Goal: Task Accomplishment & Management: Complete application form

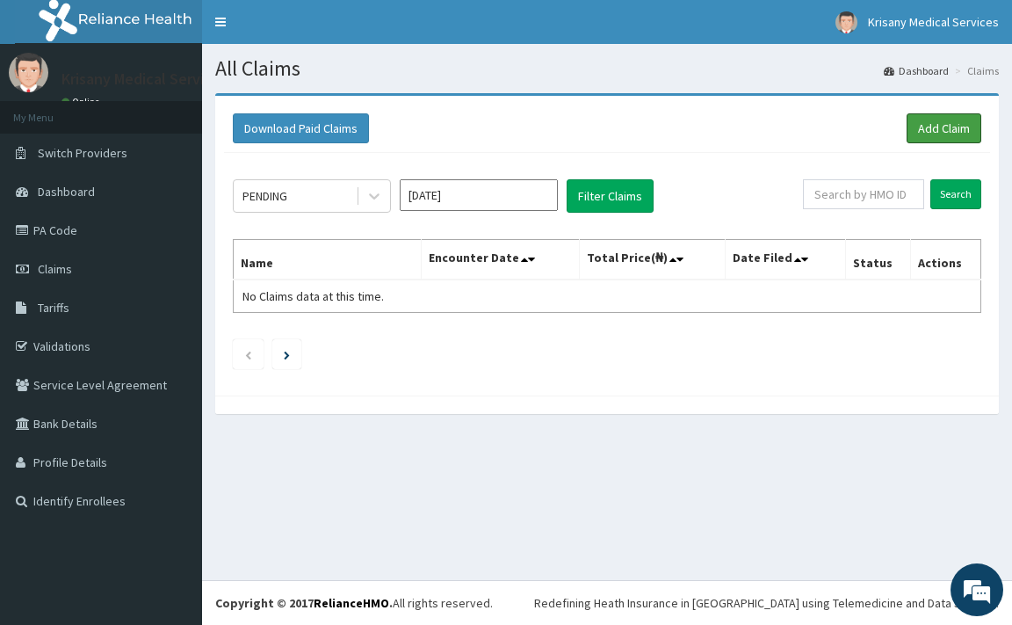
click at [933, 126] on link "Add Claim" at bounding box center [944, 128] width 75 height 30
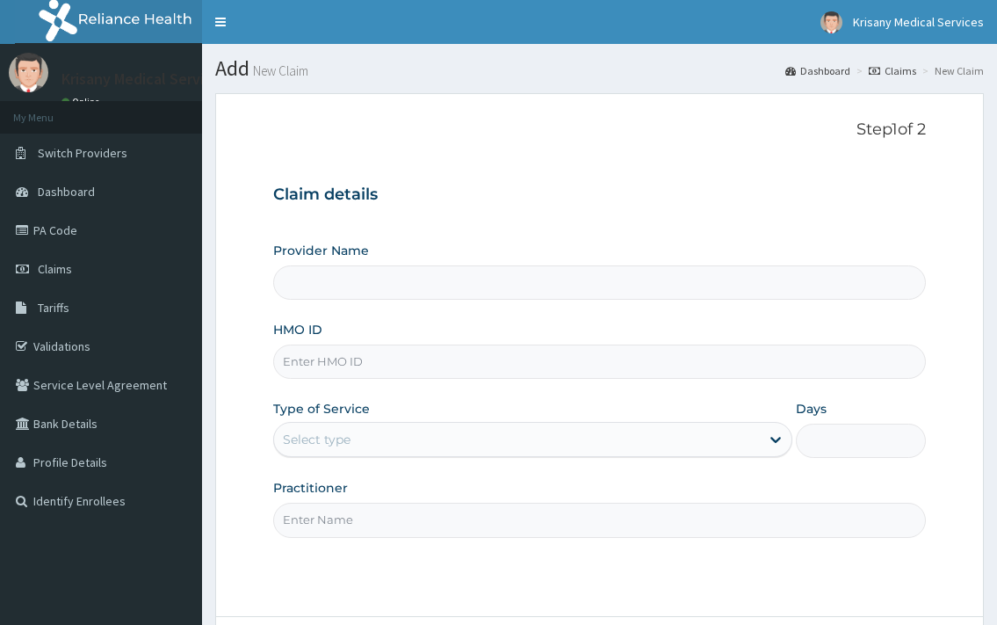
type input "Krisany Medical Services"
click at [358, 361] on input "HMO ID" at bounding box center [599, 361] width 652 height 34
type input "upc/10048/a"
click at [406, 444] on div "Select type" at bounding box center [516, 439] width 485 height 28
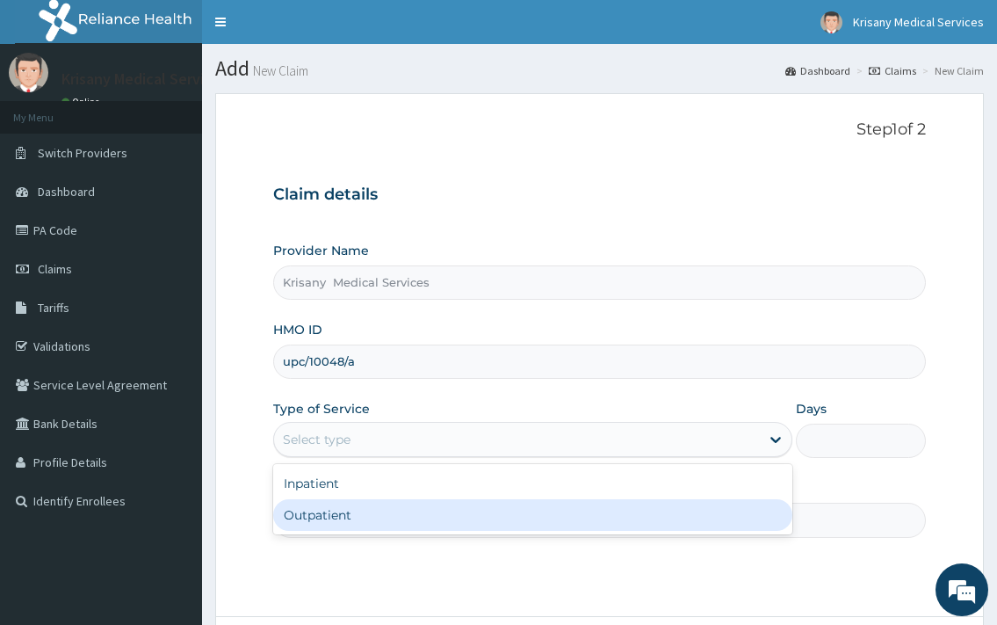
click at [361, 511] on div "Outpatient" at bounding box center [532, 515] width 518 height 32
type input "1"
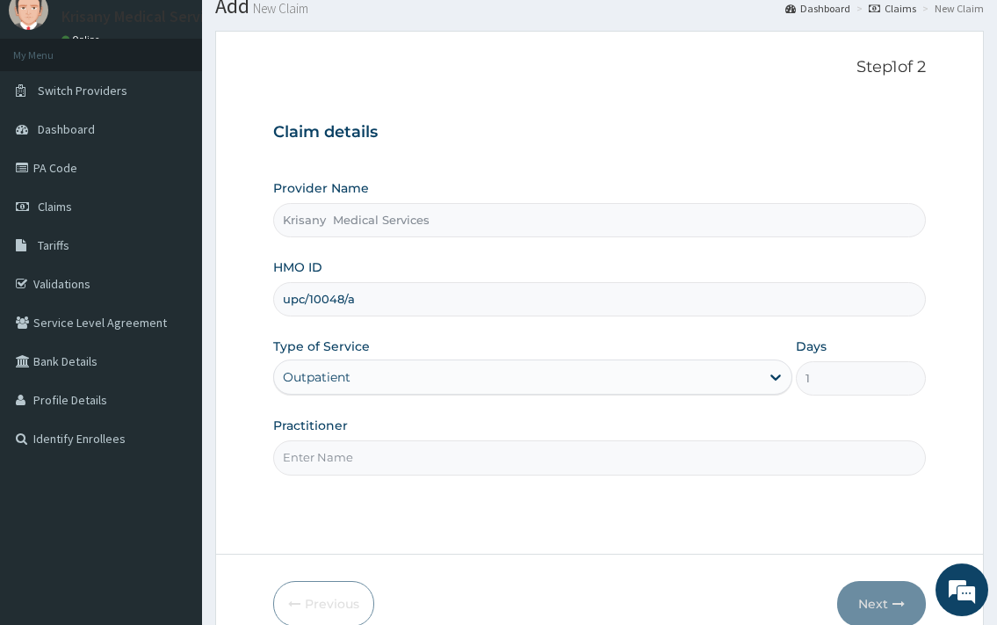
scroll to position [149, 0]
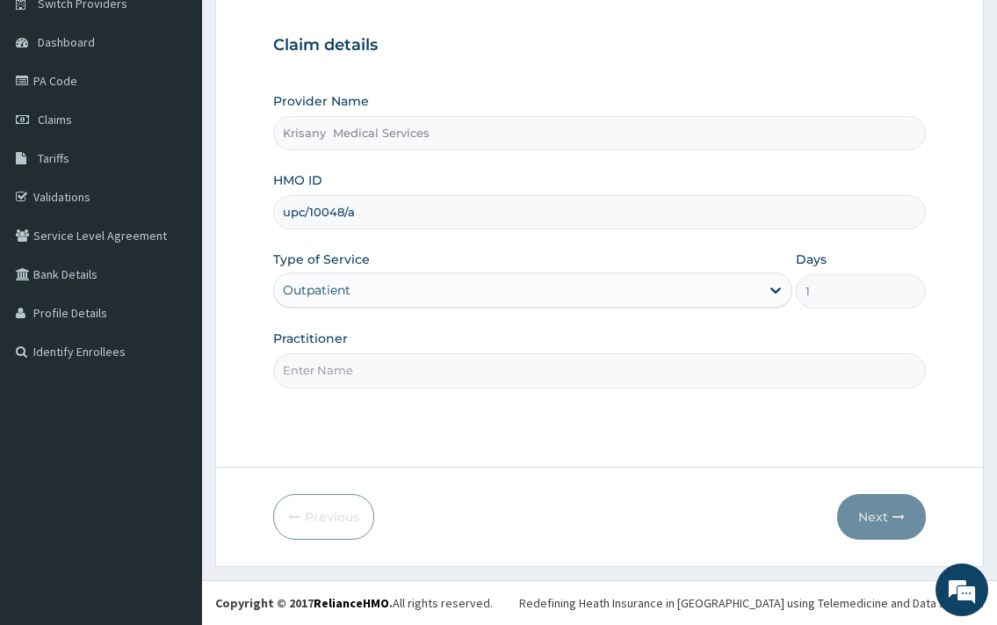
click at [344, 367] on input "Practitioner" at bounding box center [599, 370] width 652 height 34
type input "d"
type input "DR. MCKAY"
click at [876, 518] on button "Next" at bounding box center [881, 517] width 89 height 46
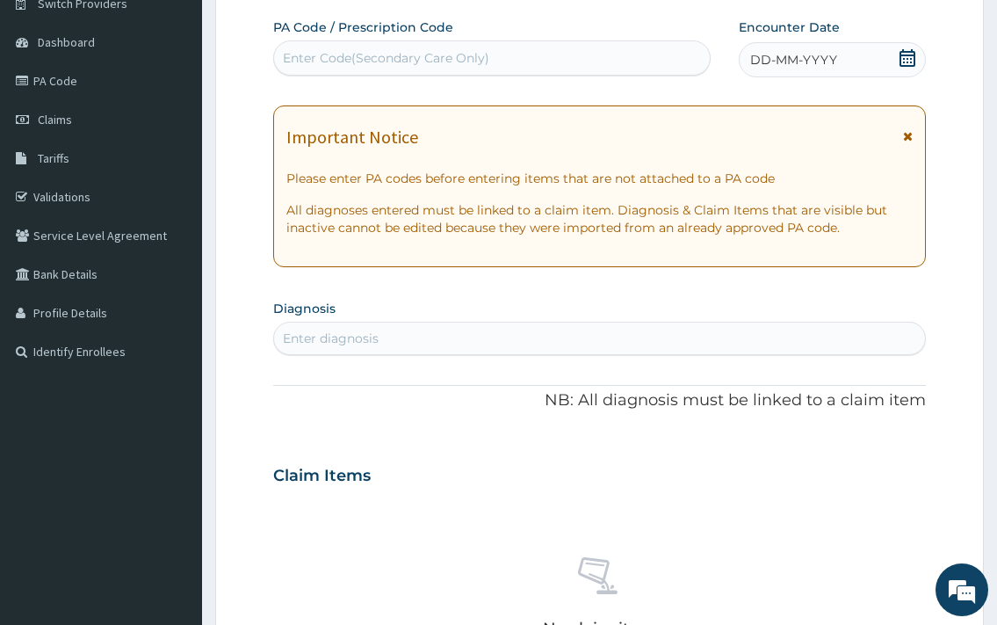
scroll to position [0, 0]
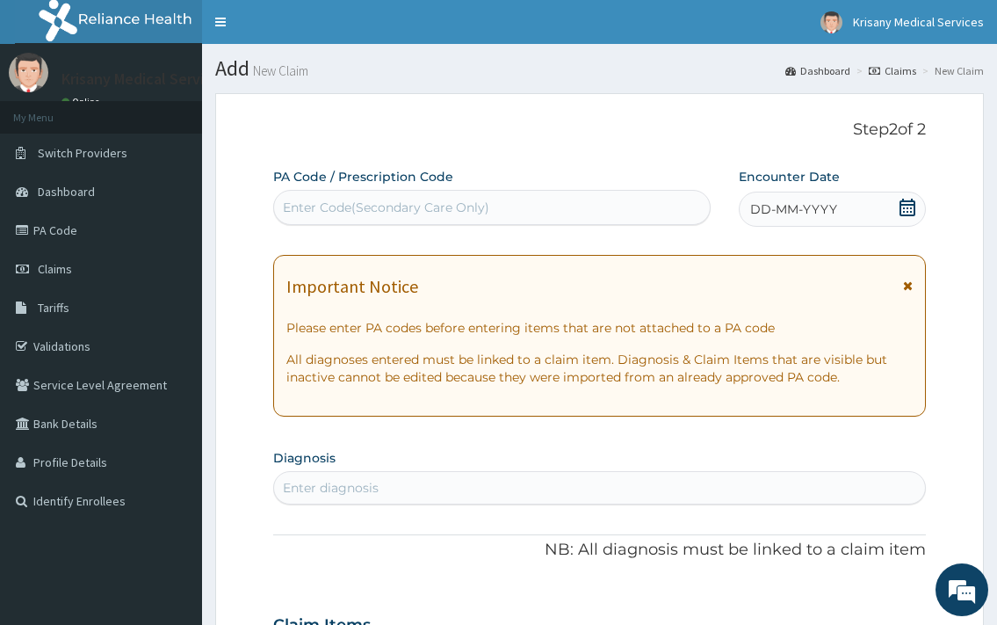
click at [452, 205] on div "Enter Code(Secondary Care Only)" at bounding box center [386, 208] width 206 height 18
type input "D"
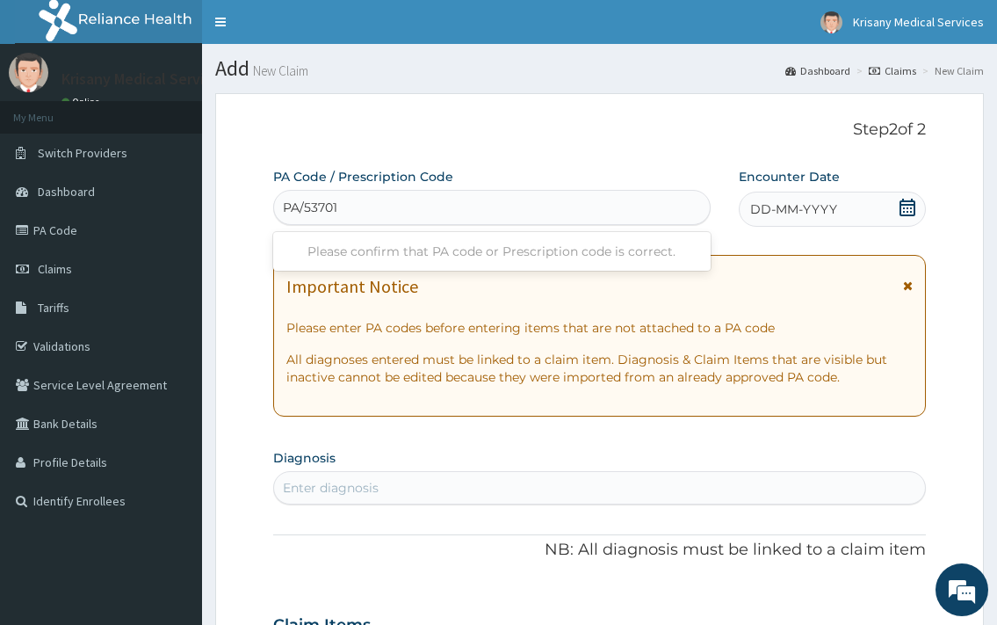
type input "PA/537016"
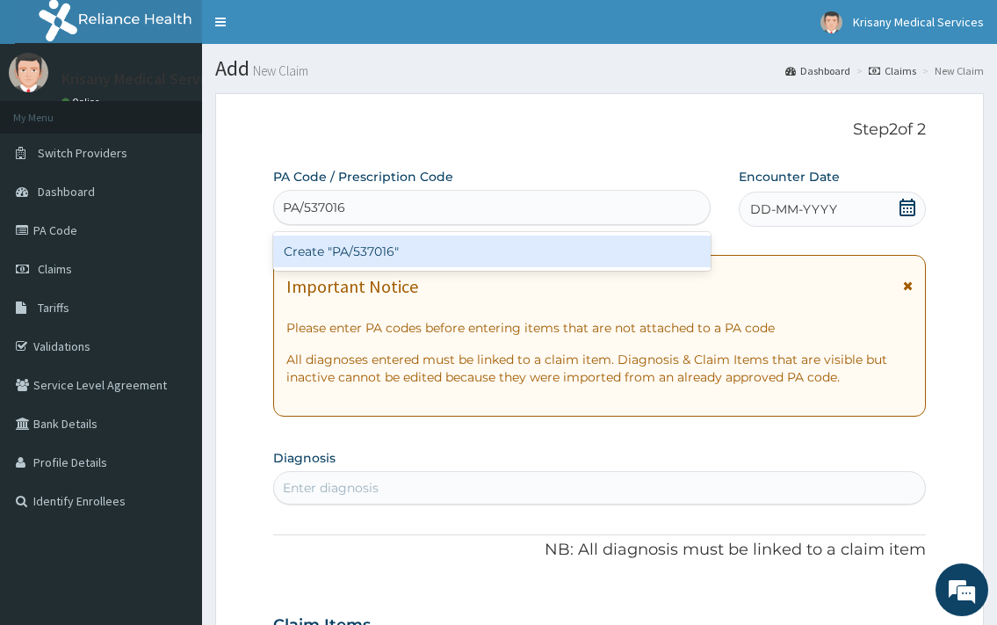
click at [427, 253] on div "Create "PA/537016"" at bounding box center [491, 251] width 437 height 32
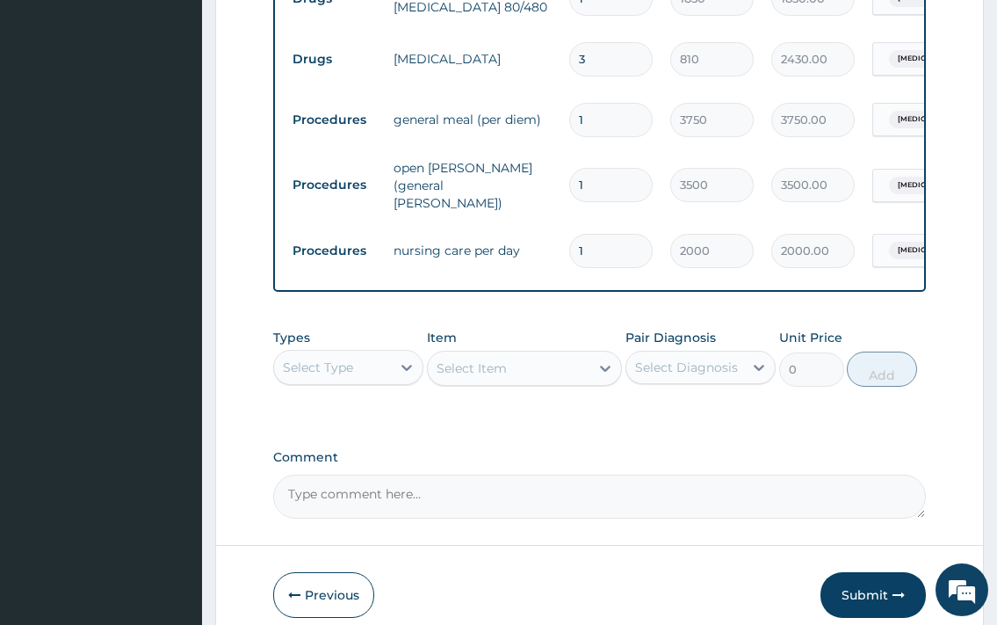
scroll to position [873, 0]
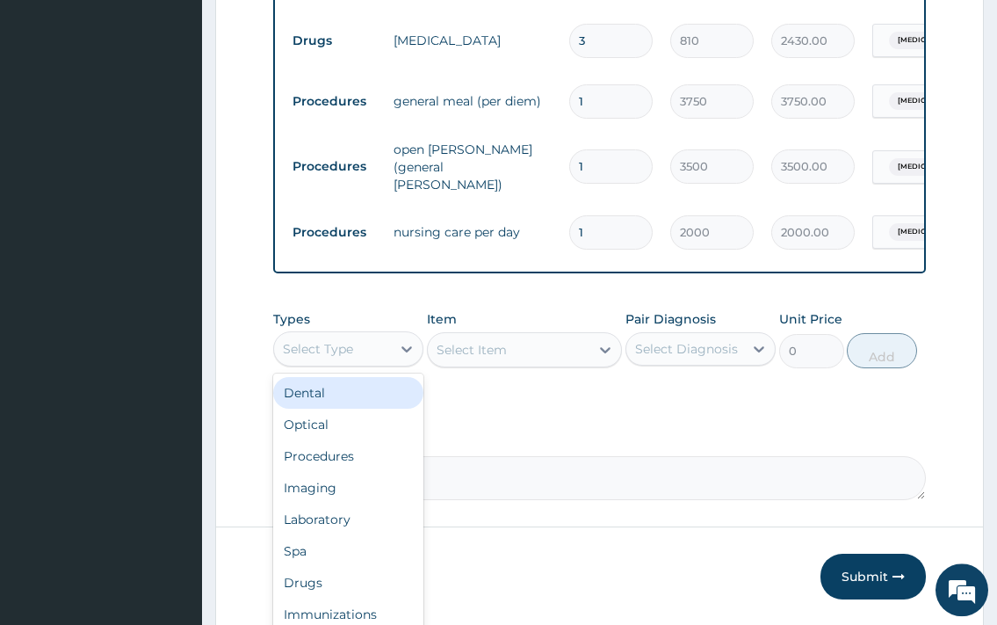
click at [381, 353] on div "Select Type" at bounding box center [332, 349] width 117 height 28
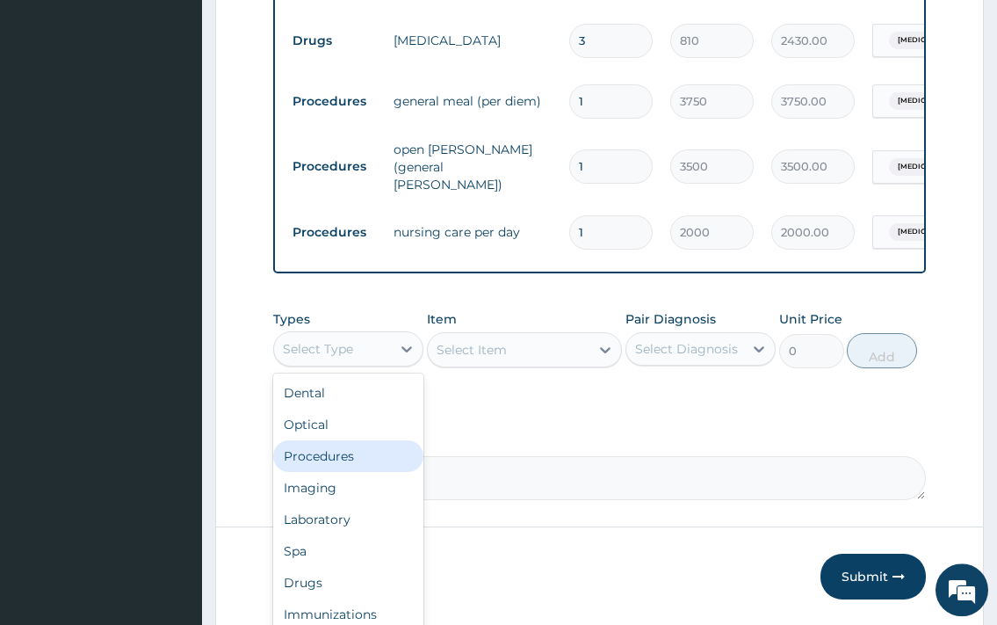
click at [351, 455] on div "Procedures" at bounding box center [348, 456] width 150 height 32
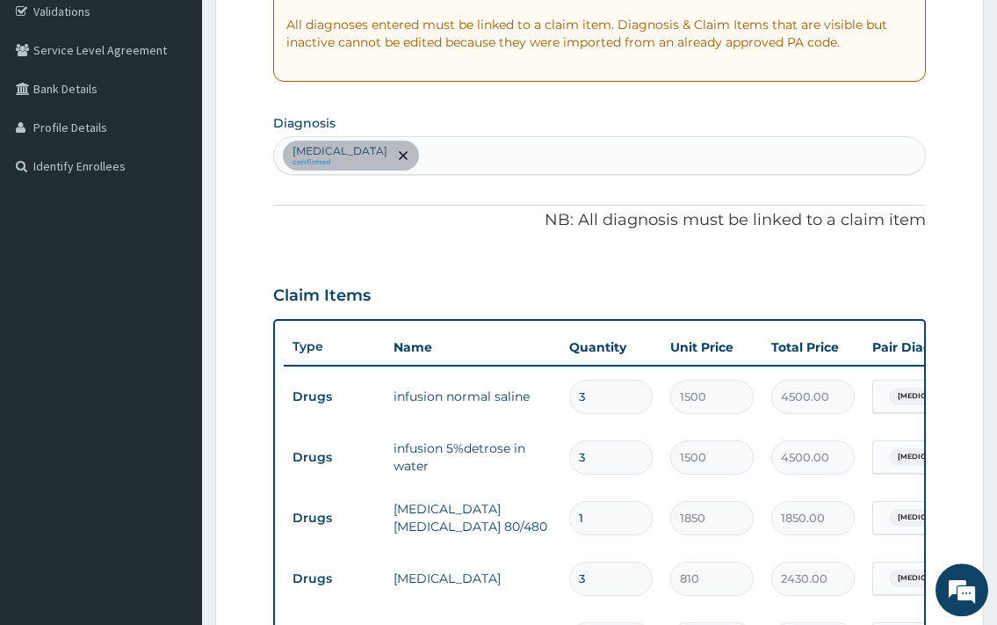
scroll to position [0, 0]
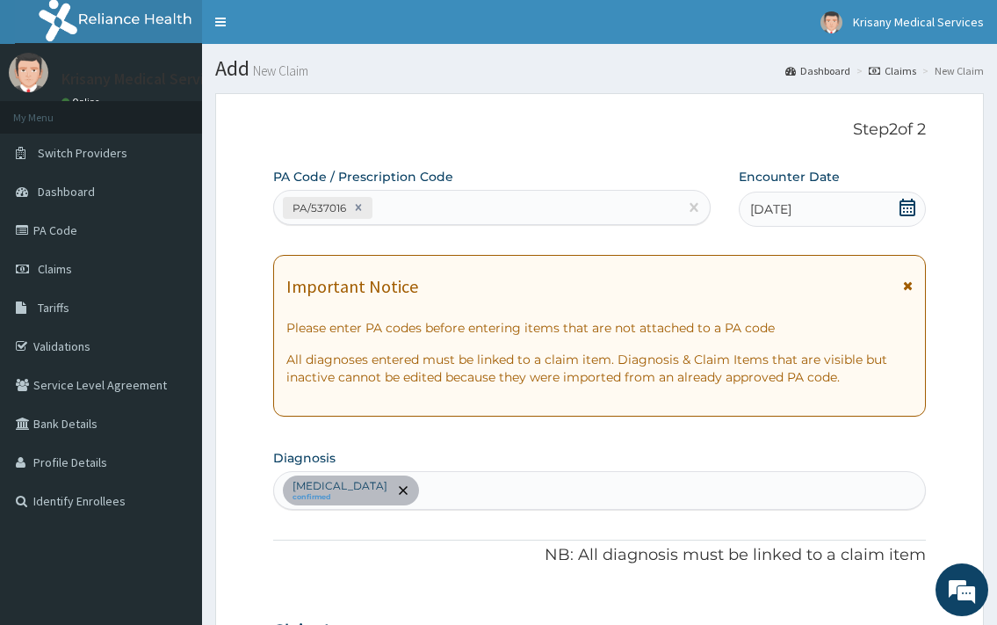
click at [487, 476] on div "Falciparum malaria confirmed" at bounding box center [599, 490] width 650 height 37
type input "J"
type input "UPPER RESPIRA"
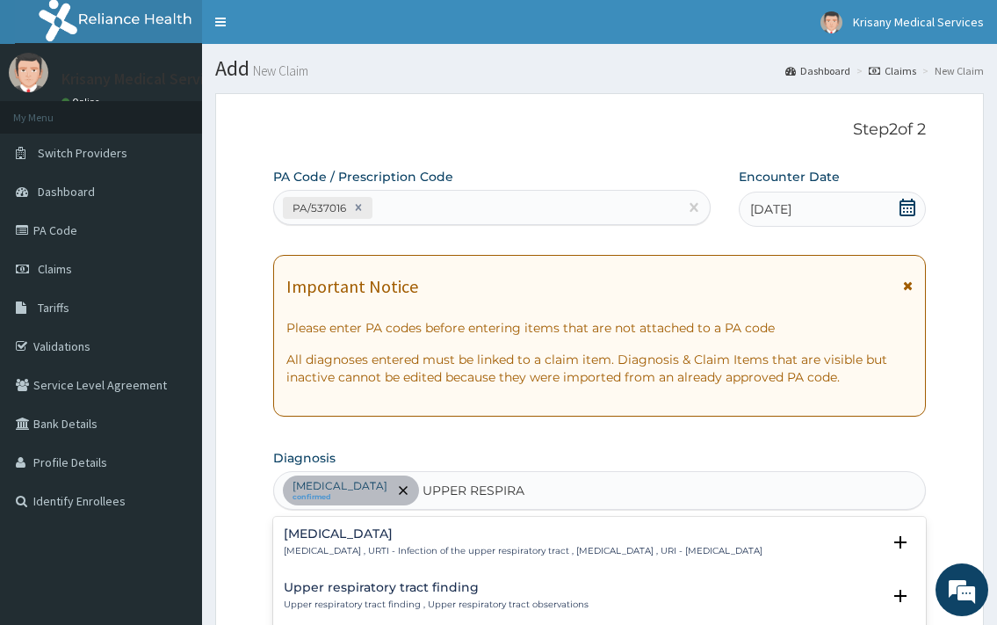
click at [409, 533] on h4 "Upper respiratory infection" at bounding box center [523, 533] width 479 height 13
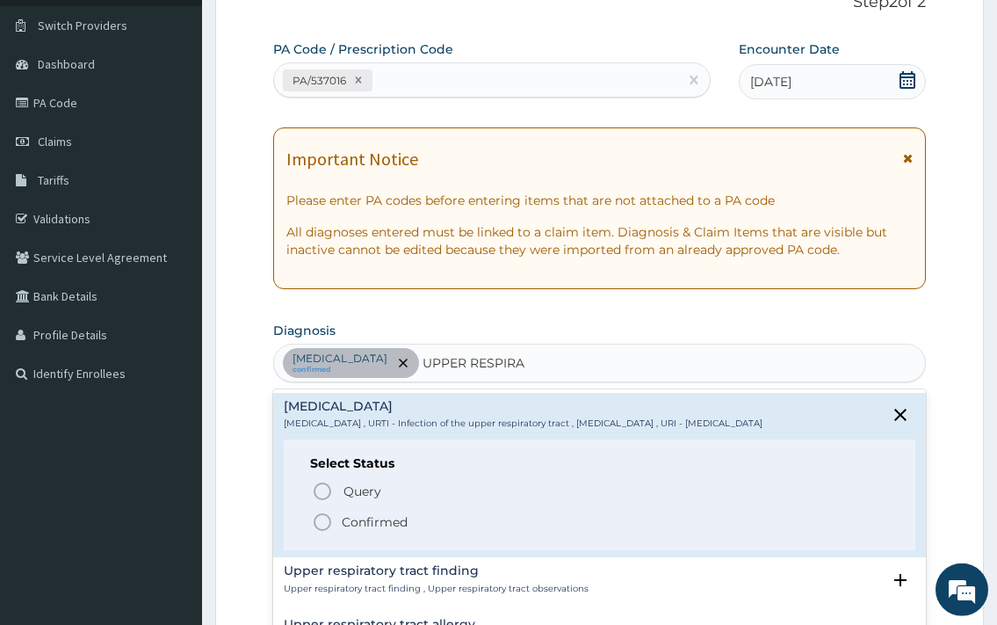
scroll to position [179, 0]
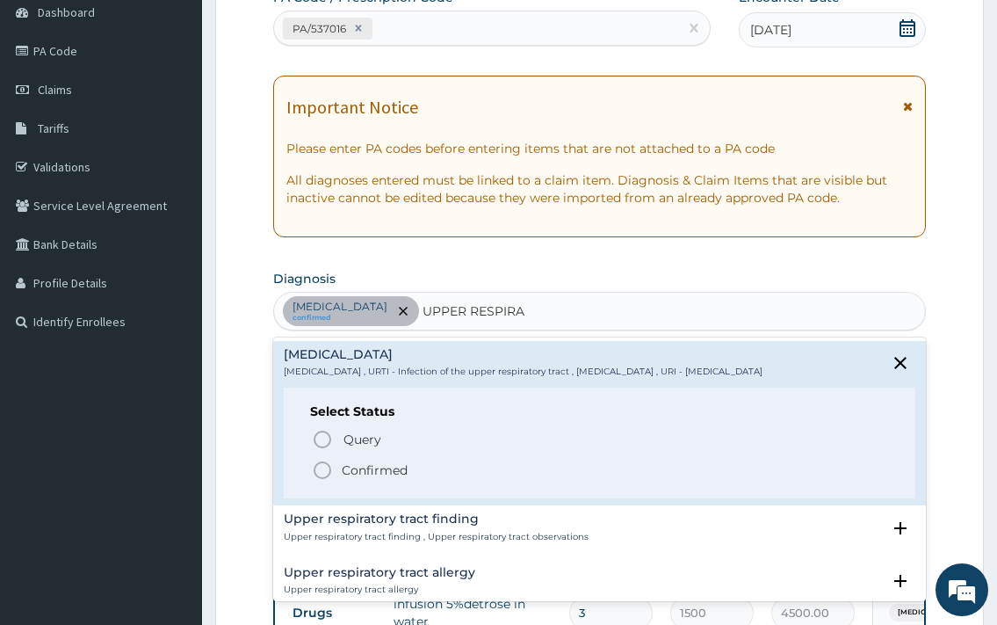
click at [395, 476] on p "Confirmed" at bounding box center [375, 470] width 66 height 18
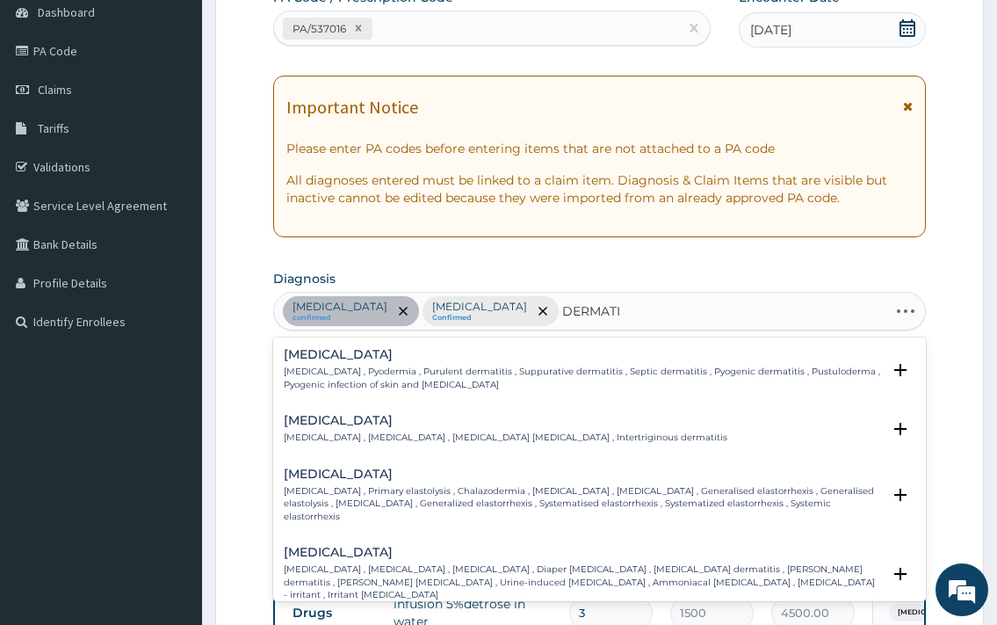
type input "DERMATIT"
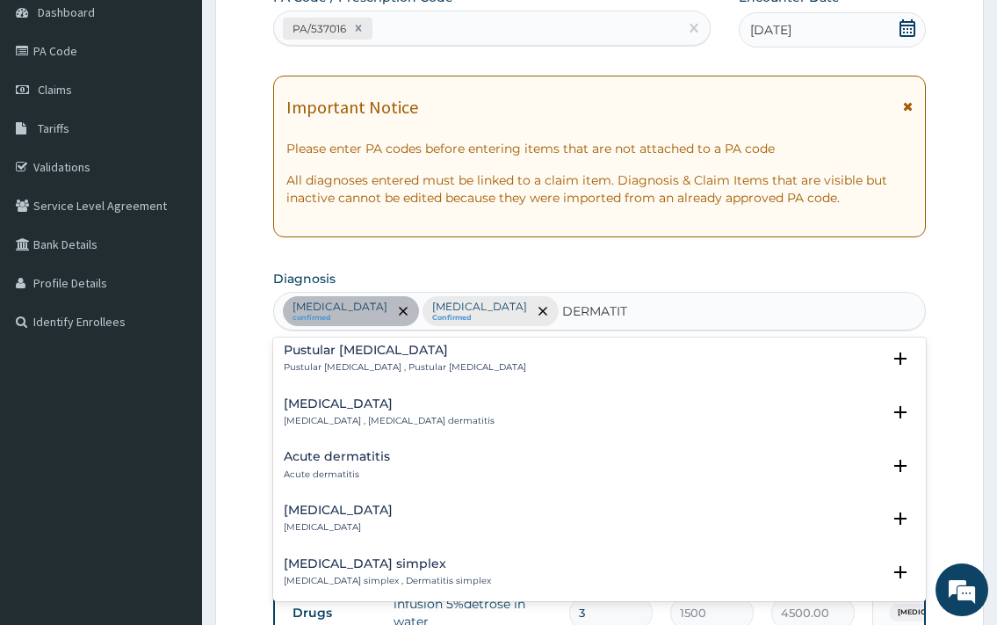
scroll to position [854, 0]
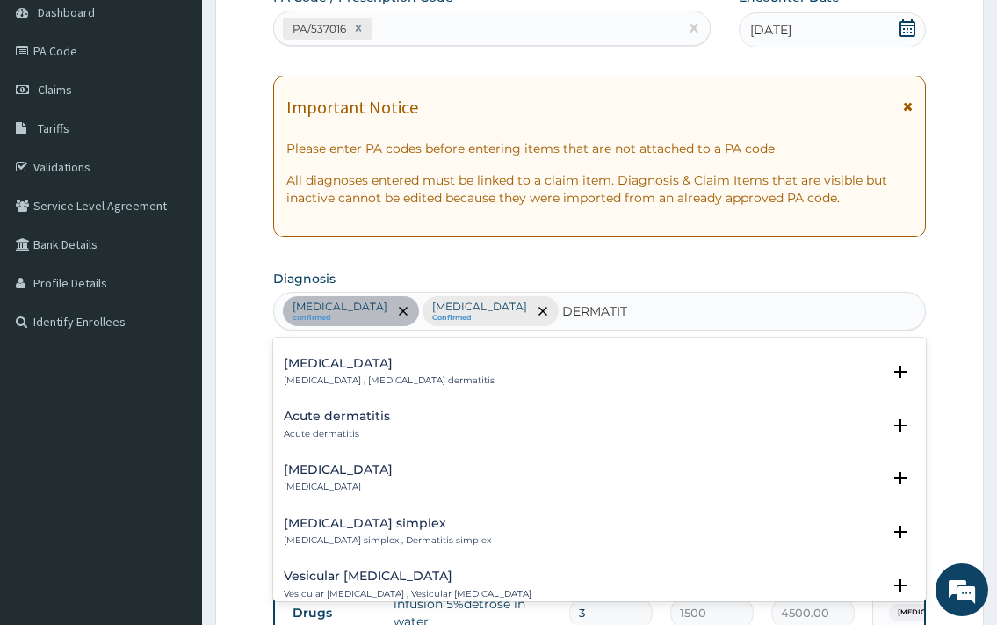
click at [429, 409] on div "Acute dermatitis Acute dermatitis" at bounding box center [599, 424] width 631 height 31
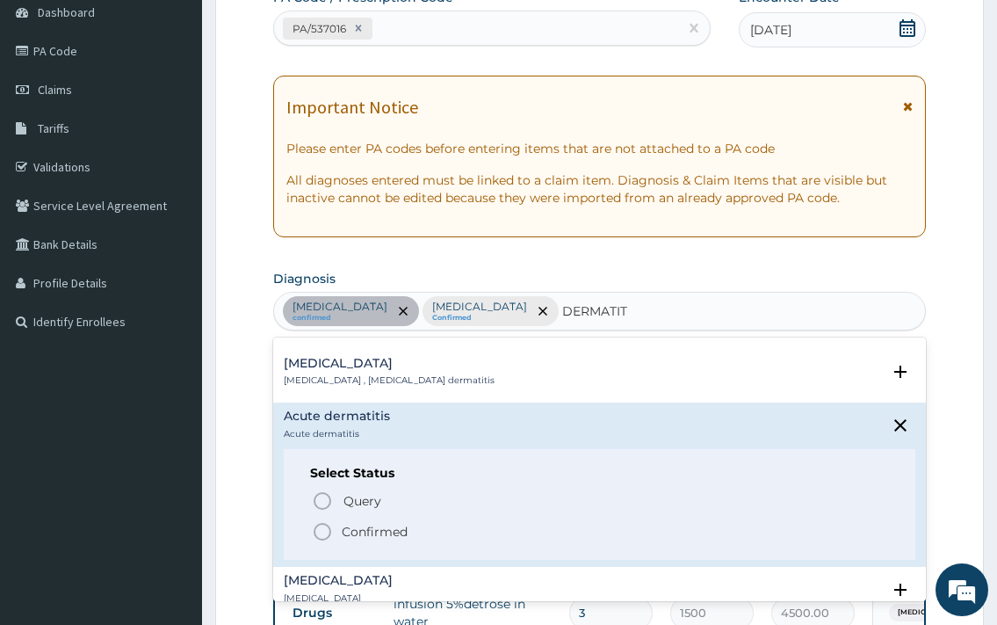
click at [378, 523] on p "Confirmed" at bounding box center [375, 532] width 66 height 18
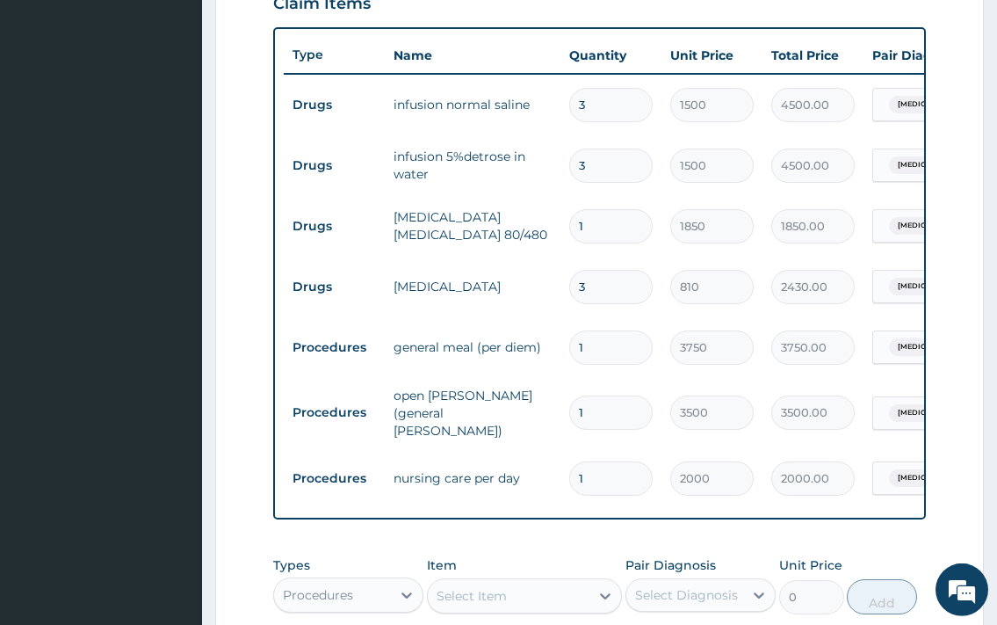
scroll to position [807, 0]
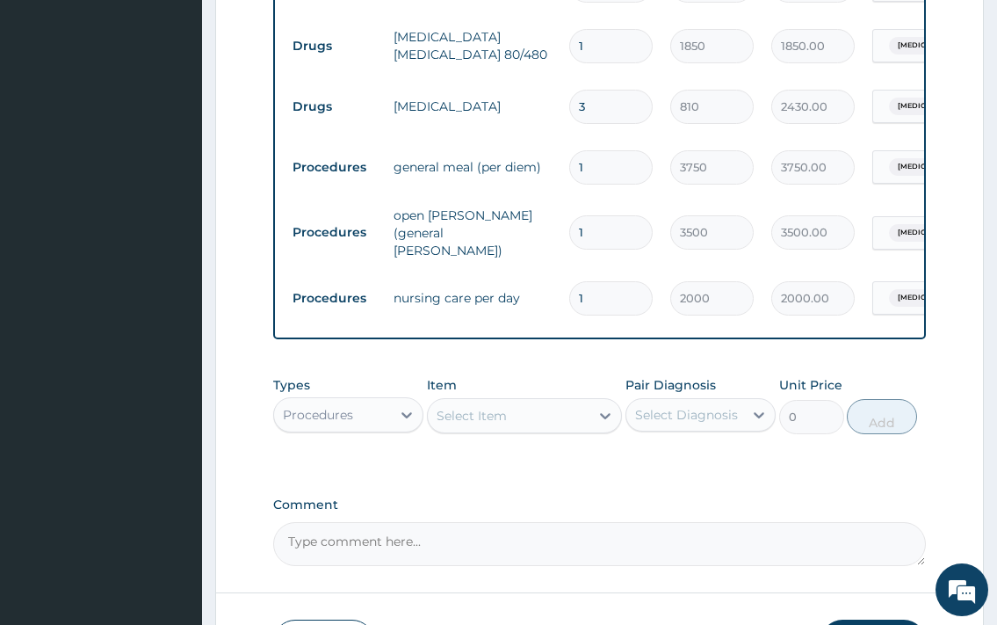
click at [461, 408] on div "Select Item" at bounding box center [509, 416] width 163 height 28
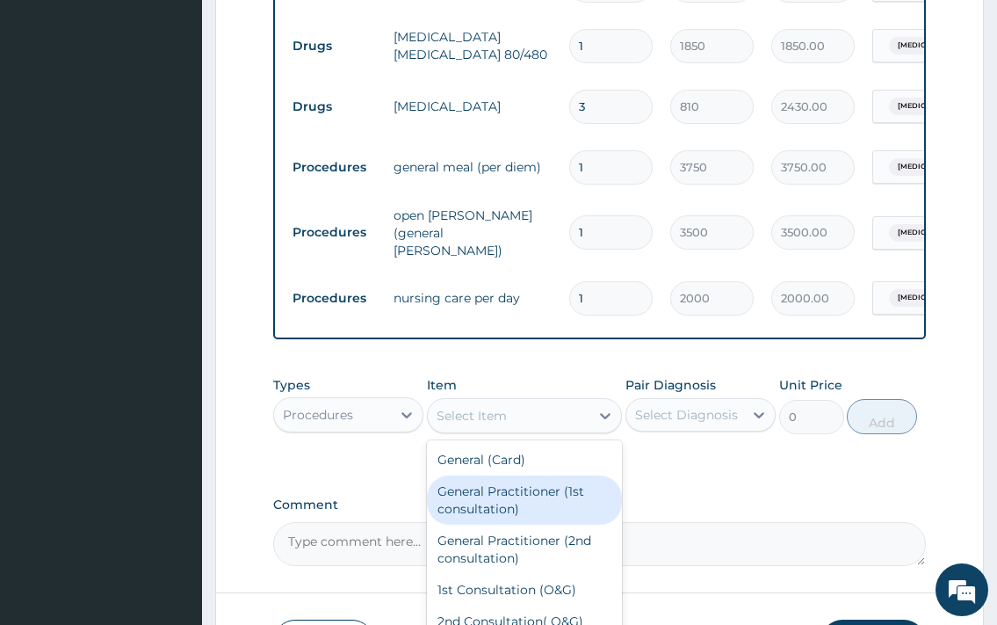
drag, startPoint x: 507, startPoint y: 518, endPoint x: 524, endPoint y: 504, distance: 21.8
click at [505, 516] on div "General Practitioner (1st consultation)" at bounding box center [525, 499] width 196 height 49
type input "3500"
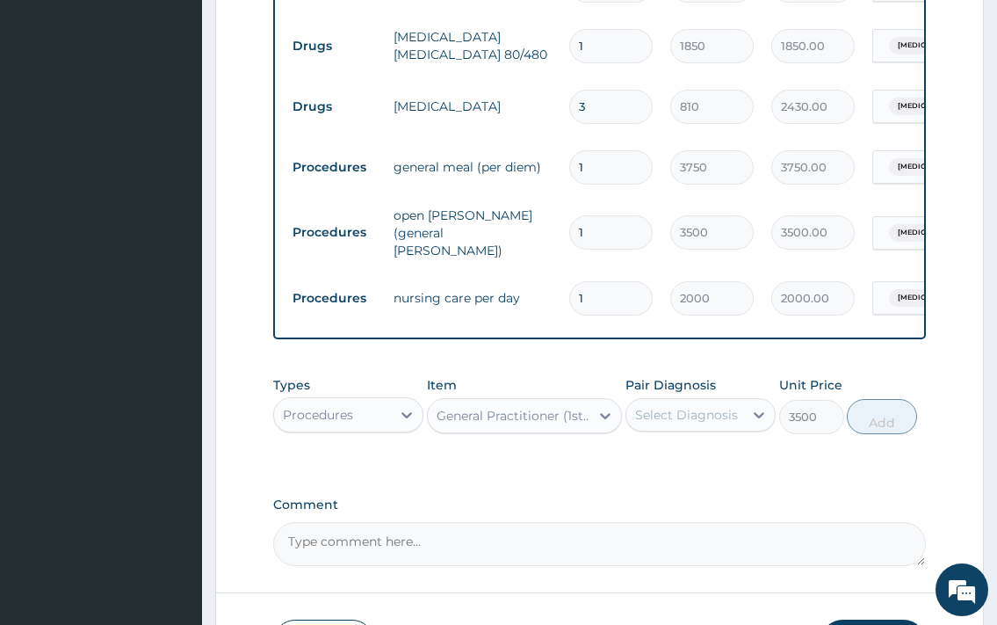
drag, startPoint x: 692, startPoint y: 428, endPoint x: 694, endPoint y: 437, distance: 9.0
click at [694, 424] on div "Select Diagnosis" at bounding box center [686, 415] width 103 height 18
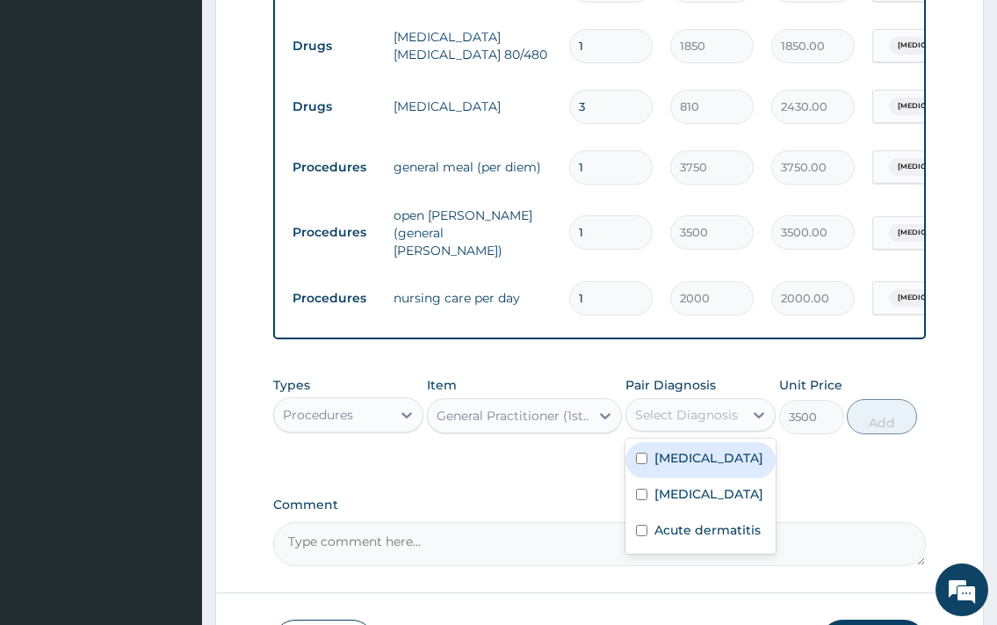
click at [694, 467] on label "Falciparum malaria" at bounding box center [709, 458] width 109 height 18
checkbox input "true"
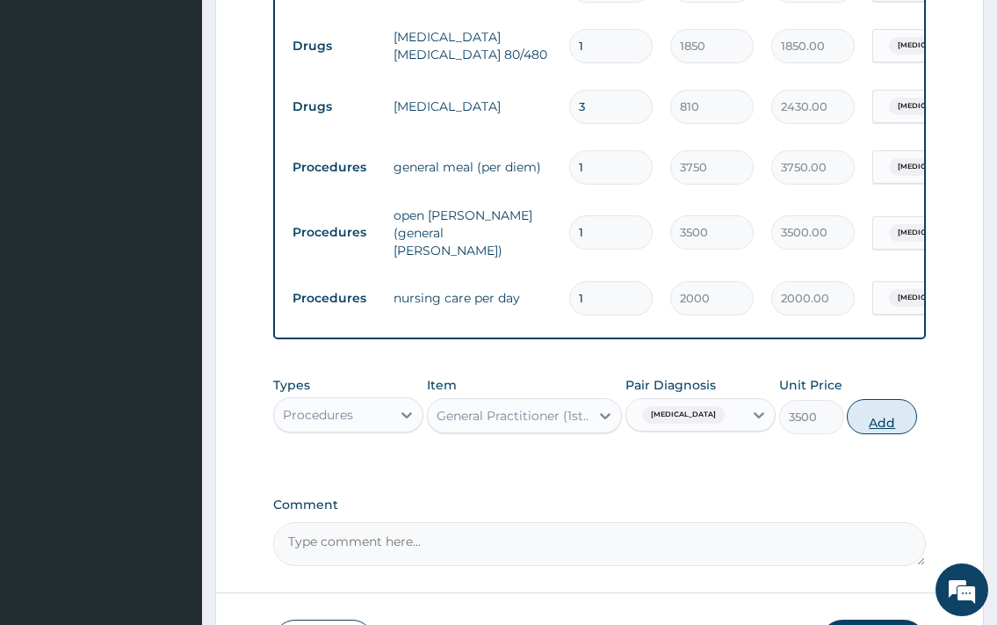
click at [879, 434] on button "Add" at bounding box center [882, 416] width 70 height 35
type input "0"
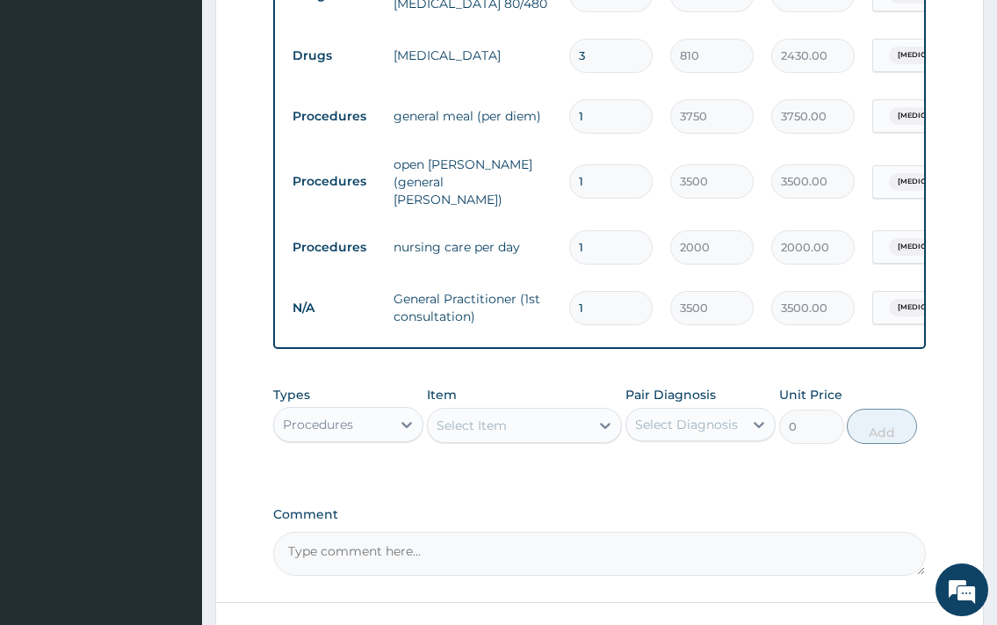
scroll to position [896, 0]
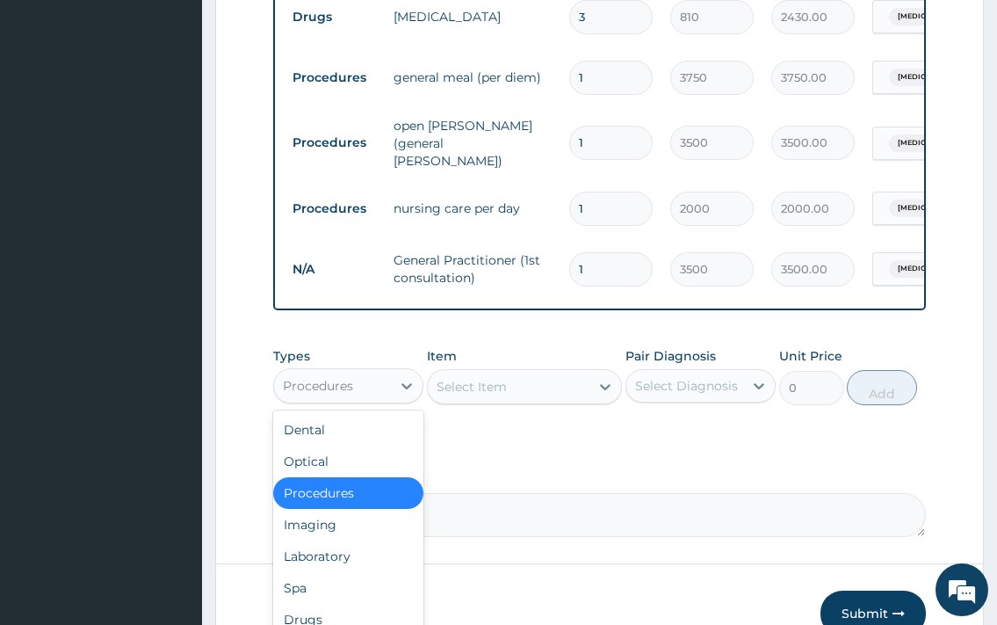
click at [391, 388] on div "Procedures" at bounding box center [332, 386] width 117 height 28
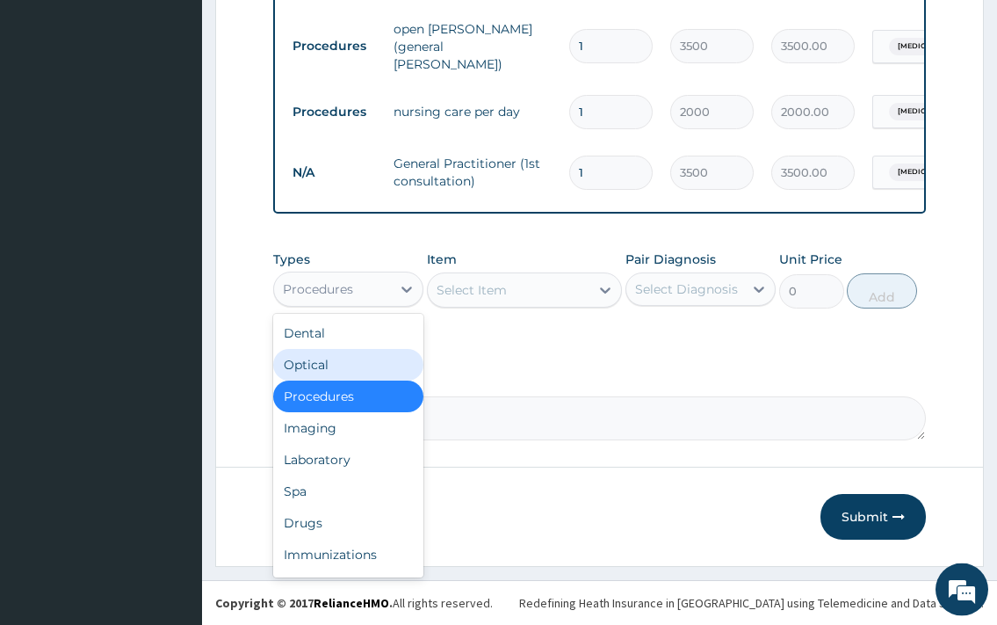
scroll to position [998, 0]
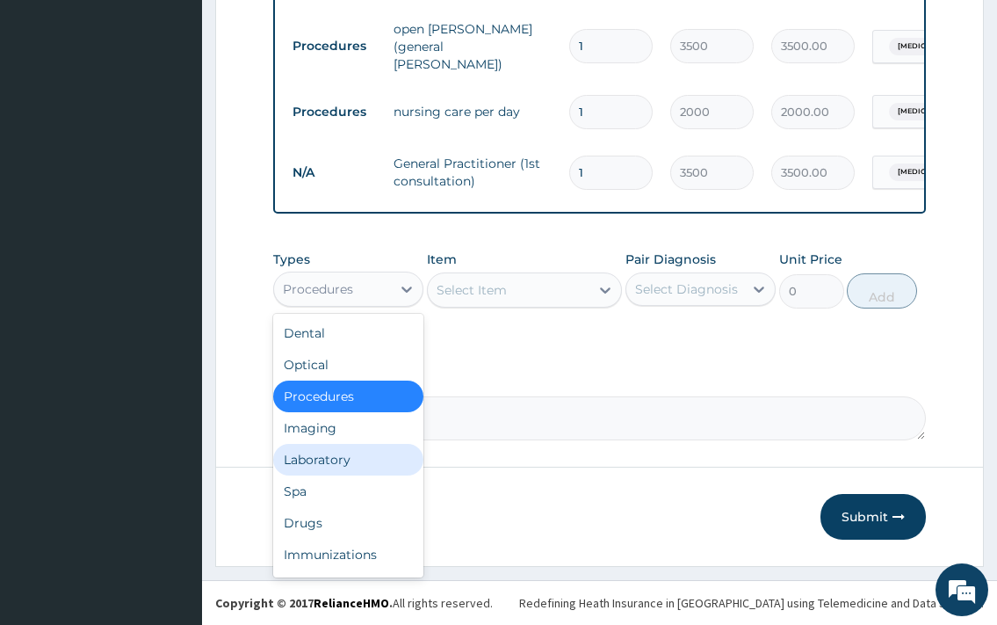
click at [358, 467] on div "Laboratory" at bounding box center [348, 460] width 150 height 32
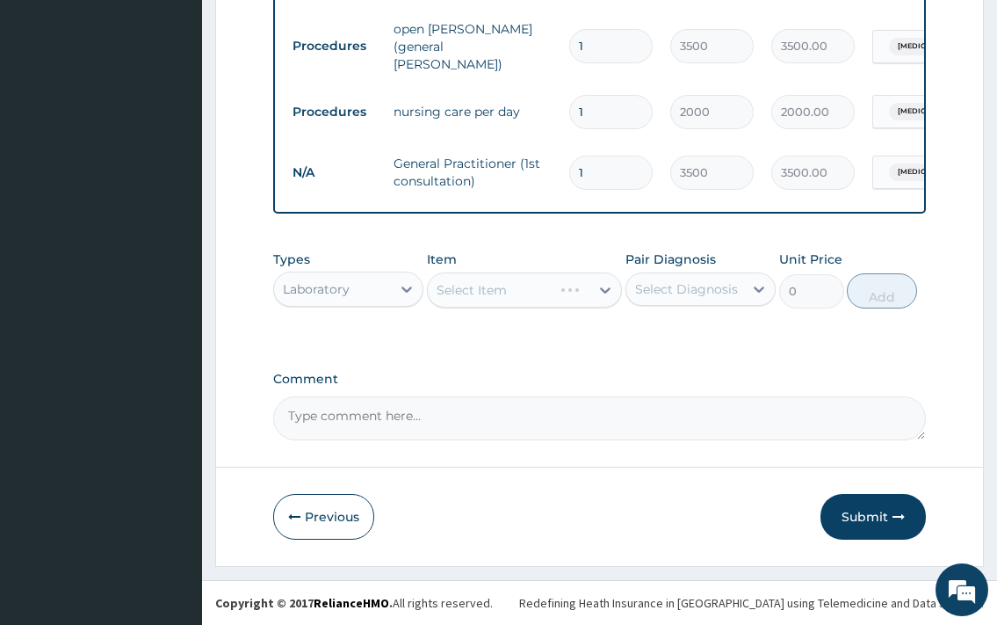
click at [503, 293] on div "Select Item" at bounding box center [525, 289] width 196 height 35
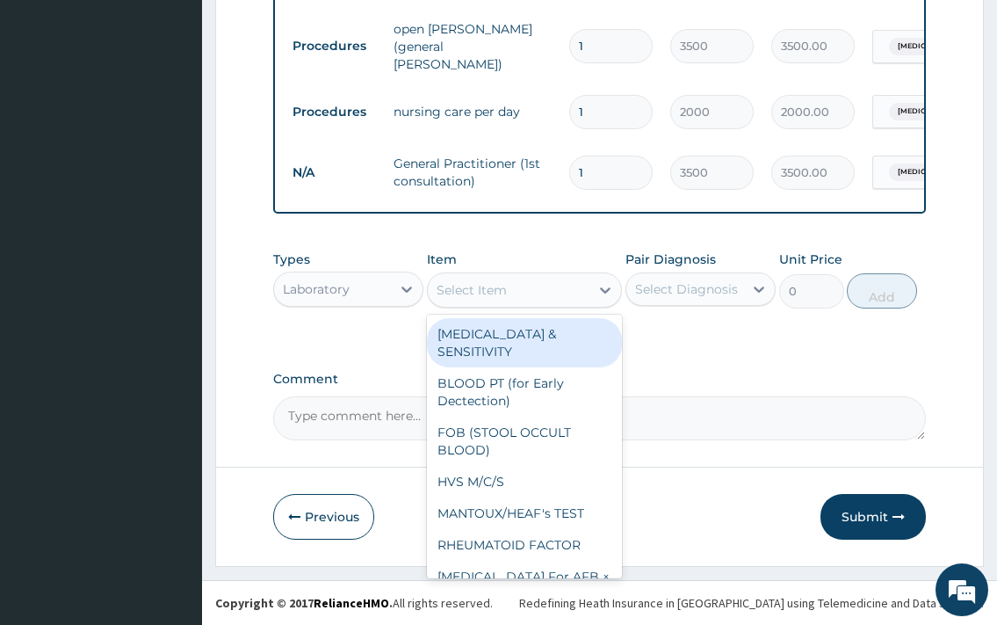
click at [507, 290] on div "Select Item" at bounding box center [509, 290] width 163 height 28
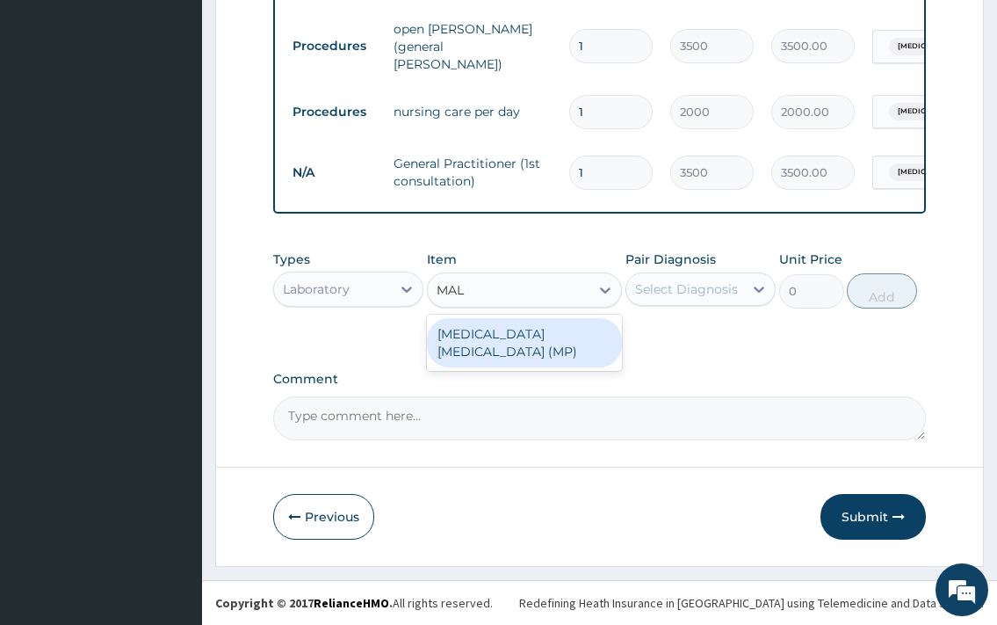
type input "MALA"
click at [561, 331] on div "MALARIA PARASITE (MP)" at bounding box center [525, 342] width 196 height 49
type input "2376"
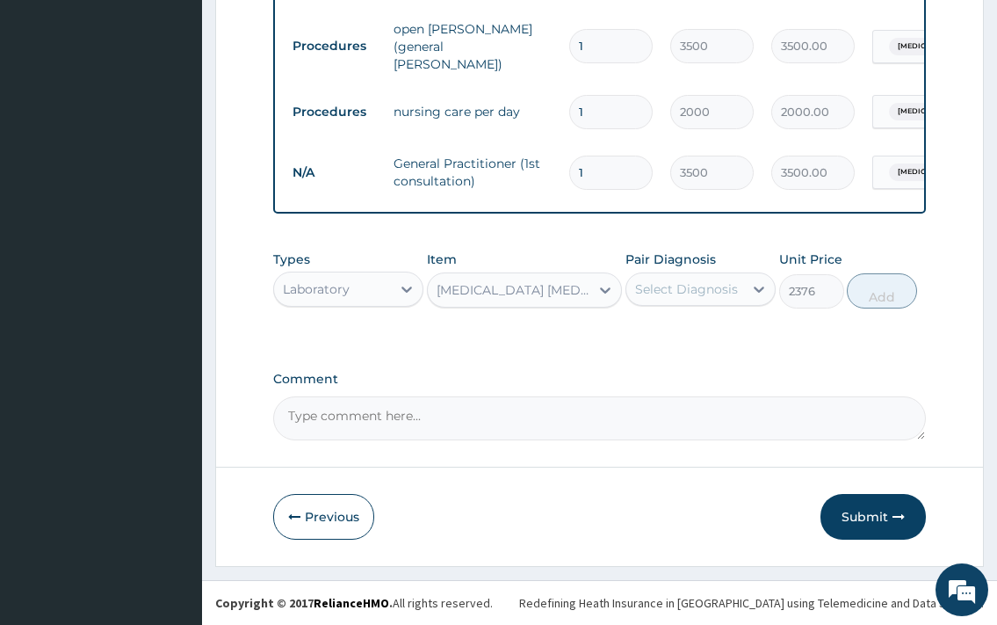
click at [692, 293] on div "Select Diagnosis" at bounding box center [686, 289] width 103 height 18
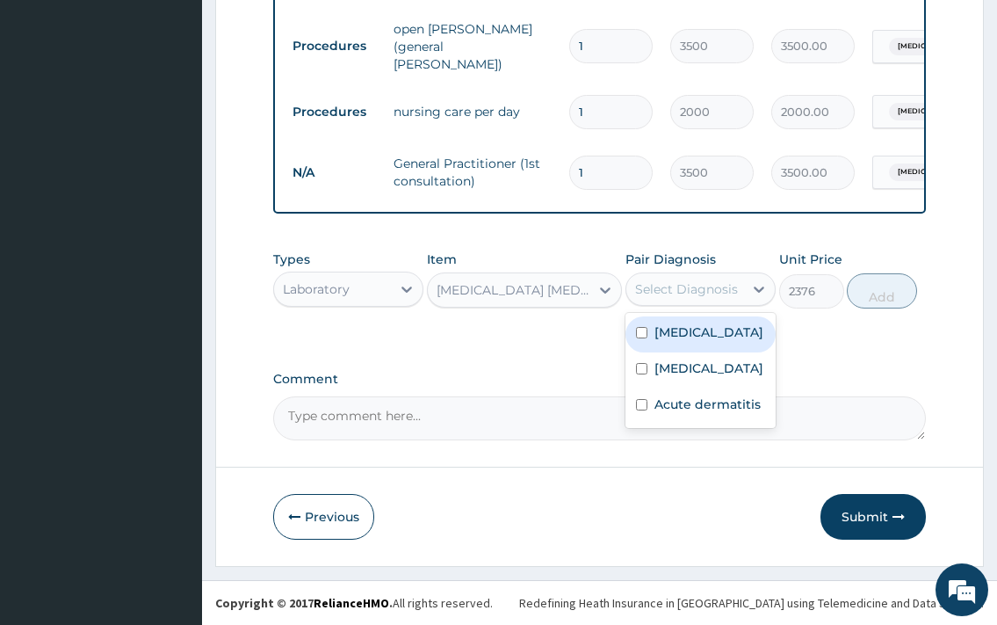
click at [689, 352] on div "Falciparum malaria" at bounding box center [701, 334] width 150 height 36
checkbox input "true"
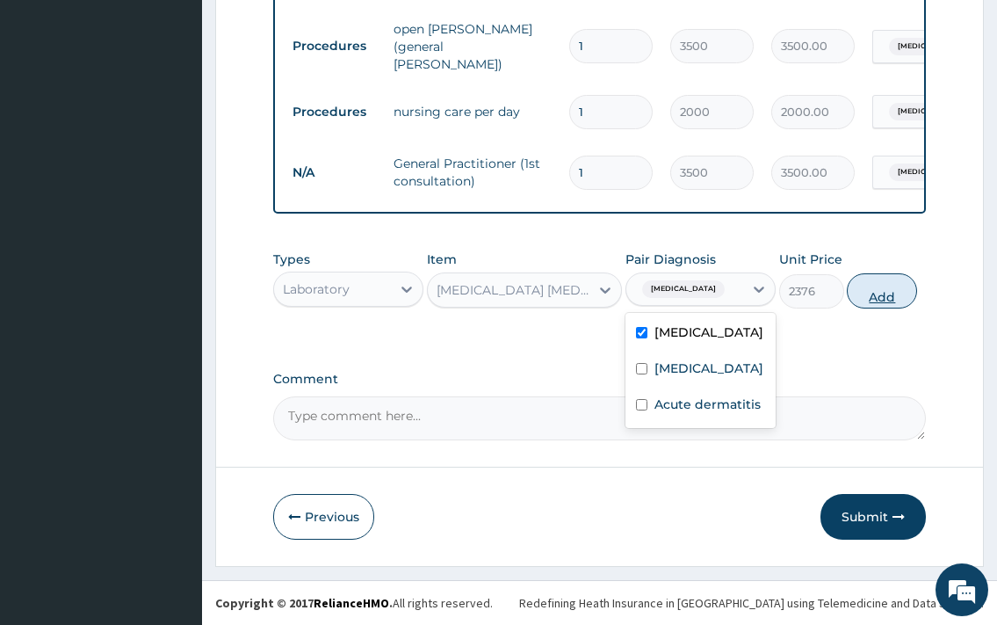
click at [866, 303] on button "Add" at bounding box center [882, 290] width 70 height 35
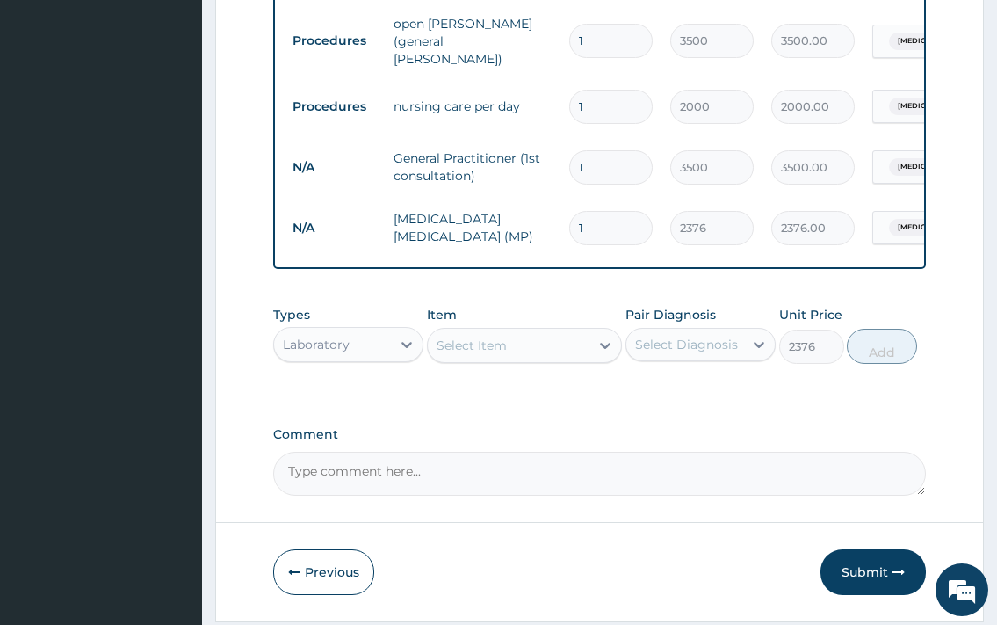
type input "0"
click at [522, 351] on div "Select Item" at bounding box center [509, 345] width 163 height 28
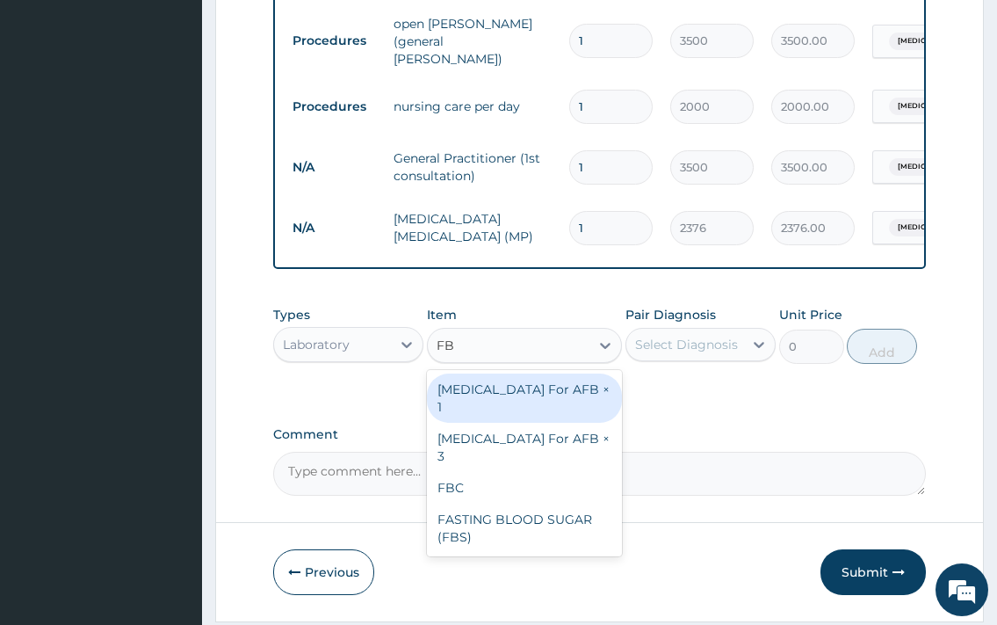
type input "FBC"
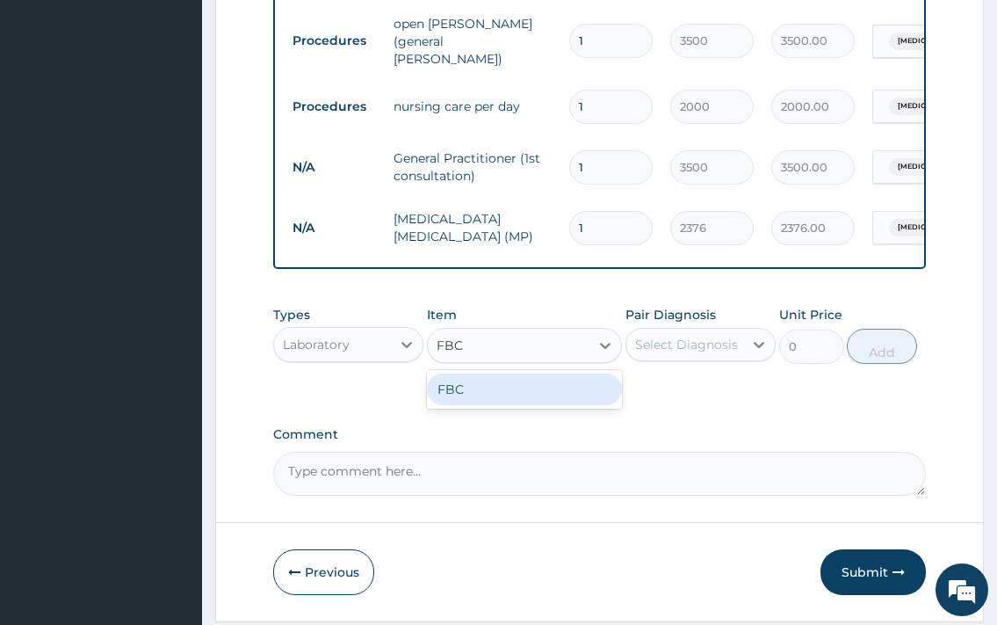
click at [487, 387] on div "FBC" at bounding box center [525, 389] width 196 height 32
type input "2970"
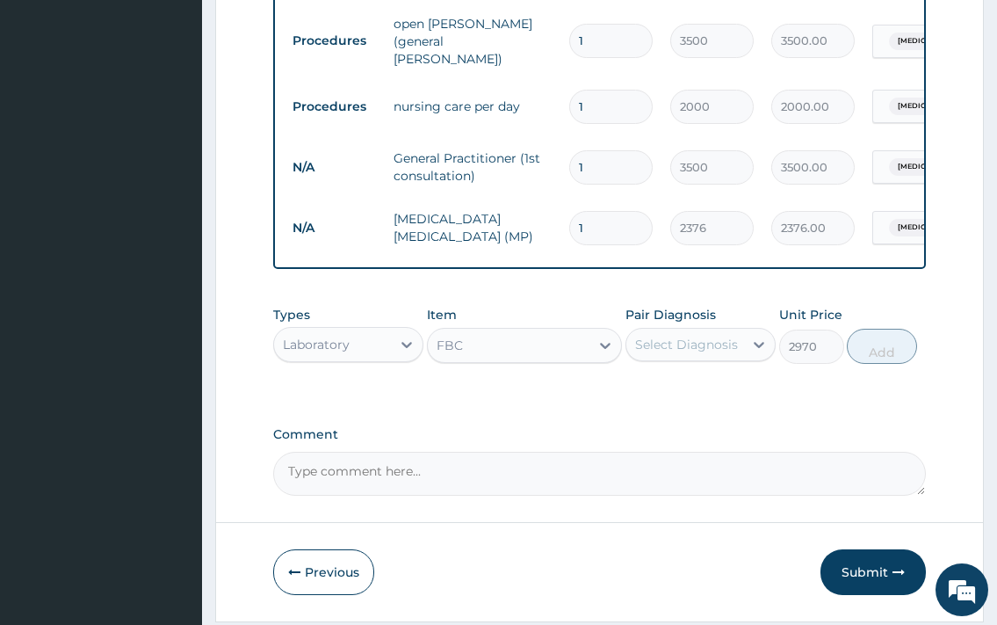
click at [717, 344] on div "Select Diagnosis" at bounding box center [686, 345] width 103 height 18
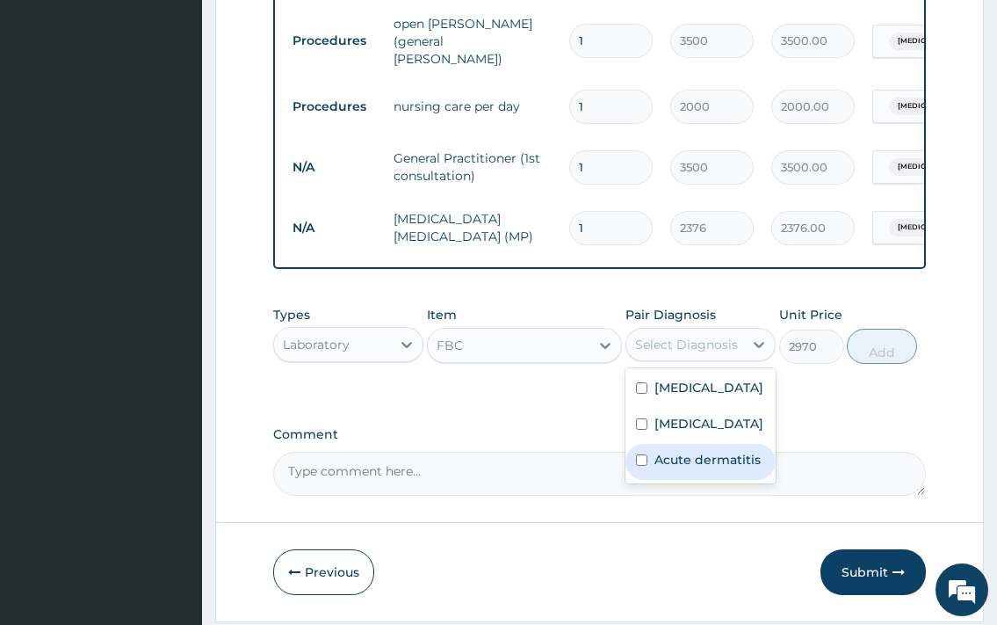
drag, startPoint x: 697, startPoint y: 505, endPoint x: 789, endPoint y: 405, distance: 136.2
click at [699, 468] on label "Acute dermatitis" at bounding box center [708, 460] width 106 height 18
checkbox input "true"
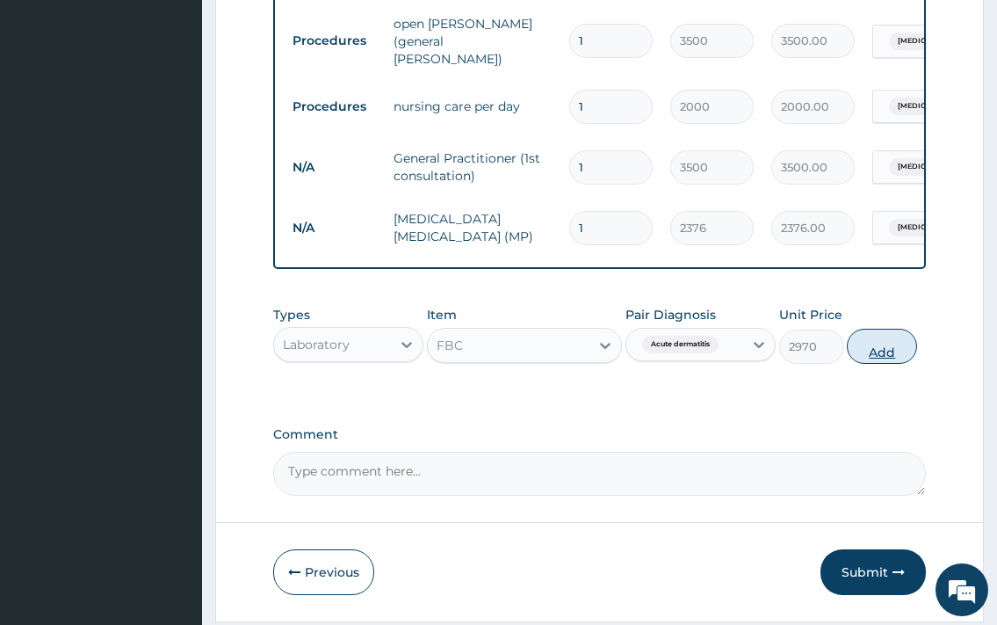
click at [856, 359] on button "Add" at bounding box center [882, 346] width 70 height 35
type input "0"
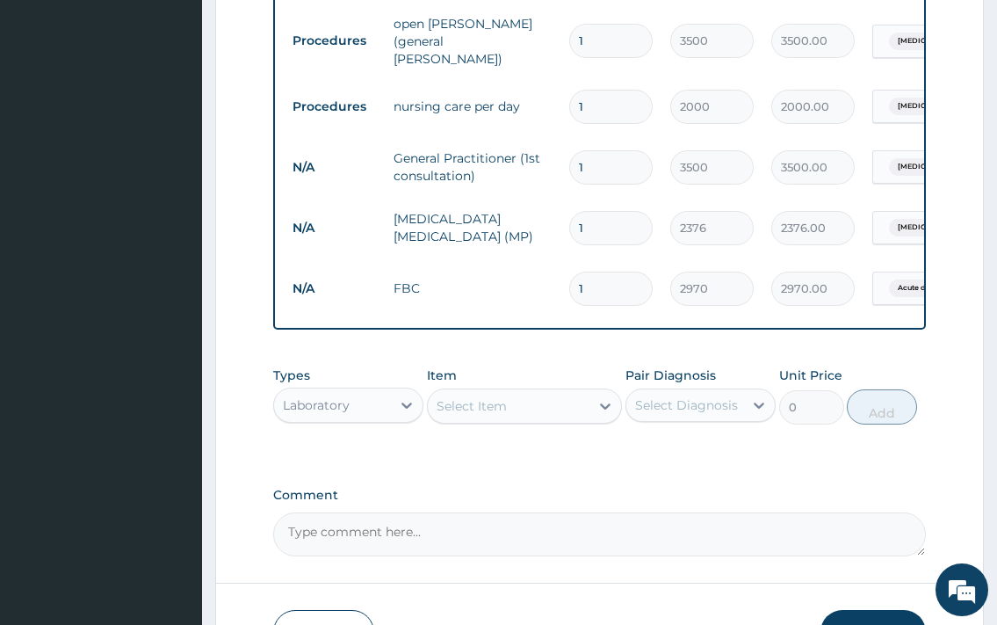
click at [371, 413] on div "Laboratory" at bounding box center [332, 405] width 117 height 28
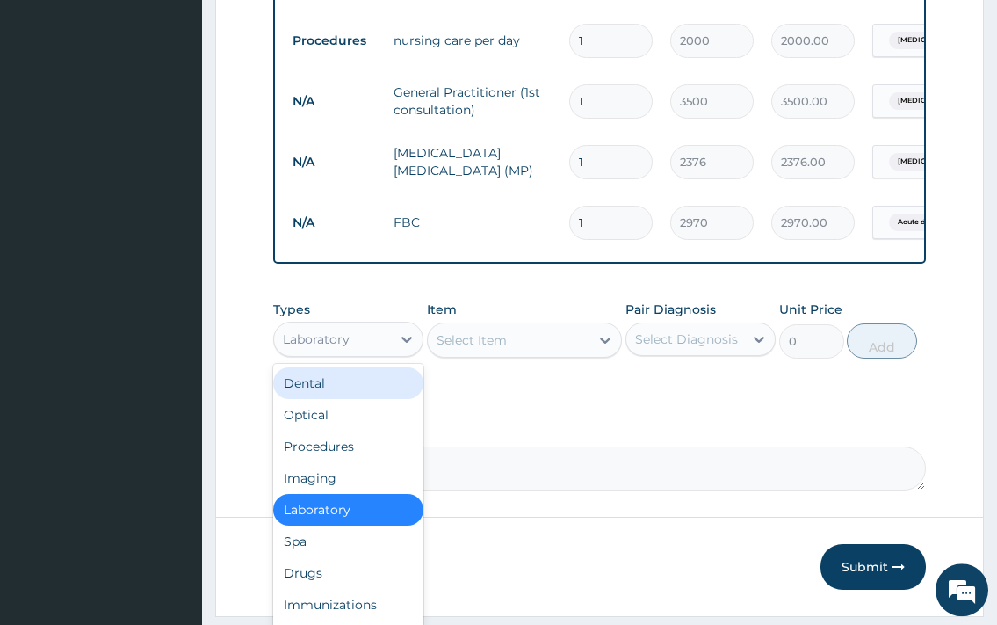
scroll to position [1119, 0]
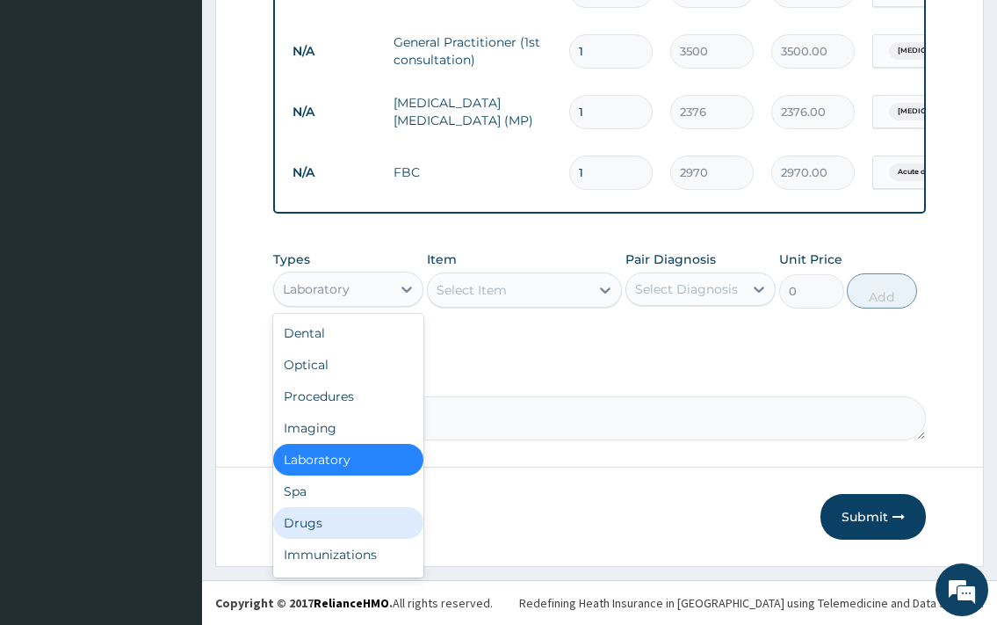
click at [330, 516] on div "Drugs" at bounding box center [348, 523] width 150 height 32
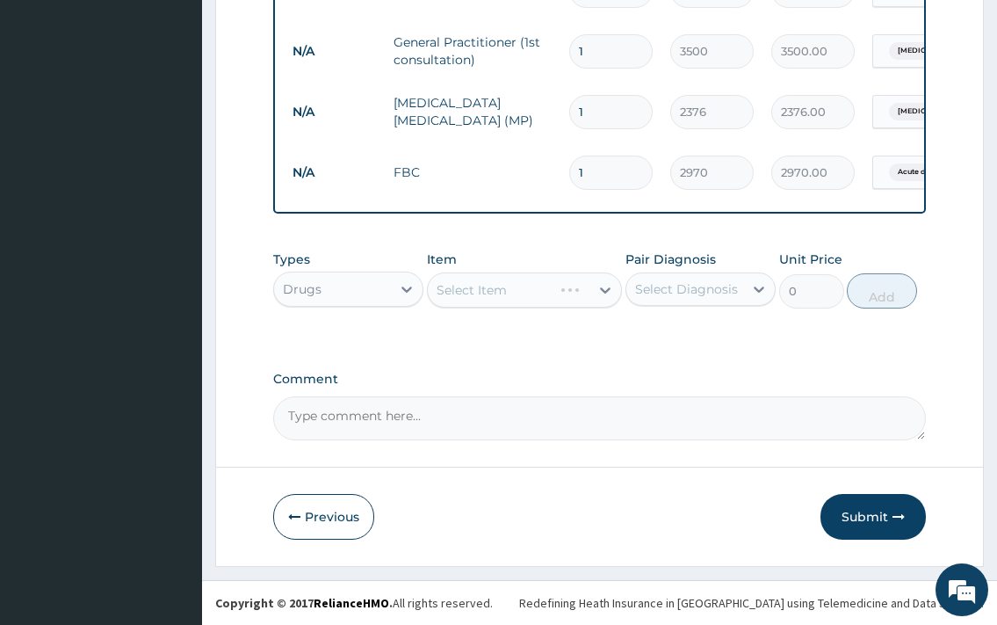
click at [495, 299] on div "Select Item" at bounding box center [525, 289] width 196 height 35
click at [535, 296] on div "Select Item" at bounding box center [525, 289] width 196 height 35
click at [514, 293] on div "Select Item" at bounding box center [509, 290] width 163 height 28
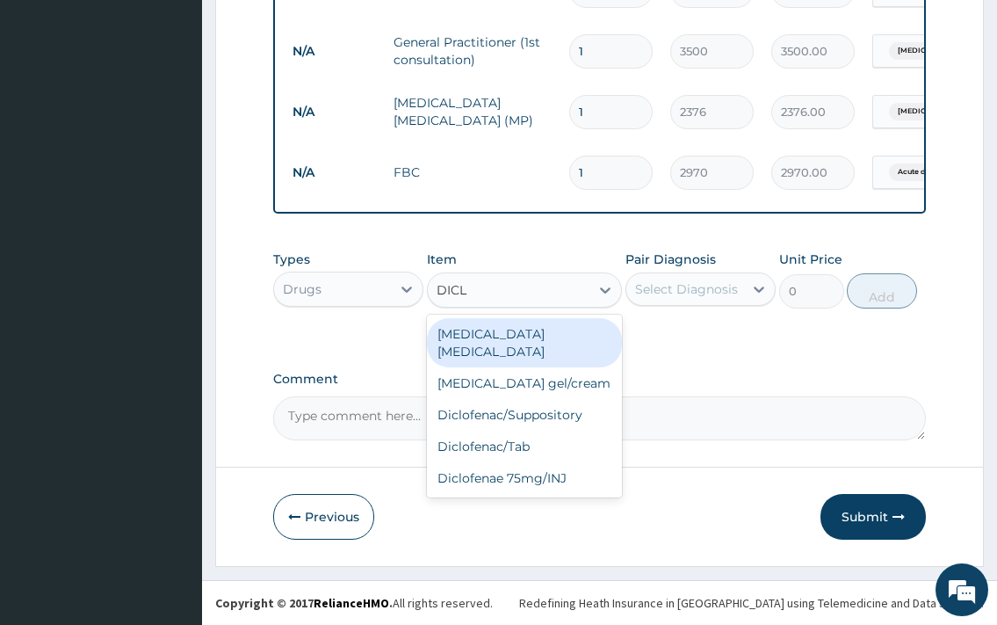
type input "DICLO"
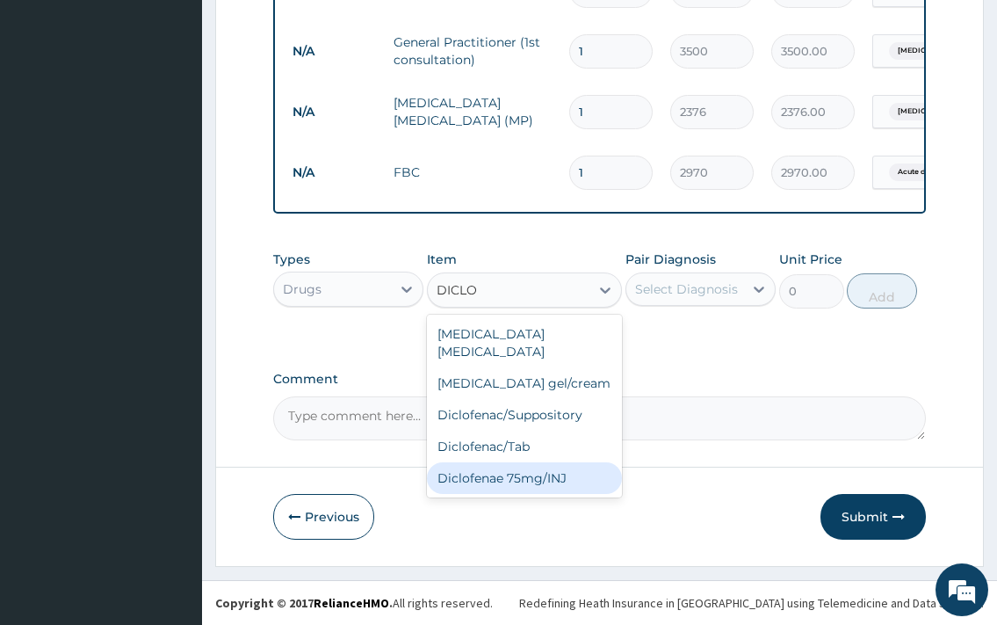
click at [557, 462] on div "Diclofenae 75mg/INJ" at bounding box center [525, 478] width 196 height 32
type input "315"
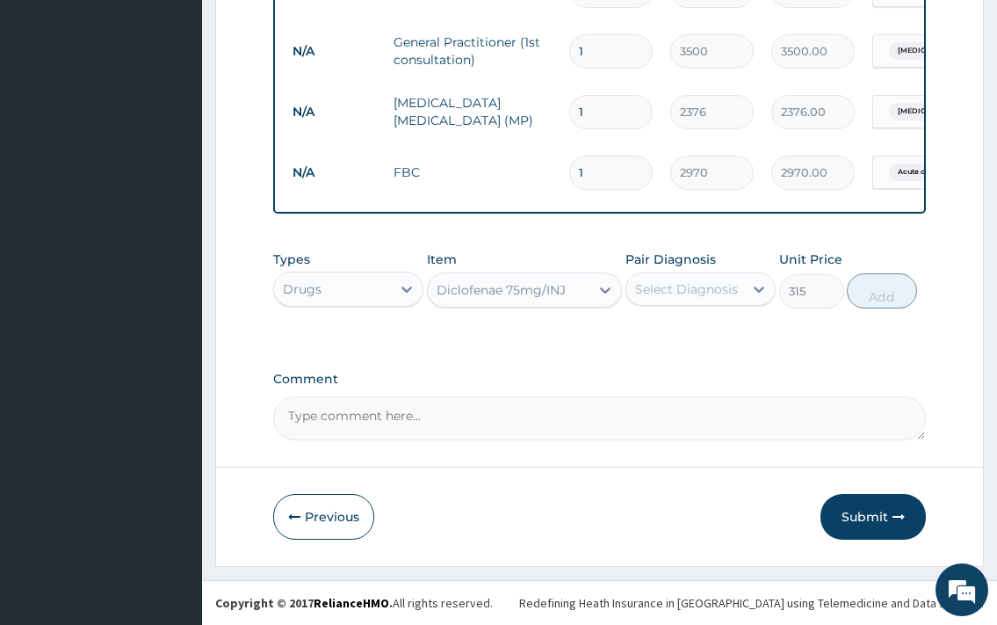
click at [682, 294] on div "Select Diagnosis" at bounding box center [686, 289] width 103 height 18
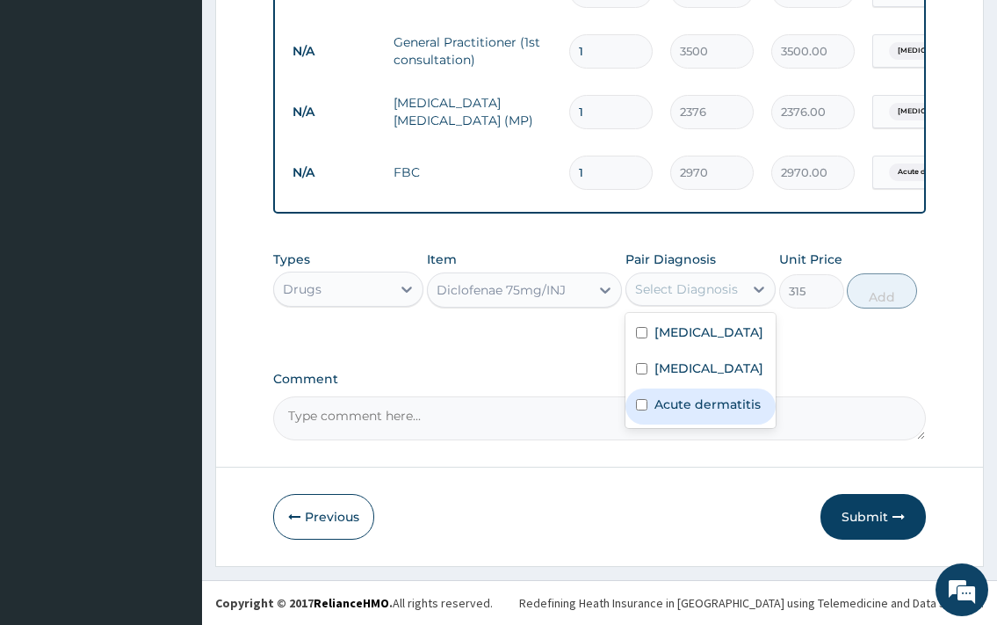
click at [710, 413] on label "Acute dermatitis" at bounding box center [708, 404] width 106 height 18
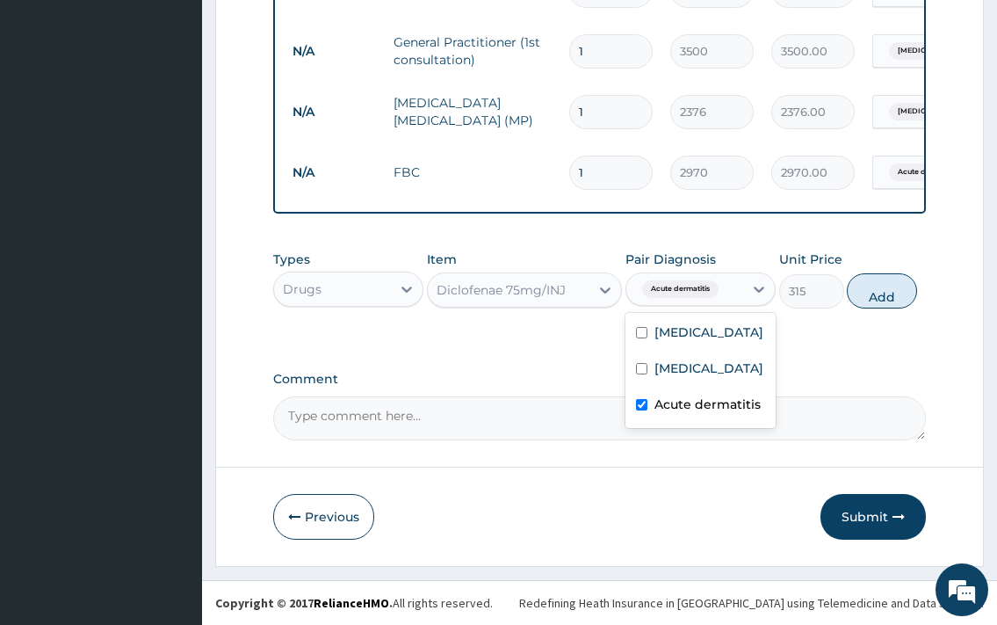
click at [696, 413] on label "Acute dermatitis" at bounding box center [708, 404] width 106 height 18
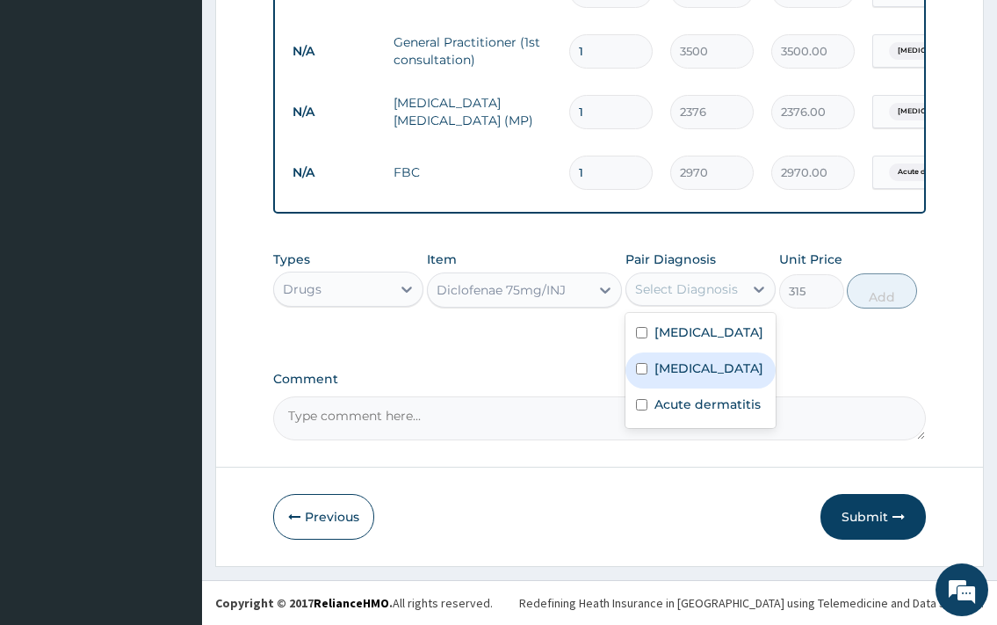
checkbox input "false"
click at [701, 377] on label "Upper respiratory infection" at bounding box center [709, 368] width 109 height 18
checkbox input "true"
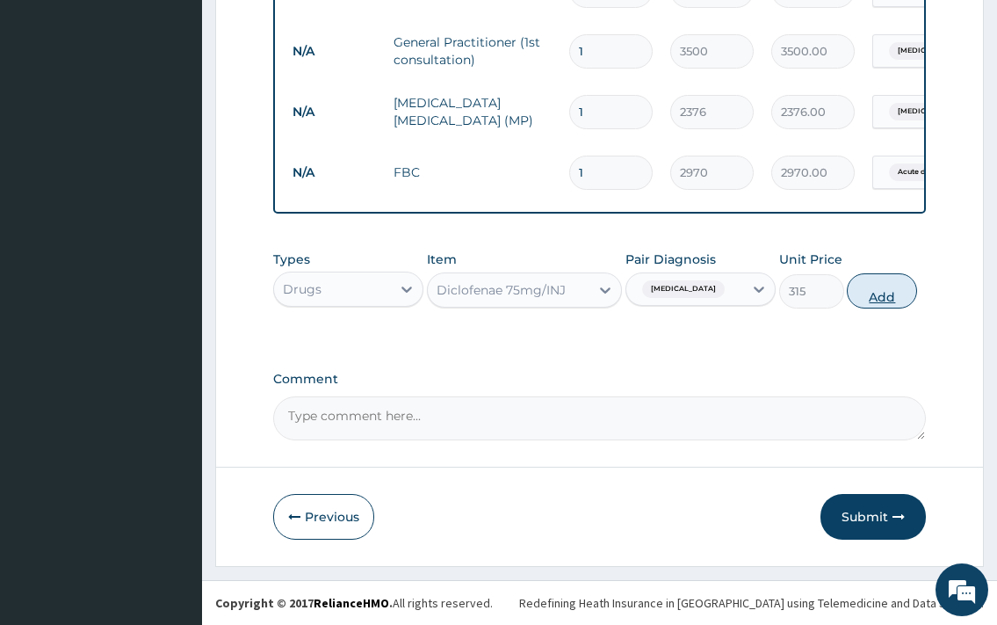
click at [885, 290] on button "Add" at bounding box center [882, 290] width 70 height 35
type input "0"
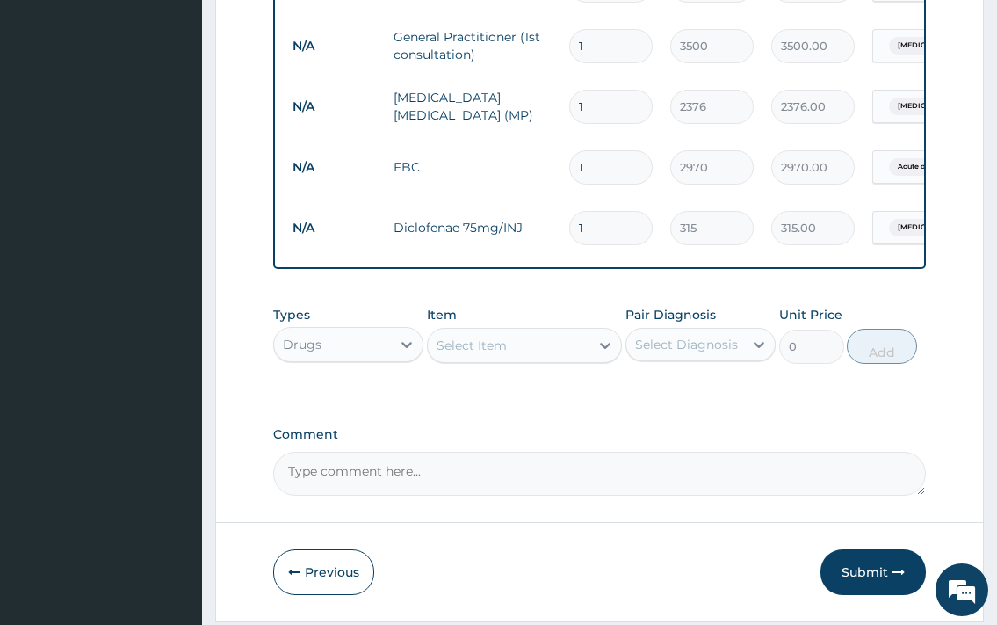
click at [526, 345] on div "Select Item" at bounding box center [509, 345] width 163 height 28
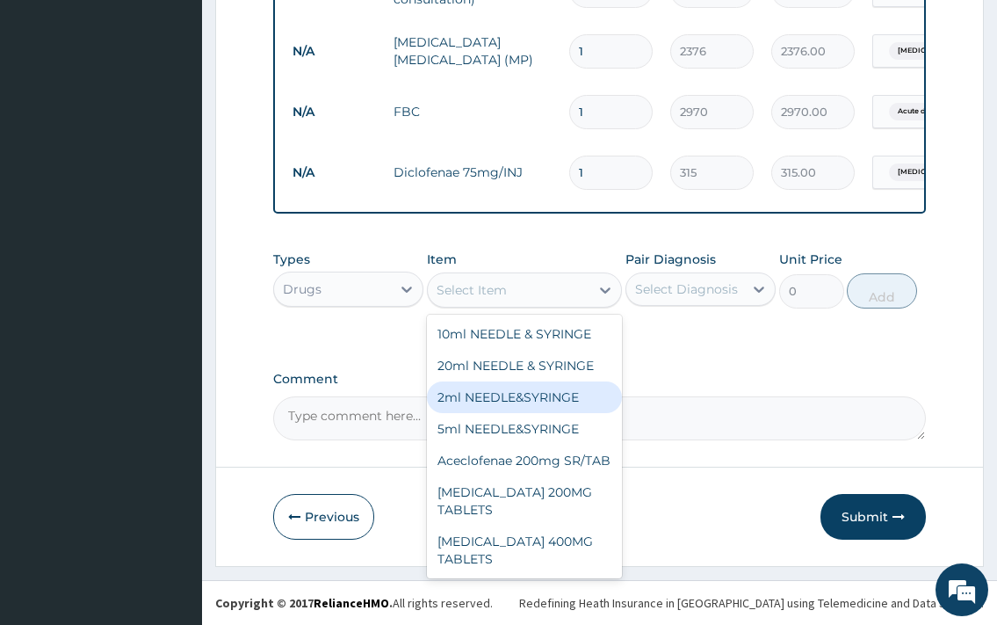
scroll to position [285, 0]
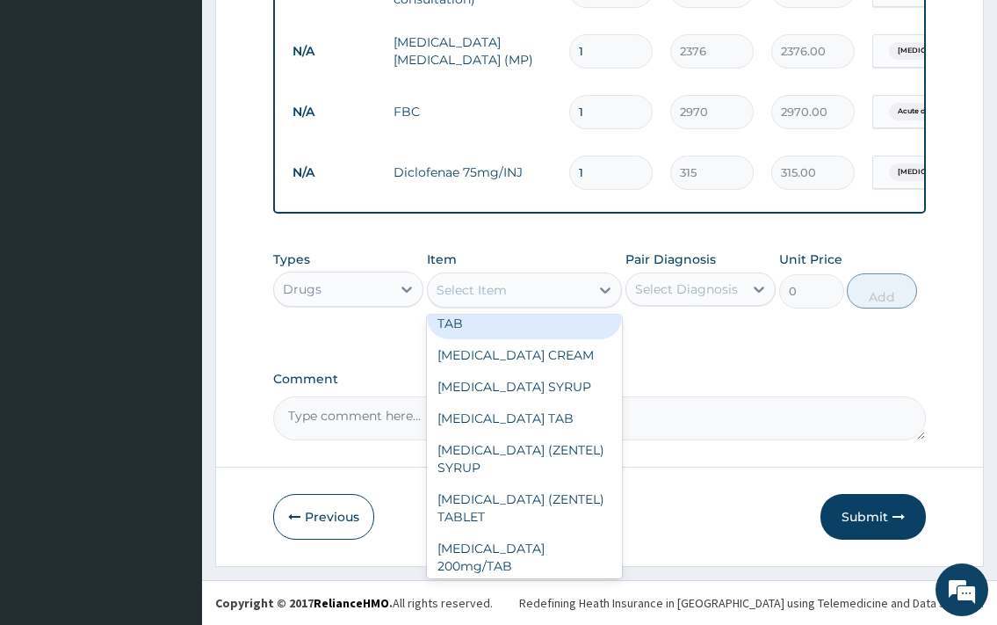
click at [530, 283] on div "Select Item" at bounding box center [509, 290] width 163 height 28
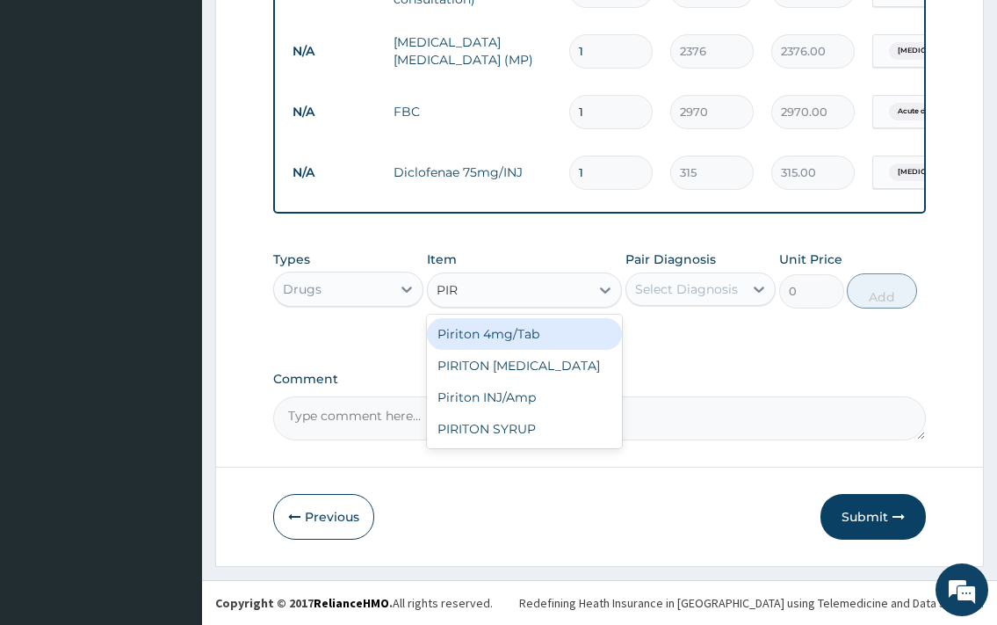
type input "PIRI"
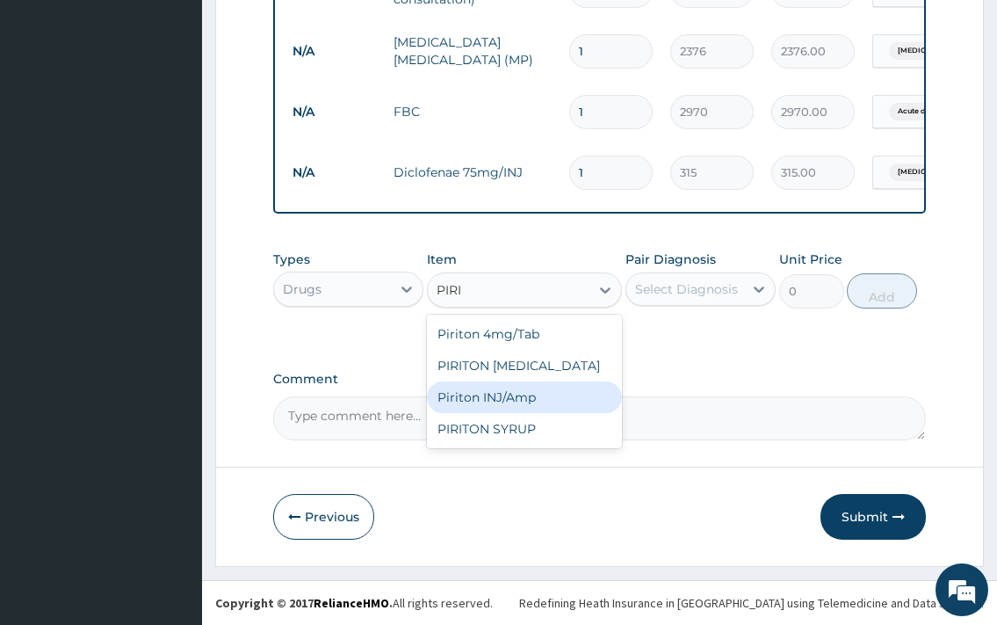
click at [510, 397] on div "Piriton INJ/Amp" at bounding box center [525, 397] width 196 height 32
type input "426"
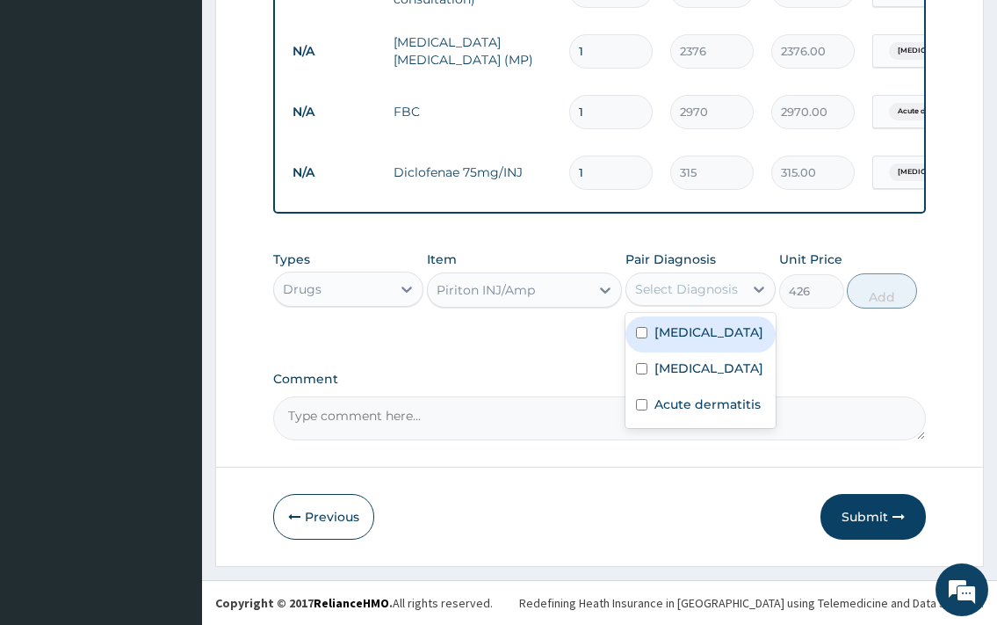
click at [673, 291] on div "Select Diagnosis" at bounding box center [686, 289] width 103 height 18
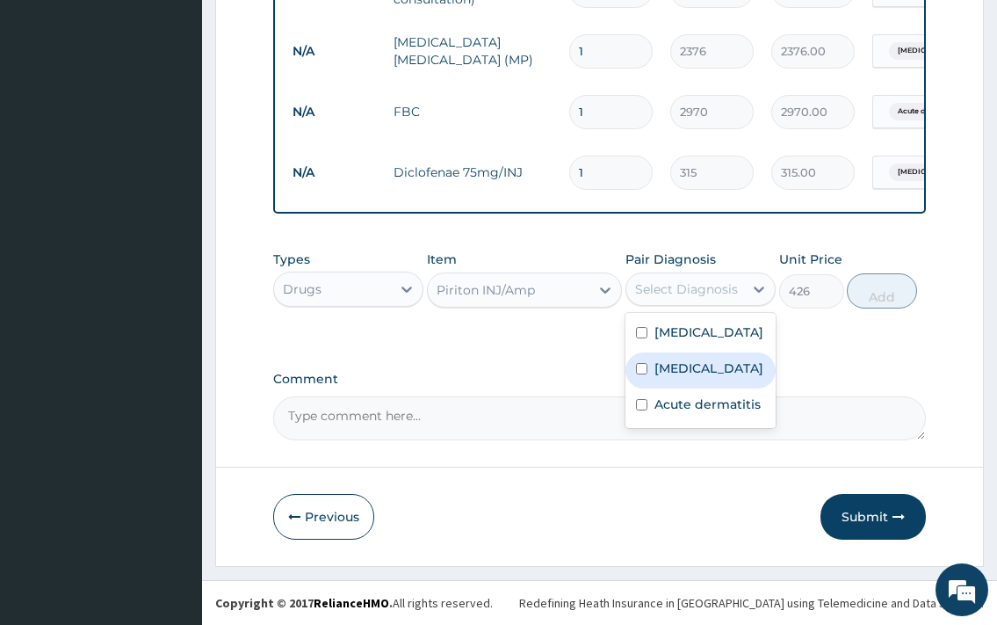
drag, startPoint x: 705, startPoint y: 397, endPoint x: 786, endPoint y: 353, distance: 92.8
click at [705, 377] on label "Upper respiratory infection" at bounding box center [709, 368] width 109 height 18
checkbox input "true"
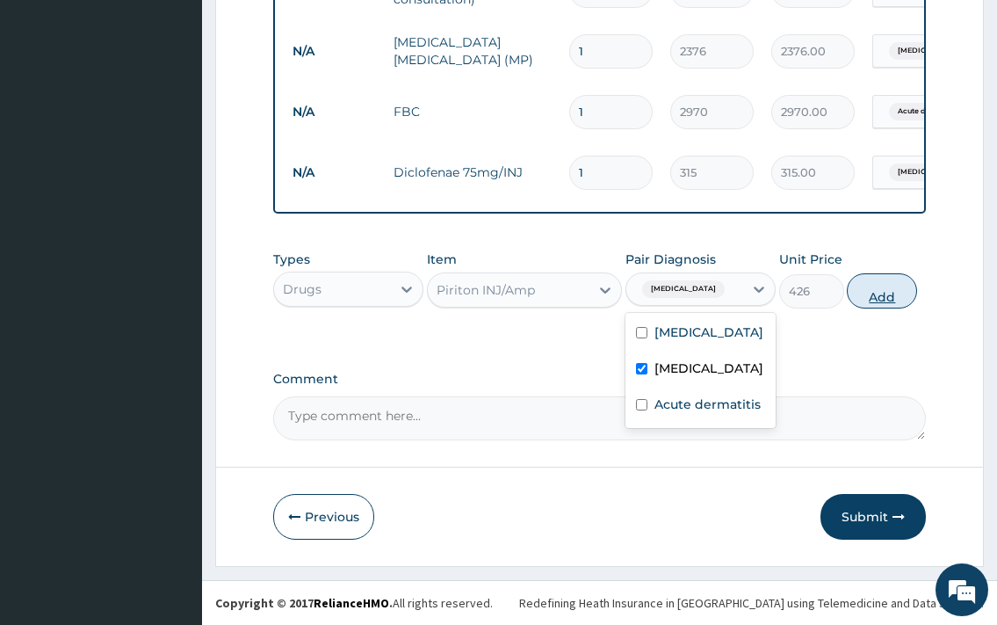
click at [877, 299] on button "Add" at bounding box center [882, 290] width 70 height 35
type input "0"
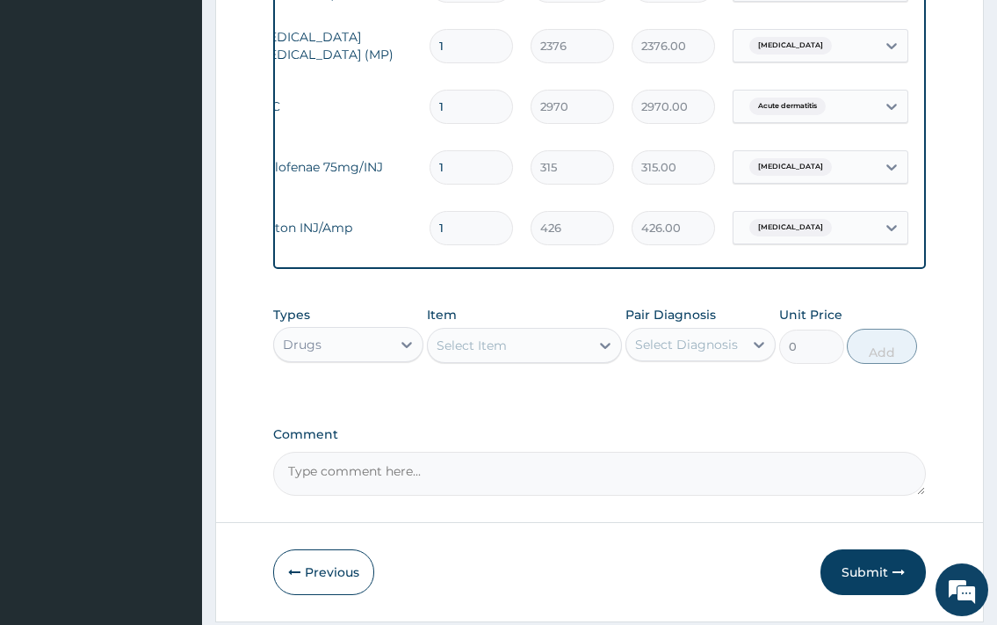
scroll to position [0, 200]
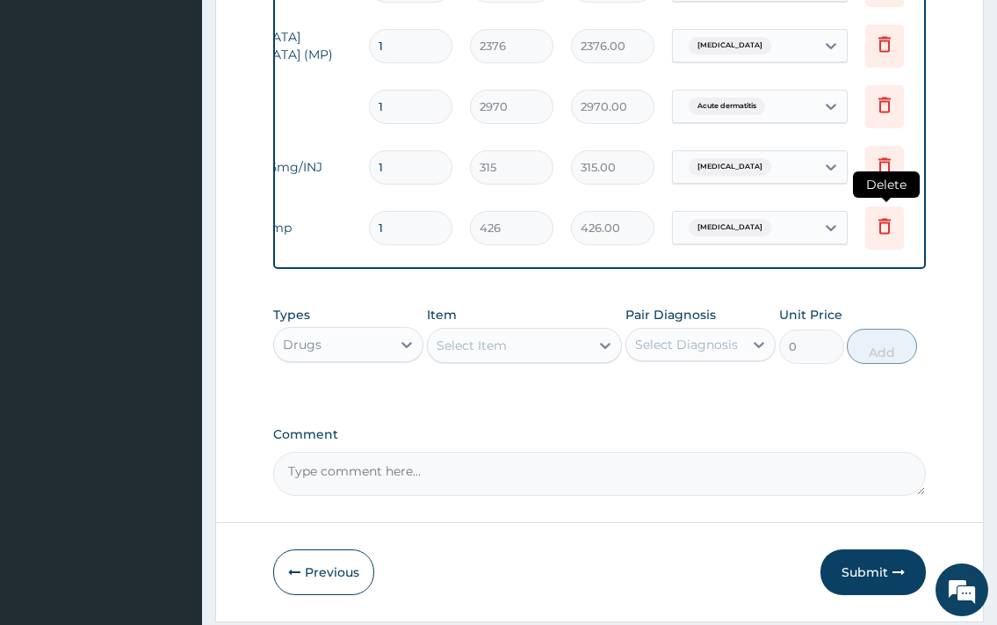
click at [888, 221] on icon at bounding box center [885, 226] width 12 height 16
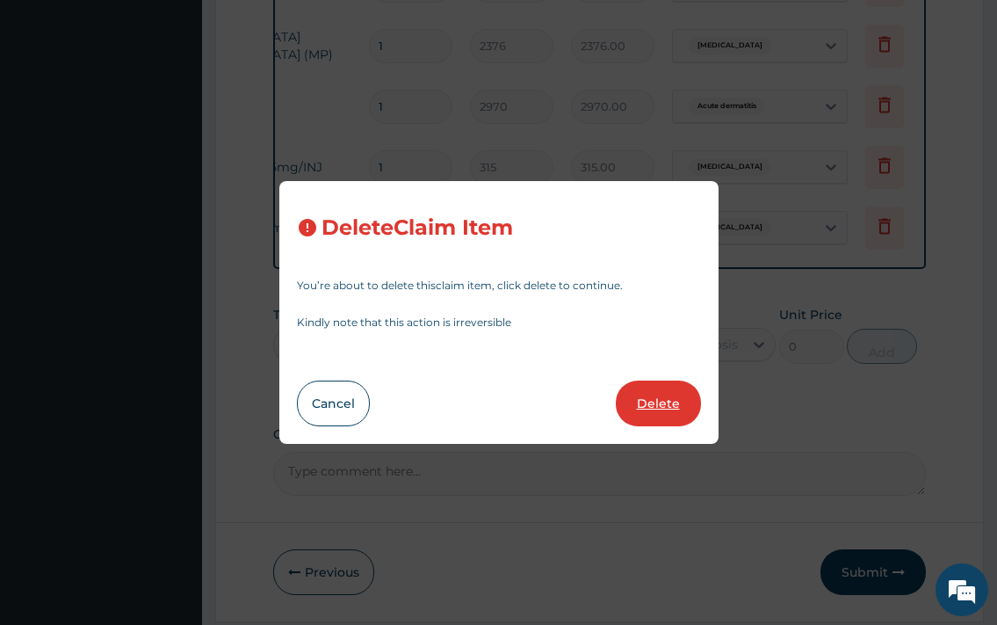
click at [641, 397] on button "Delete" at bounding box center [658, 403] width 85 height 46
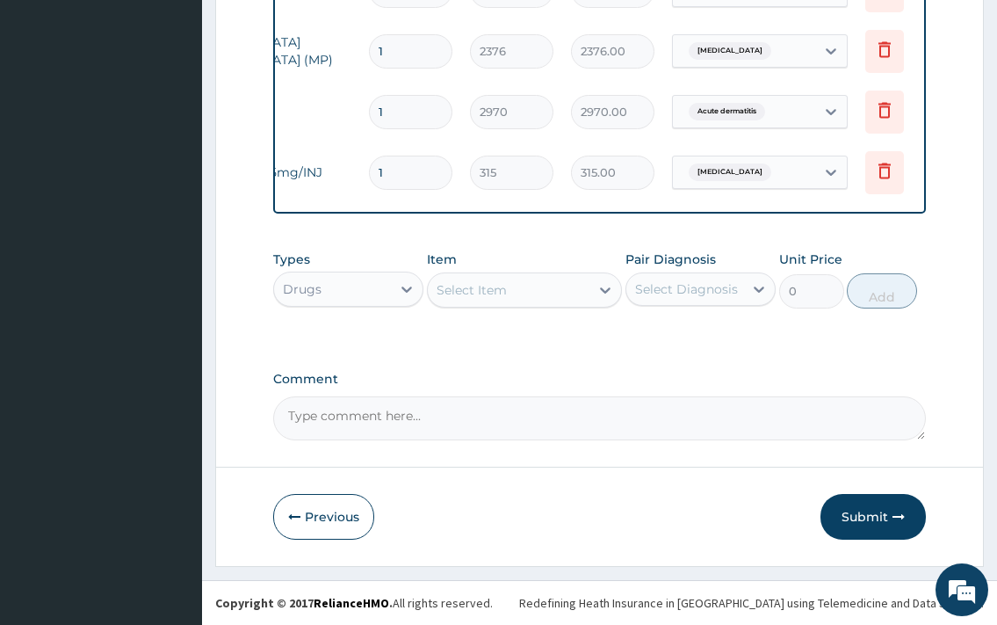
click at [525, 294] on div "Select Item" at bounding box center [509, 290] width 163 height 28
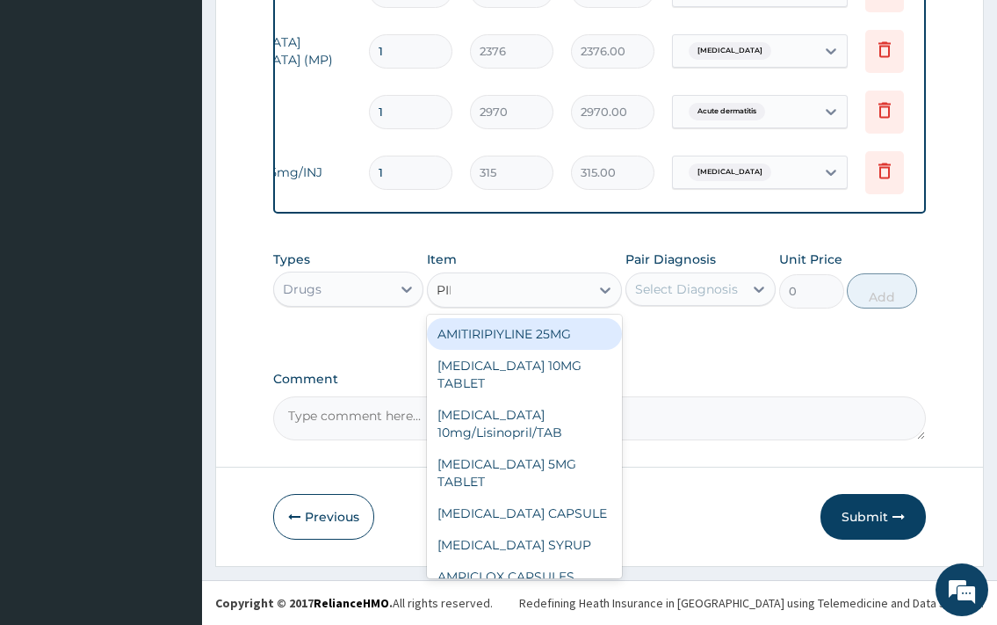
type input "PIRI"
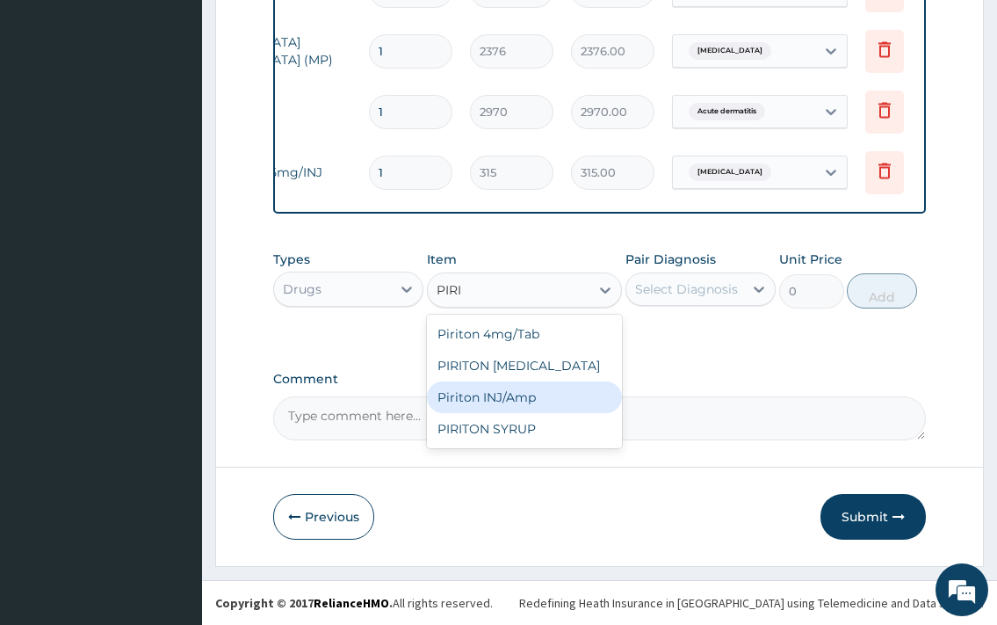
click at [499, 387] on div "Piriton INJ/Amp" at bounding box center [525, 397] width 196 height 32
type input "426"
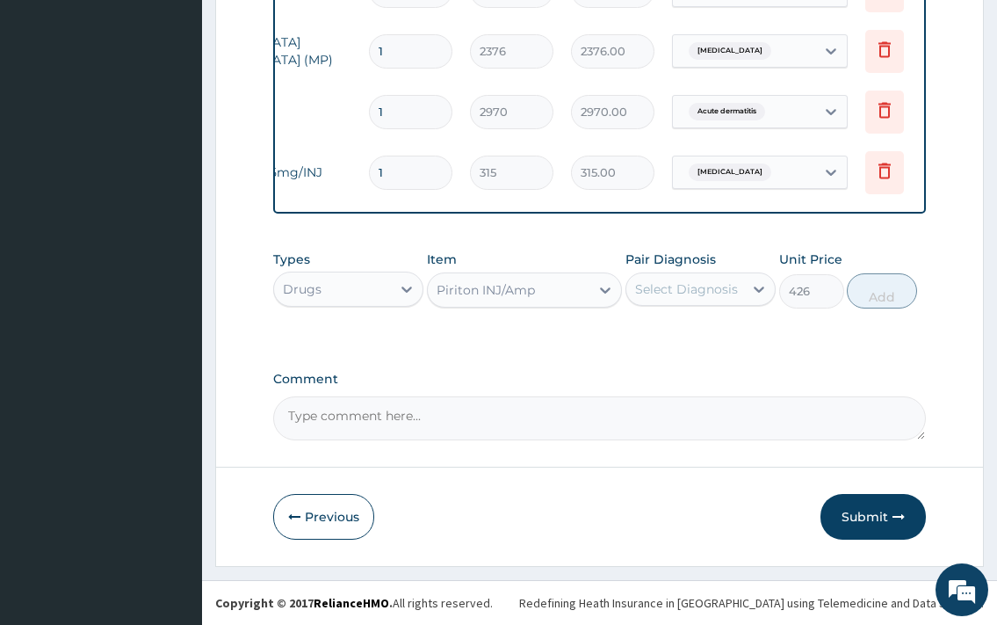
click at [733, 280] on div "Select Diagnosis" at bounding box center [686, 289] width 103 height 18
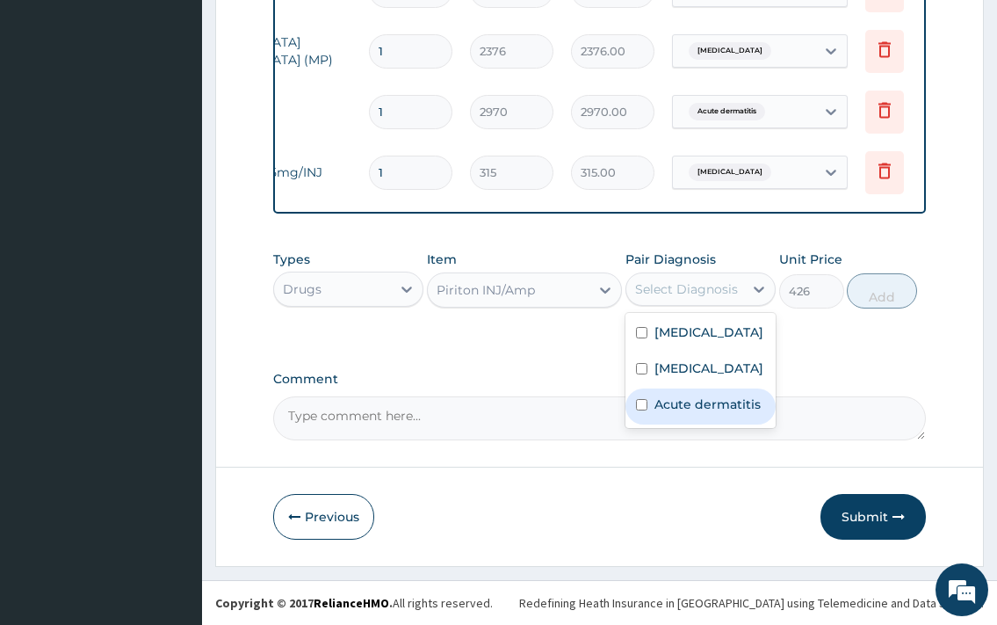
click at [731, 413] on label "Acute dermatitis" at bounding box center [708, 404] width 106 height 18
checkbox input "true"
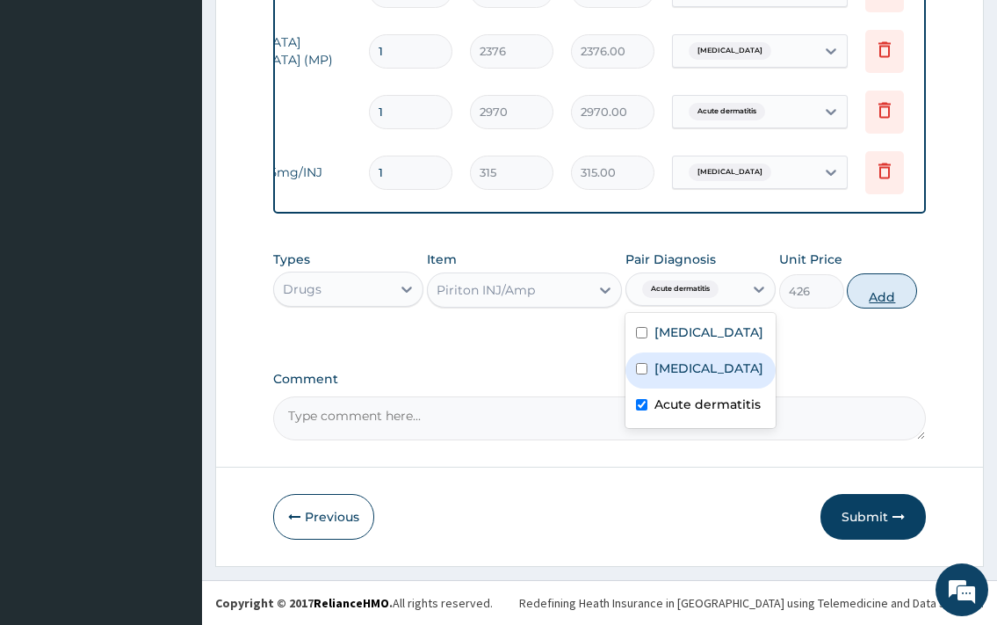
click at [875, 286] on button "Add" at bounding box center [882, 290] width 70 height 35
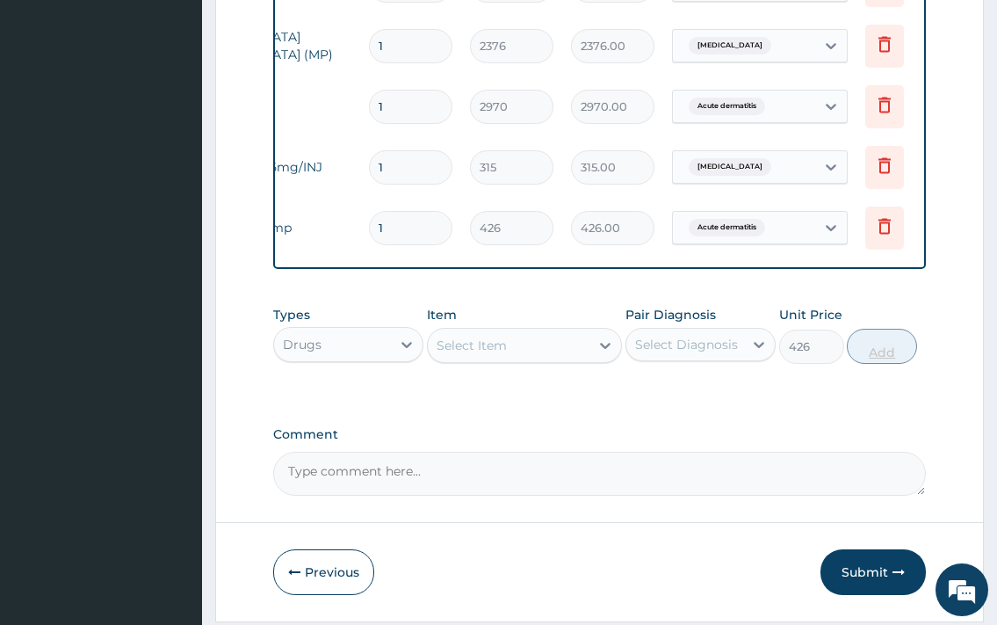
type input "0"
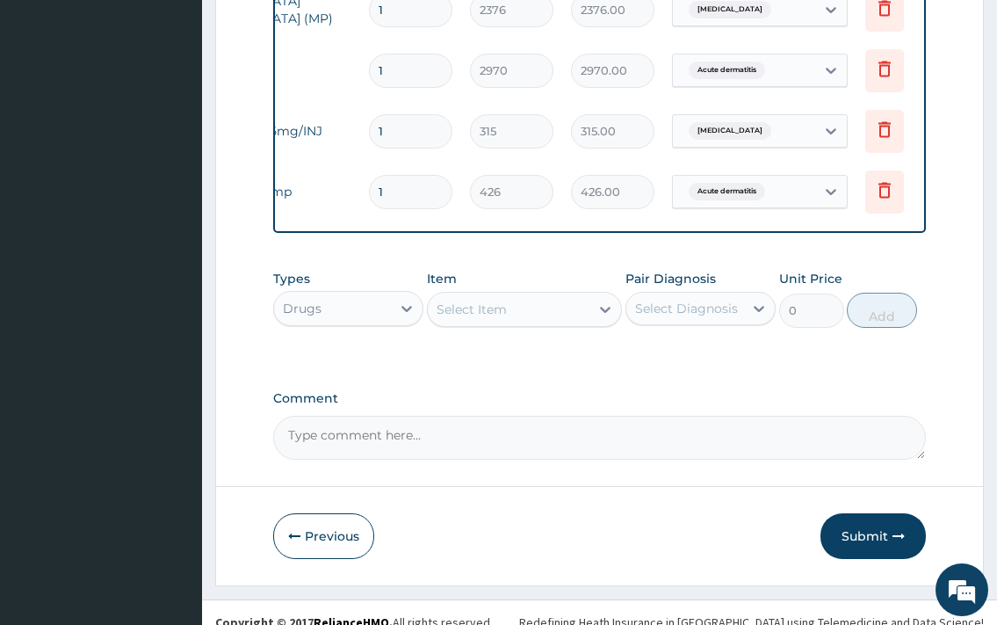
scroll to position [1241, 0]
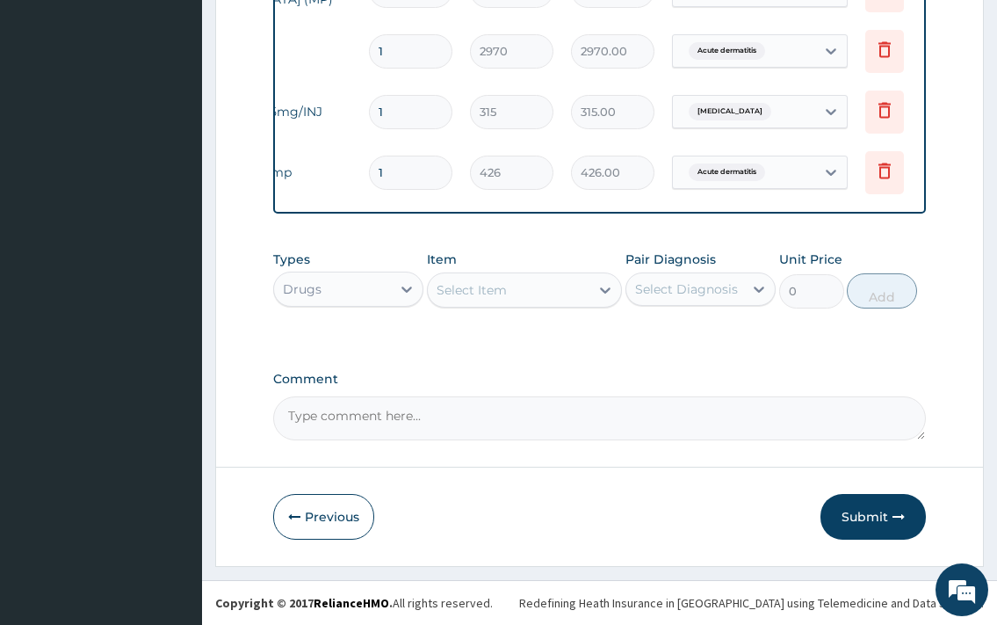
click at [493, 290] on div "Select Item" at bounding box center [472, 290] width 70 height 18
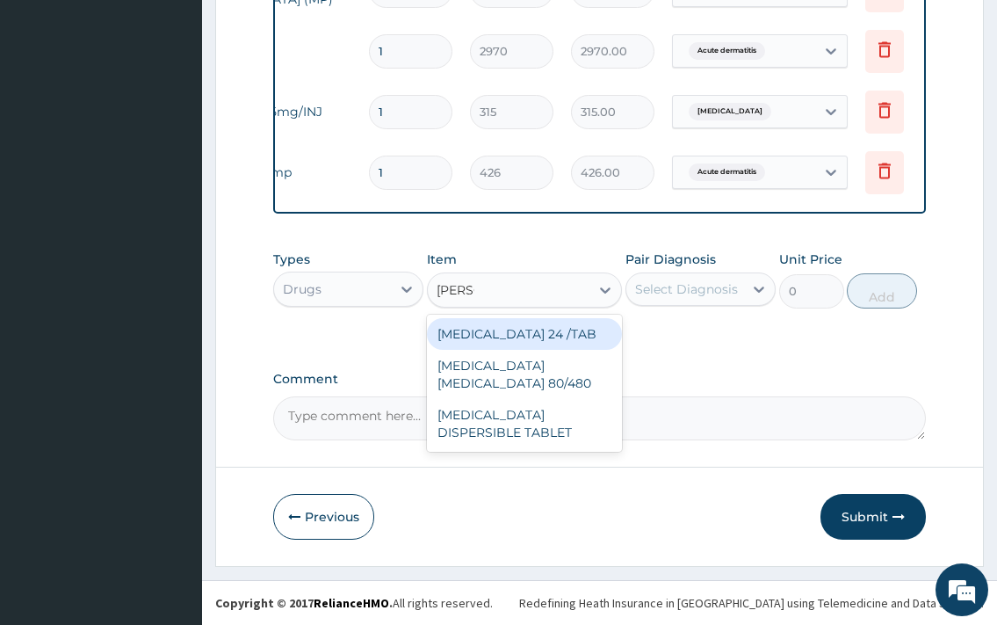
type input "COART"
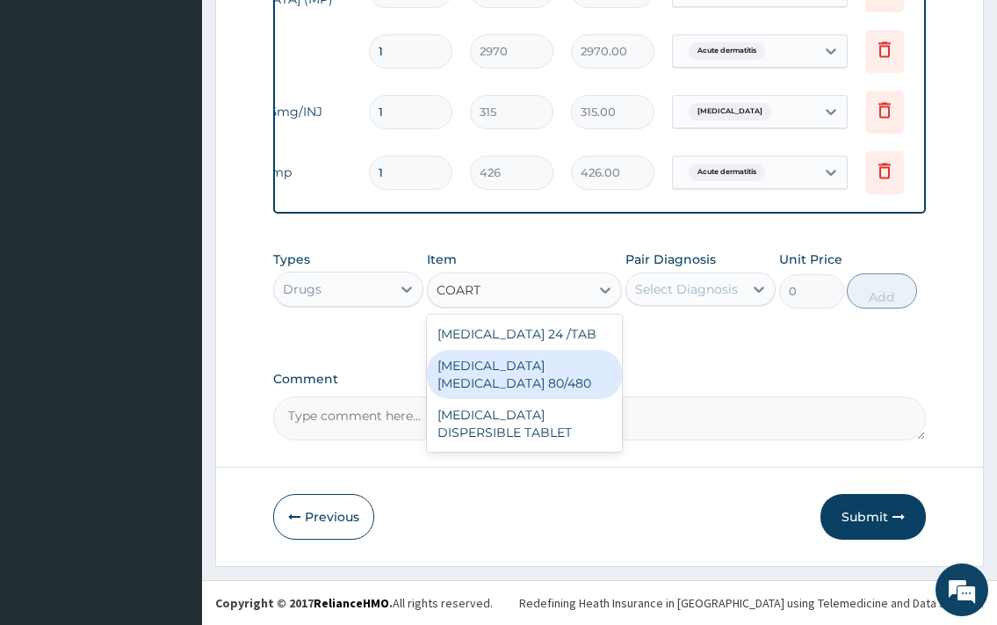
click at [553, 370] on div "COARTEM D TAB 80/480" at bounding box center [525, 374] width 196 height 49
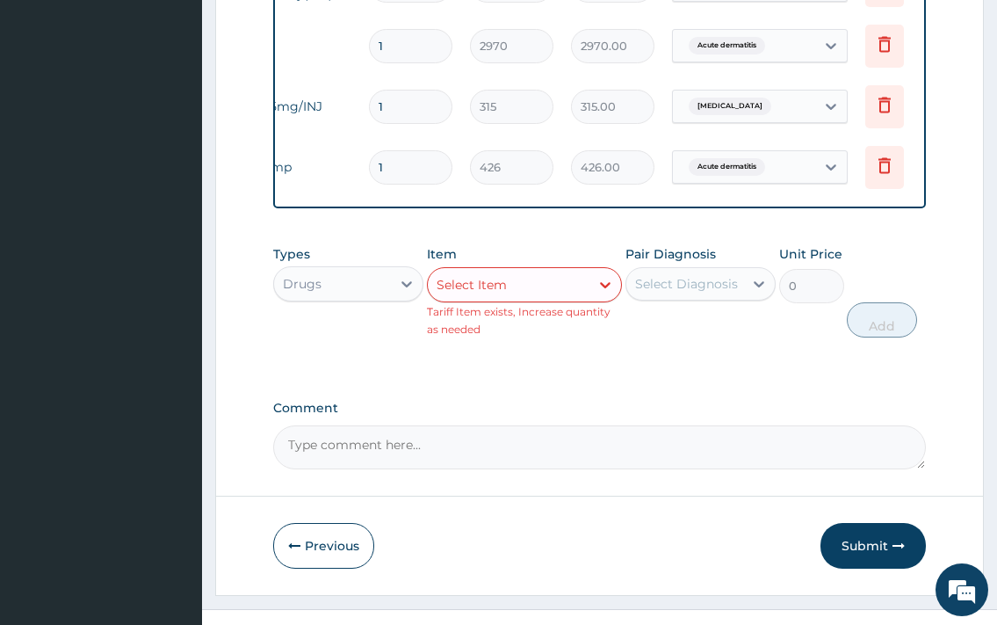
click at [665, 293] on div "Select Diagnosis" at bounding box center [686, 284] width 103 height 18
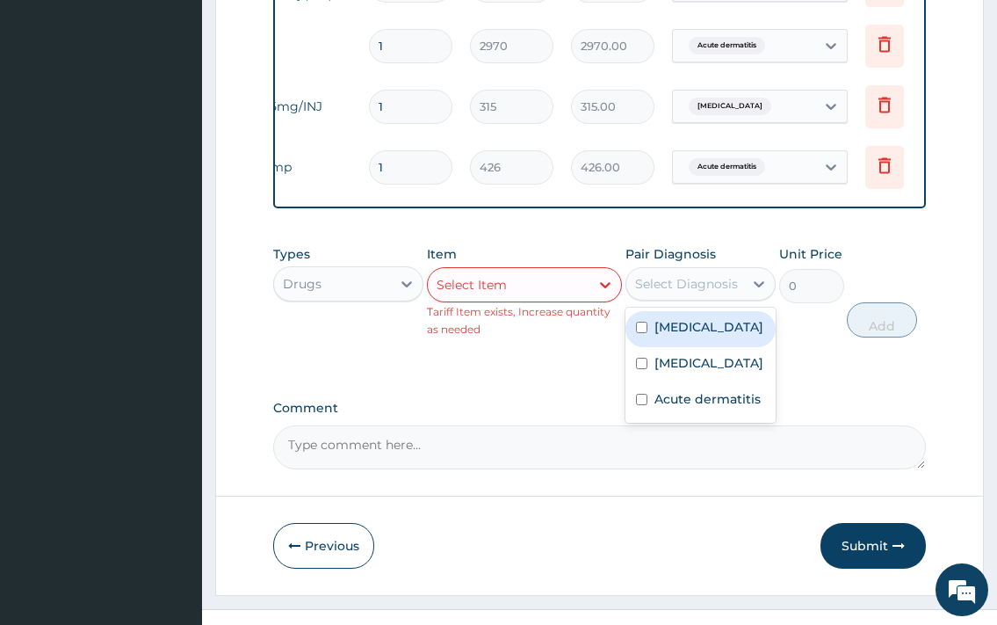
click at [576, 298] on div "Select Item" at bounding box center [509, 285] width 163 height 28
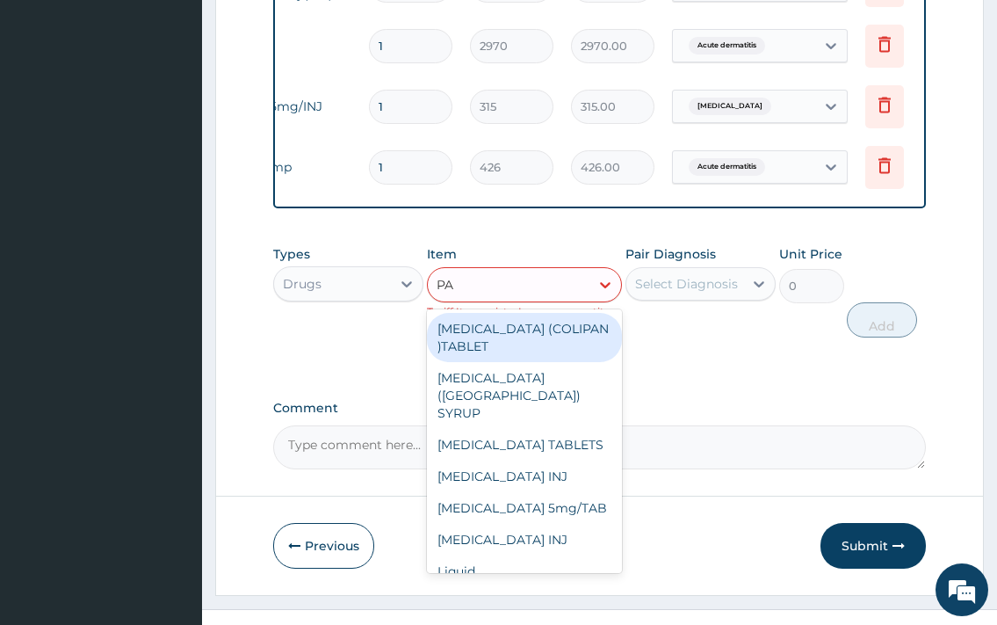
type input "PAN"
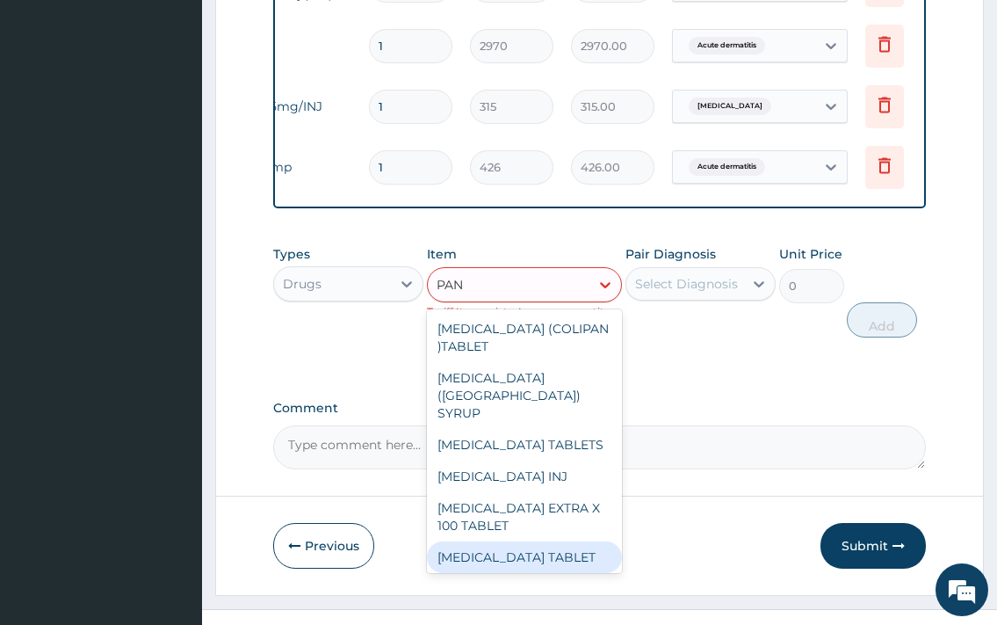
scroll to position [67, 0]
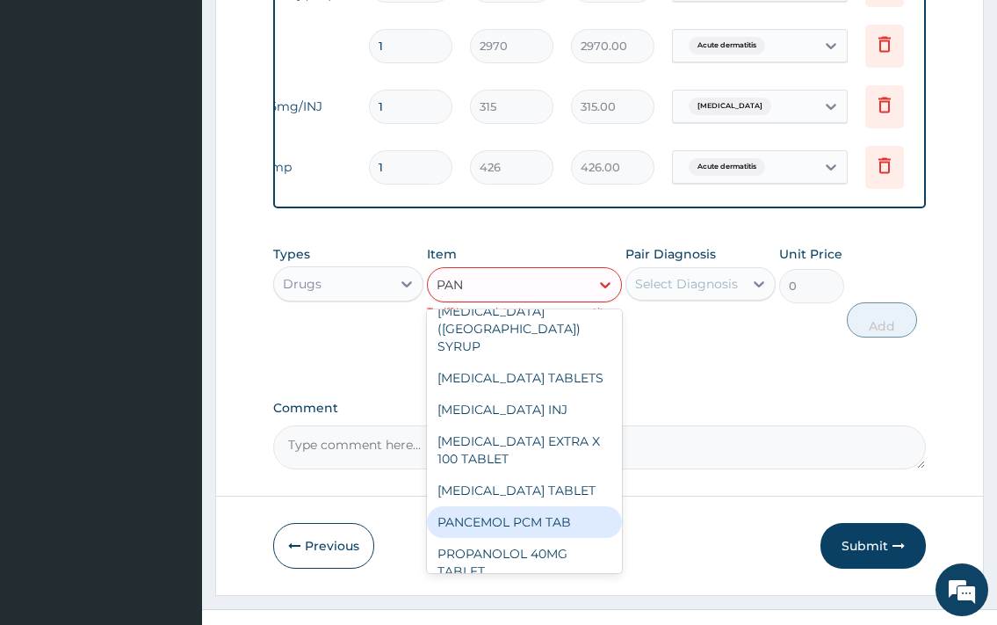
drag, startPoint x: 537, startPoint y: 513, endPoint x: 660, endPoint y: 323, distance: 226.2
click at [537, 512] on div "PANCEMOL PCM TAB" at bounding box center [525, 522] width 196 height 32
type input "15"
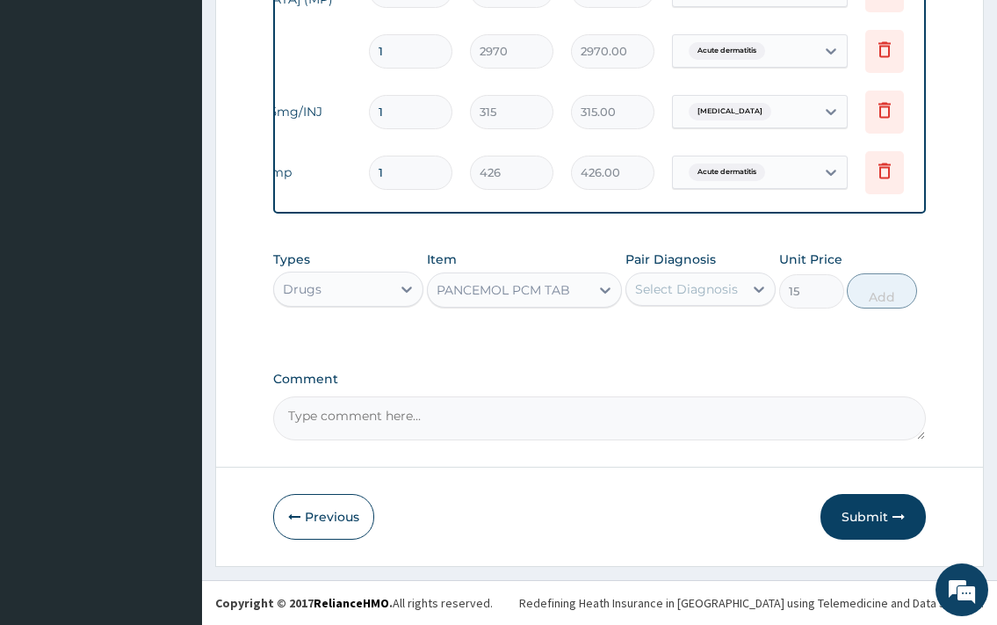
click at [706, 288] on div "Select Diagnosis" at bounding box center [686, 289] width 103 height 18
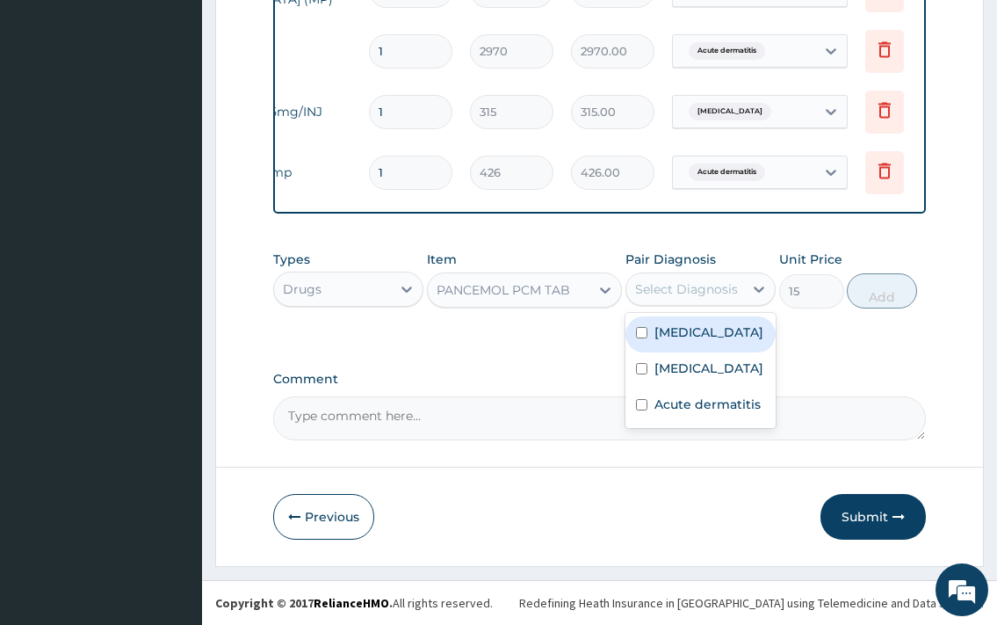
click at [707, 341] on label "Falciparum malaria" at bounding box center [709, 332] width 109 height 18
checkbox input "true"
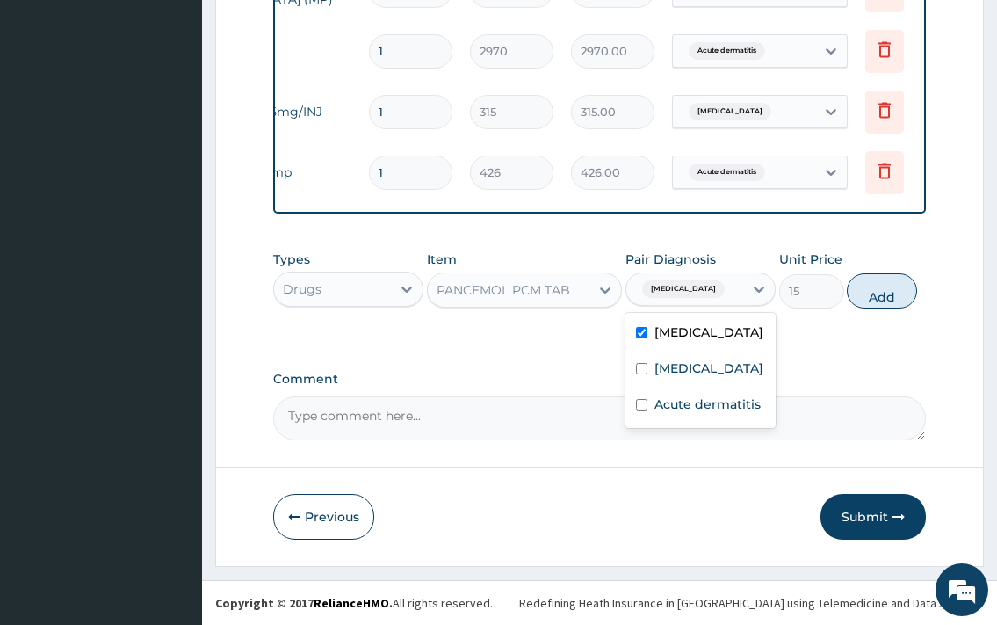
drag, startPoint x: 884, startPoint y: 278, endPoint x: 883, endPoint y: 292, distance: 14.1
click at [885, 280] on button "Add" at bounding box center [882, 290] width 70 height 35
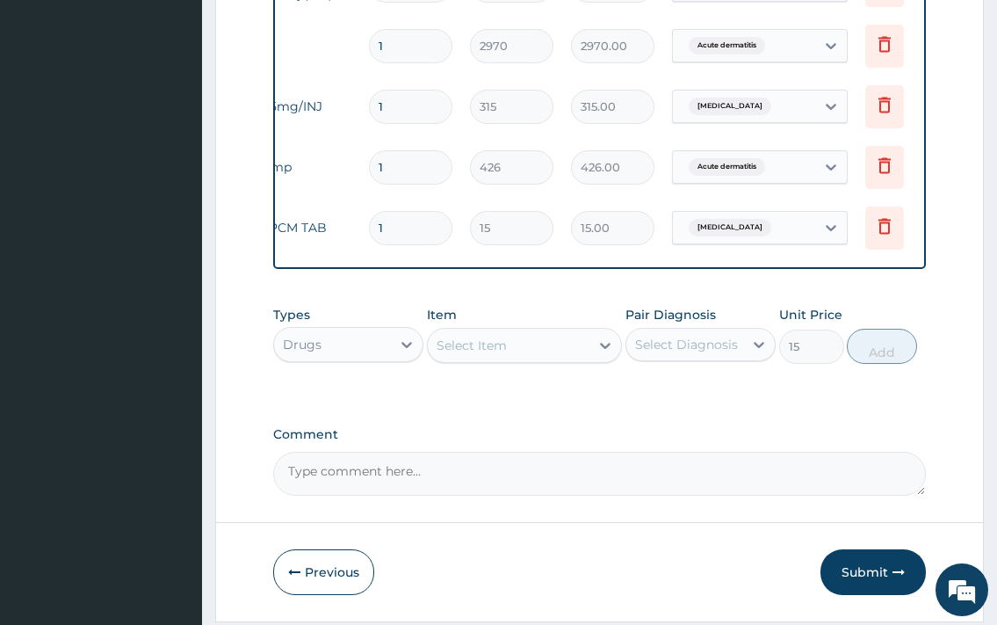
type input "0"
click at [431, 217] on input "1" at bounding box center [410, 228] width 83 height 34
type input "18"
type input "270.00"
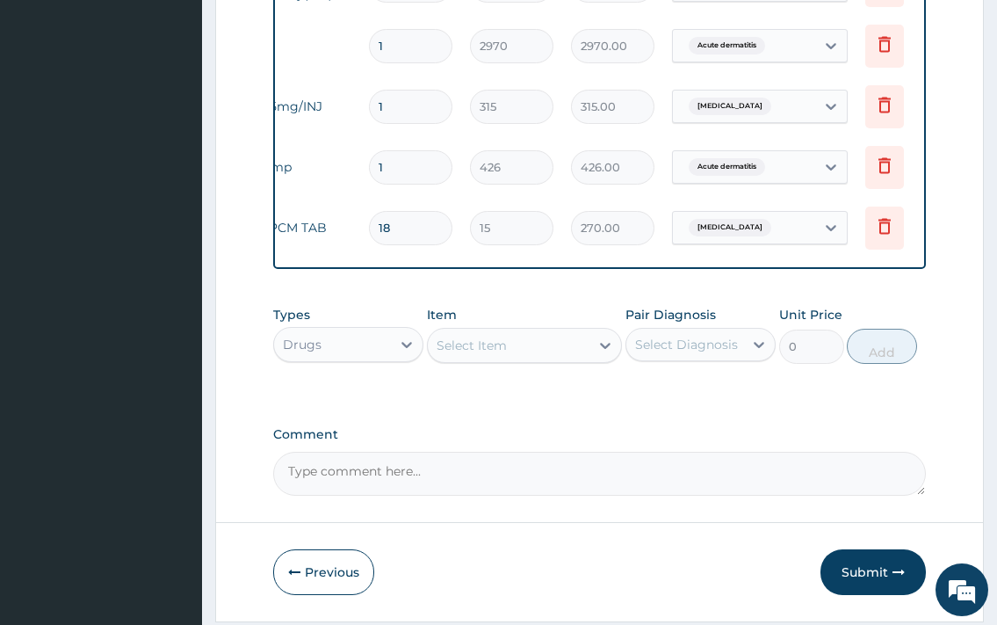
type input "18"
click at [485, 354] on div "Select Item" at bounding box center [472, 346] width 70 height 18
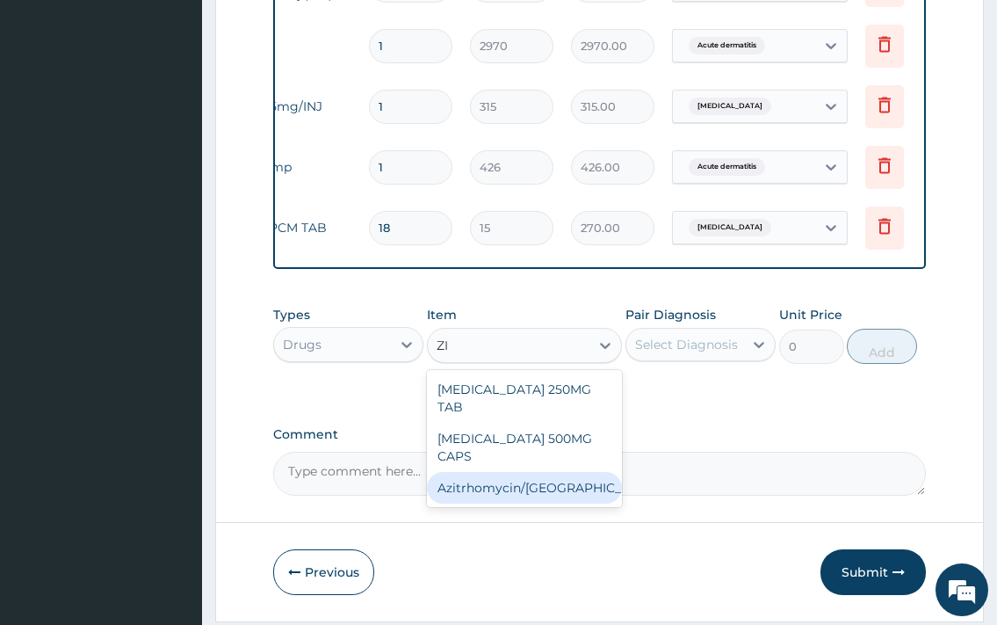
type input "Z"
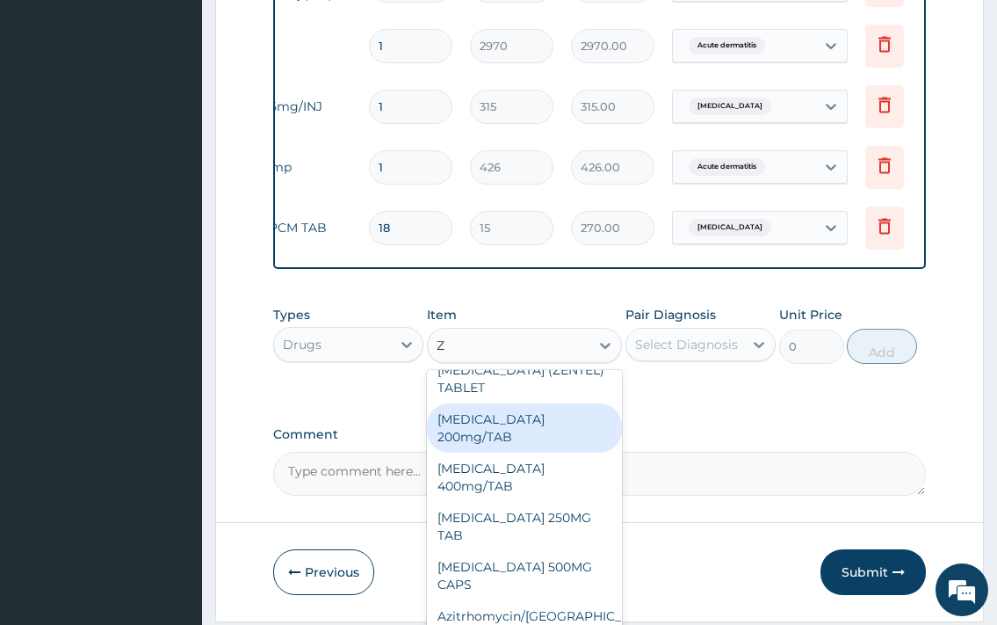
scroll to position [95, 0]
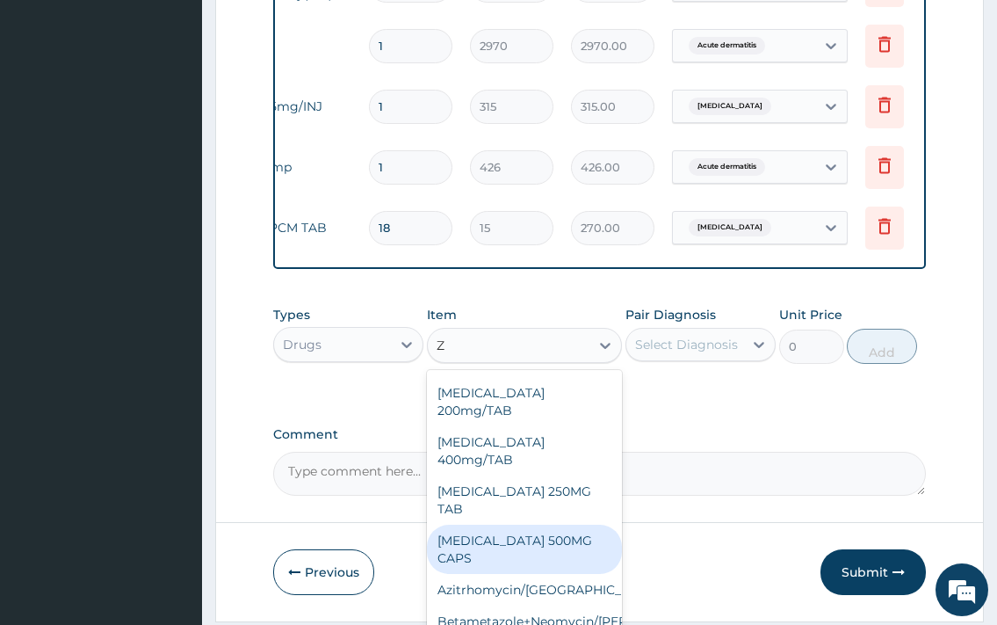
click at [563, 525] on div "AZITHROMYCIN 500MG CAPS" at bounding box center [525, 549] width 196 height 49
type input "295"
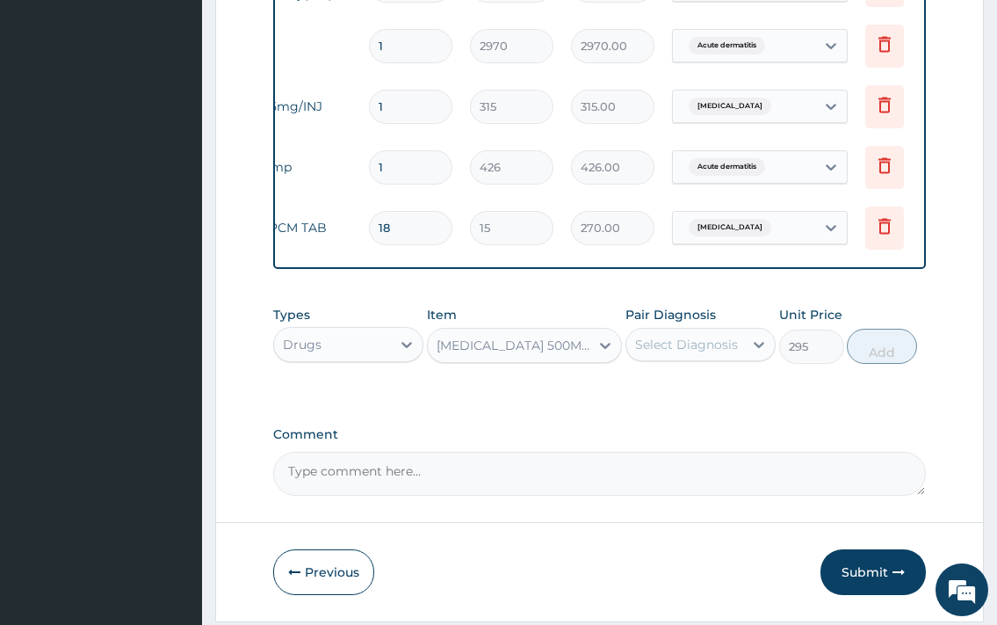
click at [702, 351] on div "Select Diagnosis" at bounding box center [686, 345] width 103 height 18
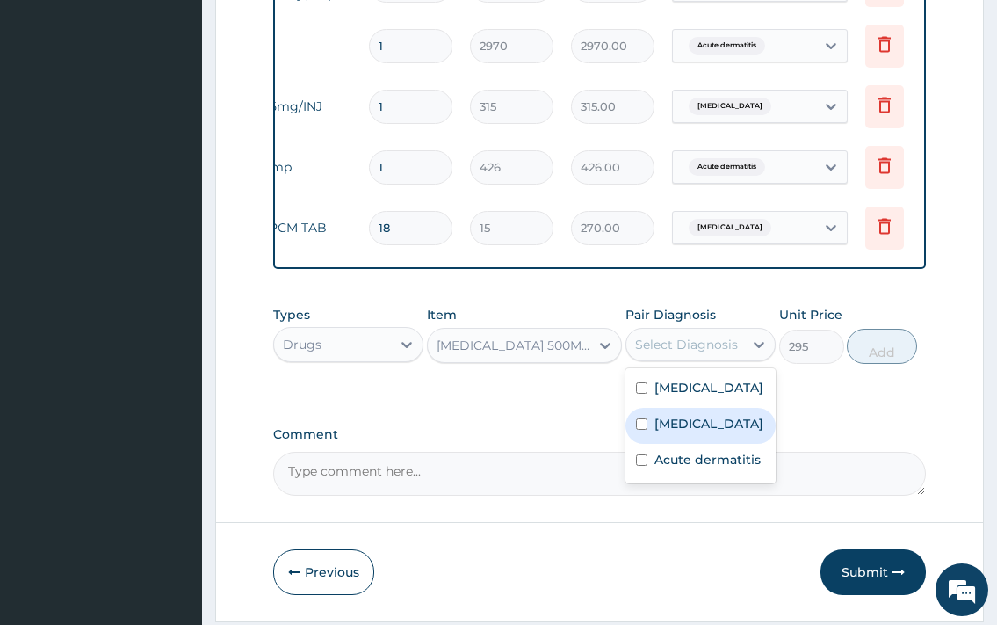
click at [704, 432] on label "Upper respiratory infection" at bounding box center [709, 424] width 109 height 18
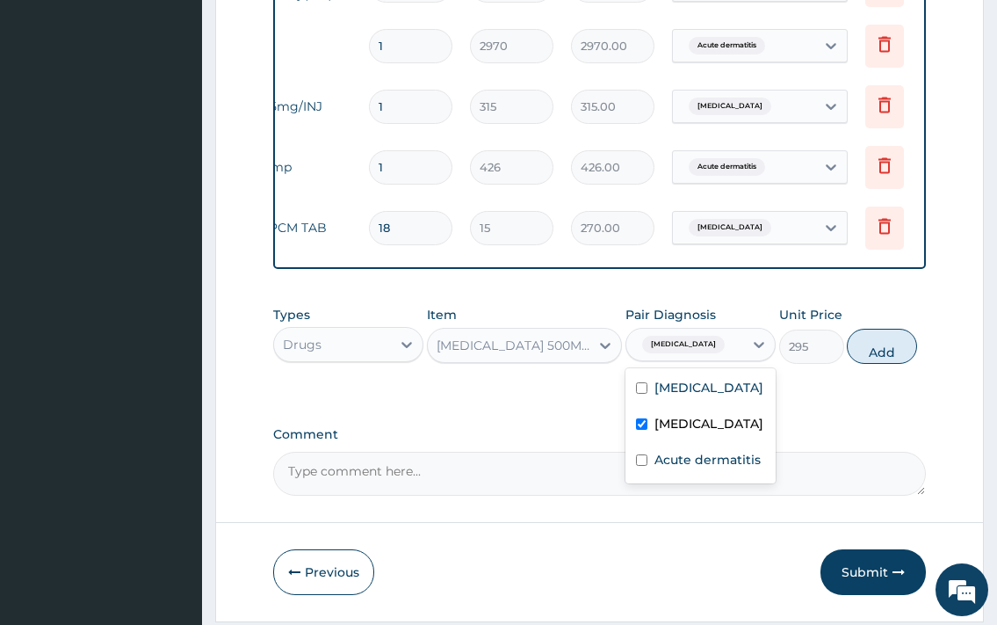
checkbox input "true"
click at [880, 360] on button "Add" at bounding box center [882, 346] width 70 height 35
type input "0"
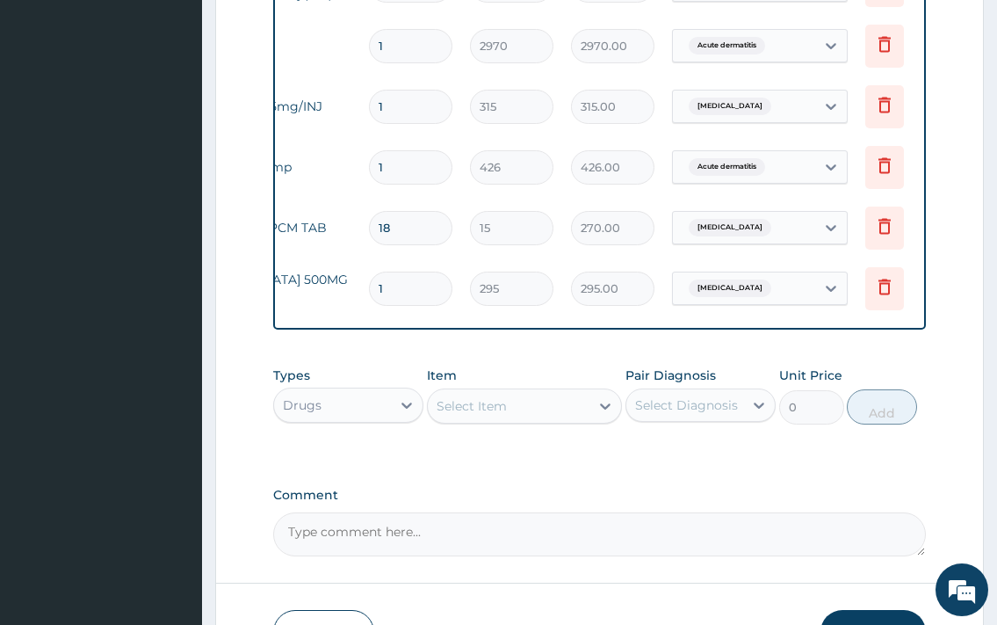
type input "0.00"
type input "5"
type input "1475.00"
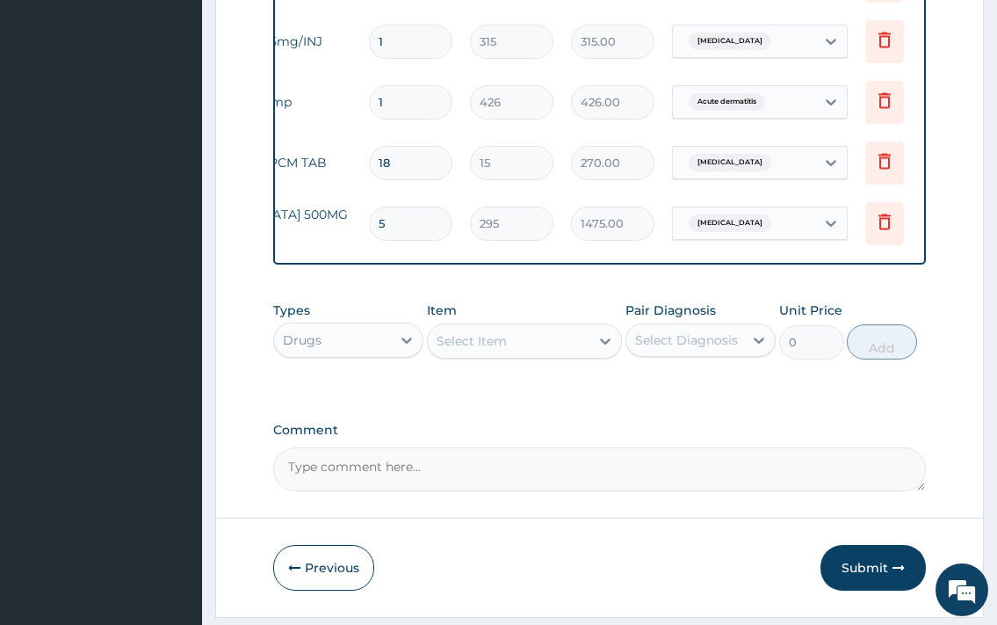
scroll to position [1362, 0]
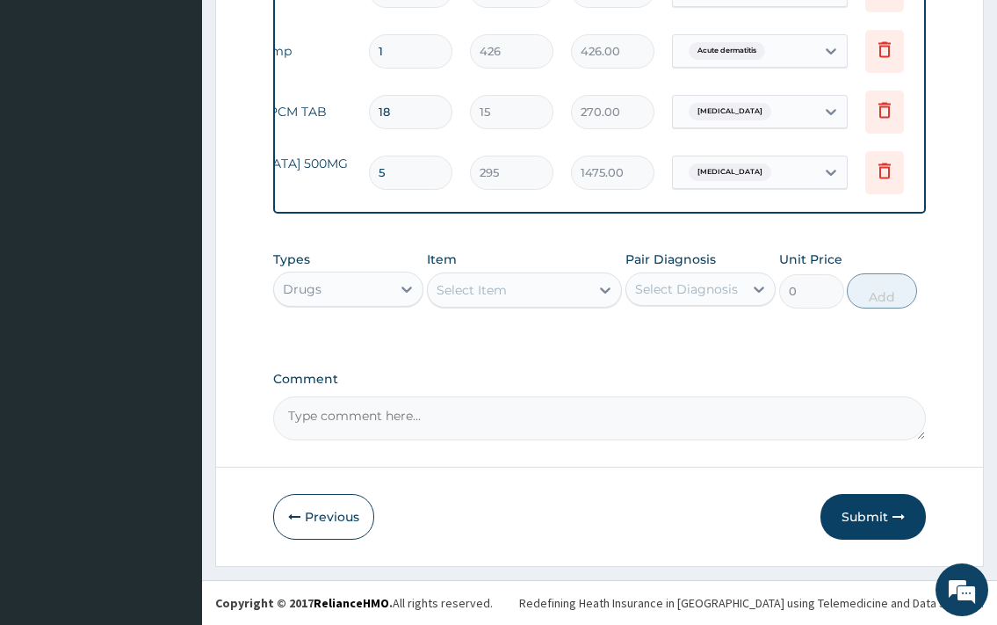
type input "5"
click at [487, 281] on div "Select Item" at bounding box center [472, 290] width 70 height 18
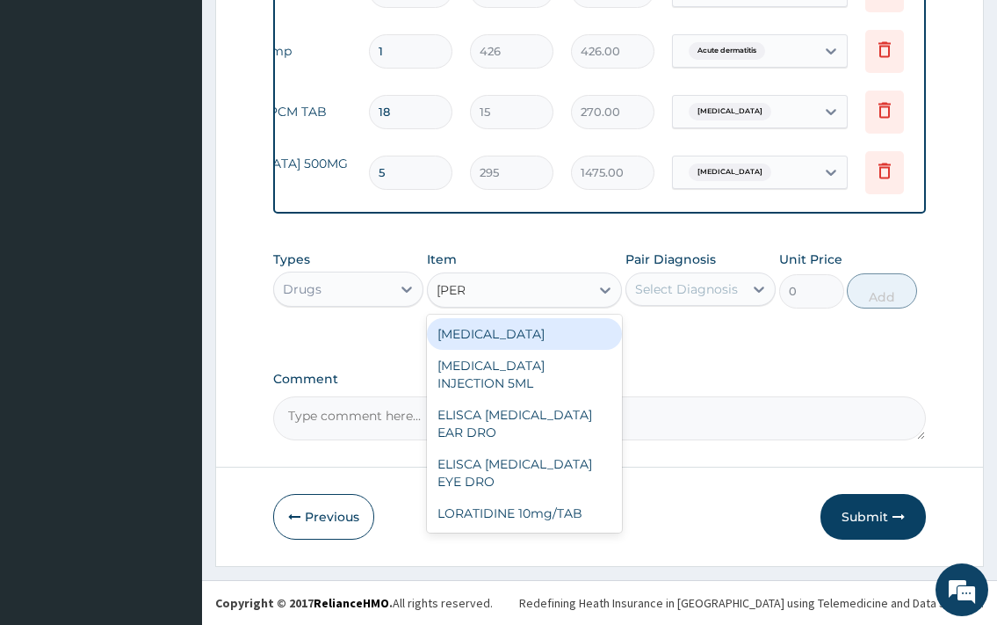
type input "LORAT"
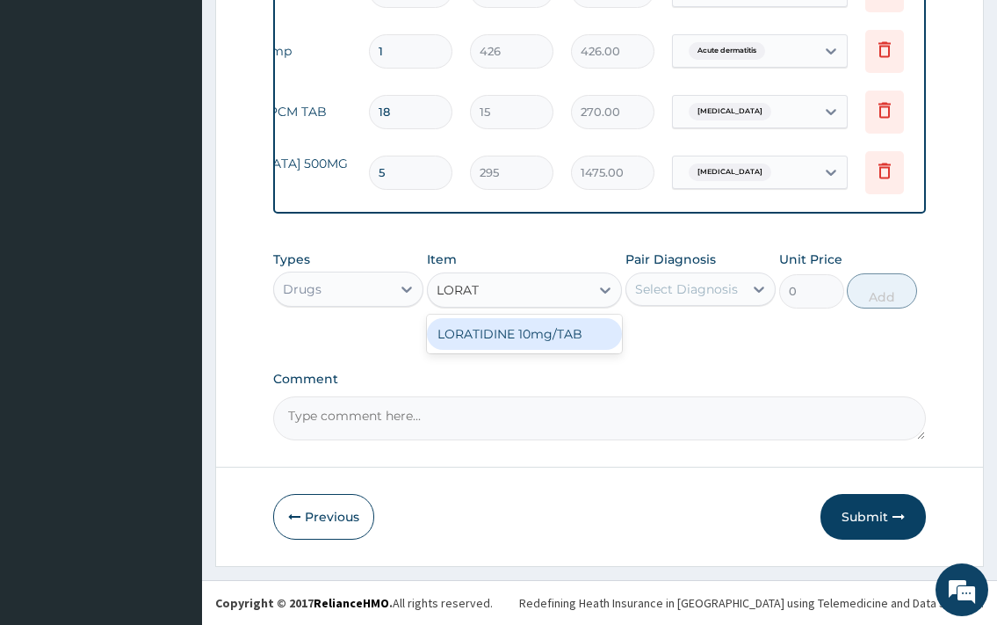
drag, startPoint x: 525, startPoint y: 341, endPoint x: 641, endPoint y: 308, distance: 121.5
click at [529, 341] on div "LORATIDINE 10mg/TAB" at bounding box center [525, 334] width 196 height 32
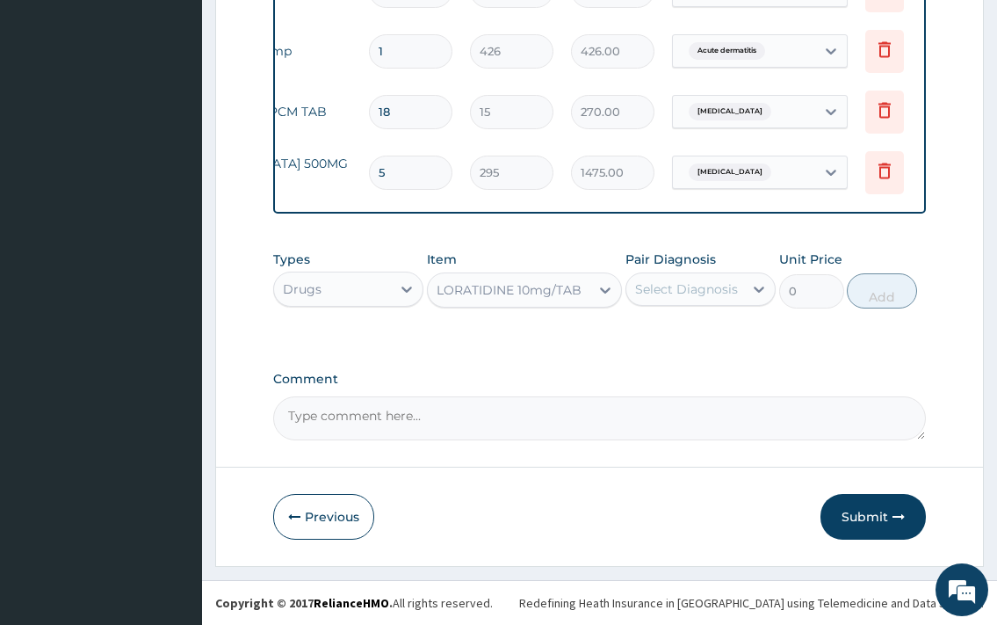
type input "70"
click at [683, 294] on div "Select Diagnosis" at bounding box center [686, 289] width 103 height 18
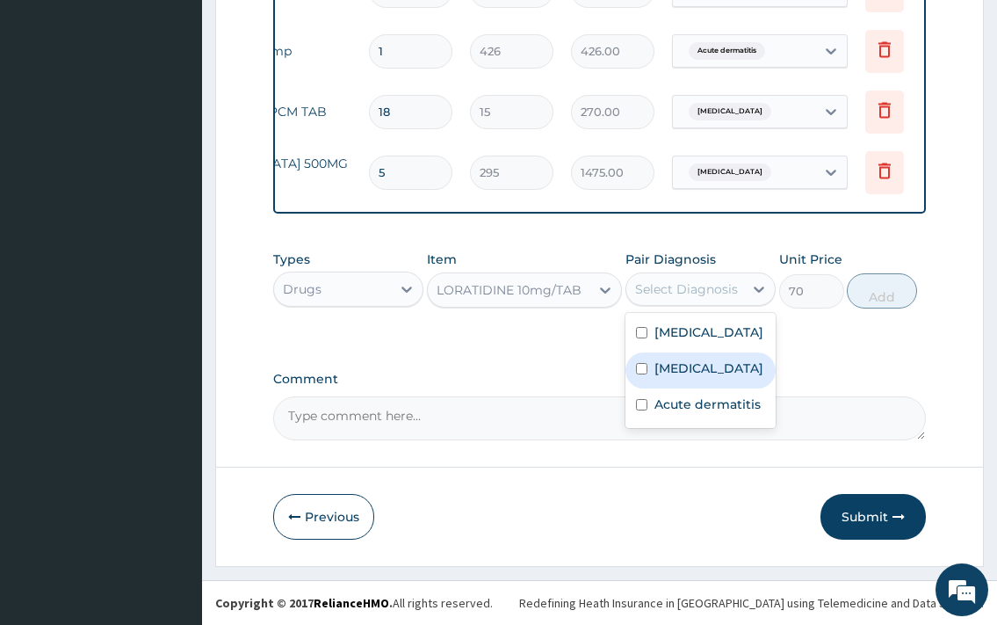
click at [713, 377] on label "Upper respiratory infection" at bounding box center [709, 368] width 109 height 18
checkbox input "true"
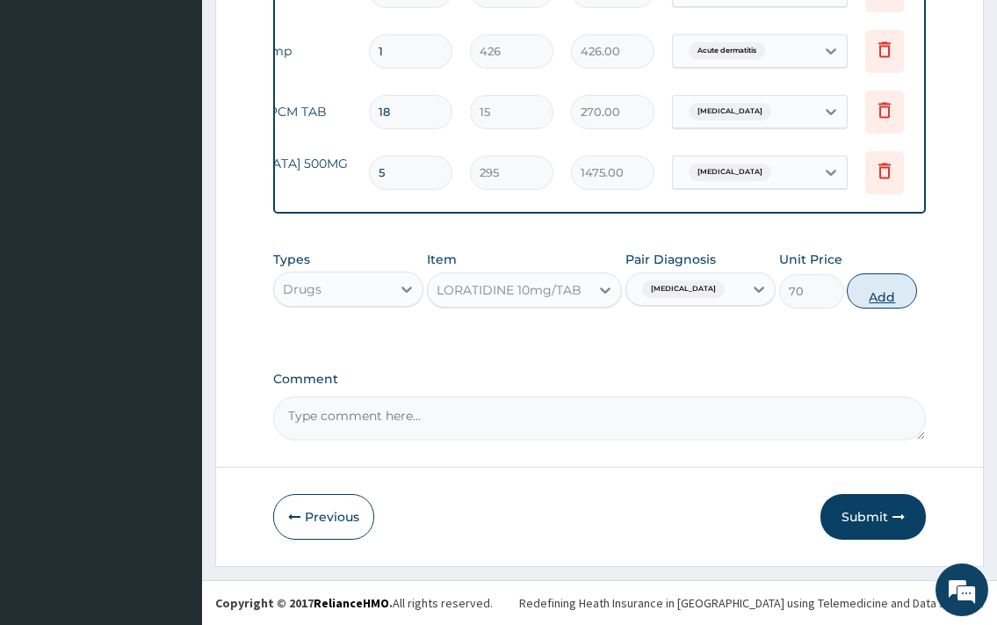
click at [887, 298] on button "Add" at bounding box center [882, 290] width 70 height 35
type input "0"
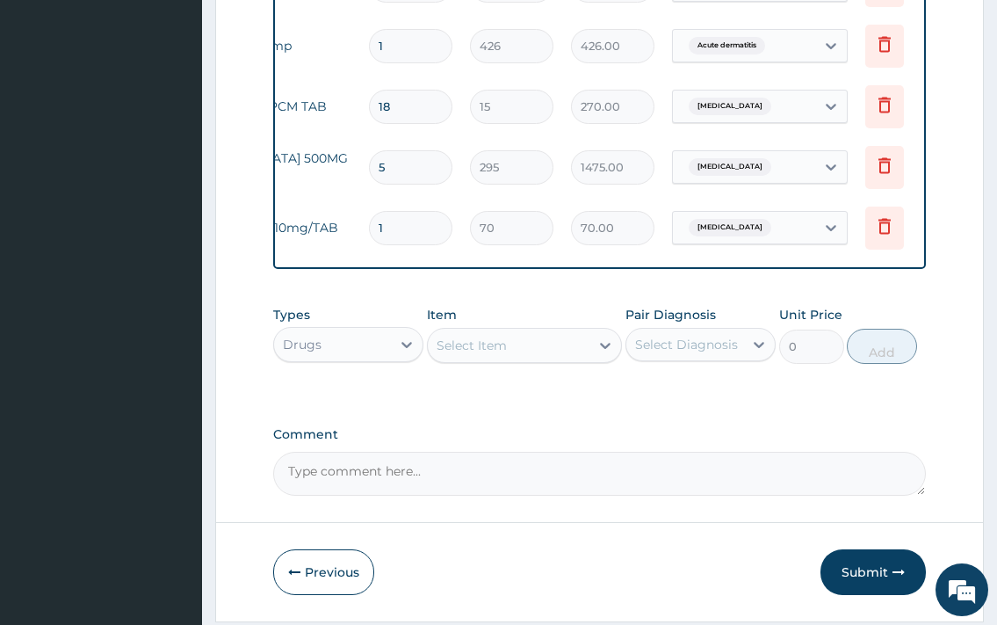
type input "10"
type input "700.00"
type input "10"
click at [532, 363] on div "Select Item" at bounding box center [525, 345] width 196 height 35
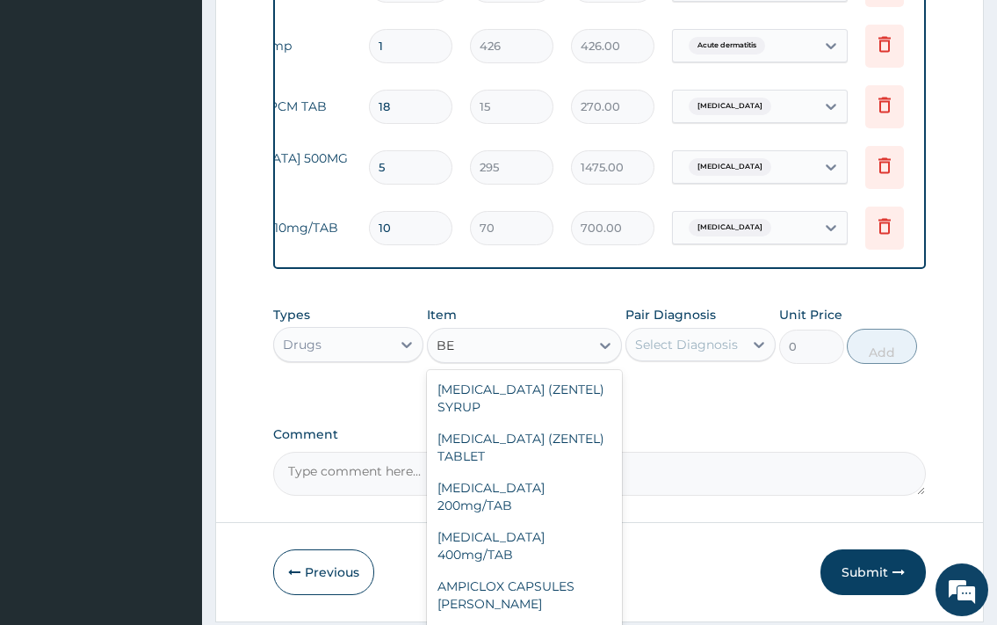
type input "B"
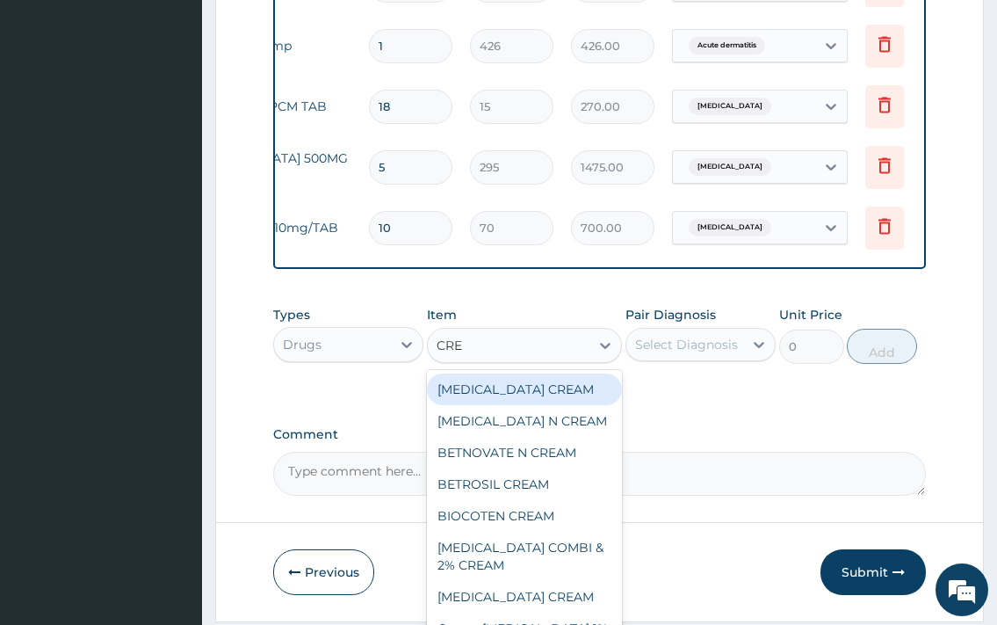
type input "CREA"
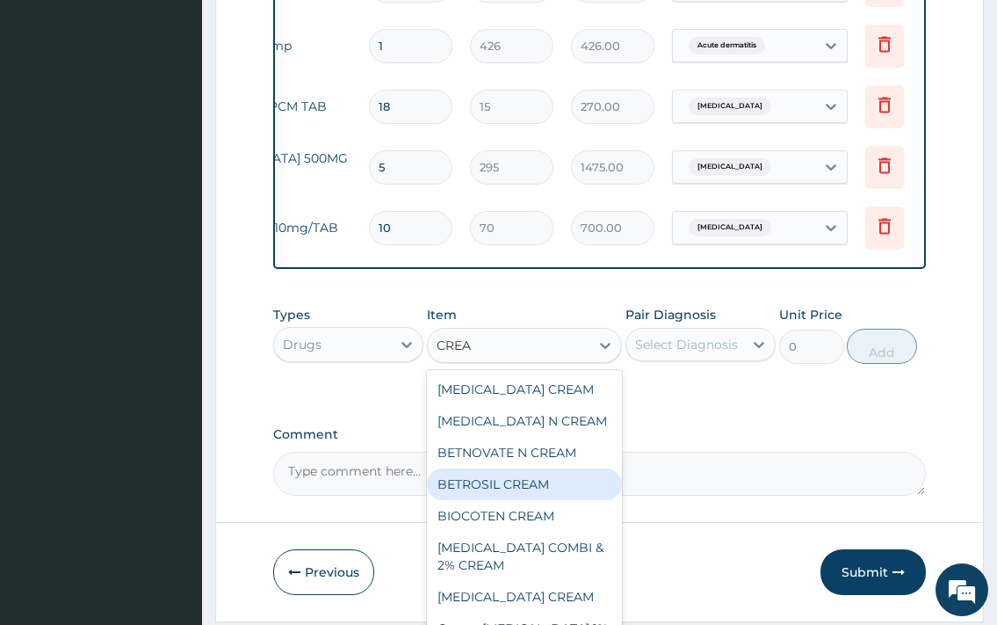
click at [537, 500] on div "BETROSIL CREAM" at bounding box center [525, 484] width 196 height 32
type input "1480"
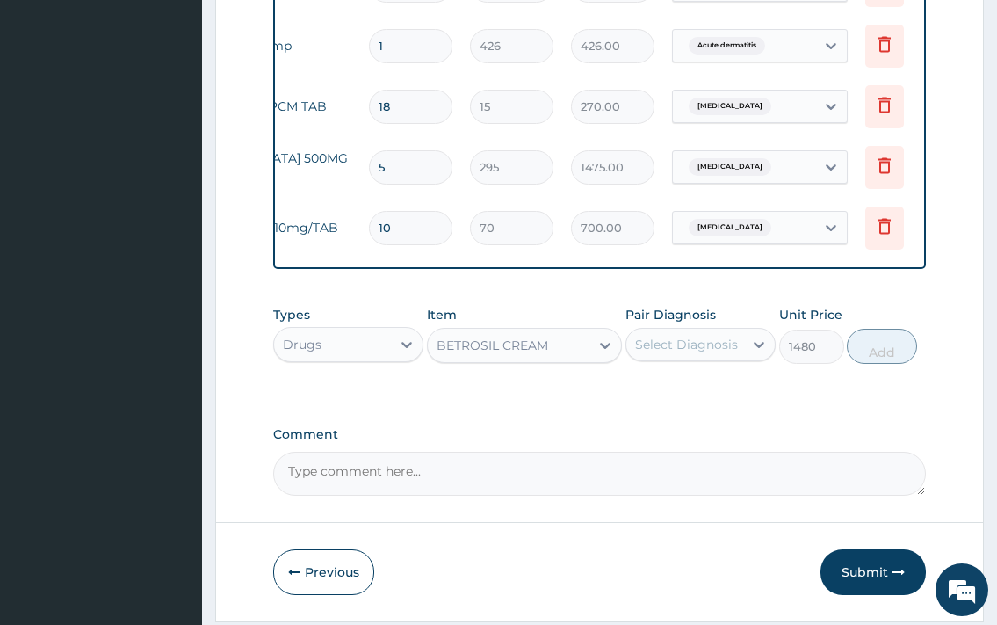
click at [720, 358] on div "Select Diagnosis" at bounding box center [684, 344] width 117 height 28
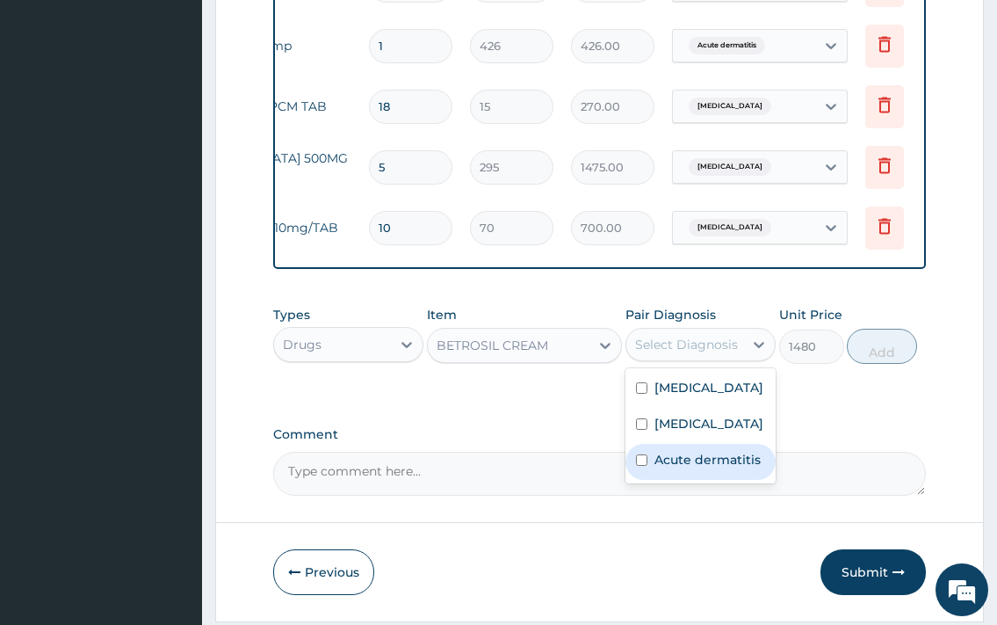
click at [718, 468] on label "Acute dermatitis" at bounding box center [708, 460] width 106 height 18
checkbox input "true"
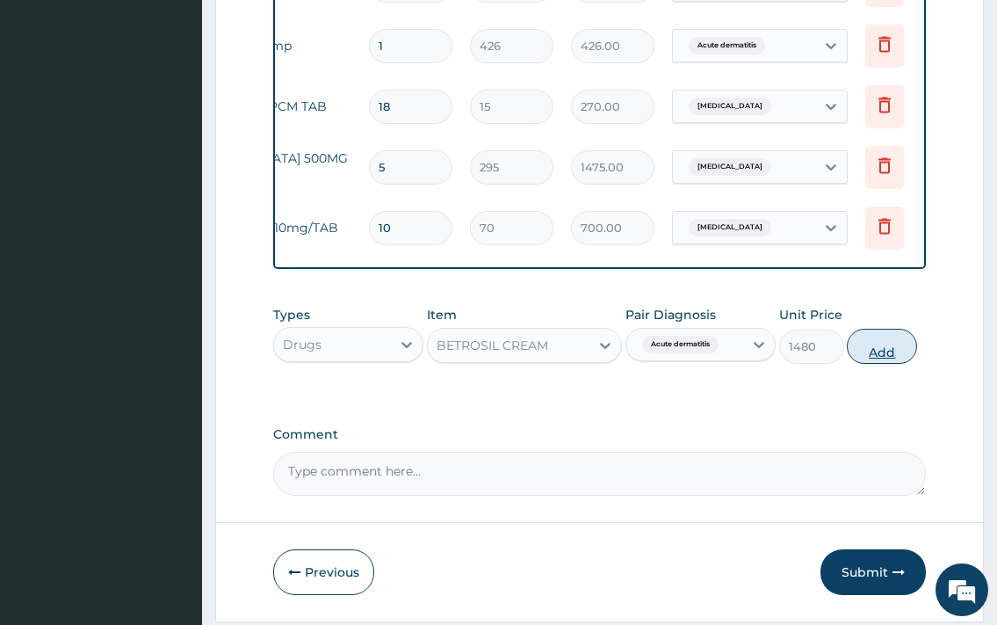
click at [866, 350] on button "Add" at bounding box center [882, 346] width 70 height 35
type input "0"
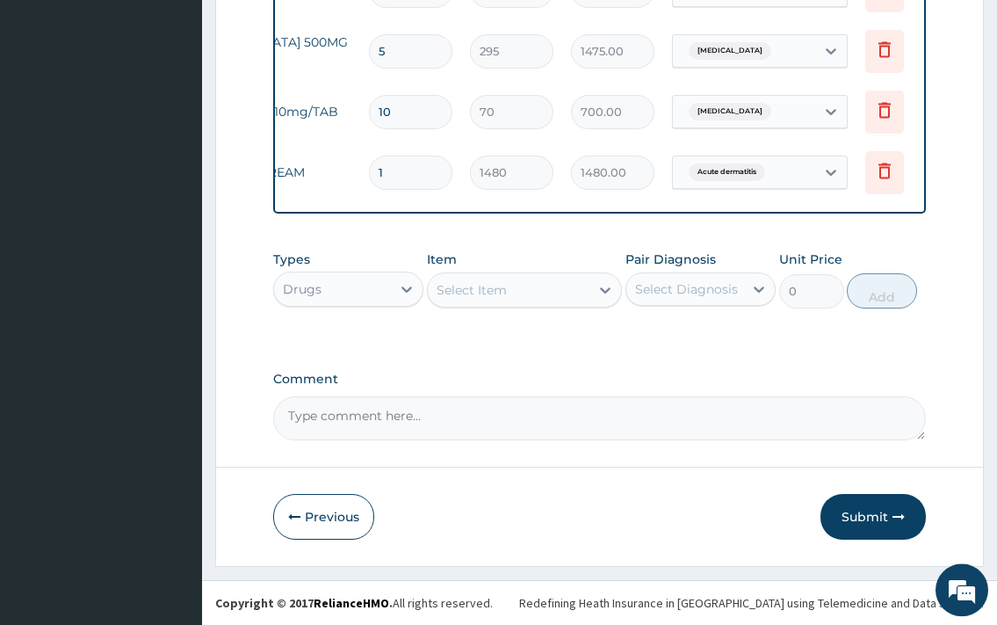
scroll to position [1483, 0]
click at [858, 527] on button "Submit" at bounding box center [873, 517] width 105 height 46
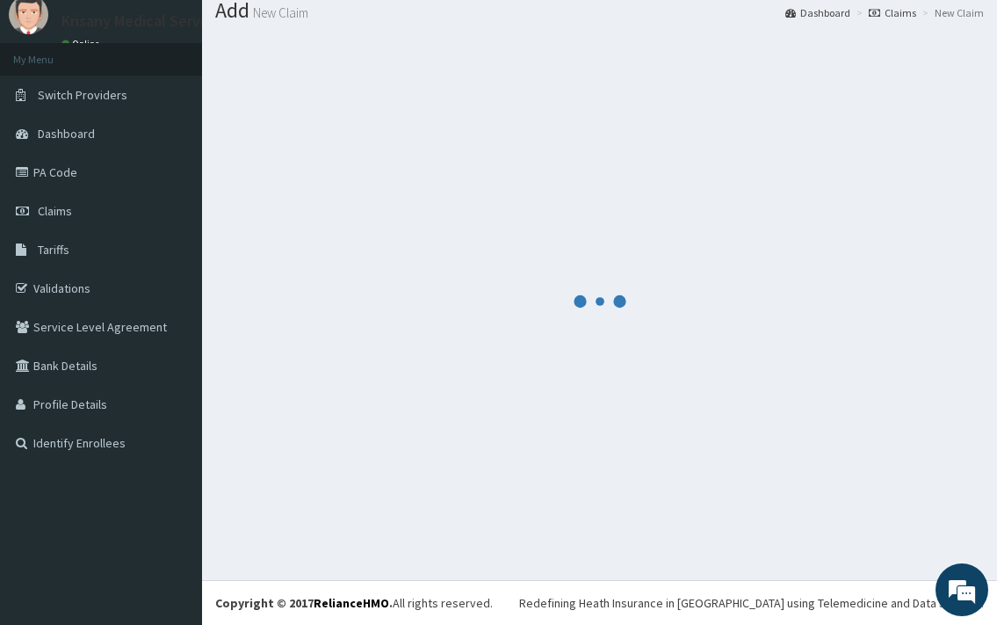
scroll to position [58, 0]
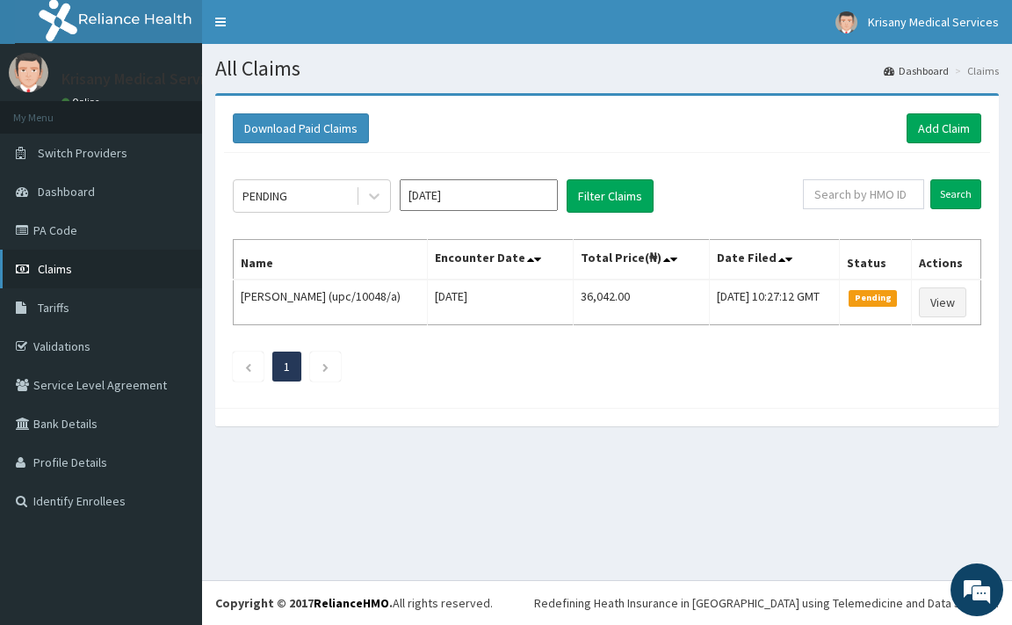
click at [27, 271] on icon at bounding box center [25, 269] width 18 height 12
click at [75, 267] on link "Claims" at bounding box center [101, 269] width 202 height 39
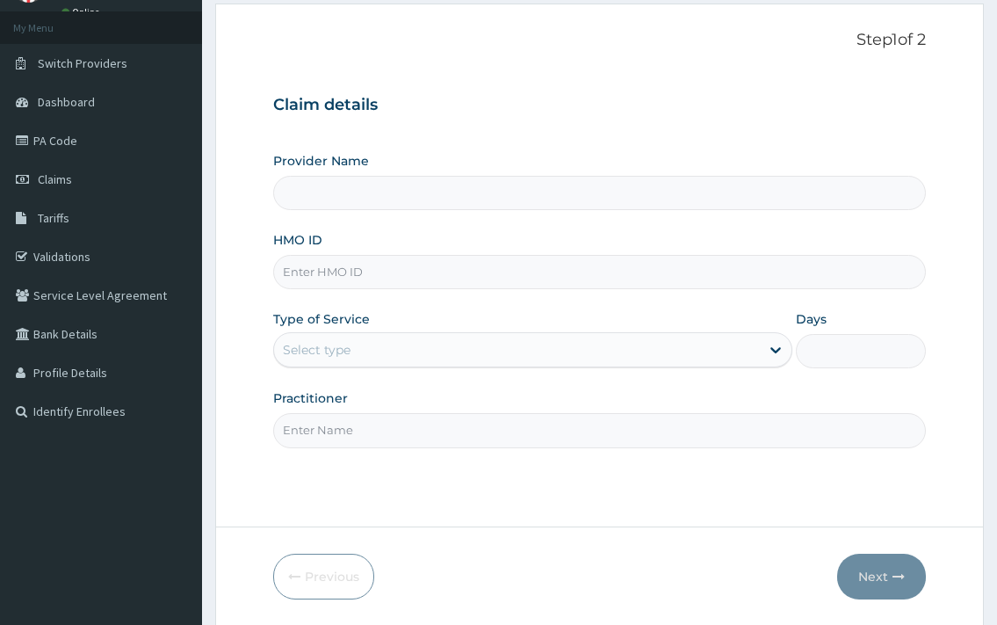
type input "Krisany Medical Services"
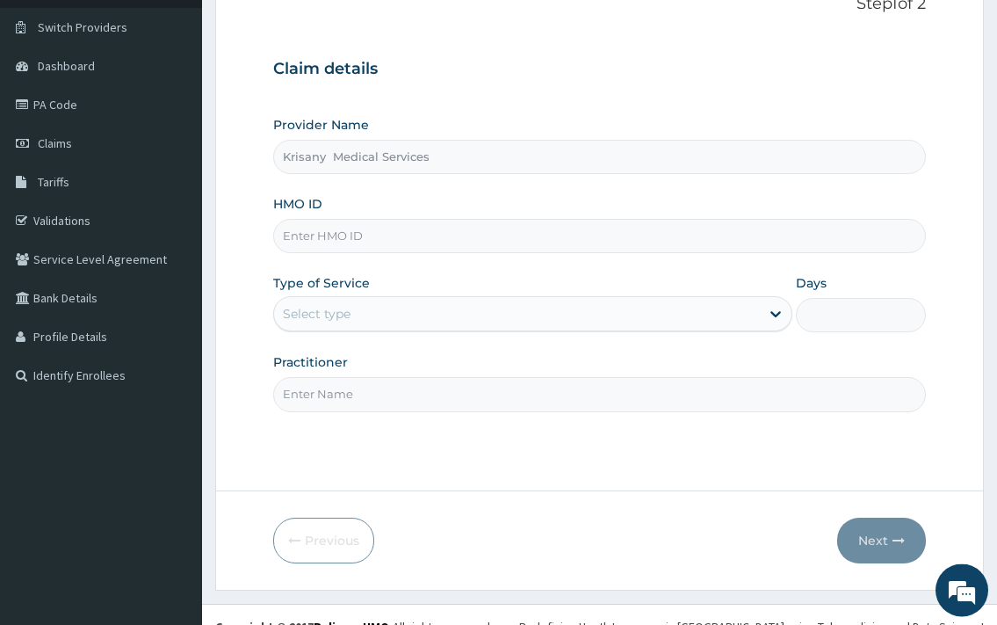
scroll to position [149, 0]
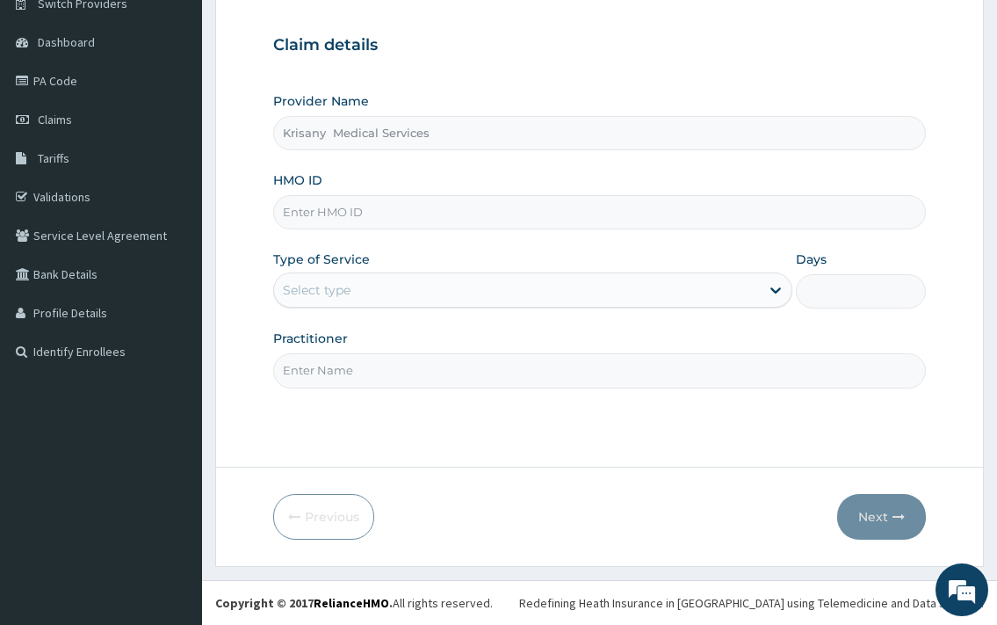
click at [352, 293] on div "Select type" at bounding box center [516, 290] width 485 height 28
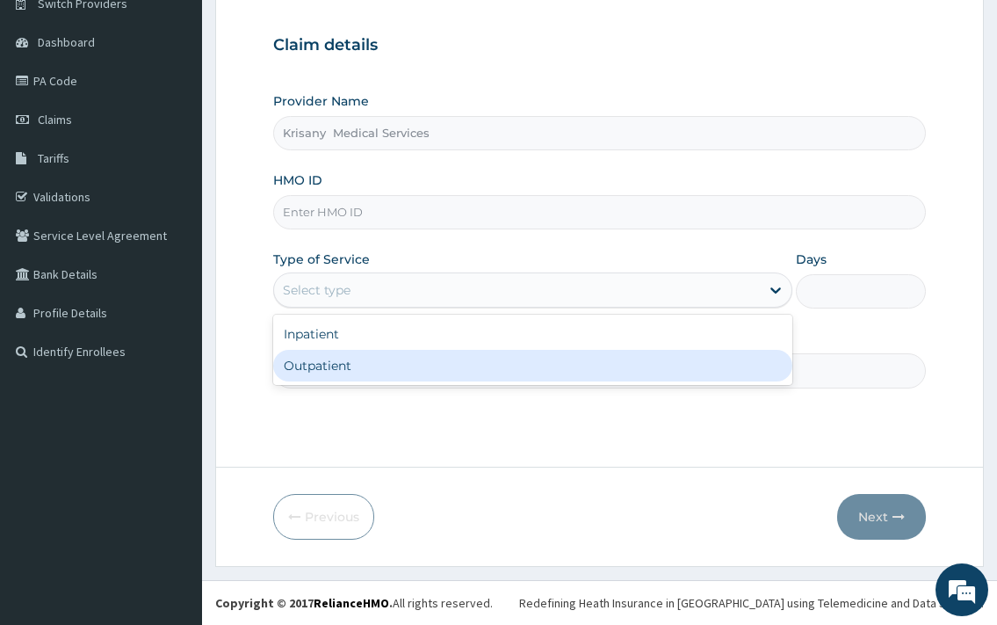
click at [308, 362] on div "Outpatient" at bounding box center [532, 366] width 518 height 32
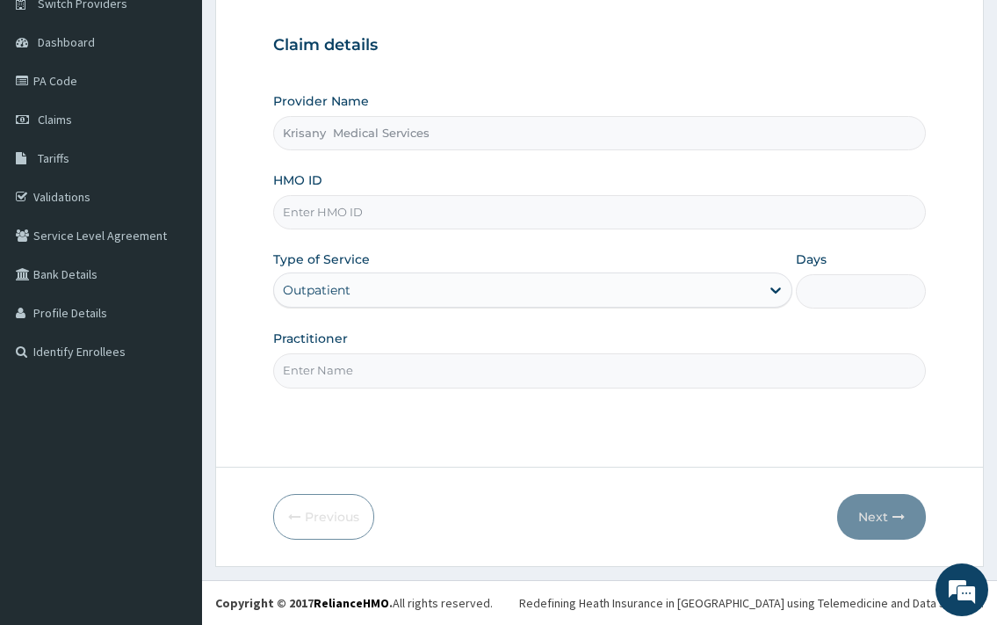
type input "1"
click at [353, 373] on input "Practitioner" at bounding box center [599, 370] width 652 height 34
type input "DR.MCKAY"
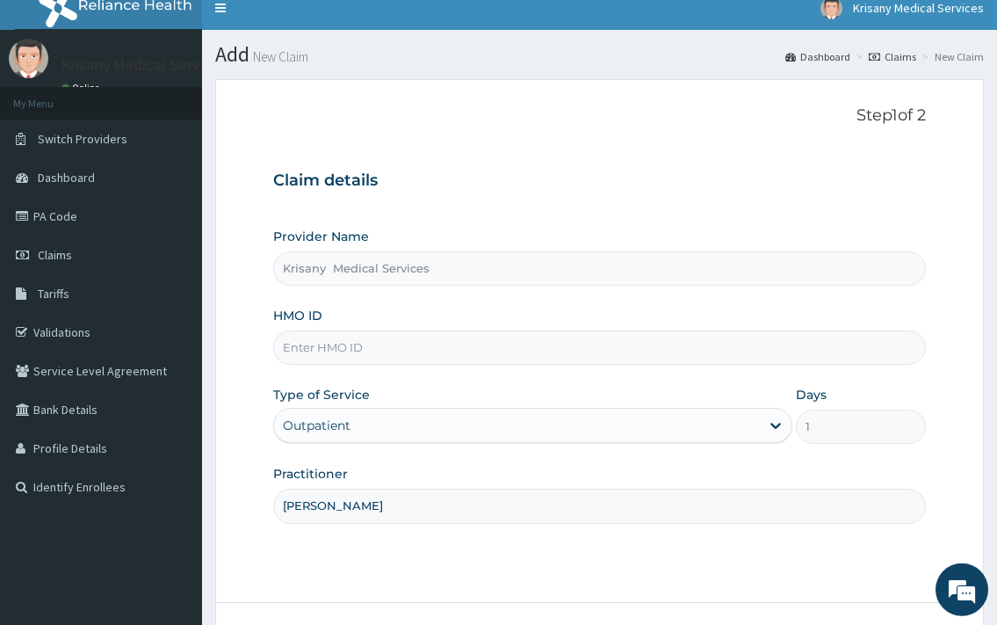
scroll to position [0, 0]
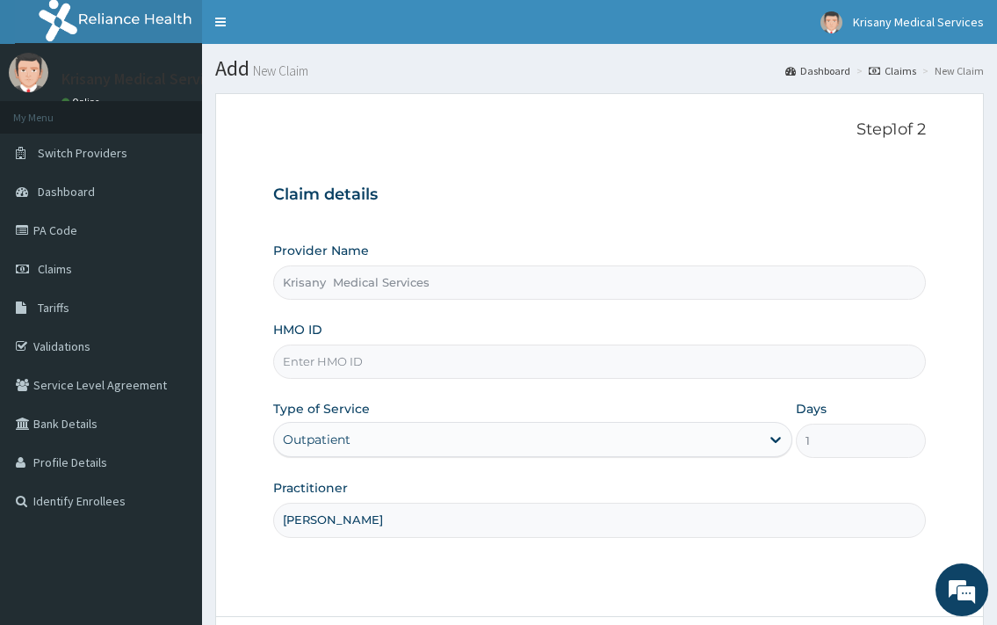
click at [369, 365] on input "HMO ID" at bounding box center [599, 361] width 652 height 34
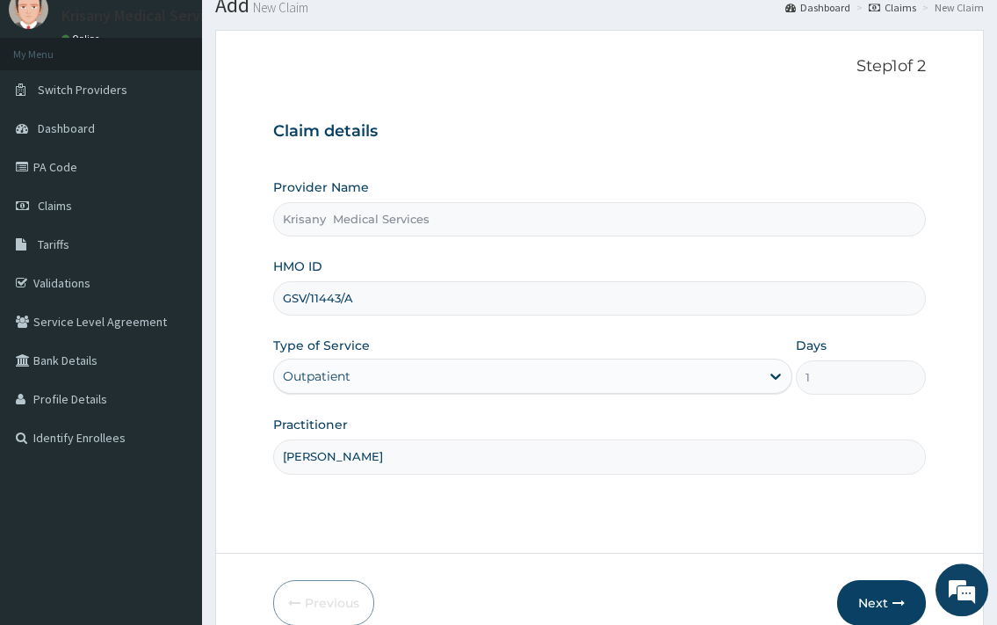
scroll to position [149, 0]
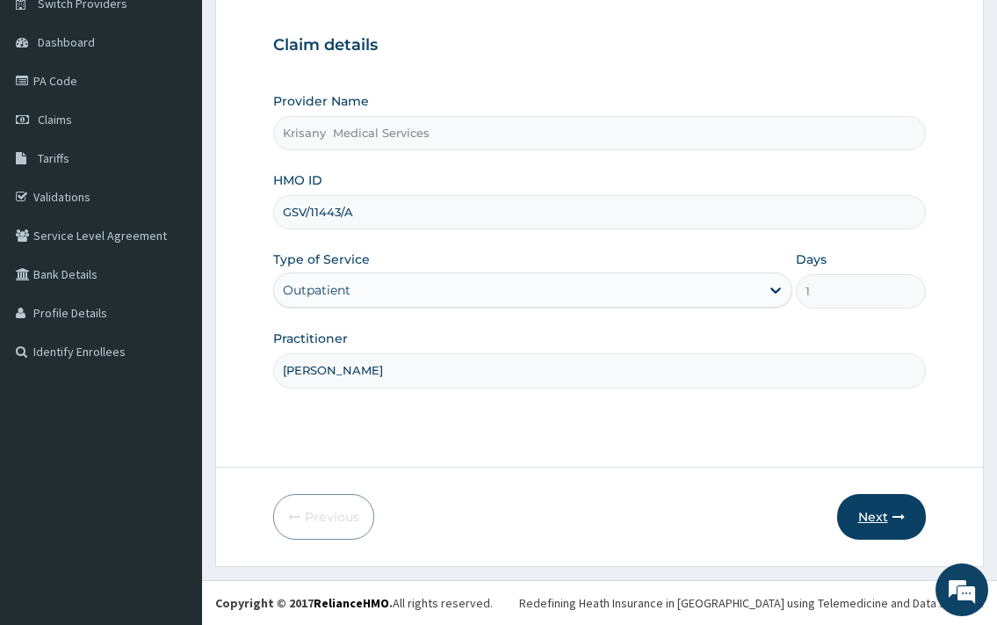
type input "GSV/11443/A"
click at [887, 515] on button "Next" at bounding box center [881, 517] width 89 height 46
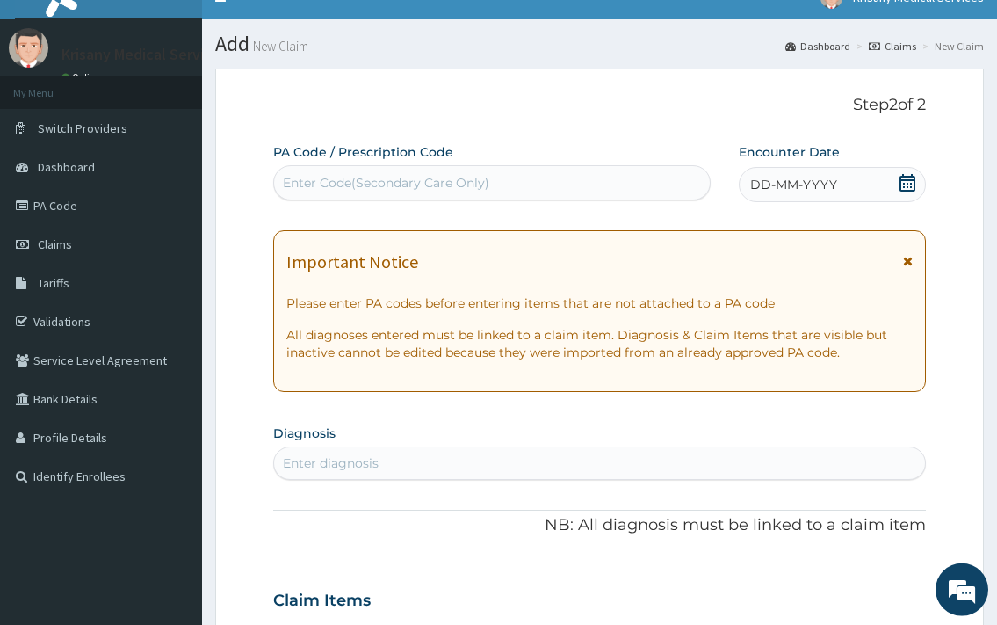
scroll to position [0, 0]
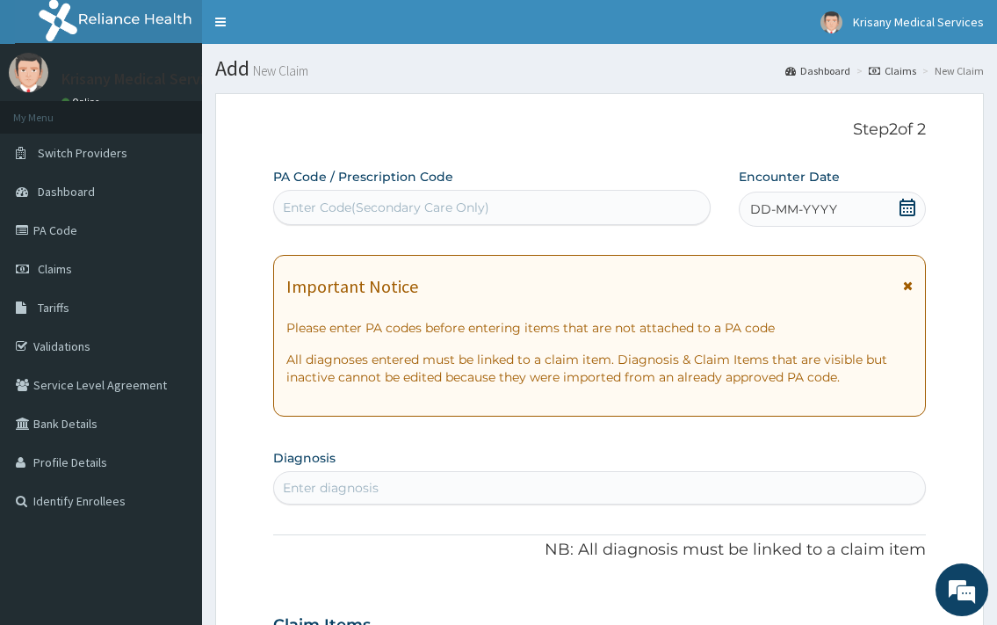
click at [445, 207] on div "Enter Code(Secondary Care Only)" at bounding box center [386, 208] width 206 height 18
click at [909, 201] on icon at bounding box center [908, 208] width 16 height 18
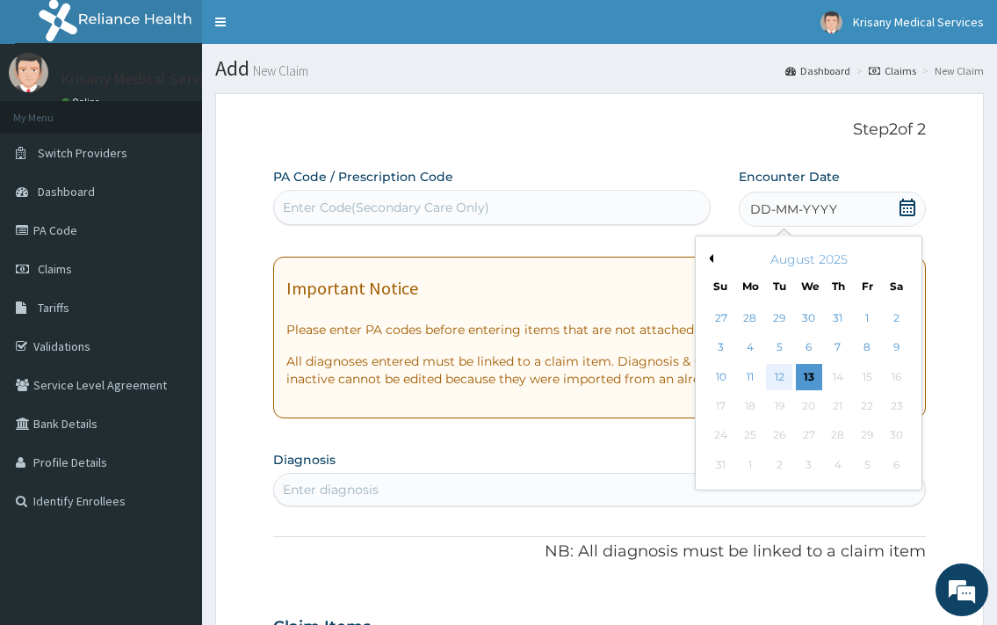
click at [781, 372] on div "12" at bounding box center [779, 377] width 26 height 26
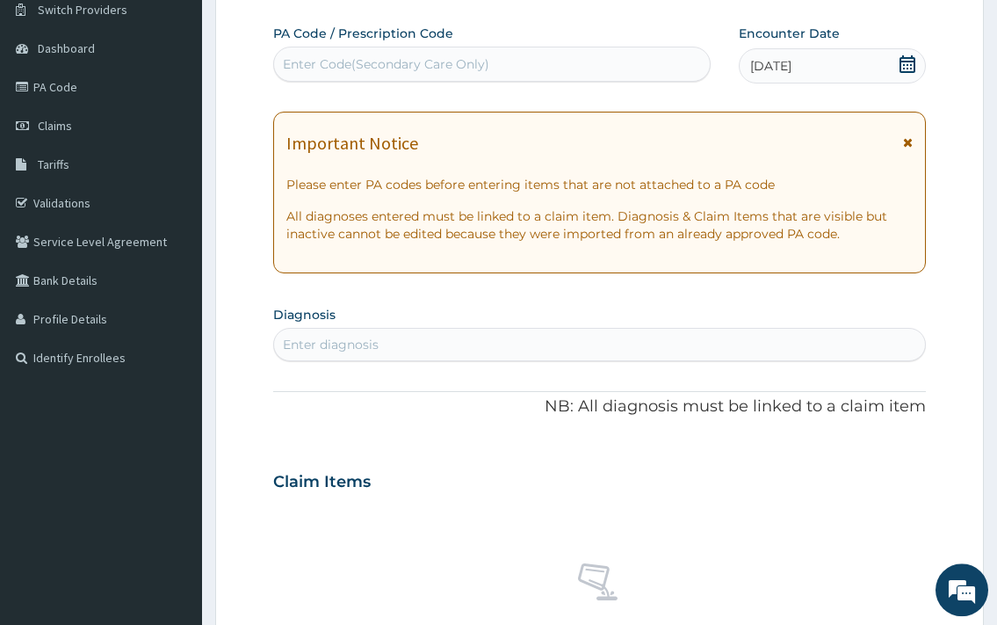
scroll to position [269, 0]
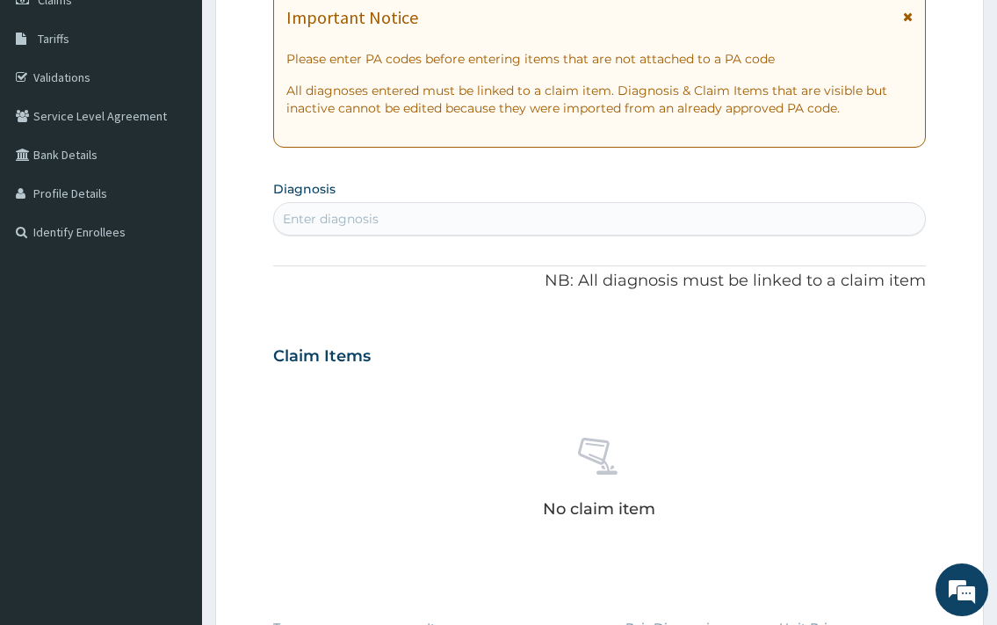
click at [372, 205] on div "Enter diagnosis" at bounding box center [599, 218] width 652 height 33
type input "FALCI"
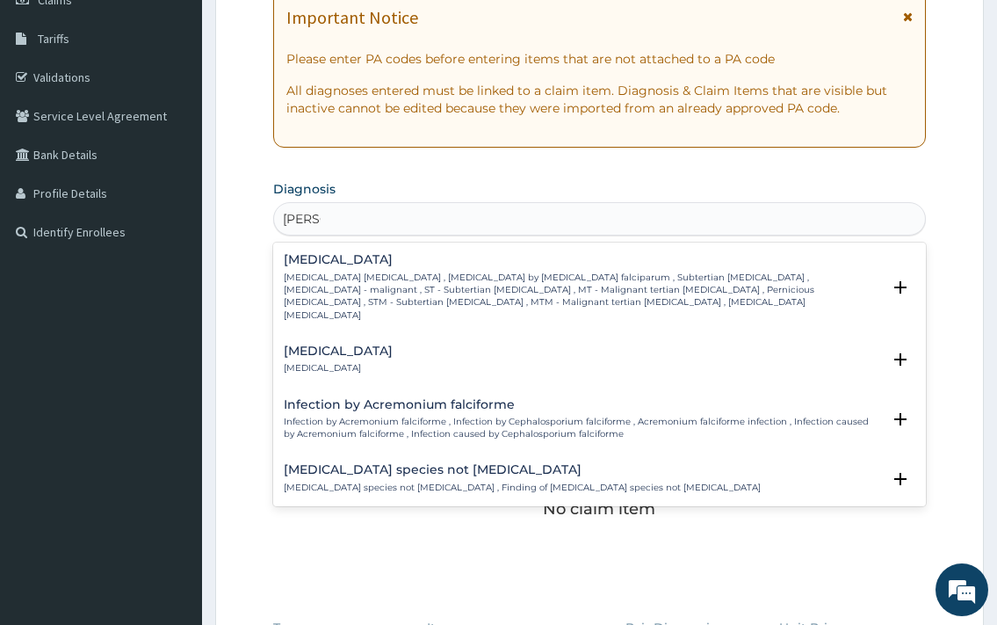
click at [357, 266] on h4 "Falciparum malaria" at bounding box center [582, 259] width 597 height 13
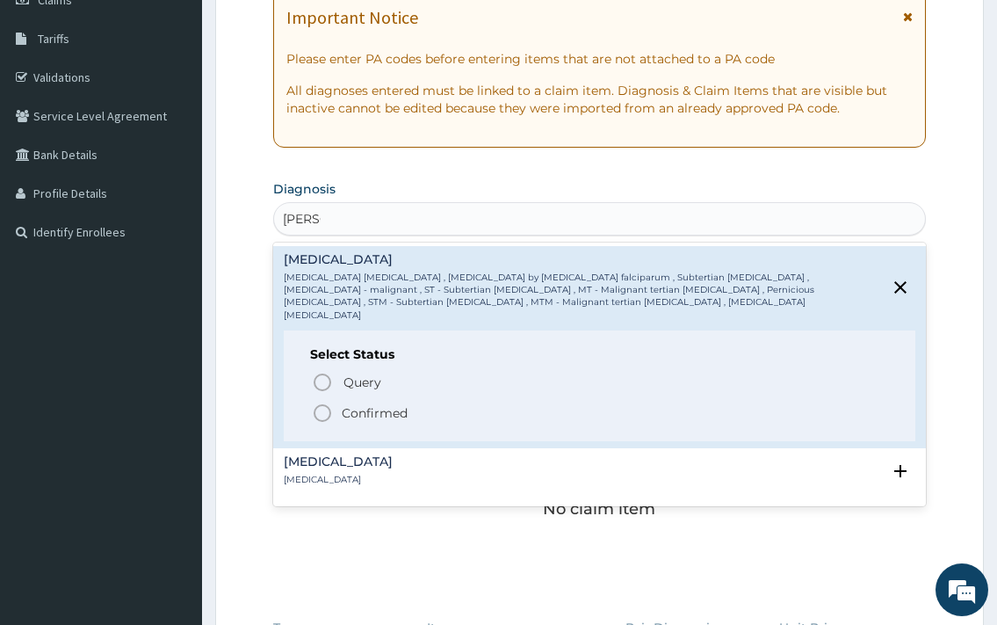
click at [319, 402] on icon "status option filled" at bounding box center [322, 412] width 21 height 21
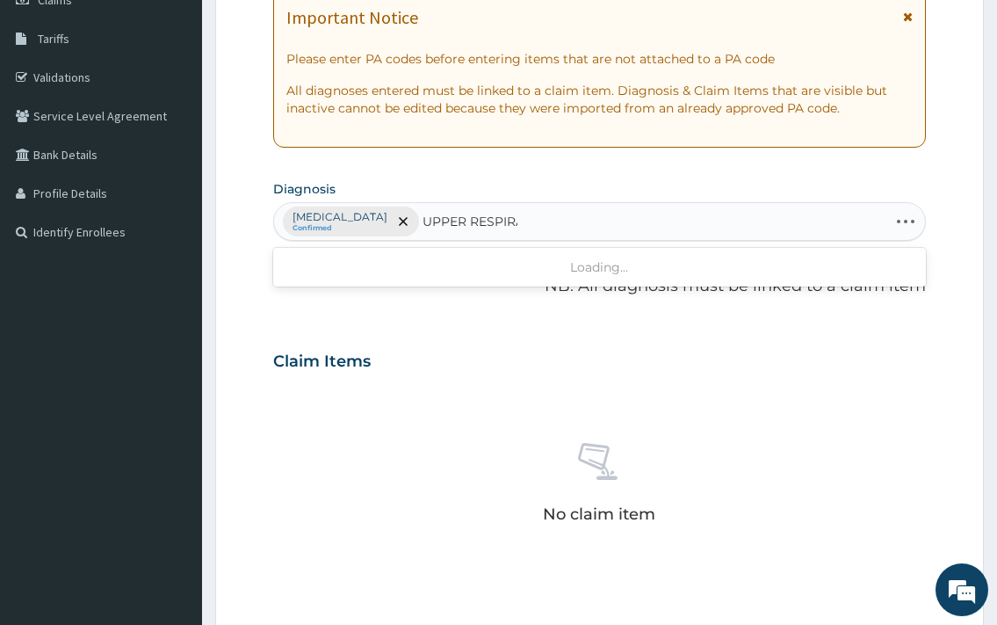
type input "UPPER RESPIRAT"
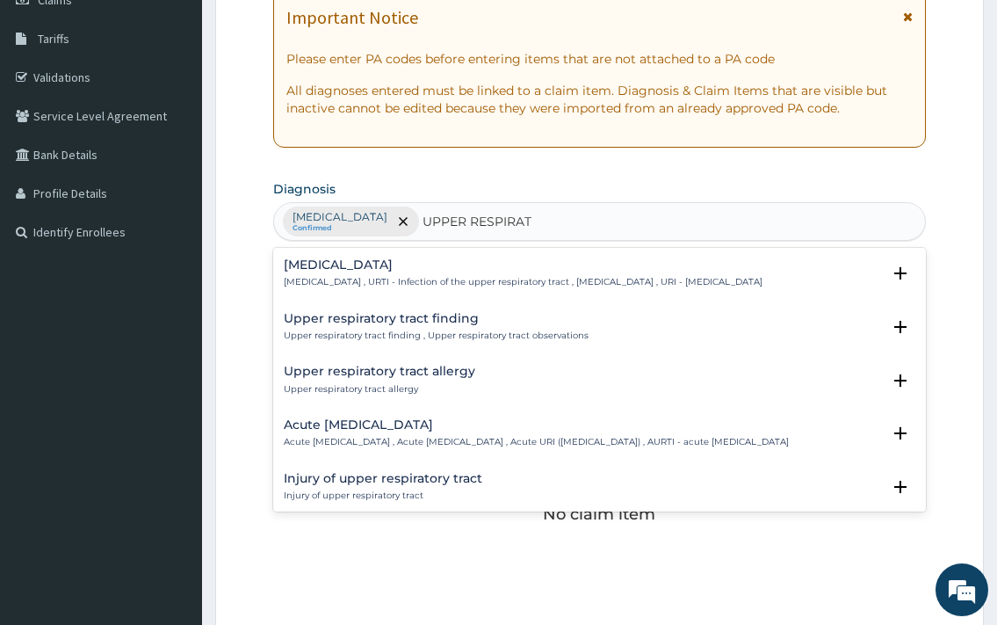
click at [384, 281] on p "Upper respiratory infection , URTI - Infection of the upper respiratory tract ,…" at bounding box center [523, 282] width 479 height 12
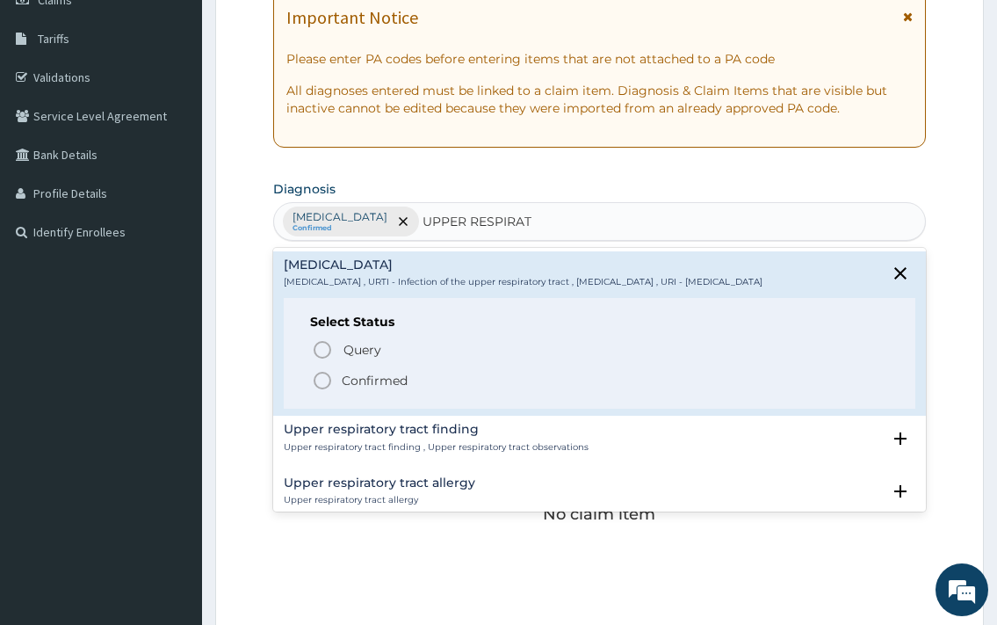
click at [402, 389] on p "Confirmed" at bounding box center [375, 381] width 66 height 18
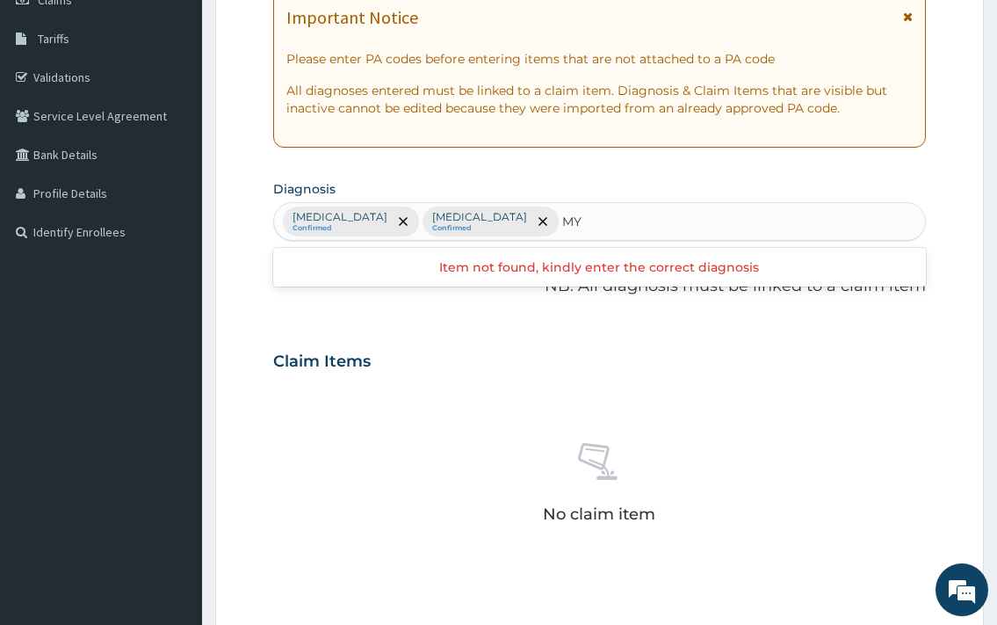
type input "M"
type input "mya"
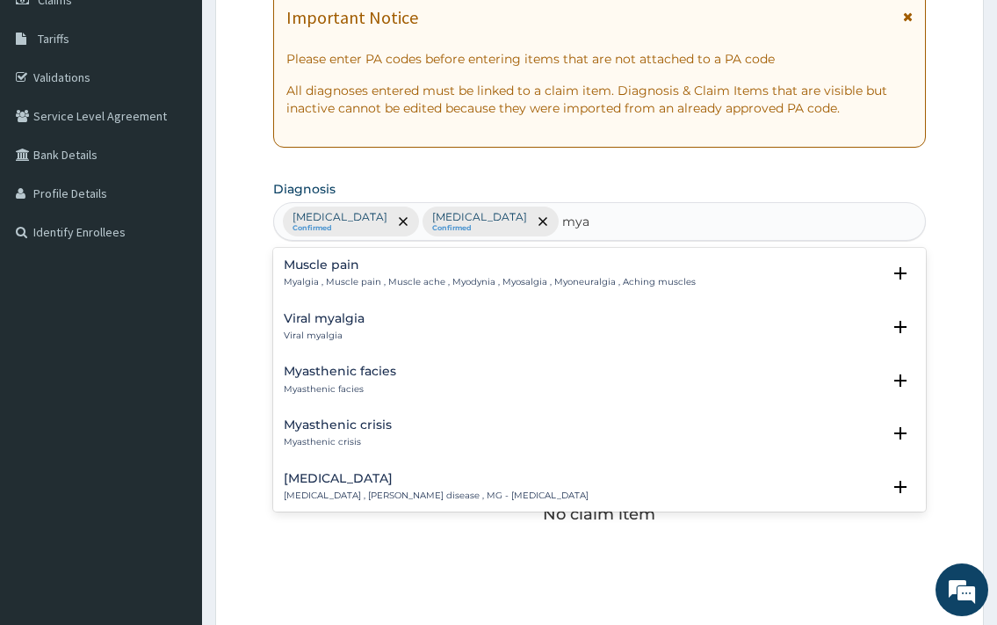
click at [366, 278] on p "Myalgia , Muscle pain , Muscle ache , Myodynia , Myosalgia , Myoneuralgia , Ach…" at bounding box center [490, 282] width 412 height 12
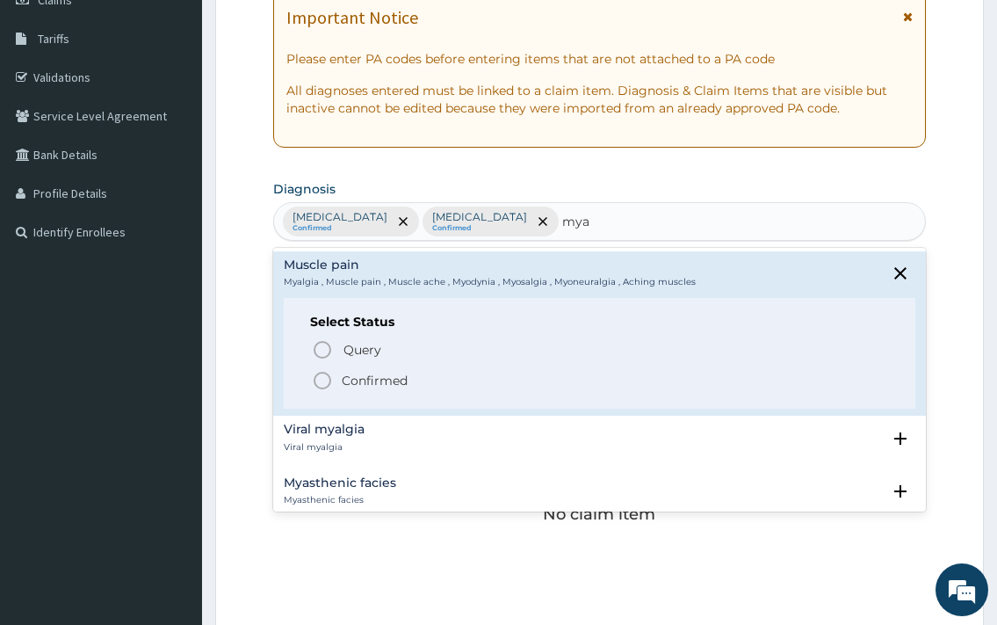
click at [378, 384] on p "Confirmed" at bounding box center [375, 381] width 66 height 18
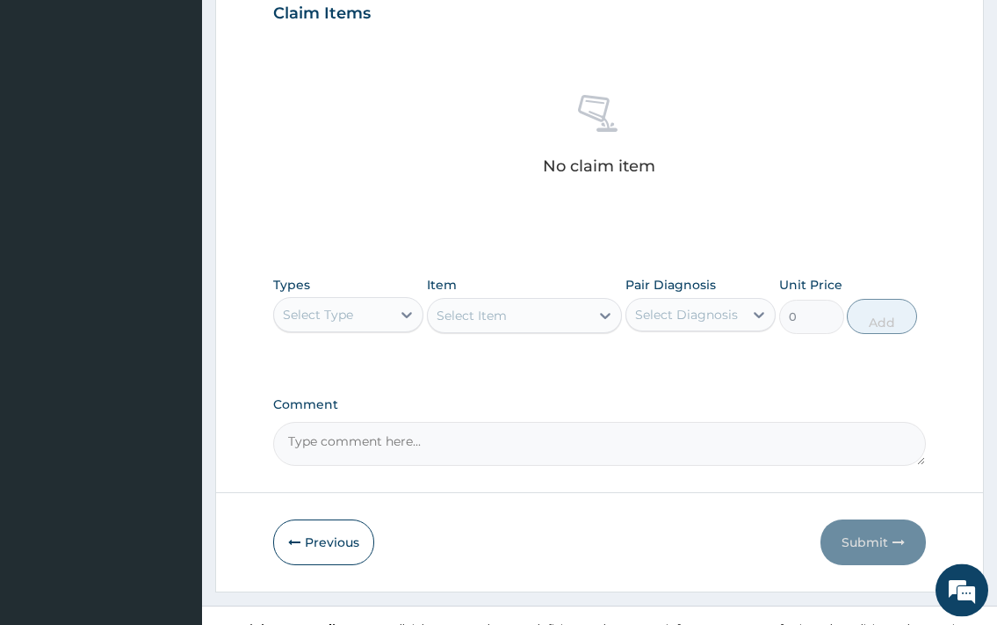
scroll to position [627, 0]
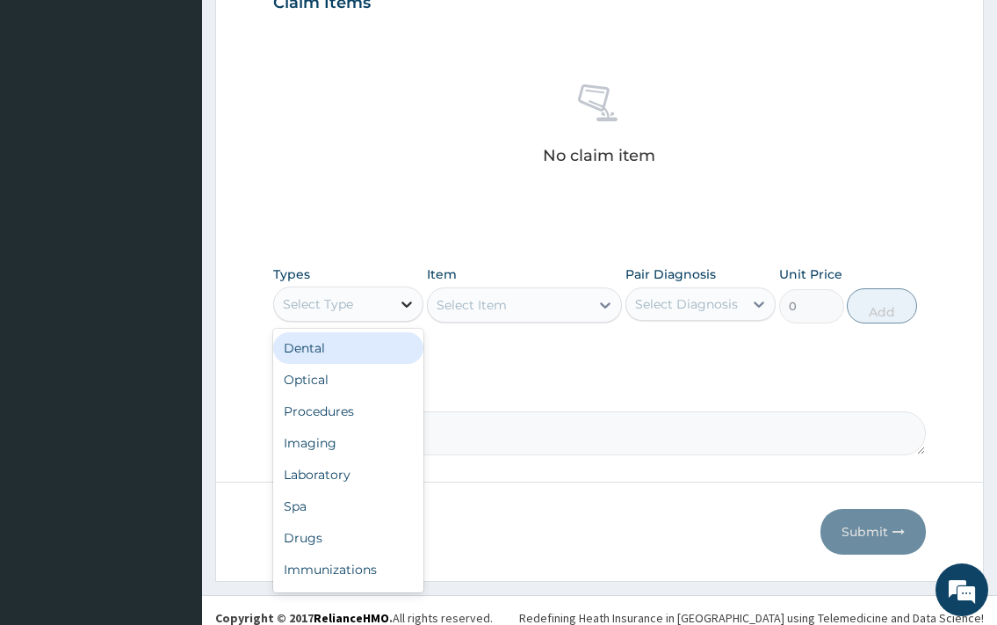
click at [406, 301] on icon at bounding box center [407, 304] width 18 height 18
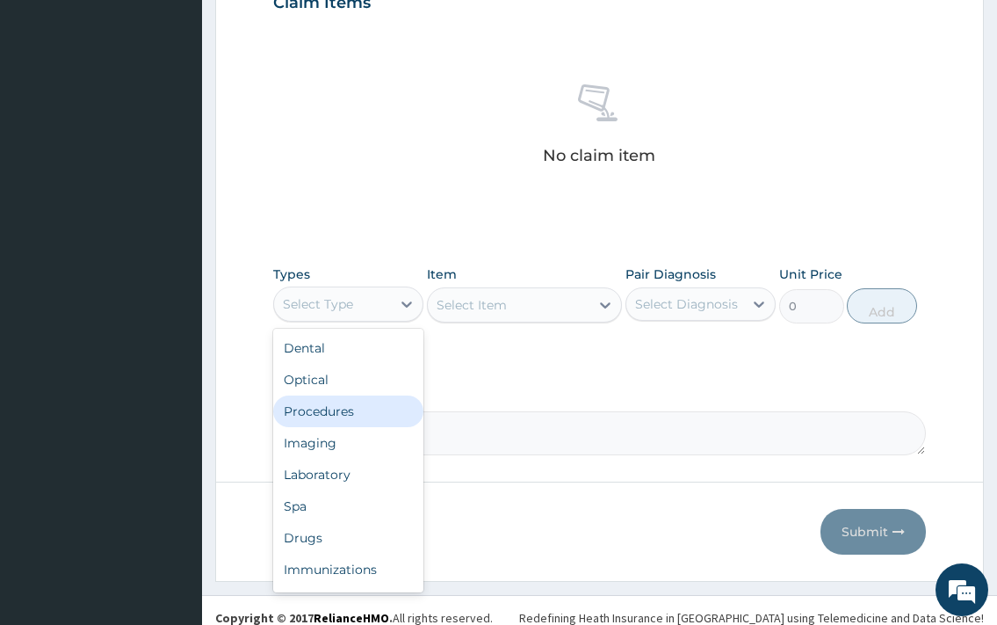
click at [329, 410] on div "Procedures" at bounding box center [348, 411] width 150 height 32
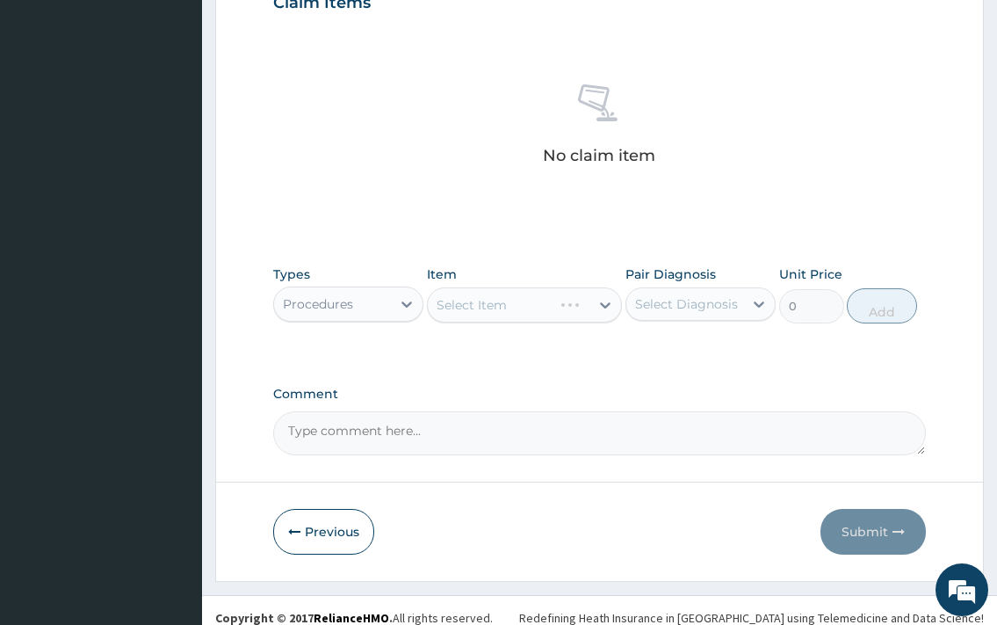
click at [494, 297] on div "Select Item" at bounding box center [525, 304] width 196 height 35
click at [506, 308] on div "Select Item" at bounding box center [525, 304] width 196 height 35
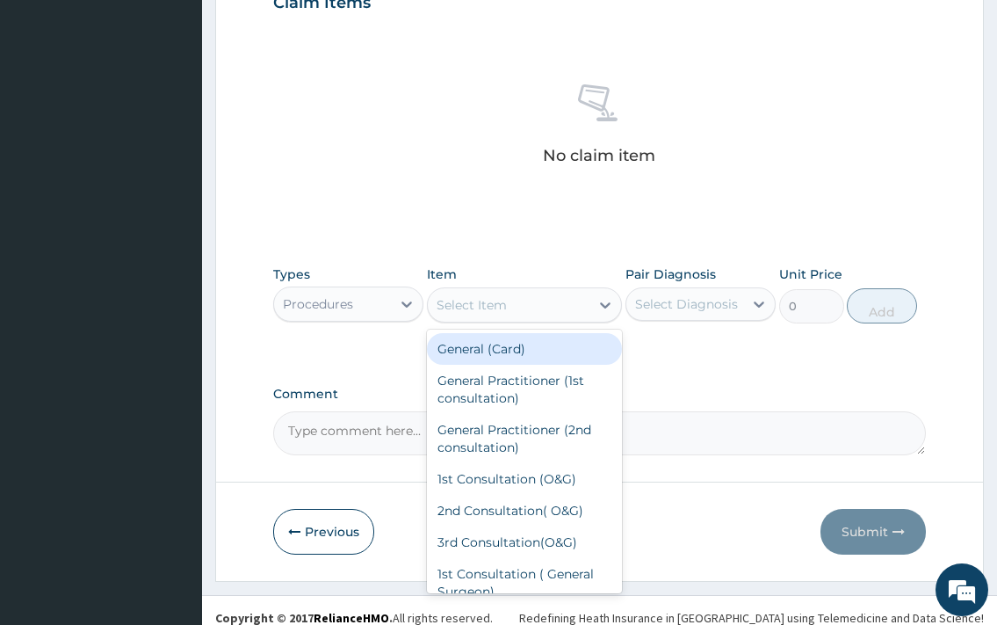
click at [519, 313] on div "Select Item" at bounding box center [509, 305] width 163 height 28
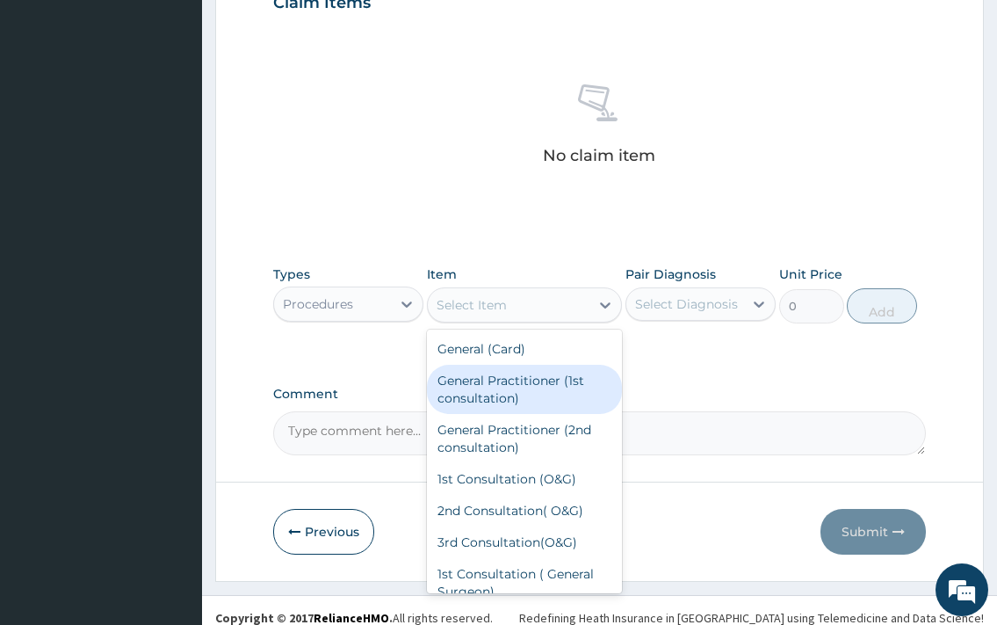
click at [495, 386] on div "General Practitioner (1st consultation)" at bounding box center [525, 389] width 196 height 49
type input "3500"
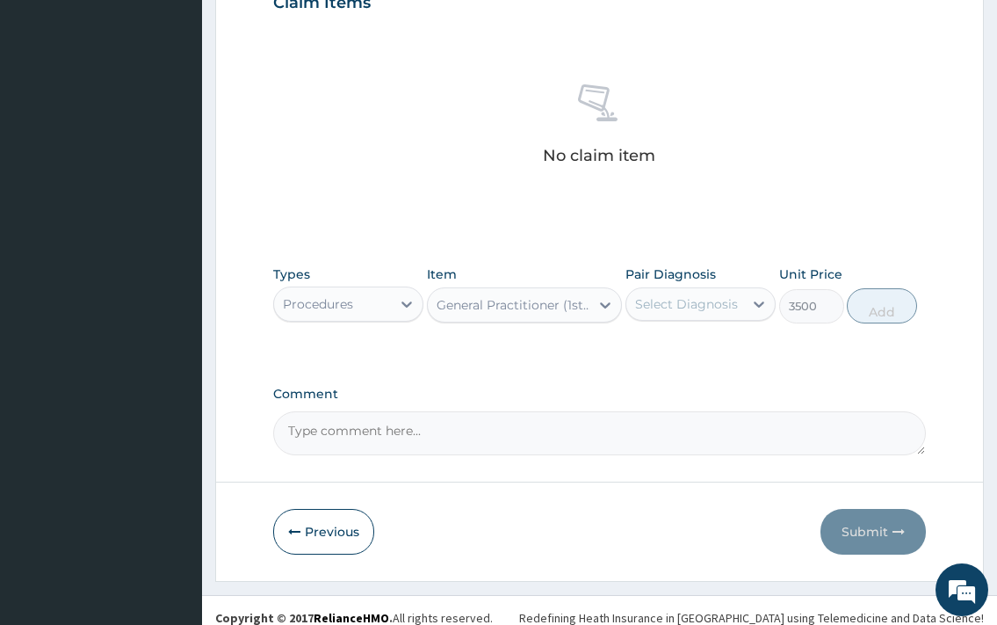
click at [673, 306] on div "Select Diagnosis" at bounding box center [686, 304] width 103 height 18
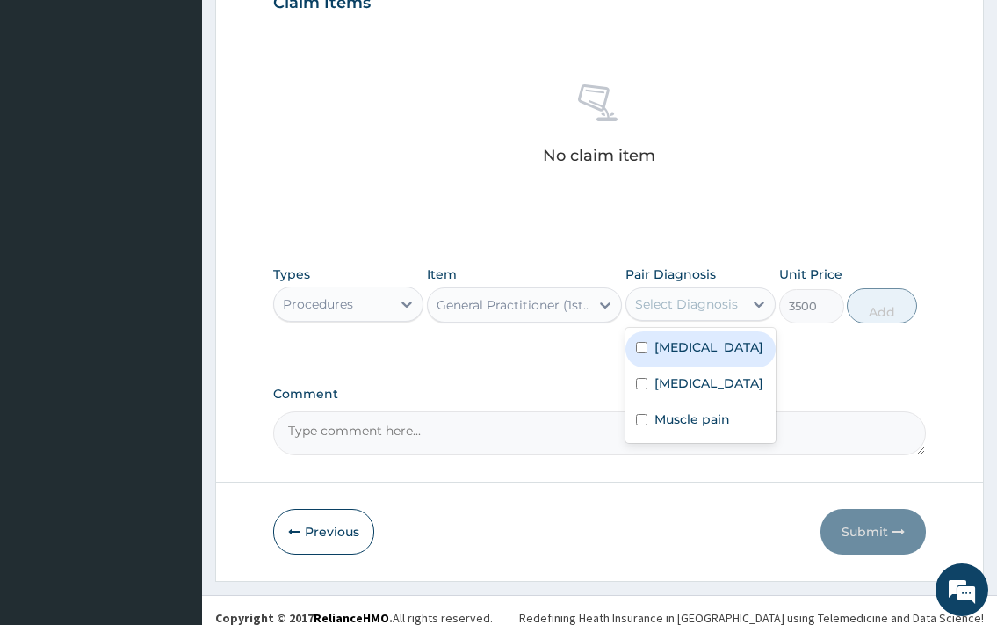
click at [684, 356] on label "Falciparum malaria" at bounding box center [709, 347] width 109 height 18
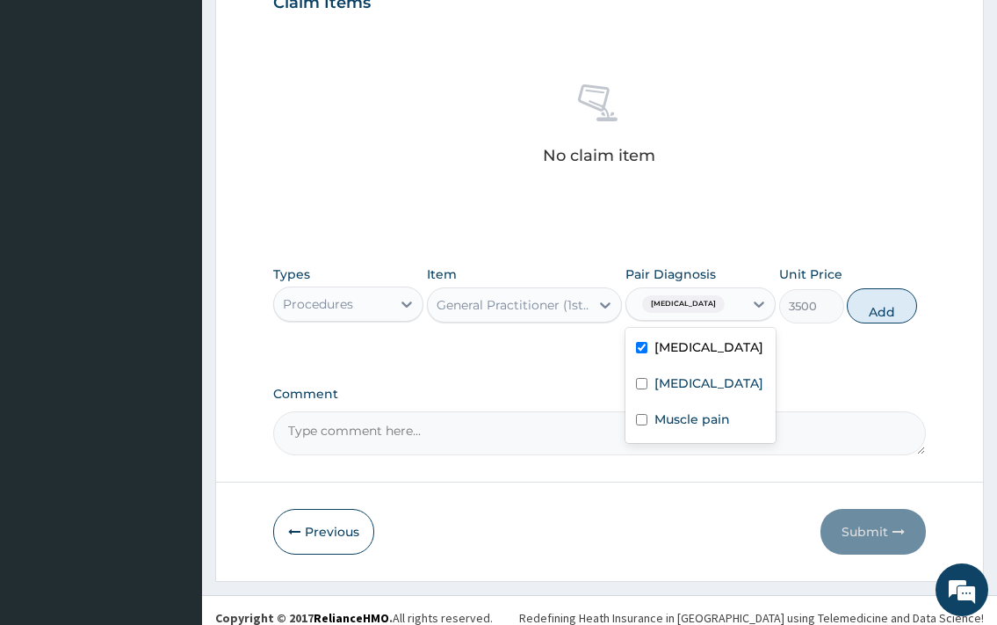
checkbox input "true"
click at [910, 315] on button "Add" at bounding box center [882, 305] width 70 height 35
type input "0"
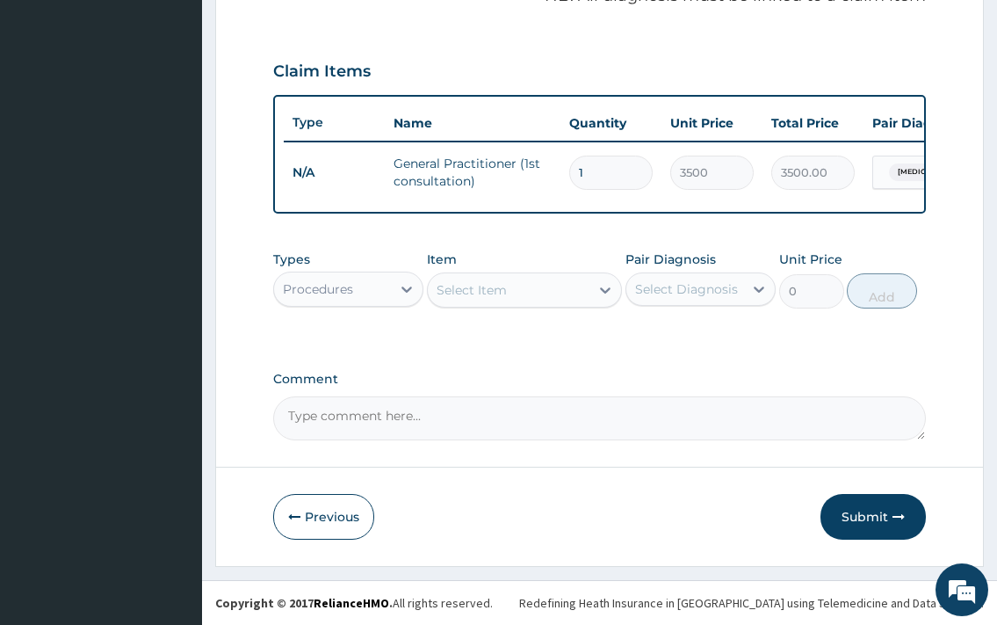
click at [293, 279] on div "Procedures" at bounding box center [332, 289] width 117 height 28
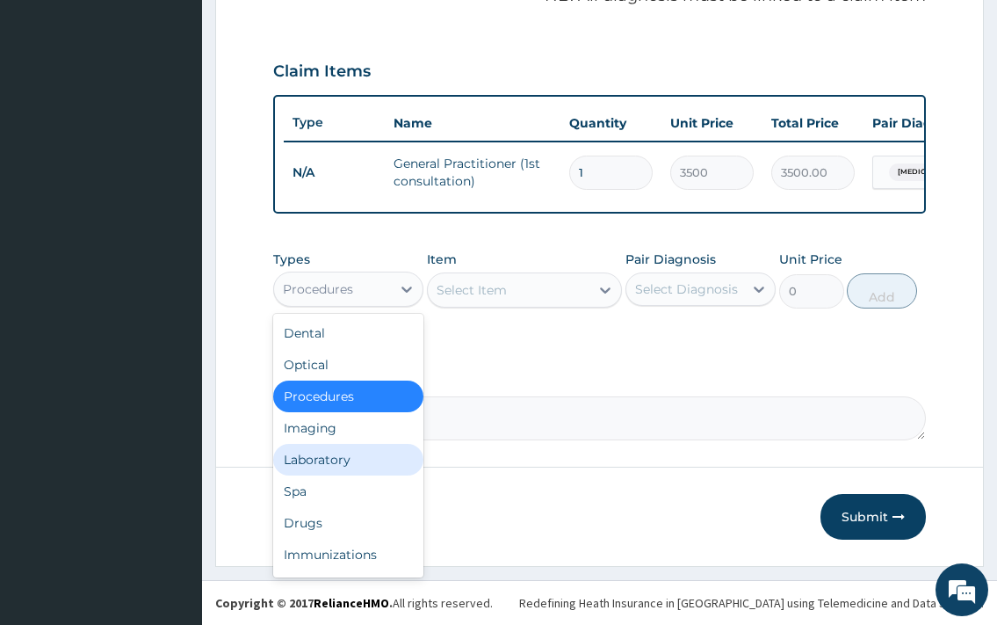
drag, startPoint x: 326, startPoint y: 451, endPoint x: 400, endPoint y: 374, distance: 106.3
click at [326, 450] on div "Laboratory" at bounding box center [348, 460] width 150 height 32
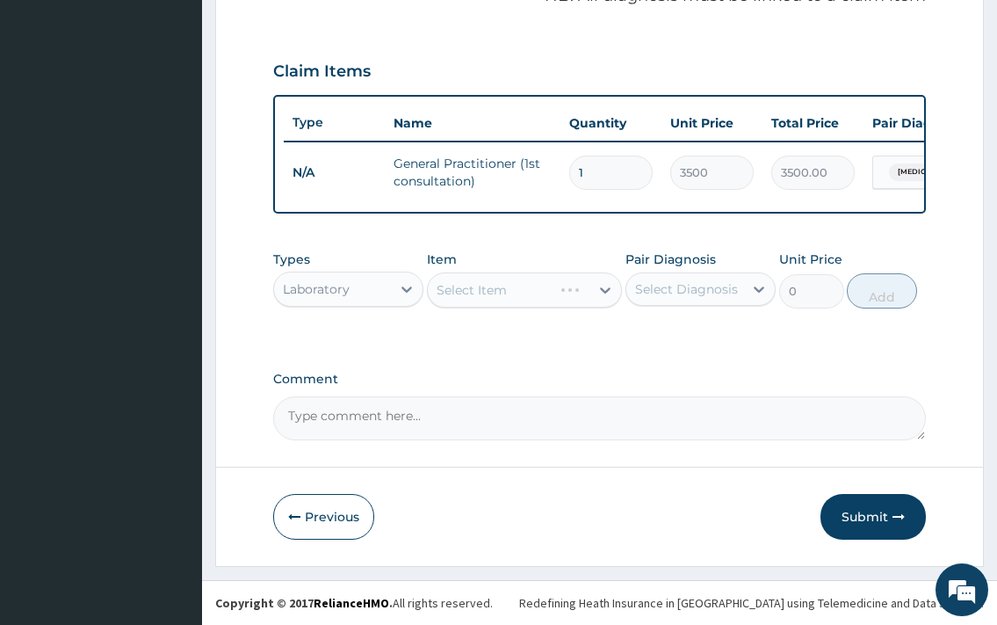
click at [455, 301] on div "Select Item" at bounding box center [525, 289] width 196 height 35
click at [499, 300] on div "Select Item" at bounding box center [509, 290] width 163 height 28
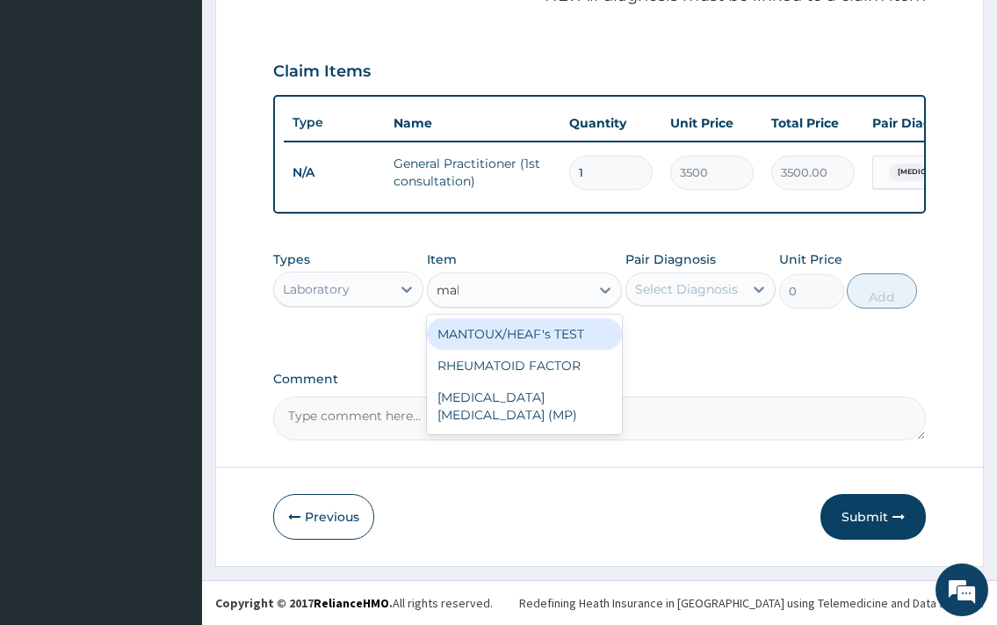
type input "mala"
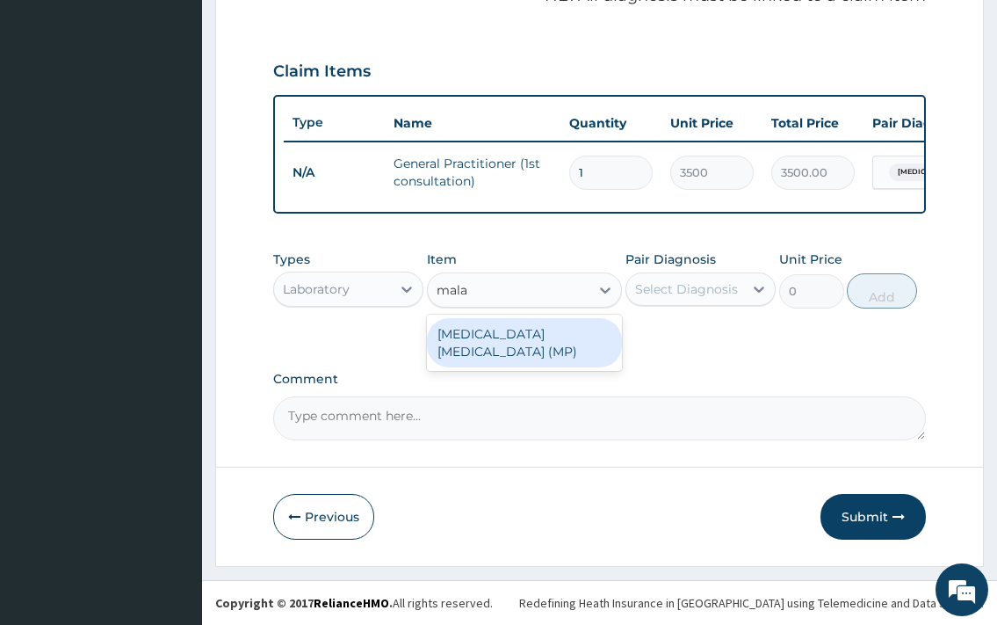
drag, startPoint x: 564, startPoint y: 340, endPoint x: 604, endPoint y: 339, distance: 39.5
click at [561, 347] on div "MALARIA PARASITE (MP)" at bounding box center [525, 342] width 196 height 49
type input "2376"
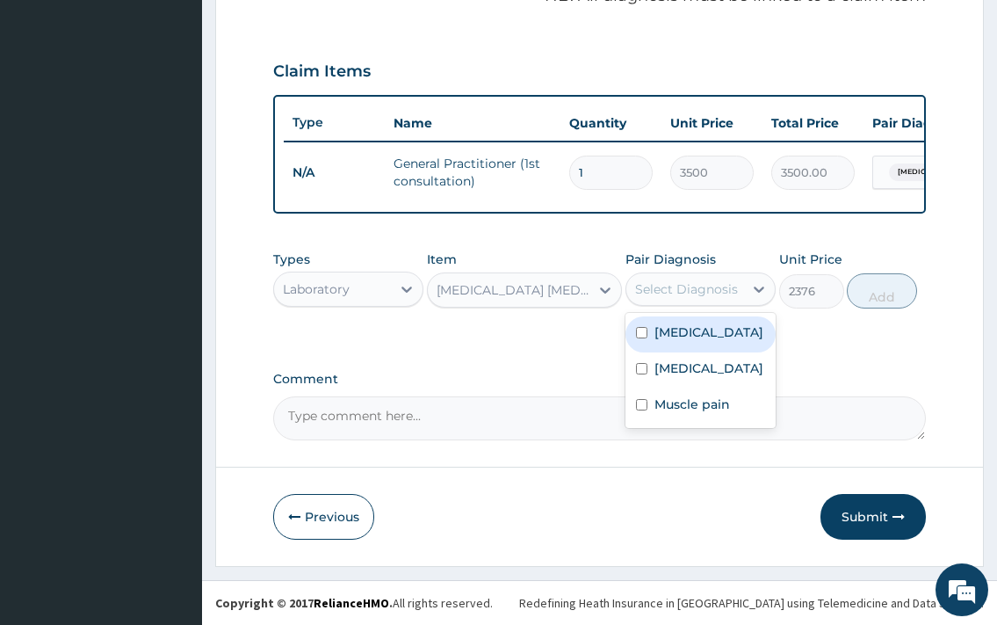
click at [741, 281] on div "Select Diagnosis" at bounding box center [684, 289] width 117 height 28
drag, startPoint x: 706, startPoint y: 329, endPoint x: 739, endPoint y: 331, distance: 32.6
click at [707, 329] on label "Falciparum malaria" at bounding box center [709, 332] width 109 height 18
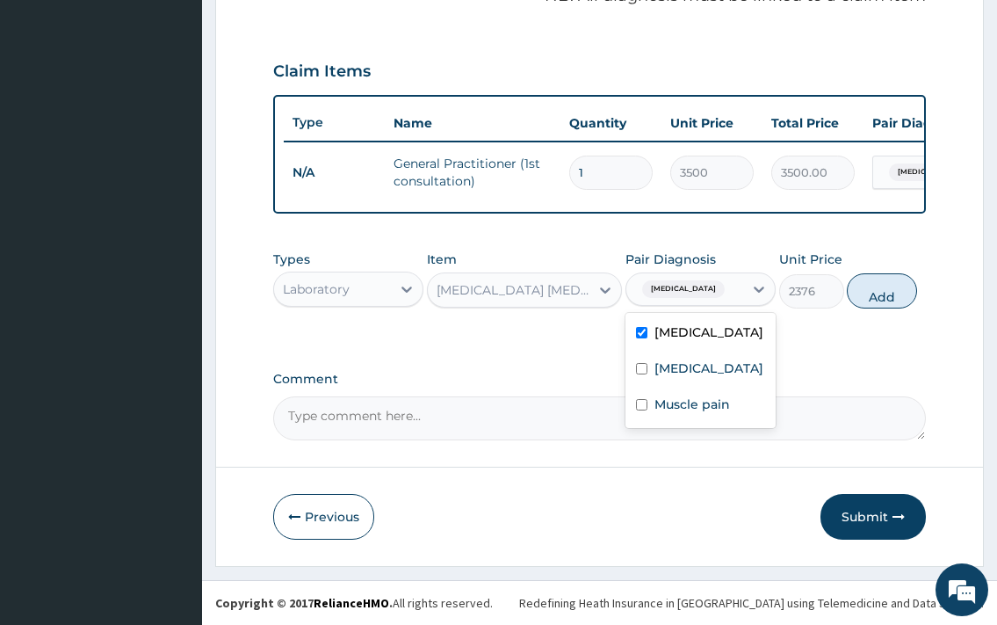
checkbox input "true"
click at [885, 293] on button "Add" at bounding box center [882, 290] width 70 height 35
type input "0"
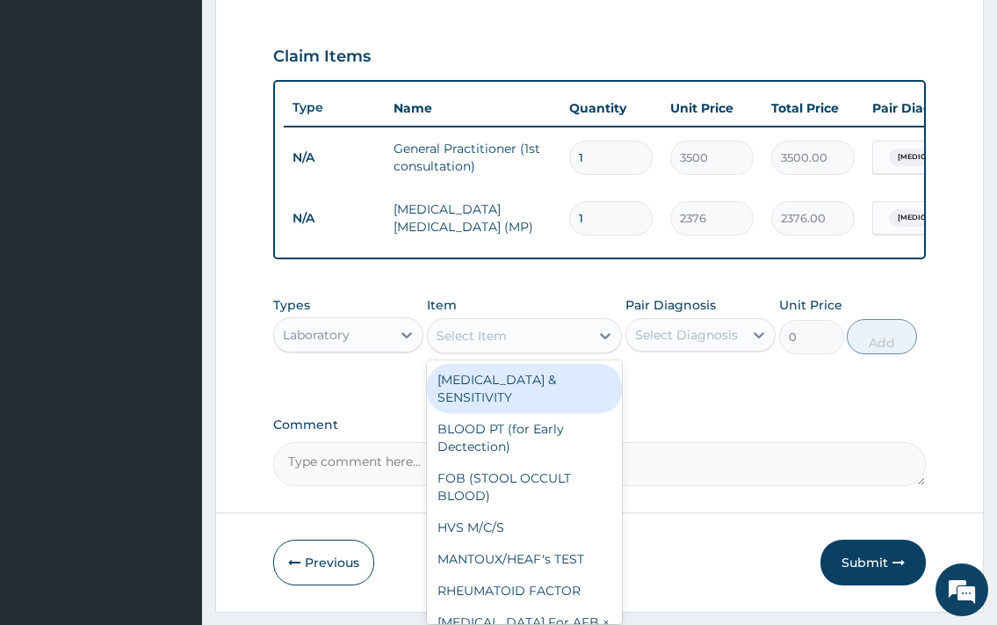
click at [491, 344] on div "Select Item" at bounding box center [472, 336] width 70 height 18
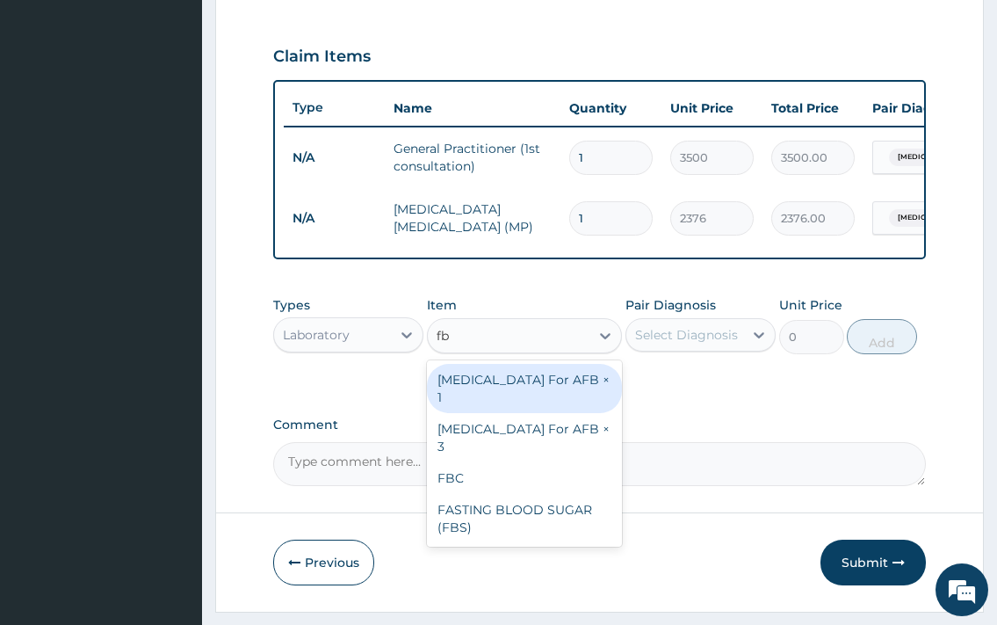
type input "fbc"
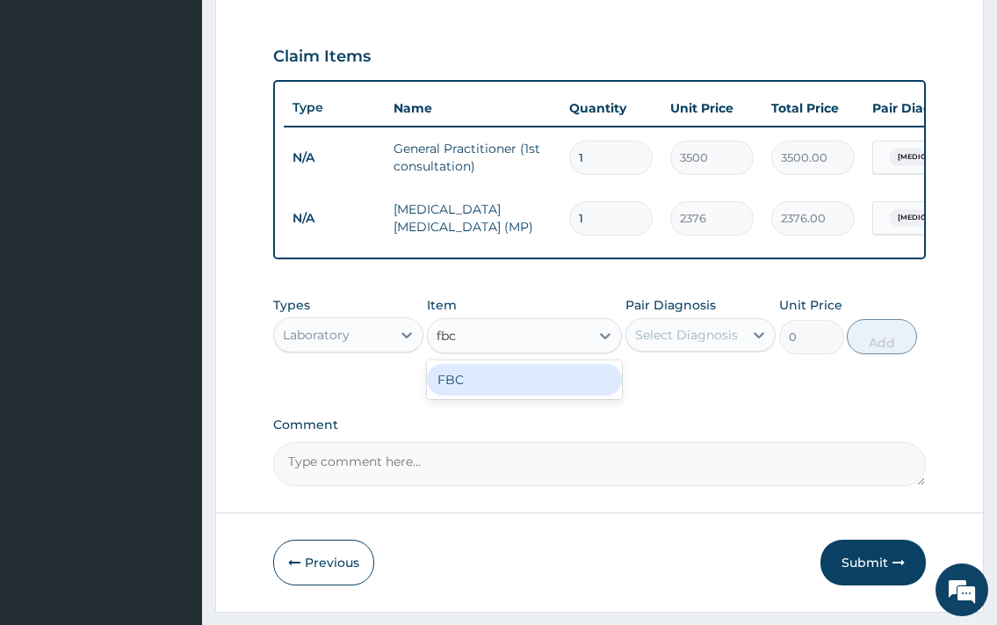
click at [501, 379] on div "FBC" at bounding box center [525, 380] width 196 height 32
type input "2970"
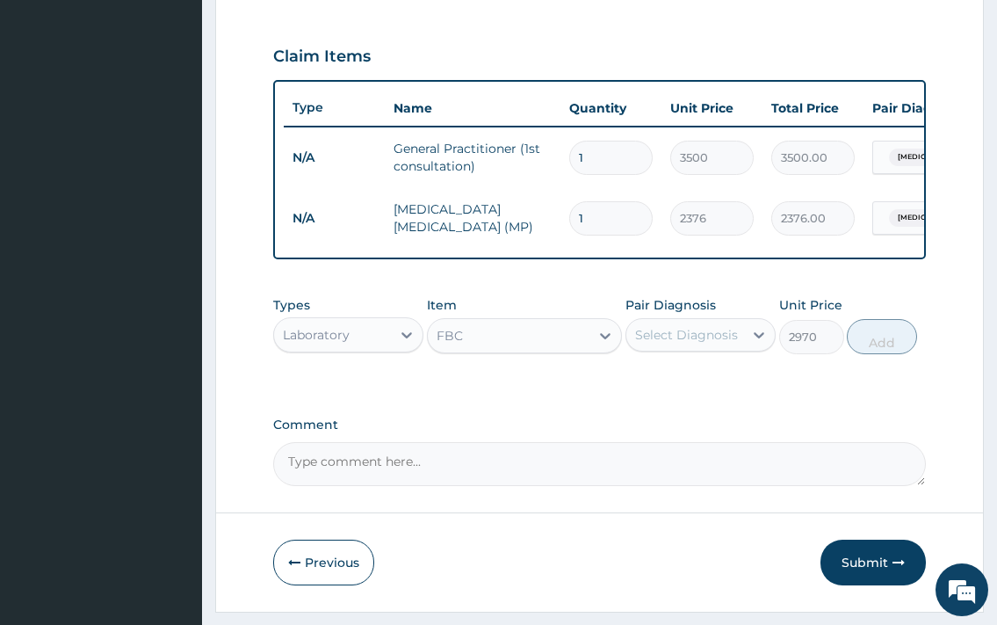
click at [503, 389] on div "Types Laboratory Item option FBC, selected. Select is focused ,type to refine l…" at bounding box center [599, 338] width 652 height 102
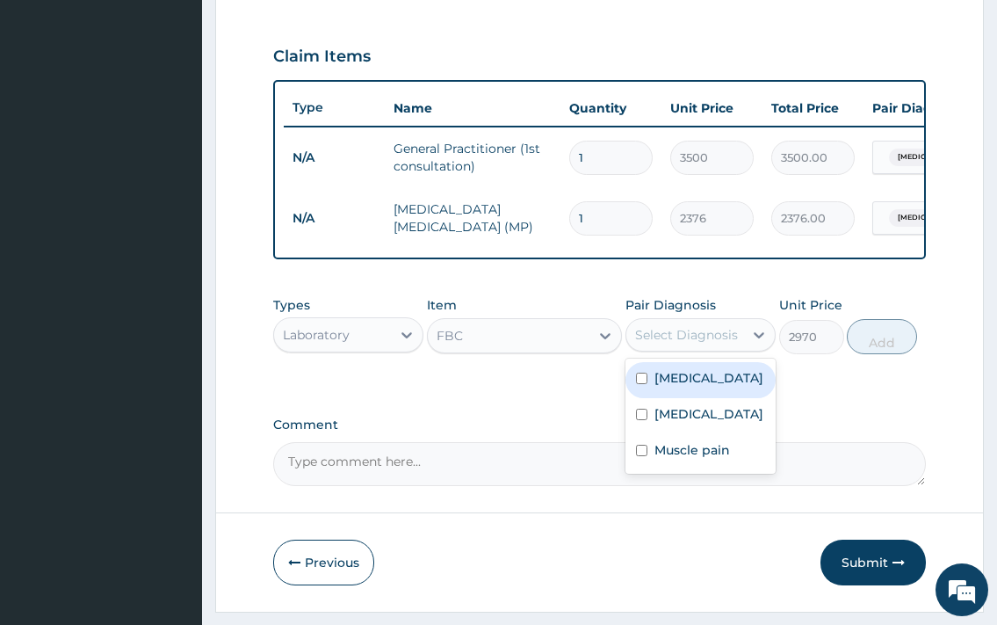
click at [709, 344] on div "Select Diagnosis" at bounding box center [686, 335] width 103 height 18
click at [692, 387] on label "Falciparum malaria" at bounding box center [709, 378] width 109 height 18
checkbox input "true"
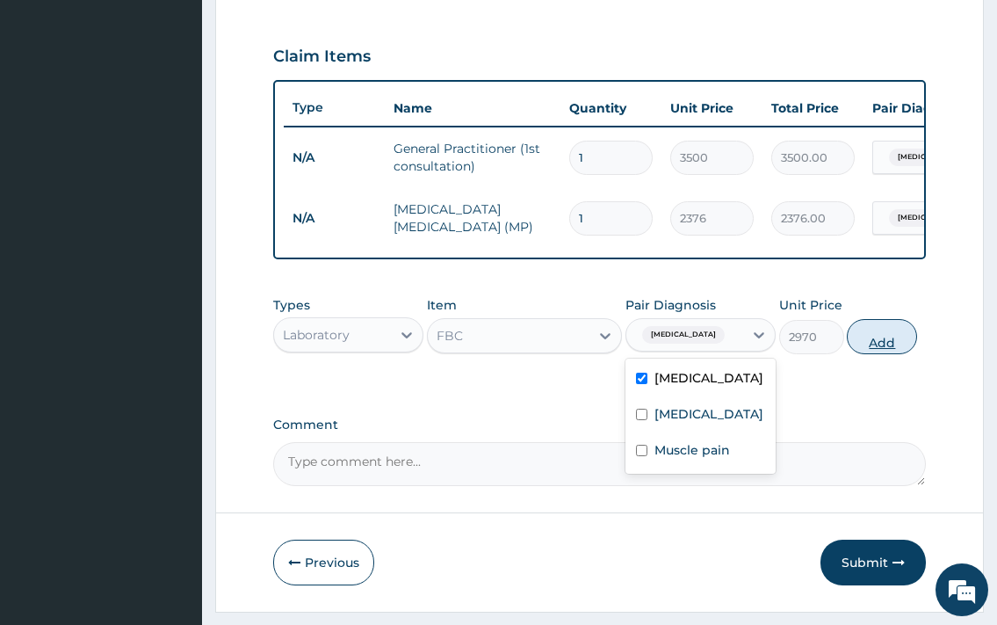
click at [905, 354] on button "Add" at bounding box center [882, 336] width 70 height 35
type input "0"
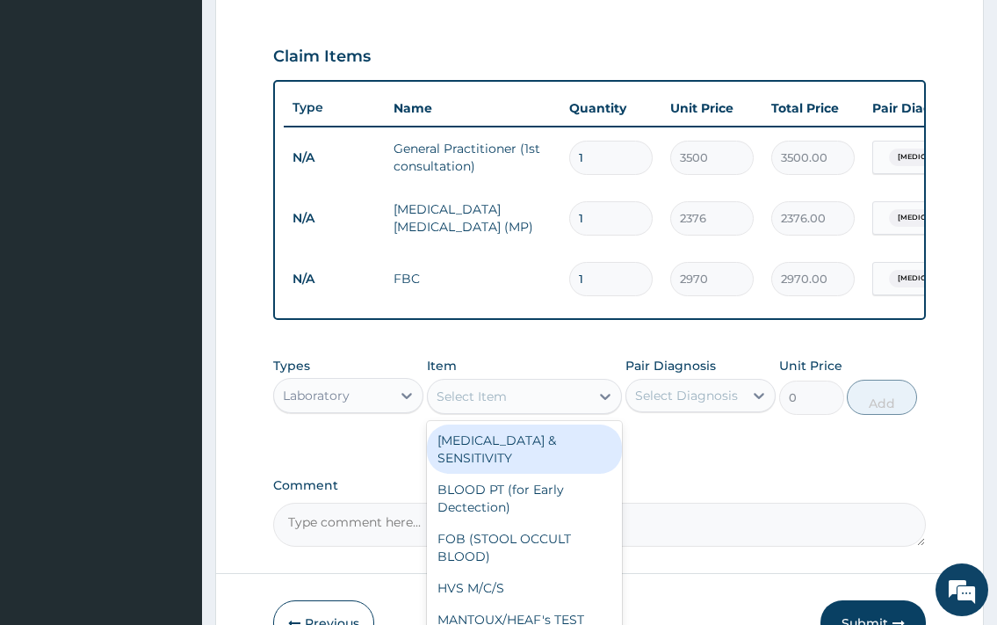
click at [466, 405] on div "Select Item" at bounding box center [472, 396] width 70 height 18
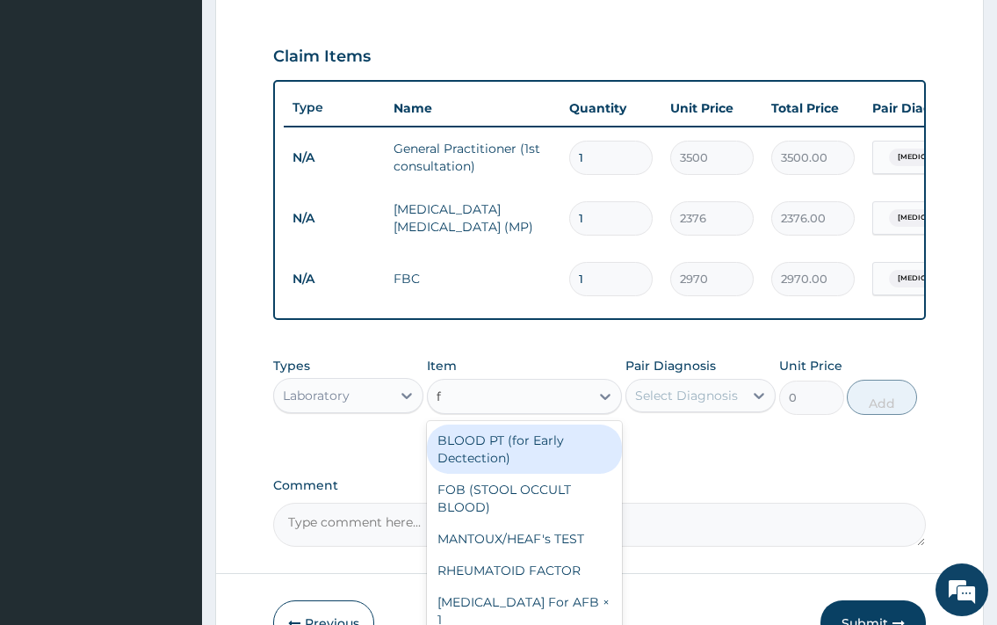
type input "fb"
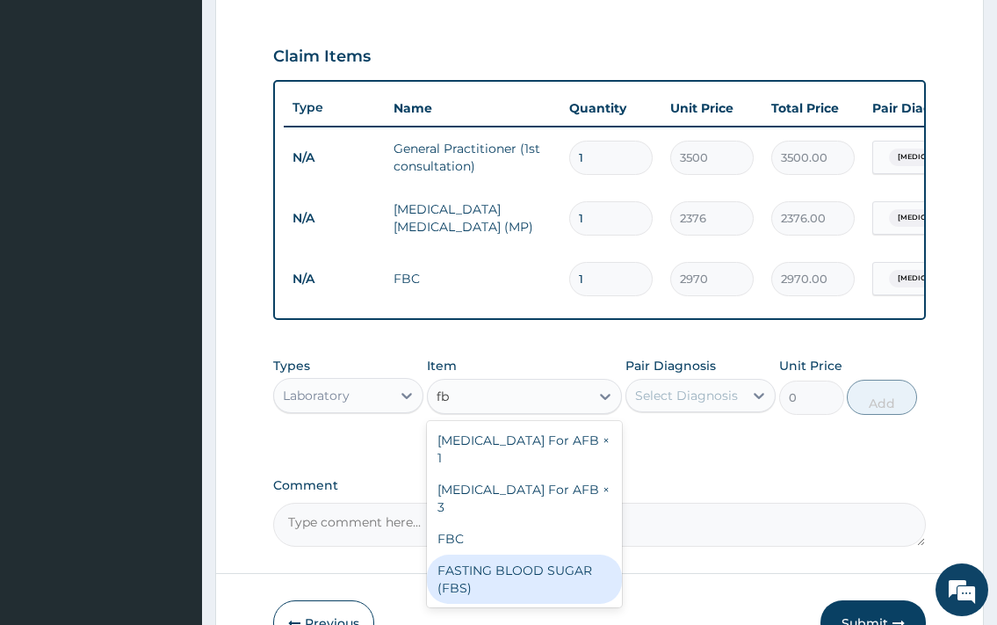
click at [583, 554] on div "FASTING BLOOD SUGAR (FBS)" at bounding box center [525, 578] width 196 height 49
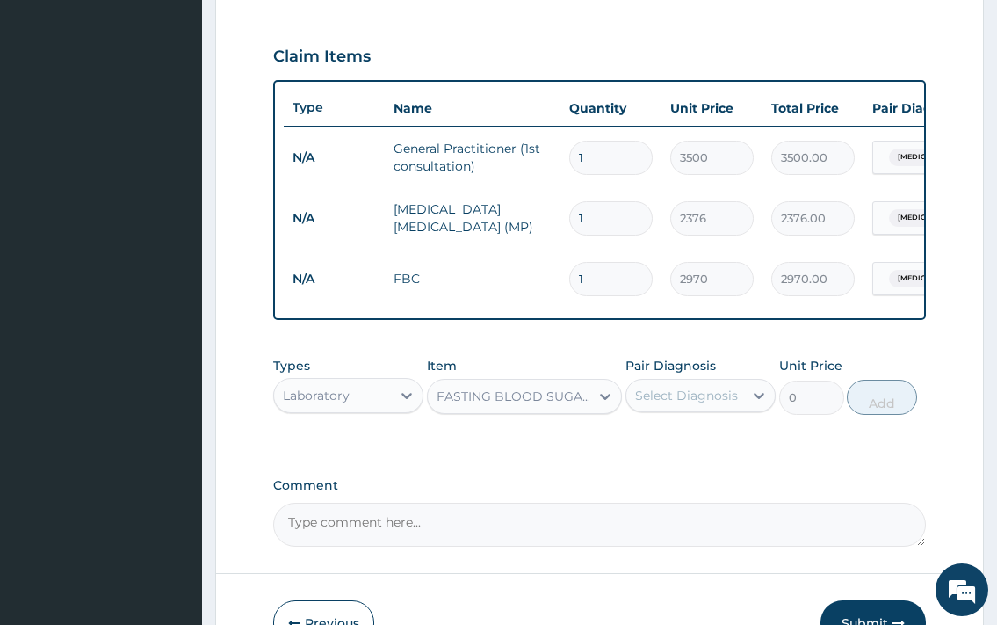
type input "1200"
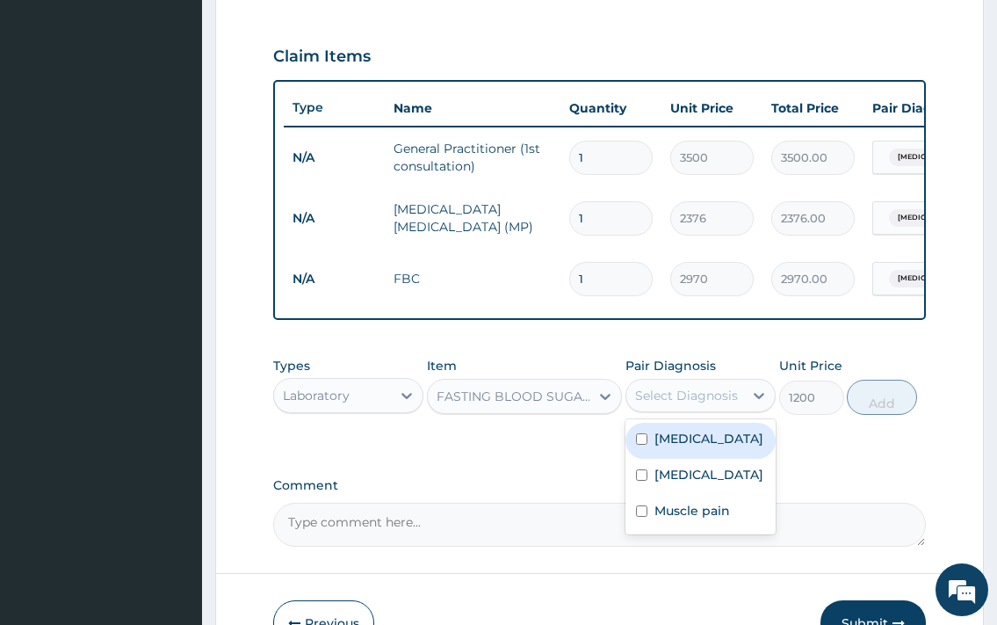
click at [666, 404] on div "Select Diagnosis" at bounding box center [686, 396] width 103 height 18
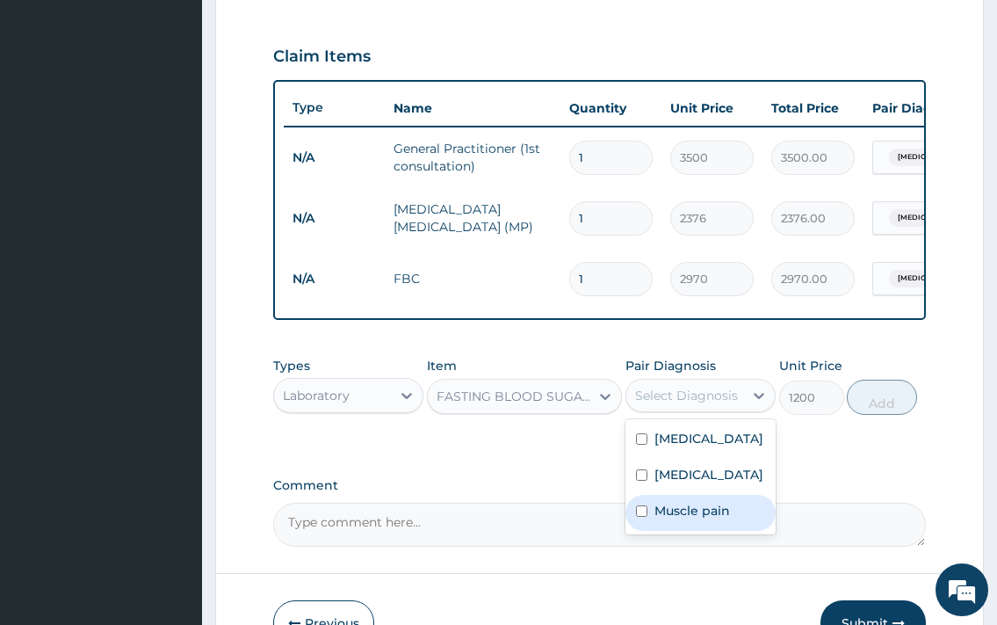
click at [719, 519] on label "Muscle pain" at bounding box center [693, 511] width 76 height 18
checkbox input "true"
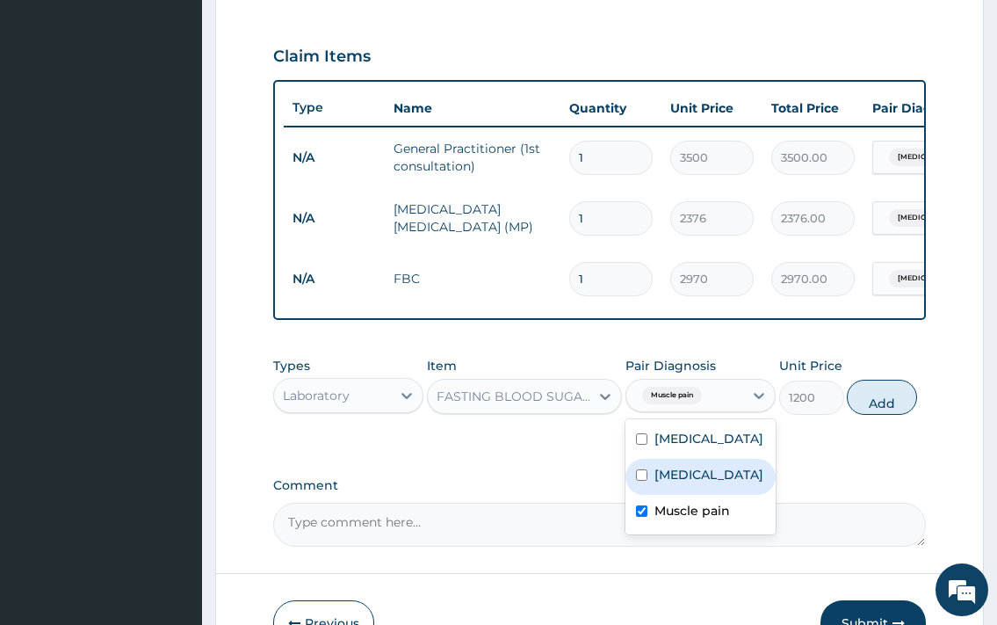
click at [846, 424] on div "Types Laboratory Item FASTING BLOOD SUGAR (FBS) Pair Diagnosis option Muscle pa…" at bounding box center [599, 386] width 652 height 76
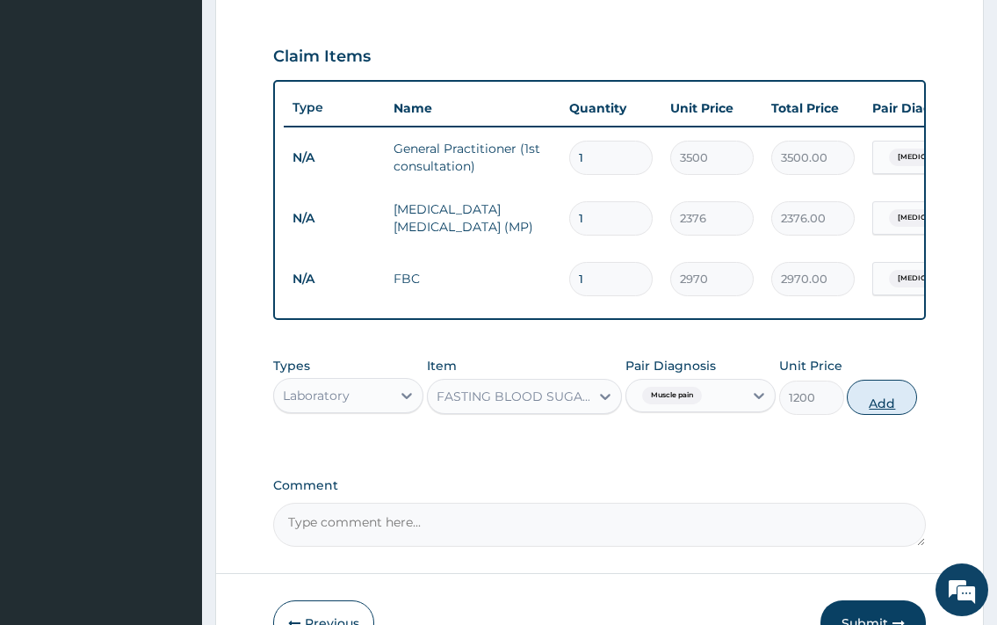
click at [889, 415] on button "Add" at bounding box center [882, 397] width 70 height 35
type input "0"
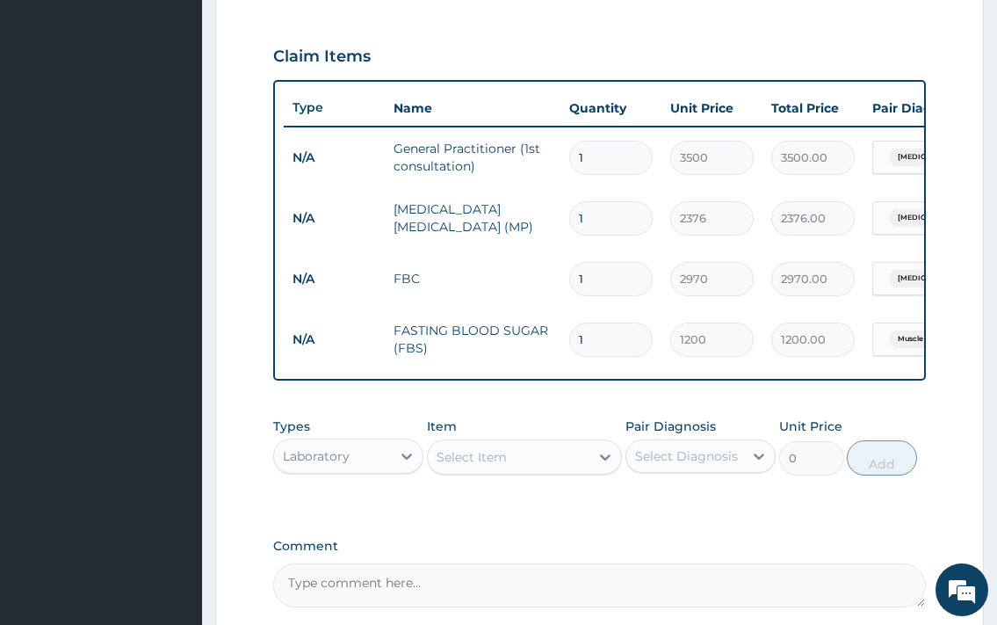
scroll to position [753, 0]
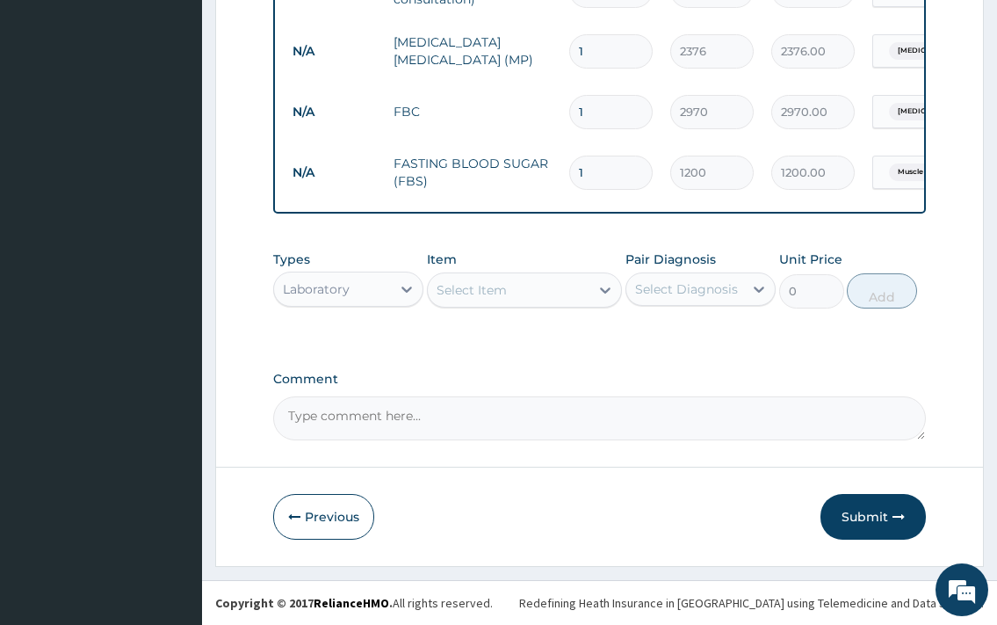
click at [355, 292] on div "Laboratory" at bounding box center [332, 289] width 117 height 28
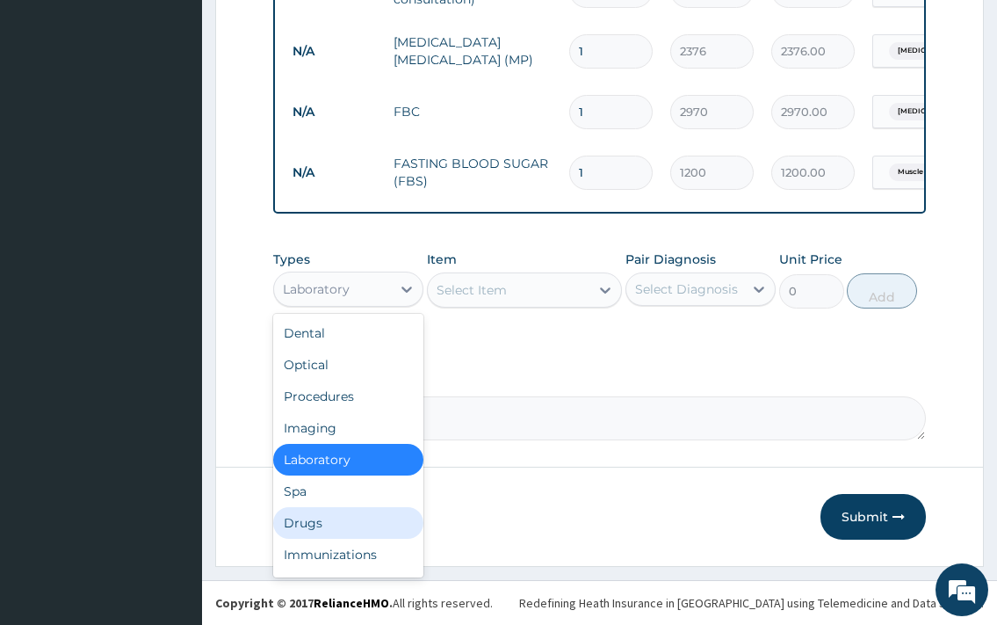
drag, startPoint x: 313, startPoint y: 522, endPoint x: 467, endPoint y: 358, distance: 225.6
click at [318, 511] on div "Drugs" at bounding box center [348, 523] width 150 height 32
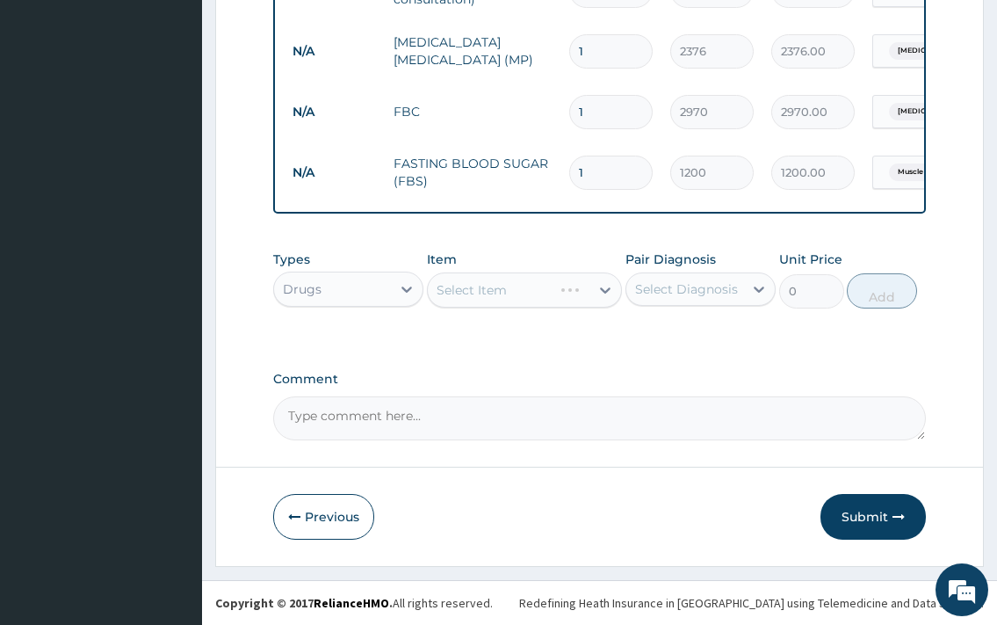
click at [518, 301] on div "Select Item" at bounding box center [525, 289] width 196 height 35
click at [545, 304] on div "Select Item" at bounding box center [509, 290] width 163 height 28
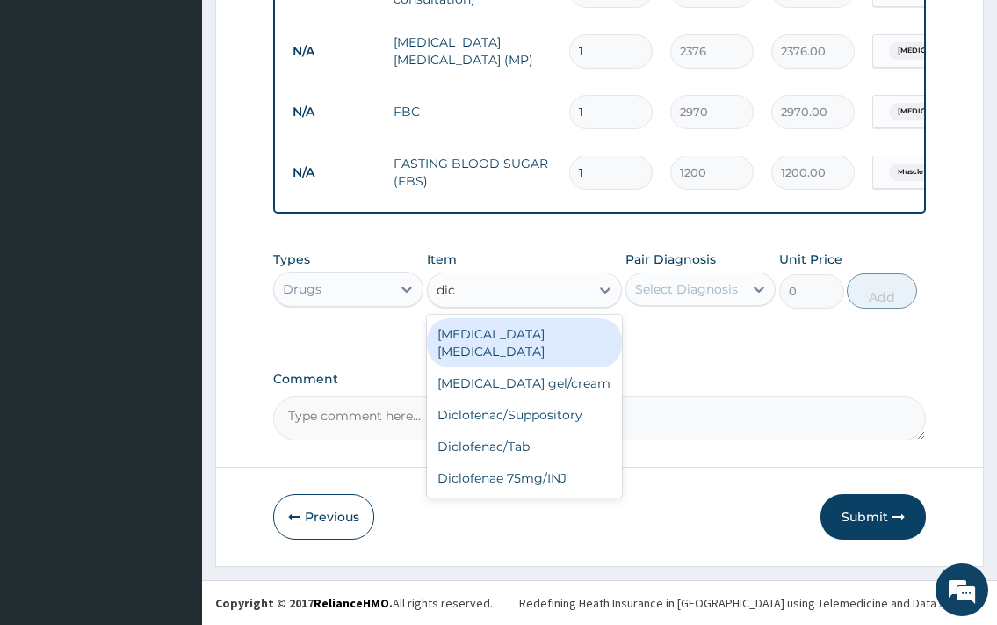
type input "dicl"
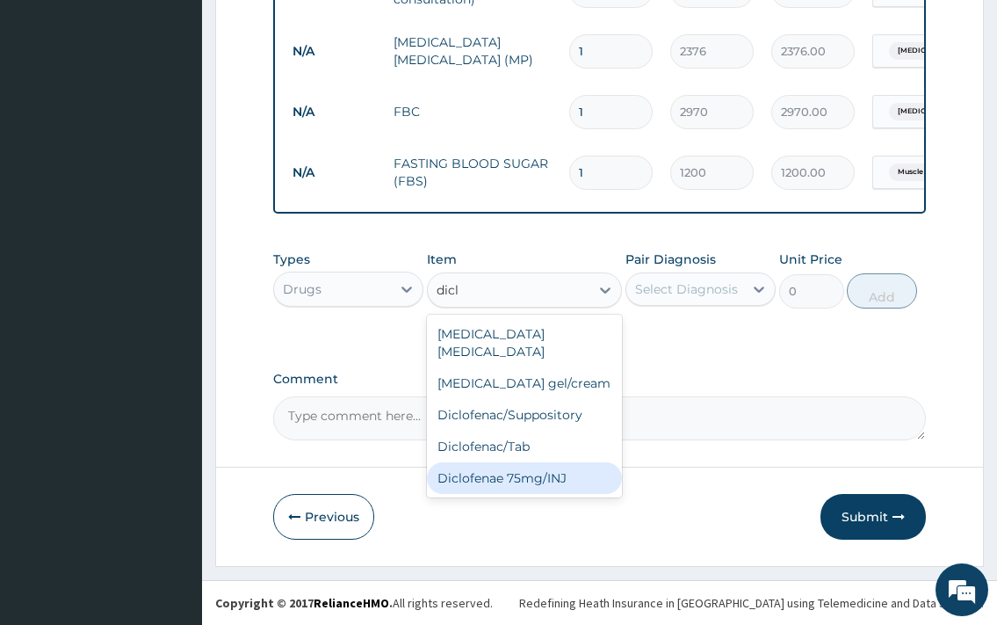
drag, startPoint x: 506, startPoint y: 462, endPoint x: 576, endPoint y: 423, distance: 80.6
click at [509, 462] on div "Diclofenae 75mg/INJ" at bounding box center [525, 478] width 196 height 32
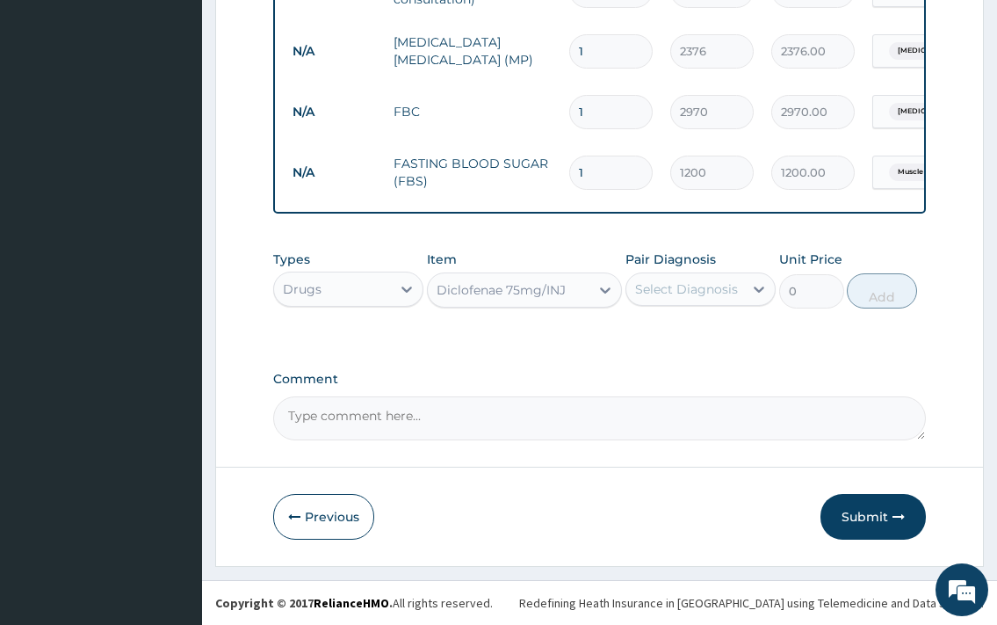
type input "315"
click at [694, 298] on div "Select Diagnosis" at bounding box center [686, 289] width 103 height 18
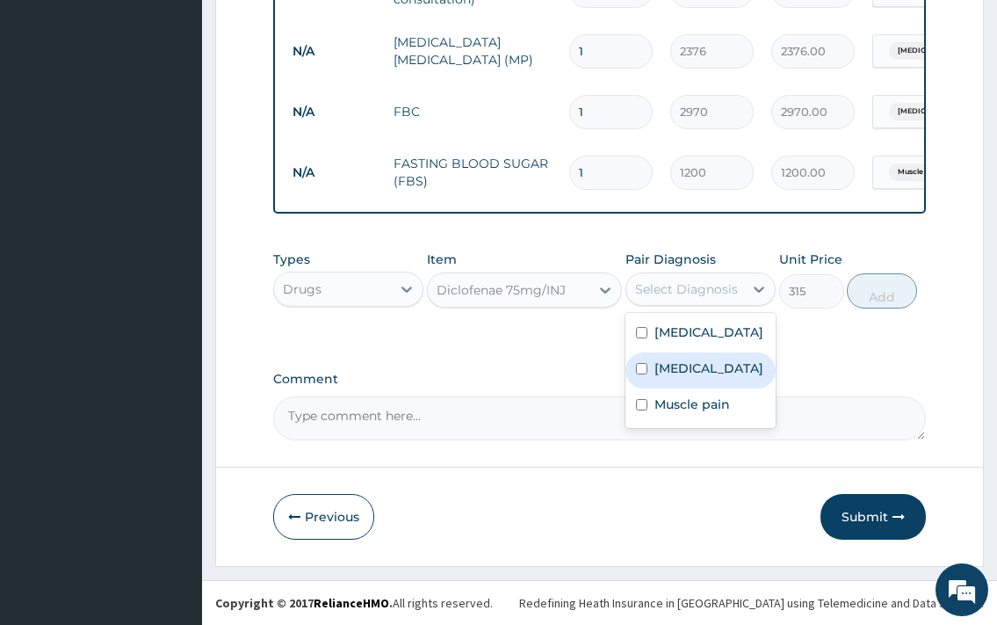
drag, startPoint x: 702, startPoint y: 399, endPoint x: 809, endPoint y: 340, distance: 122.3
click at [703, 377] on label "Upper respiratory infection" at bounding box center [709, 368] width 109 height 18
checkbox input "true"
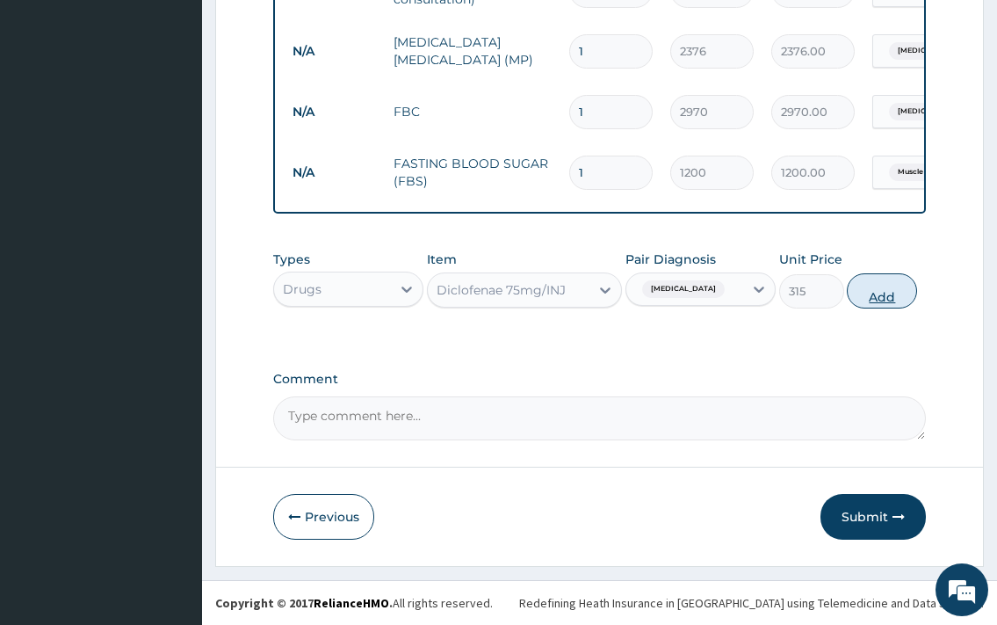
click at [877, 293] on button "Add" at bounding box center [882, 290] width 70 height 35
type input "0"
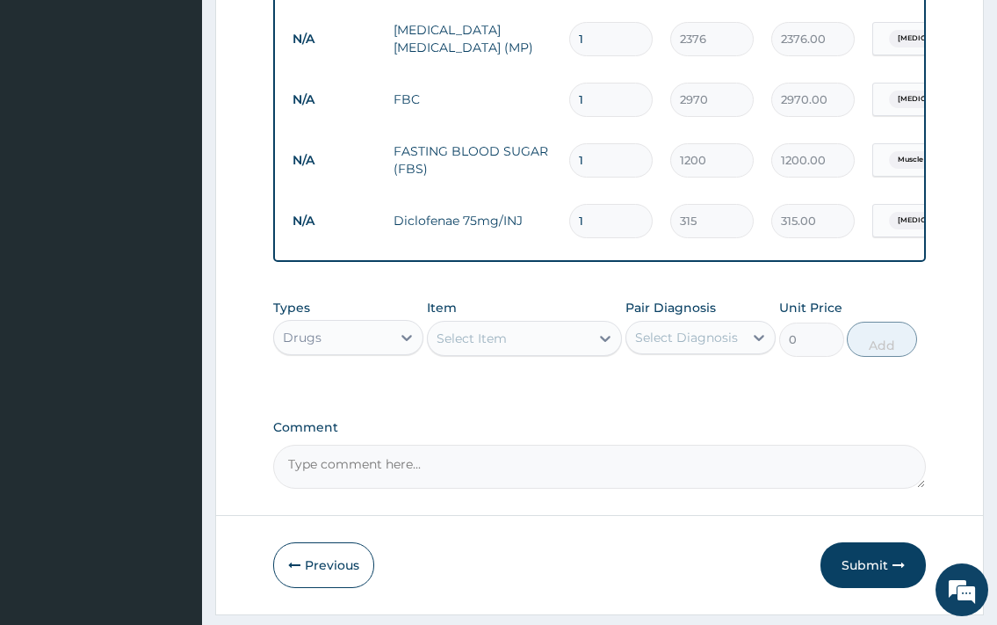
click at [490, 347] on div "Select Item" at bounding box center [472, 338] width 70 height 18
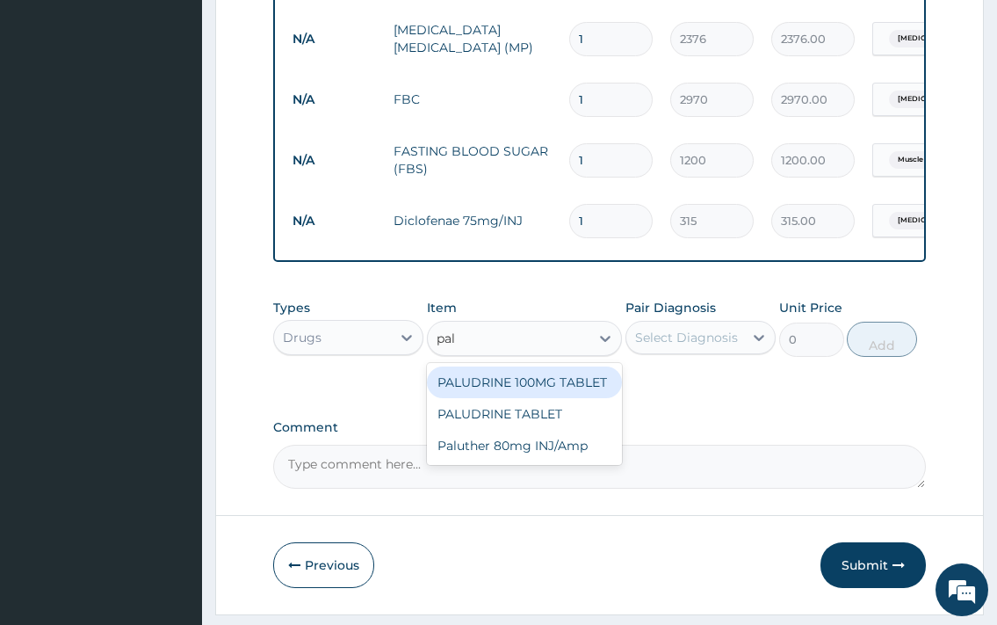
type input "palu"
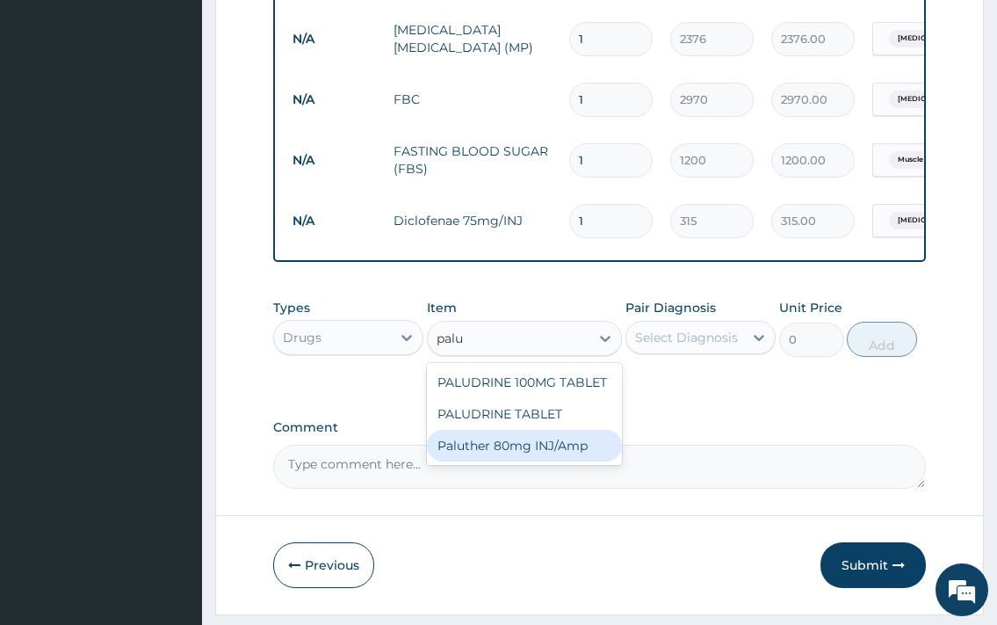
drag, startPoint x: 602, startPoint y: 454, endPoint x: 668, endPoint y: 381, distance: 98.3
click at [602, 453] on div "Paluther 80mg INJ/Amp" at bounding box center [525, 446] width 196 height 32
type input "870.75"
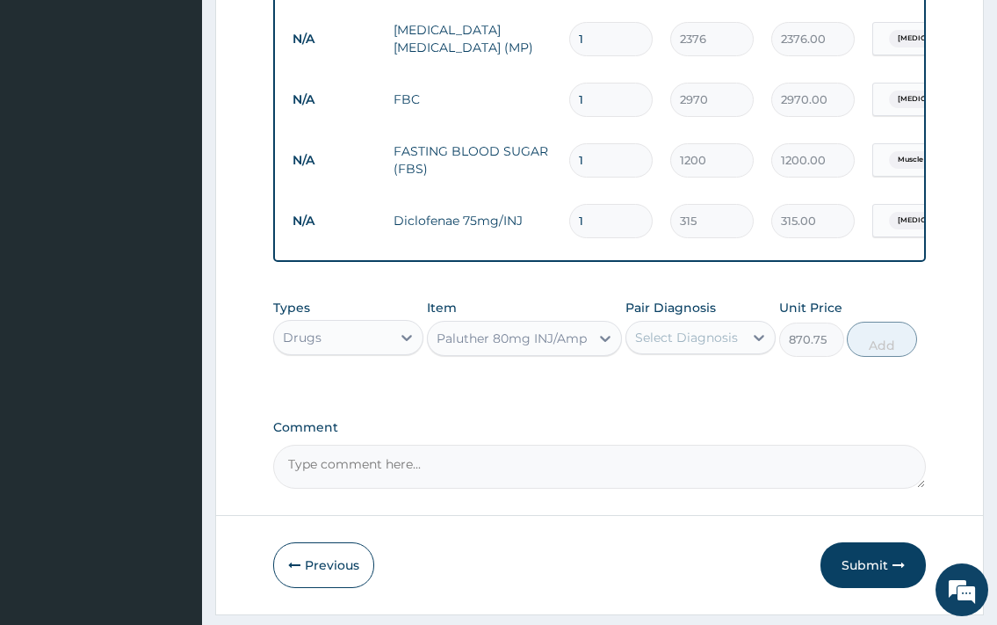
click at [683, 346] on div "Select Diagnosis" at bounding box center [686, 338] width 103 height 18
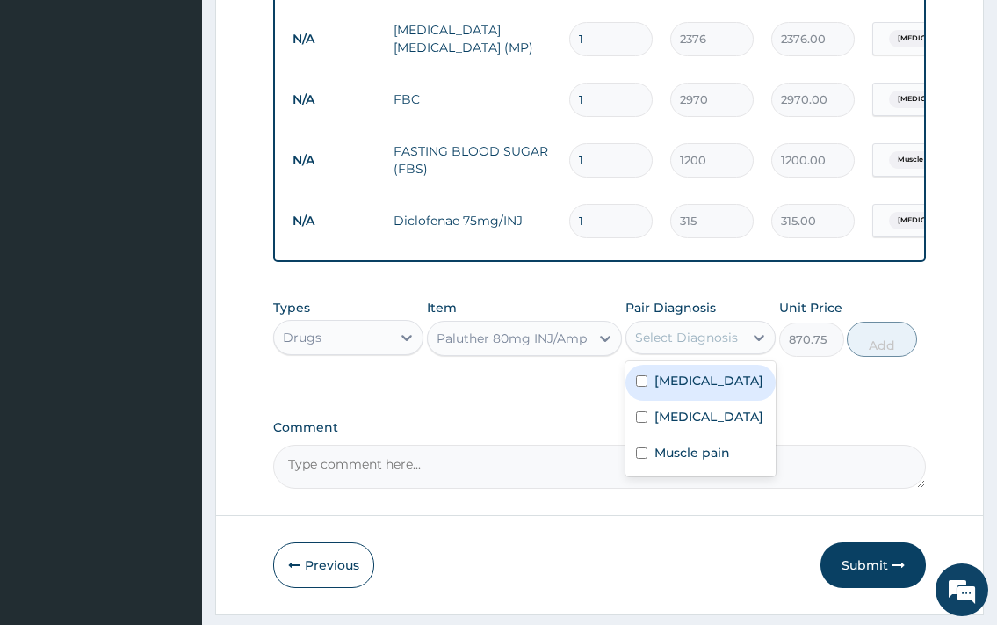
click at [702, 389] on label "Falciparum malaria" at bounding box center [709, 381] width 109 height 18
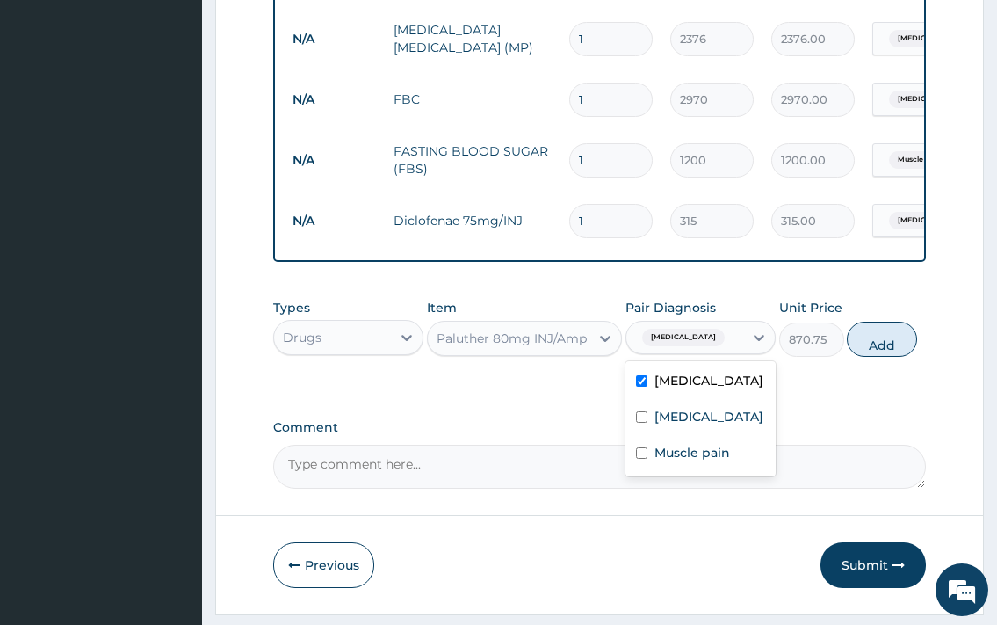
checkbox input "true"
click at [874, 357] on button "Add" at bounding box center [882, 339] width 70 height 35
type input "0"
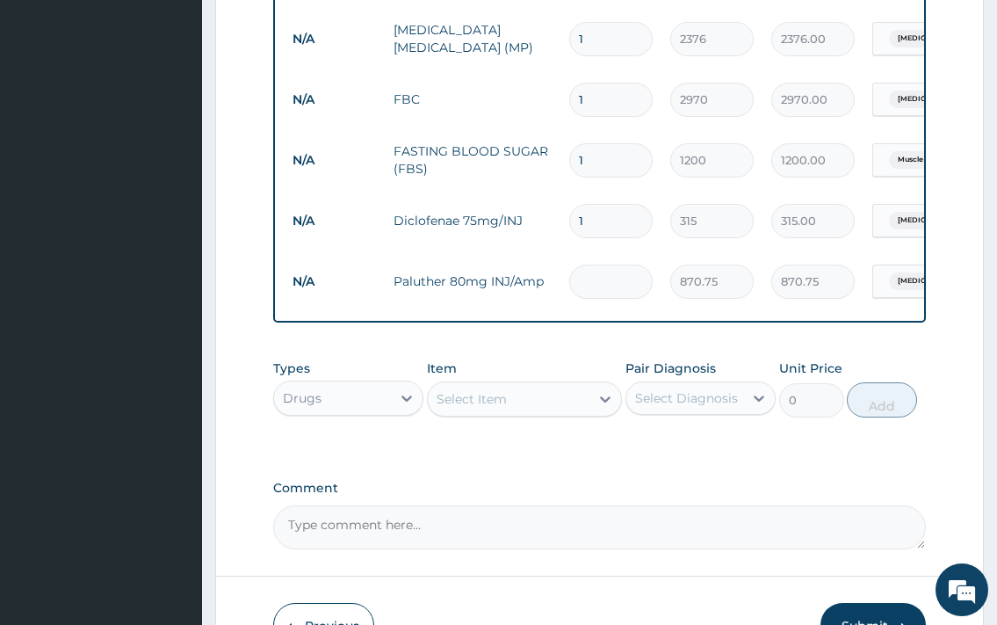
type input "0.00"
type input "2"
type input "1741.50"
type input "2"
click at [502, 407] on div "Select Item" at bounding box center [472, 399] width 70 height 18
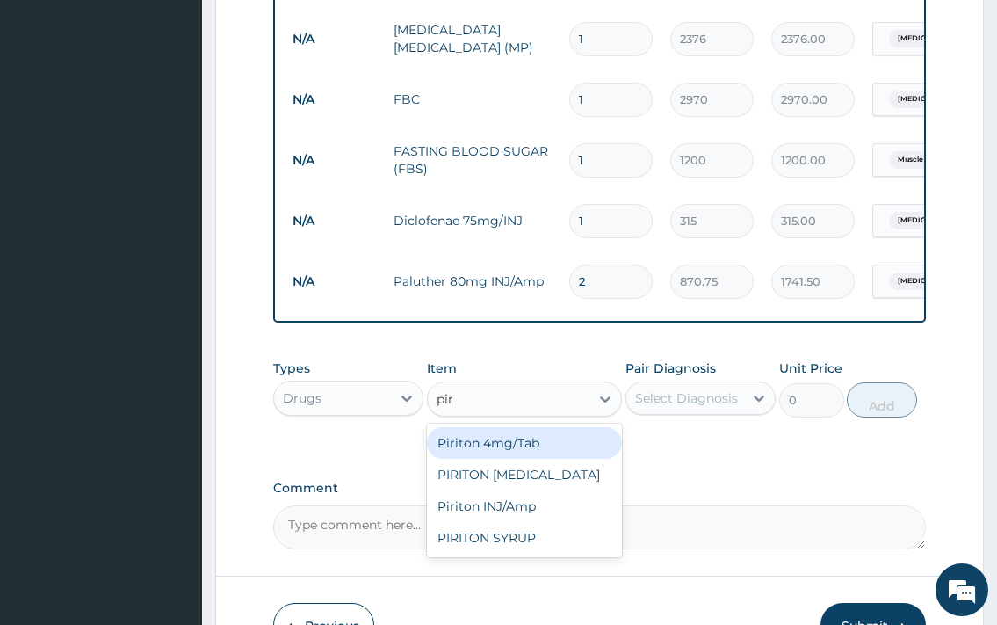
type input "piri"
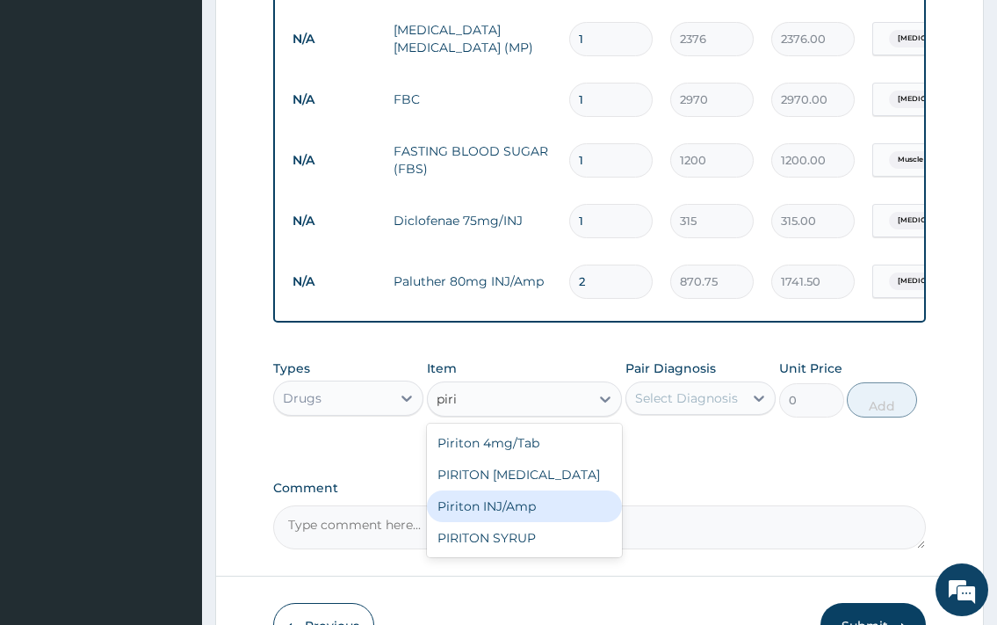
click at [510, 522] on div "Piriton INJ/Amp" at bounding box center [525, 506] width 196 height 32
type input "426"
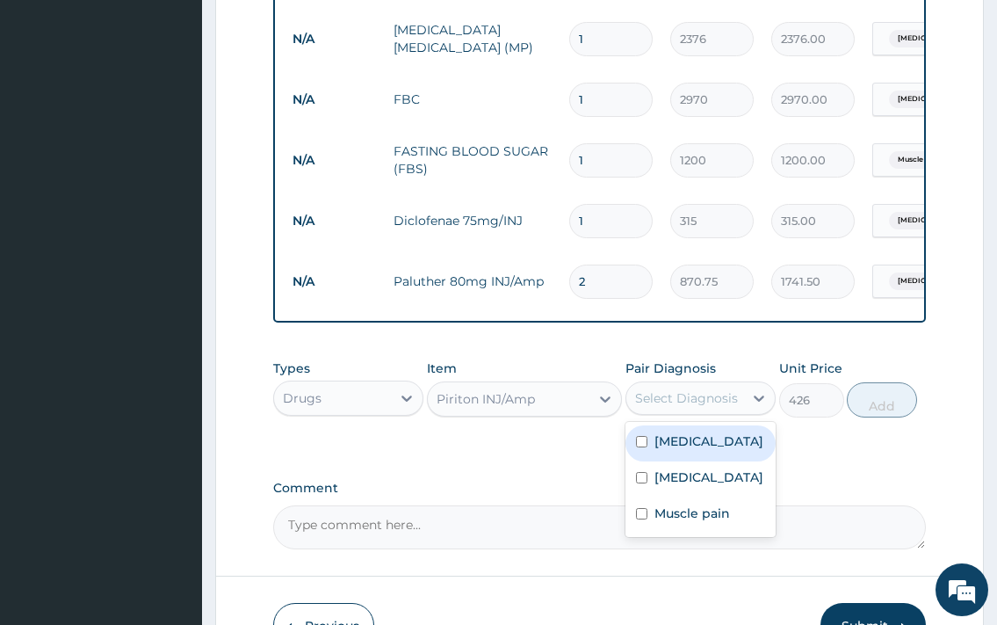
click at [688, 412] on div "Select Diagnosis" at bounding box center [684, 398] width 117 height 28
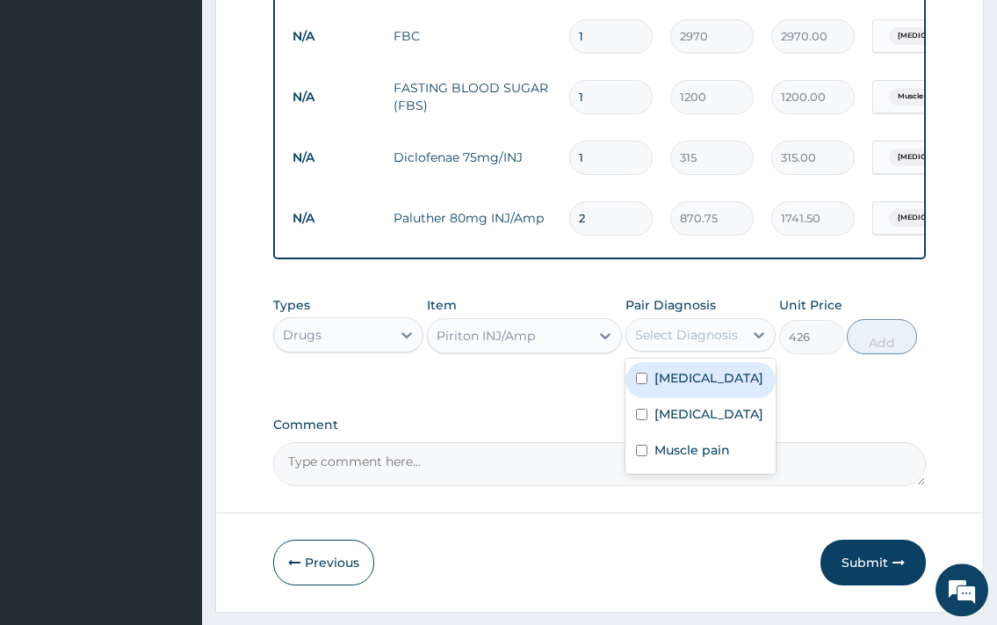
scroll to position [843, 0]
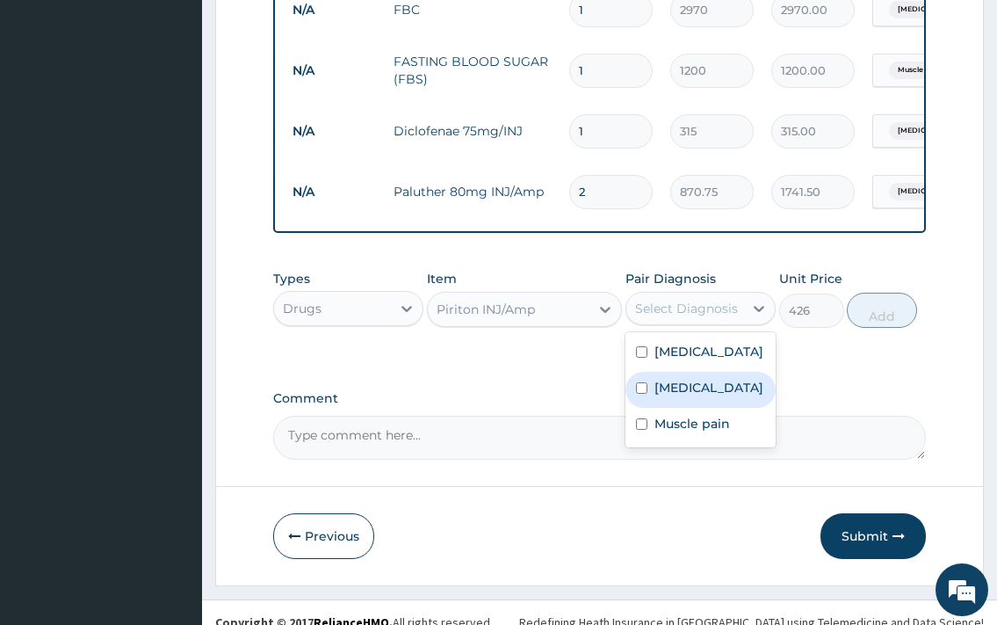
click at [706, 396] on label "Upper respiratory infection" at bounding box center [709, 388] width 109 height 18
checkbox input "true"
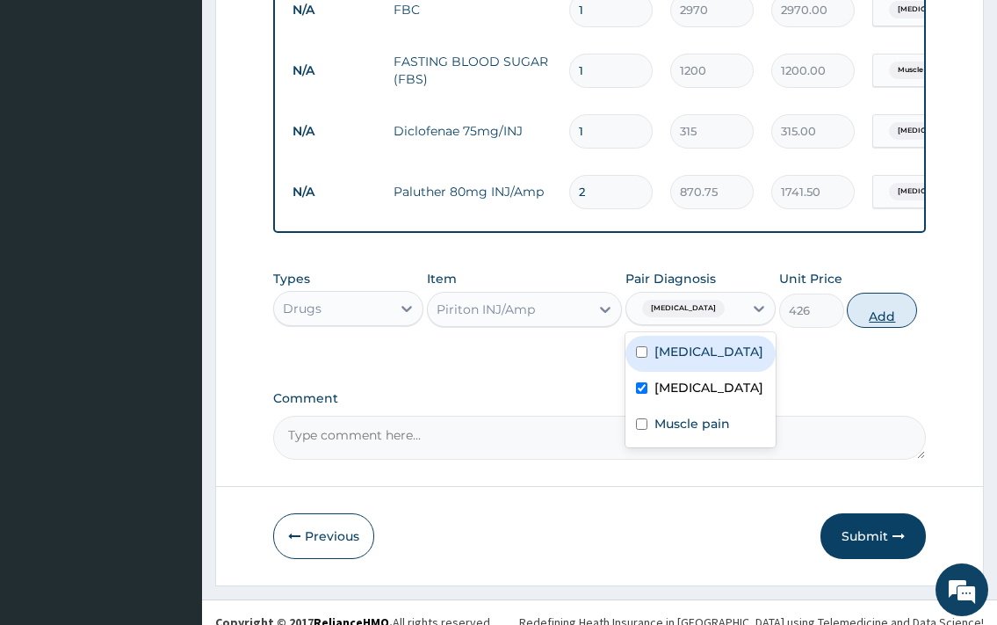
click at [909, 323] on button "Add" at bounding box center [882, 310] width 70 height 35
type input "0"
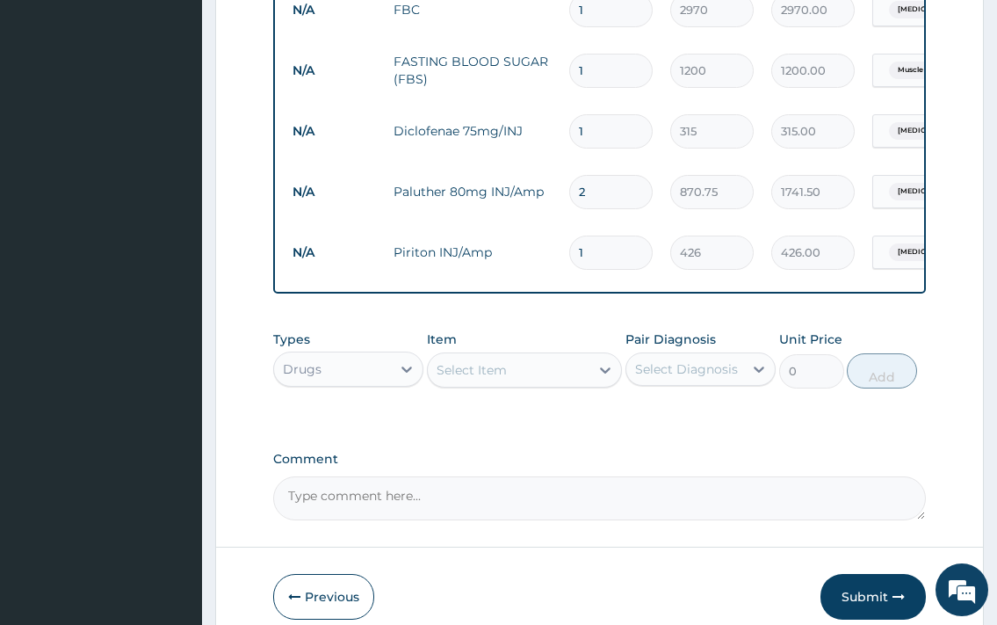
click at [487, 379] on div "Select Item" at bounding box center [472, 370] width 70 height 18
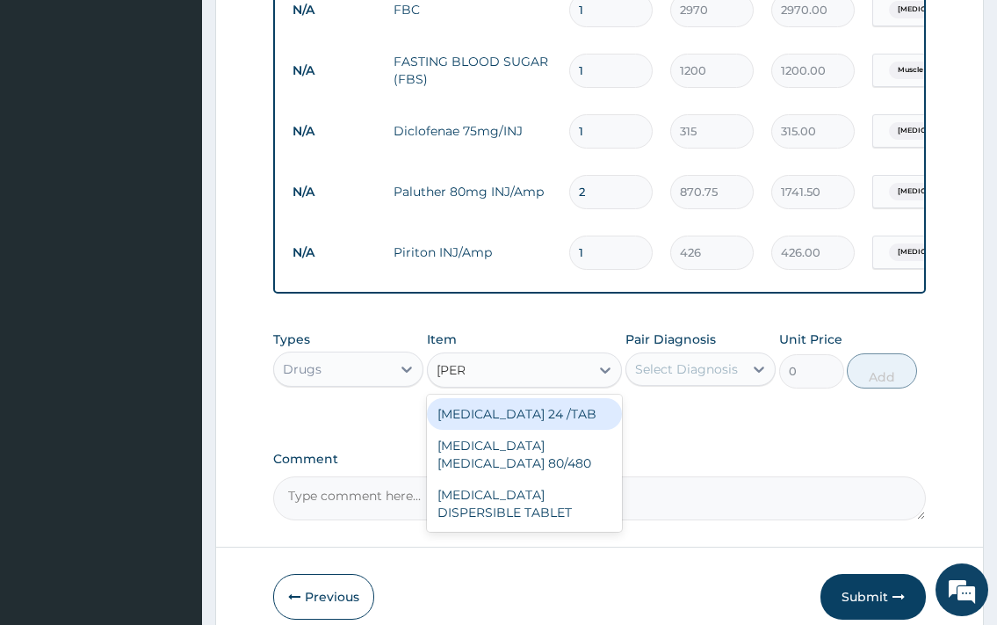
type input "coart"
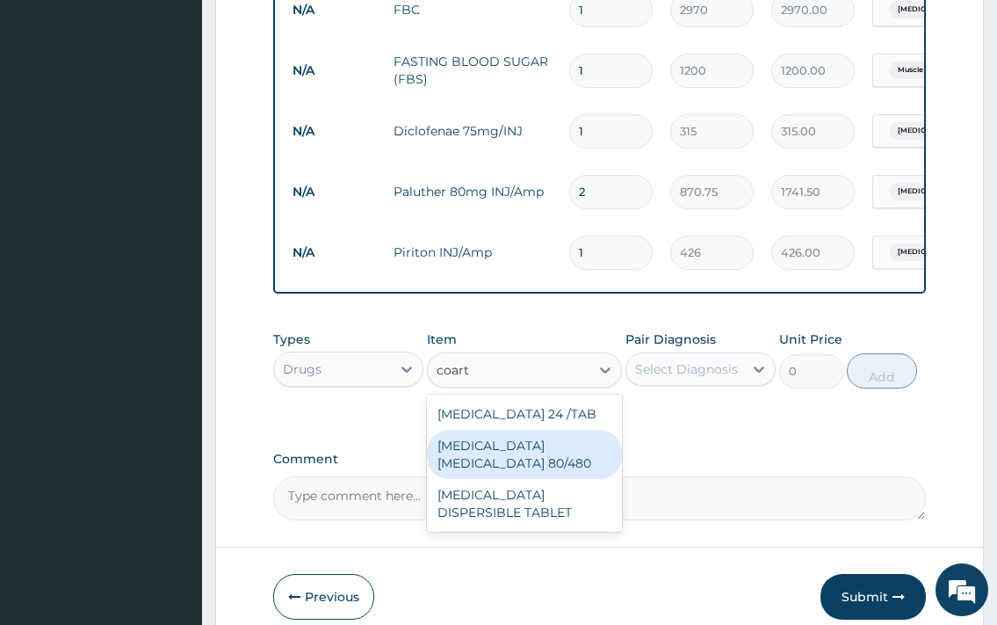
click at [528, 455] on div "COARTEM D TAB 80/480" at bounding box center [525, 454] width 196 height 49
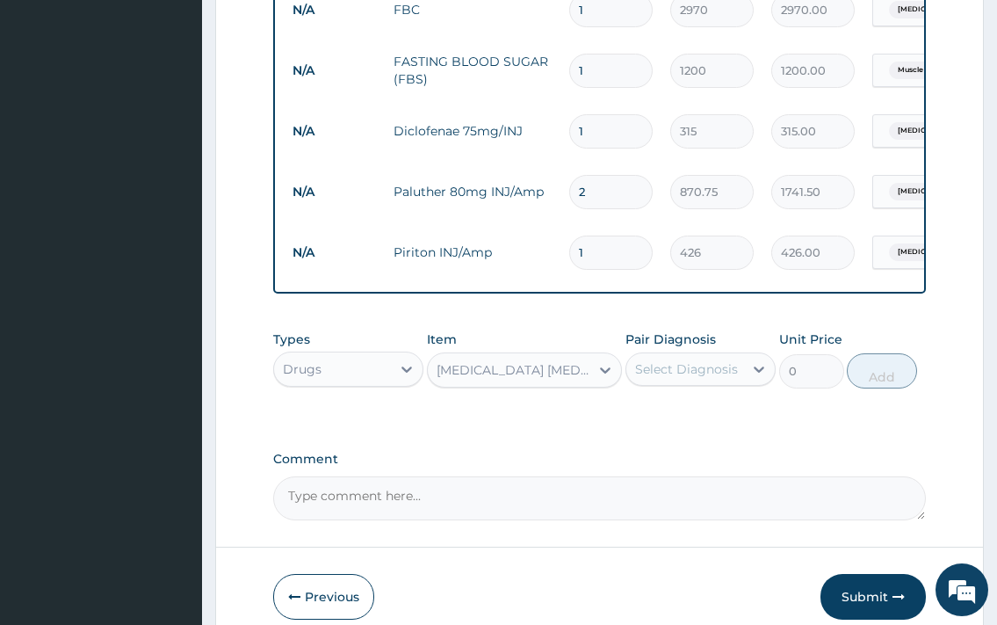
type input "1850"
click at [720, 378] on div "Select Diagnosis" at bounding box center [686, 369] width 103 height 18
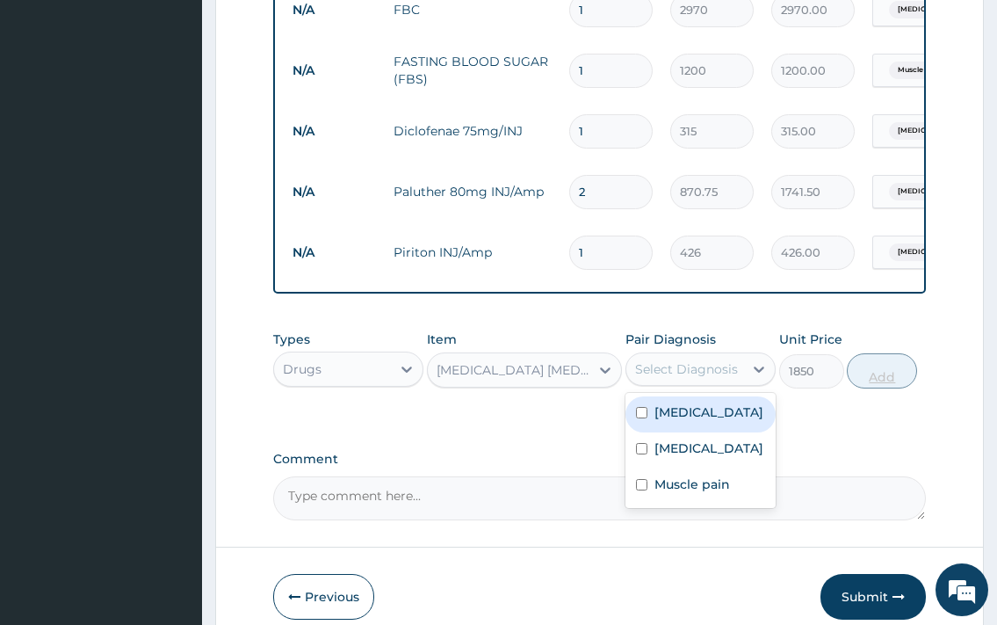
drag, startPoint x: 714, startPoint y: 434, endPoint x: 874, endPoint y: 391, distance: 165.6
click at [714, 421] on label "Falciparum malaria" at bounding box center [709, 412] width 109 height 18
checkbox input "true"
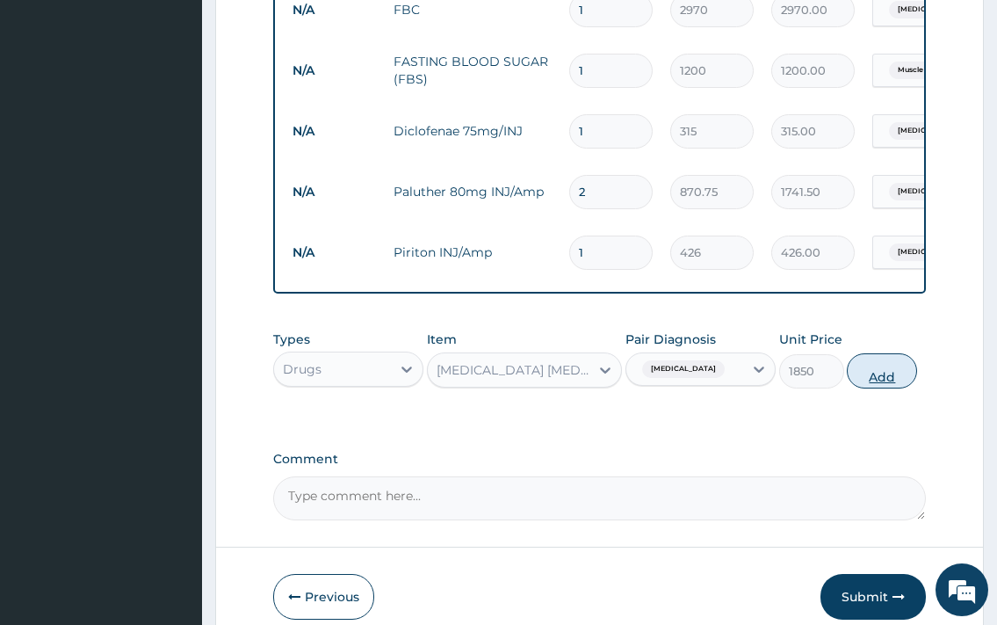
click at [875, 388] on button "Add" at bounding box center [882, 370] width 70 height 35
type input "0"
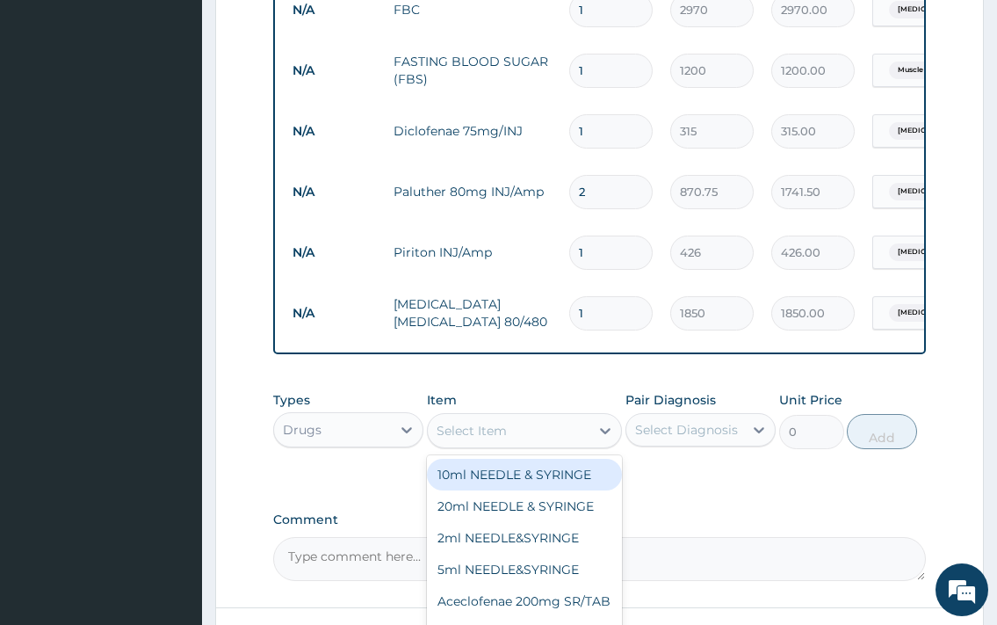
click at [471, 445] on div "Select Item" at bounding box center [509, 430] width 163 height 28
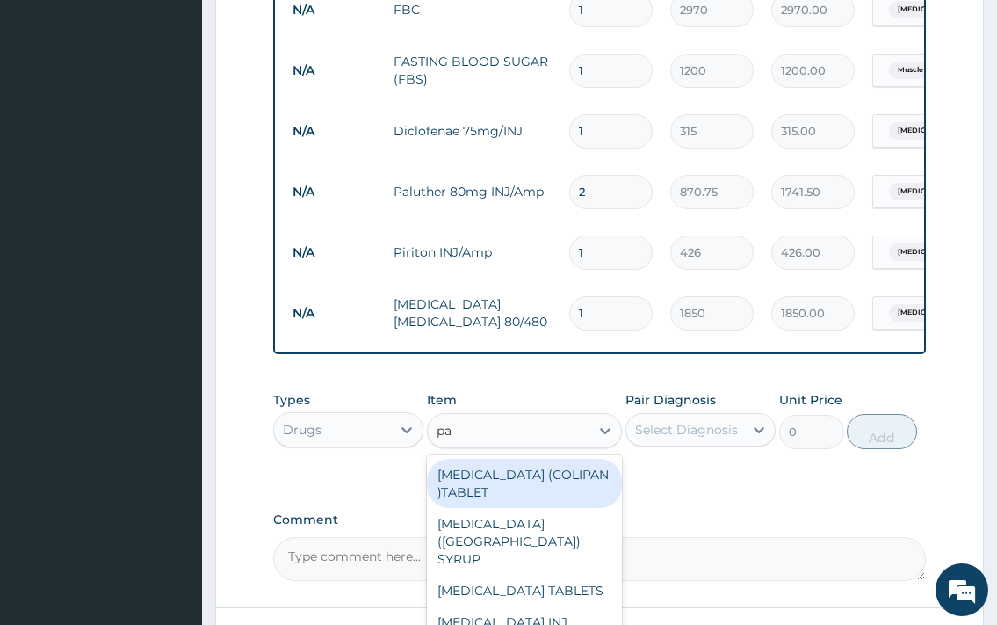
type input "pan"
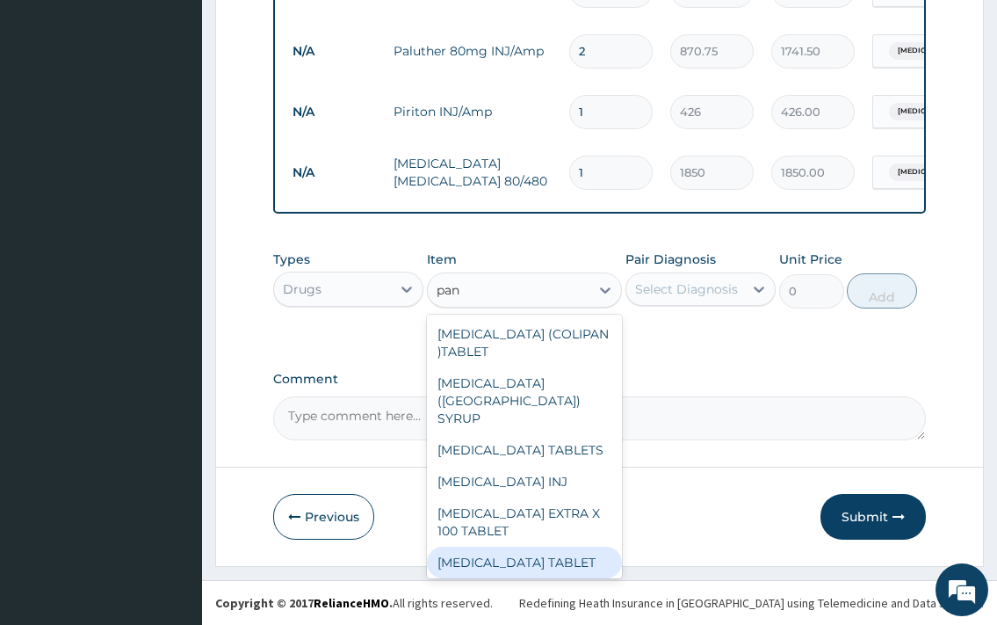
scroll to position [67, 0]
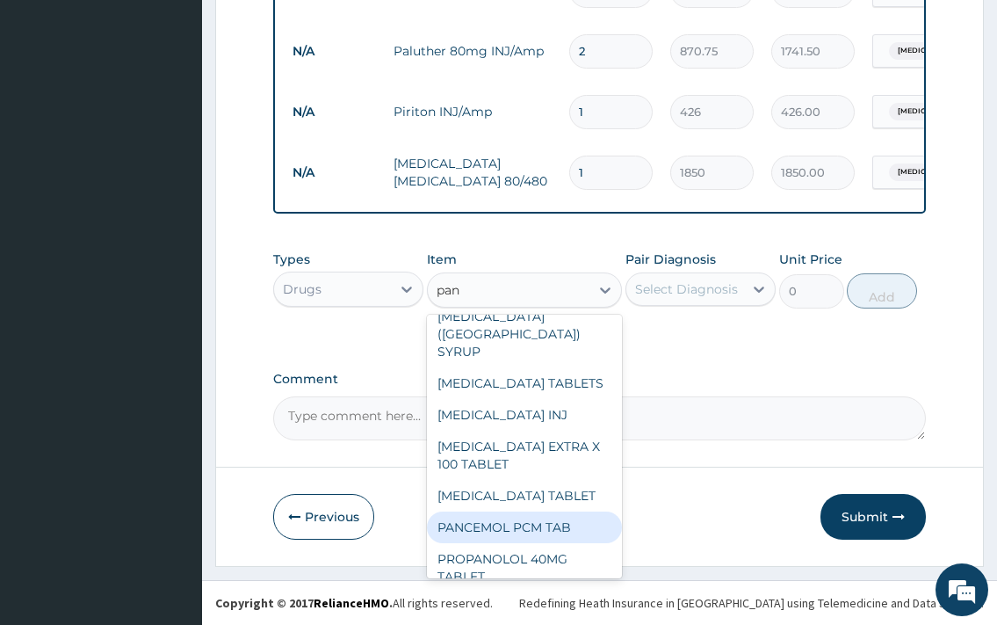
click at [530, 511] on div "PANCEMOL PCM TAB" at bounding box center [525, 527] width 196 height 32
type input "15"
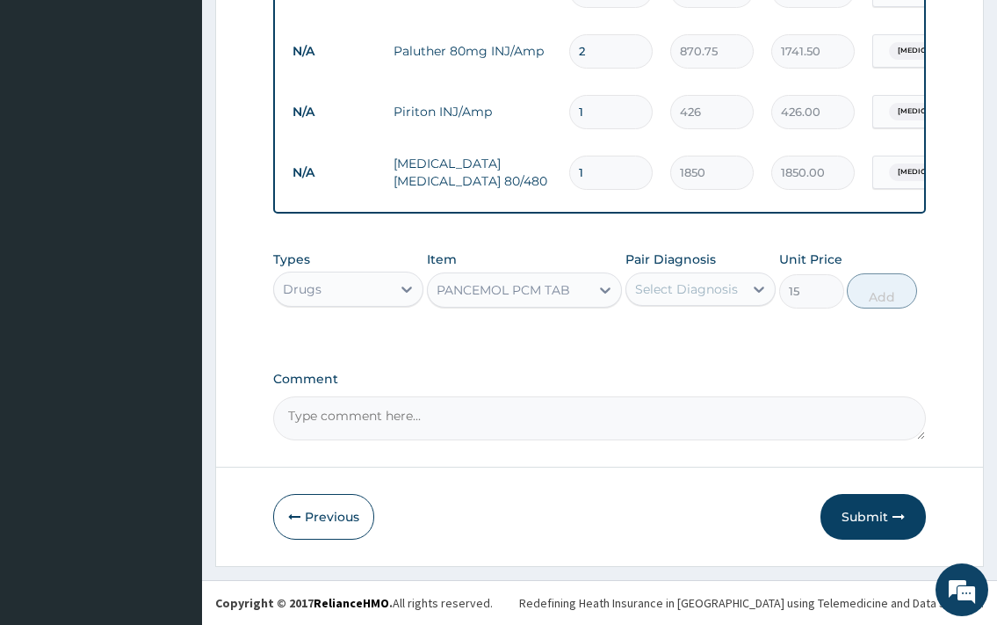
click at [692, 301] on div "Select Diagnosis" at bounding box center [684, 289] width 117 height 28
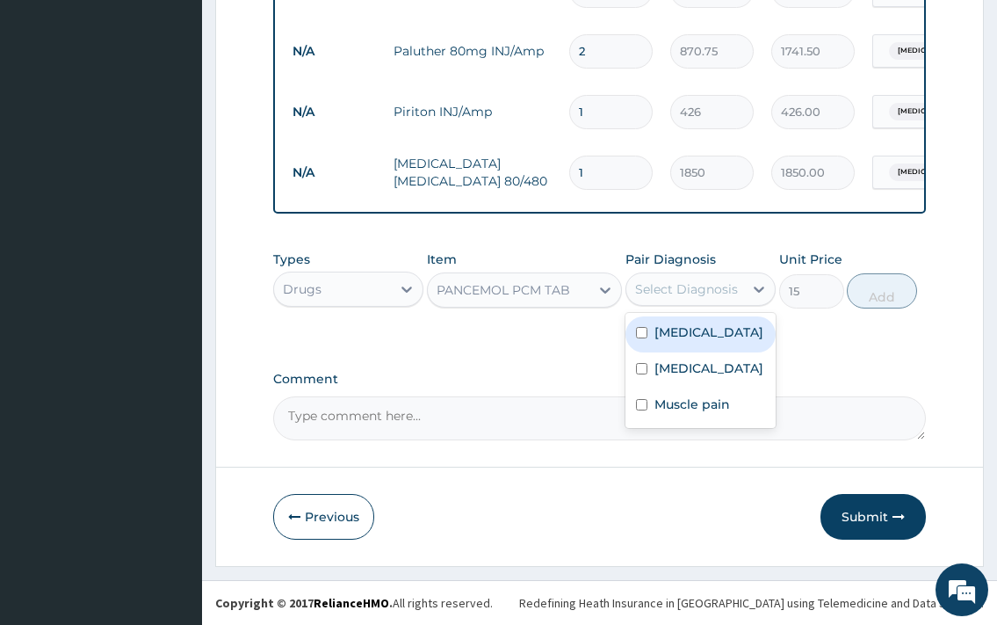
click at [705, 341] on label "Falciparum malaria" at bounding box center [709, 332] width 109 height 18
checkbox input "true"
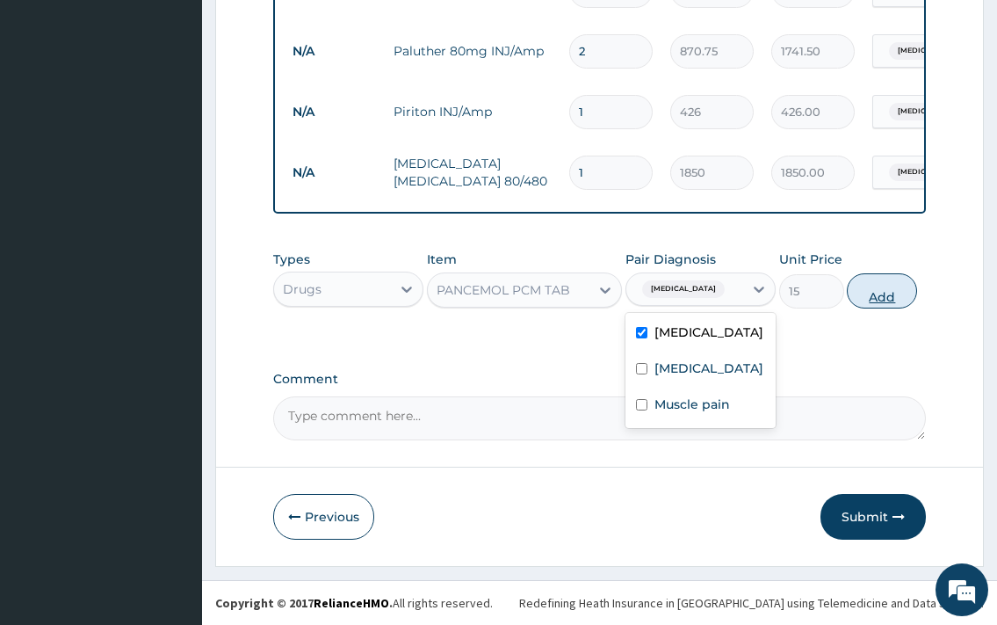
click at [876, 300] on button "Add" at bounding box center [882, 290] width 70 height 35
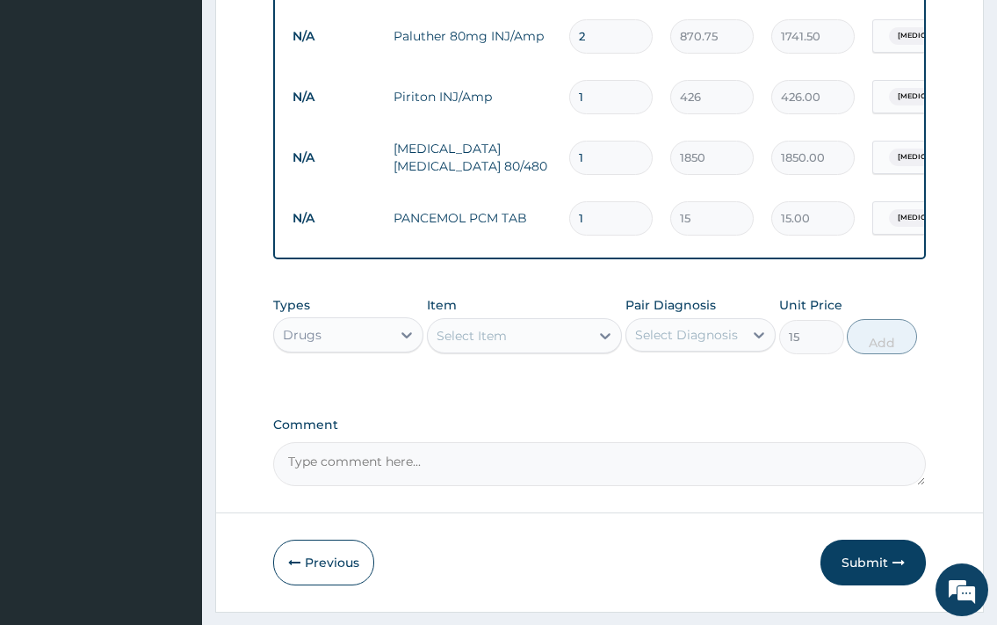
type input "0"
type input "18"
type input "270.00"
type input "18"
click at [500, 344] on div "Select Item" at bounding box center [472, 336] width 70 height 18
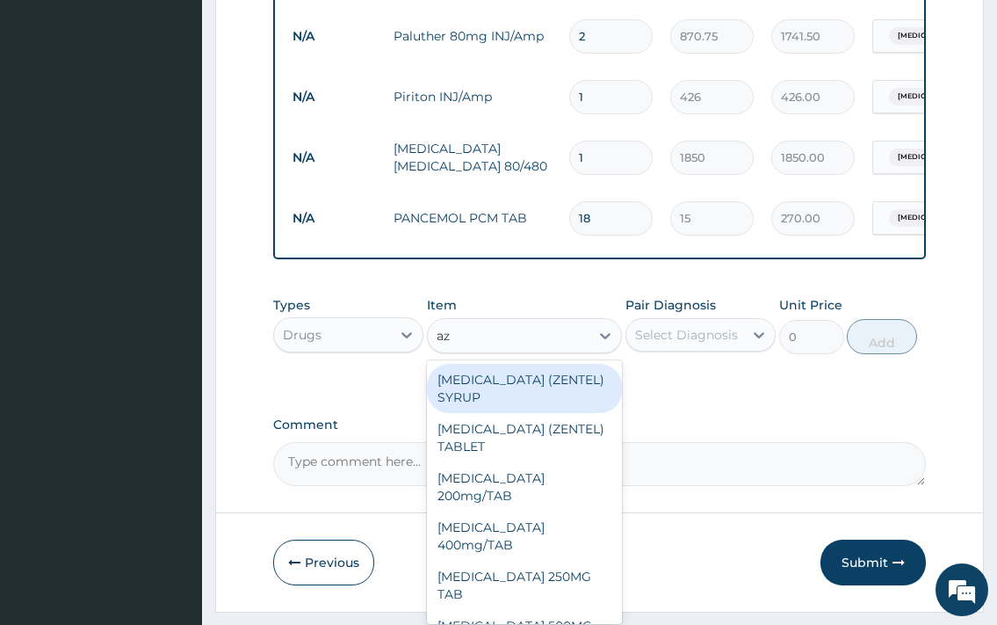
type input "azi"
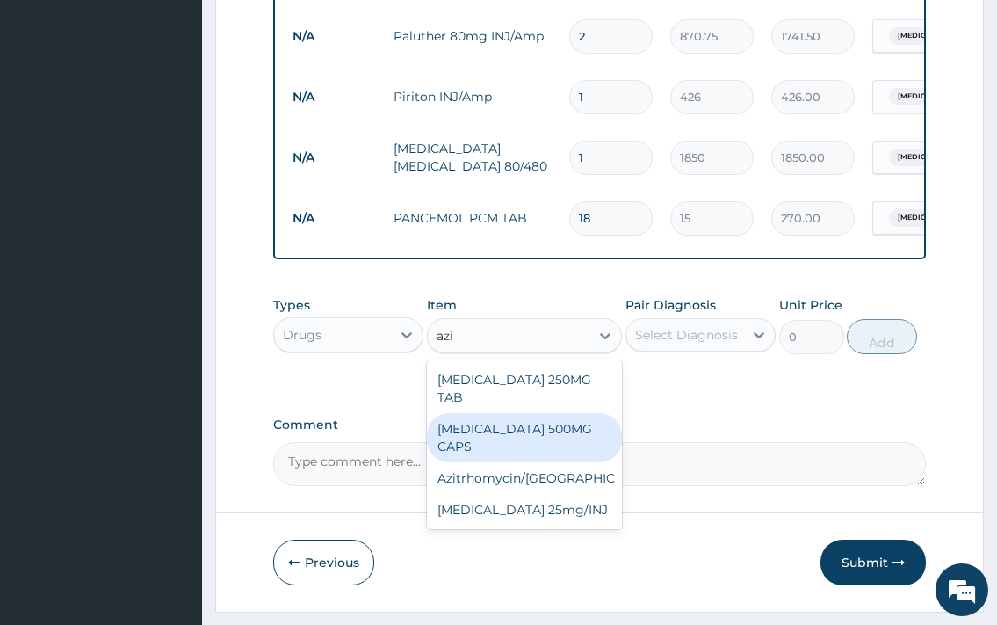
click at [581, 427] on div "AZITHROMYCIN 500MG CAPS" at bounding box center [525, 437] width 196 height 49
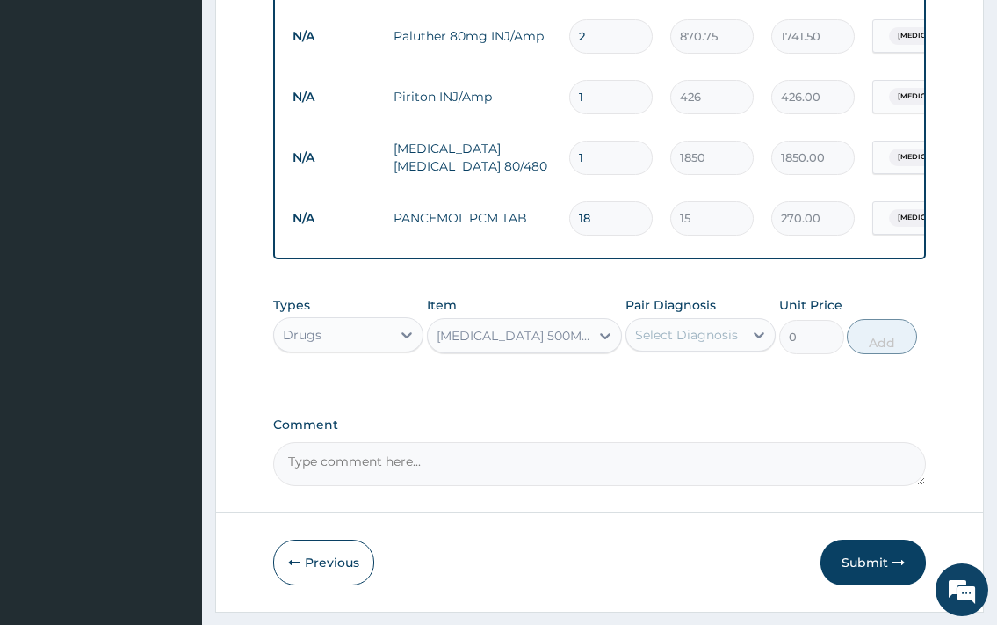
type input "295"
click at [693, 349] on div "Select Diagnosis" at bounding box center [684, 335] width 117 height 28
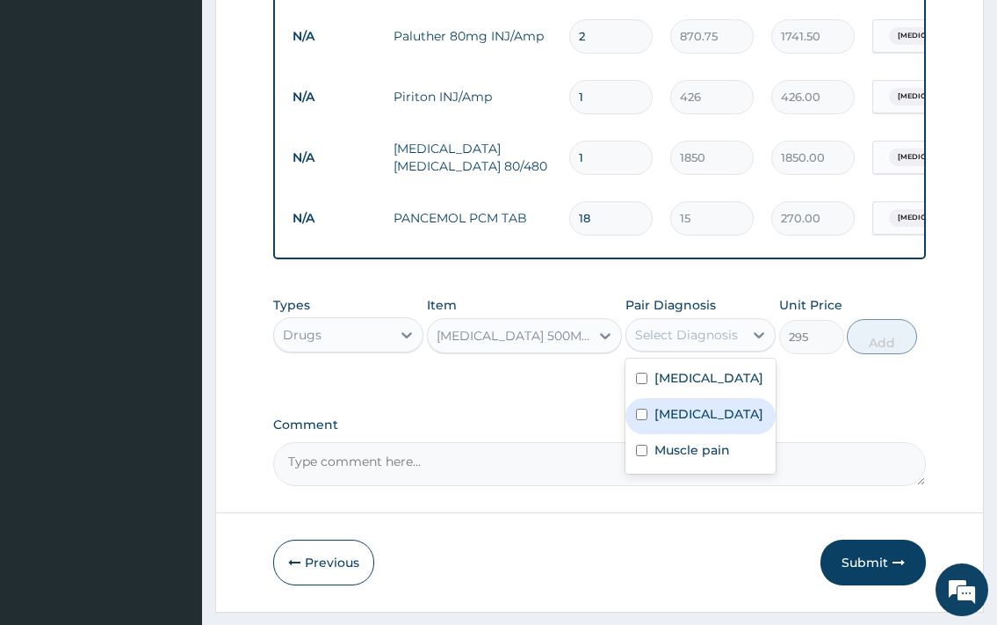
drag, startPoint x: 698, startPoint y: 458, endPoint x: 758, endPoint y: 413, distance: 75.4
click at [700, 423] on label "Upper respiratory infection" at bounding box center [709, 414] width 109 height 18
checkbox input "true"
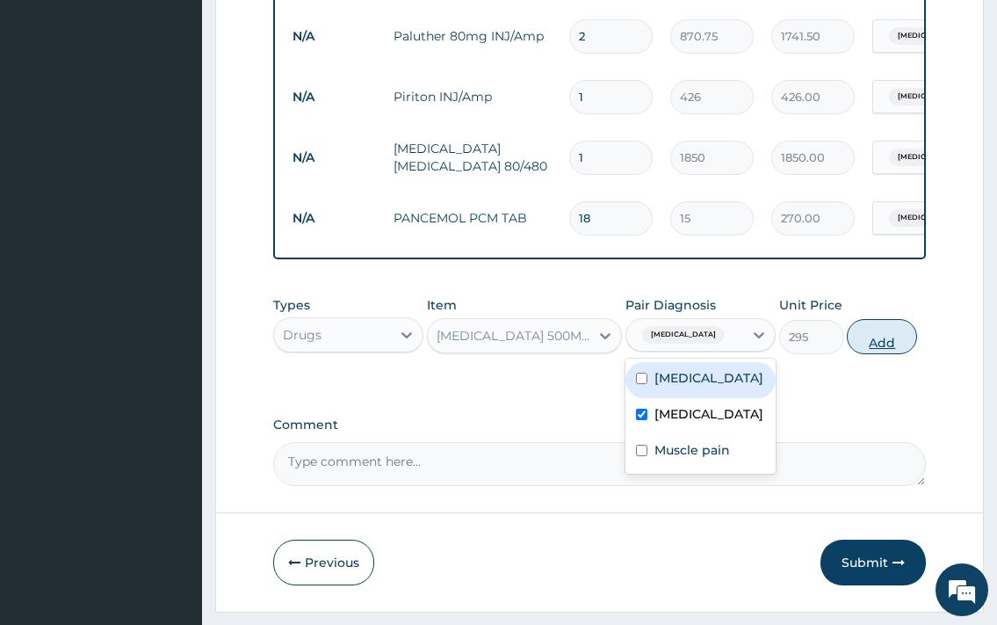
click at [904, 340] on button "Add" at bounding box center [882, 336] width 70 height 35
type input "0"
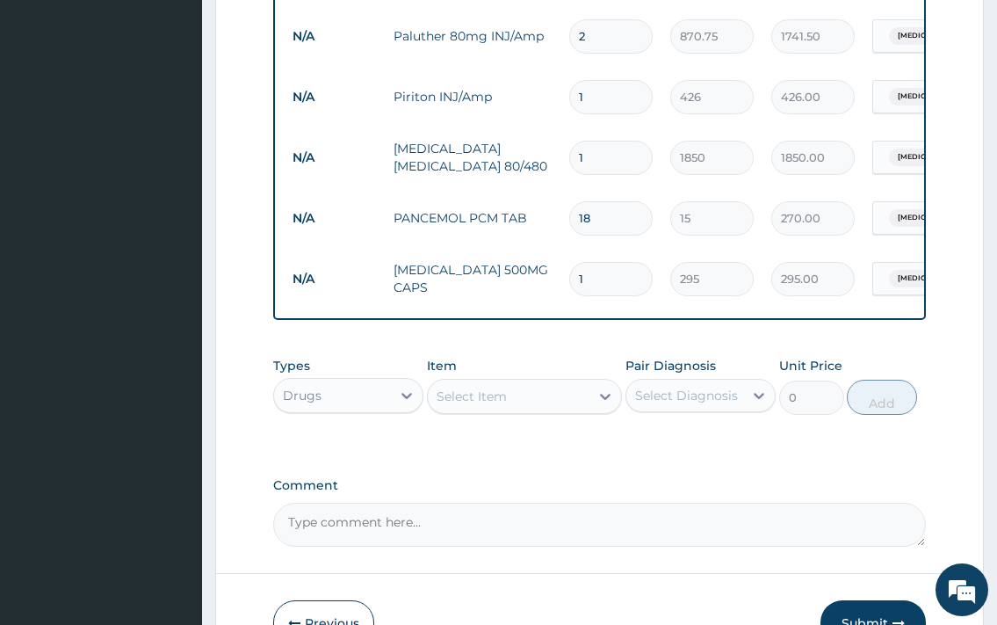
type input "0.00"
type input "5"
type input "1475.00"
type input "5"
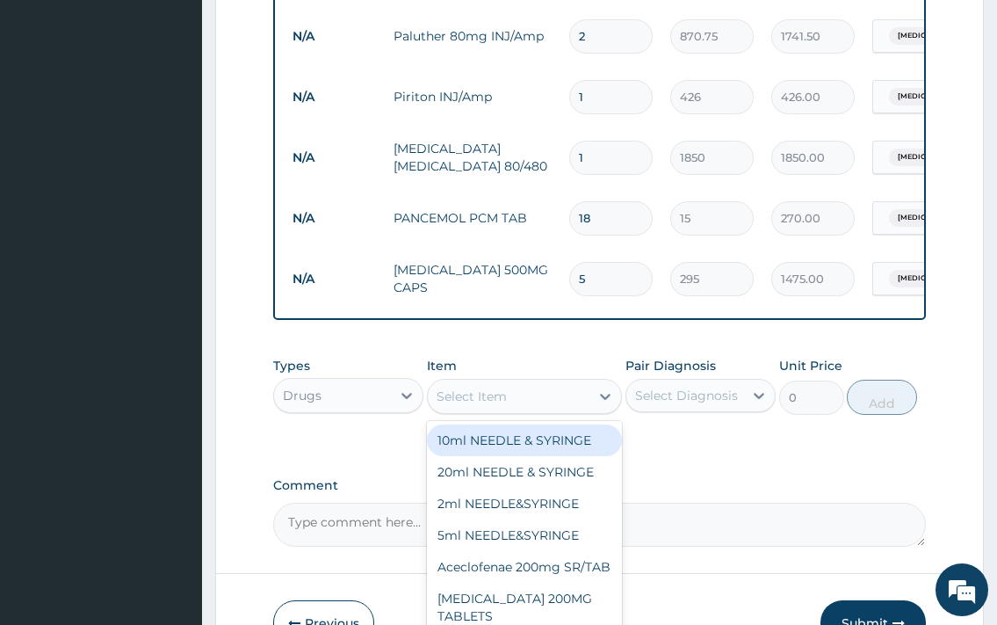
click at [504, 405] on div "Select Item" at bounding box center [472, 396] width 70 height 18
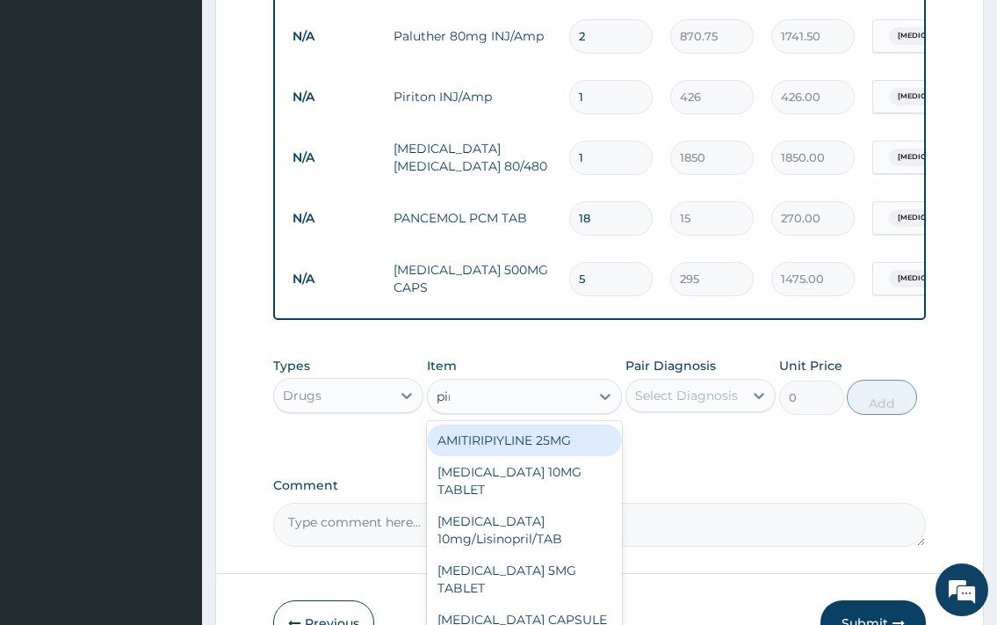
type input "piri"
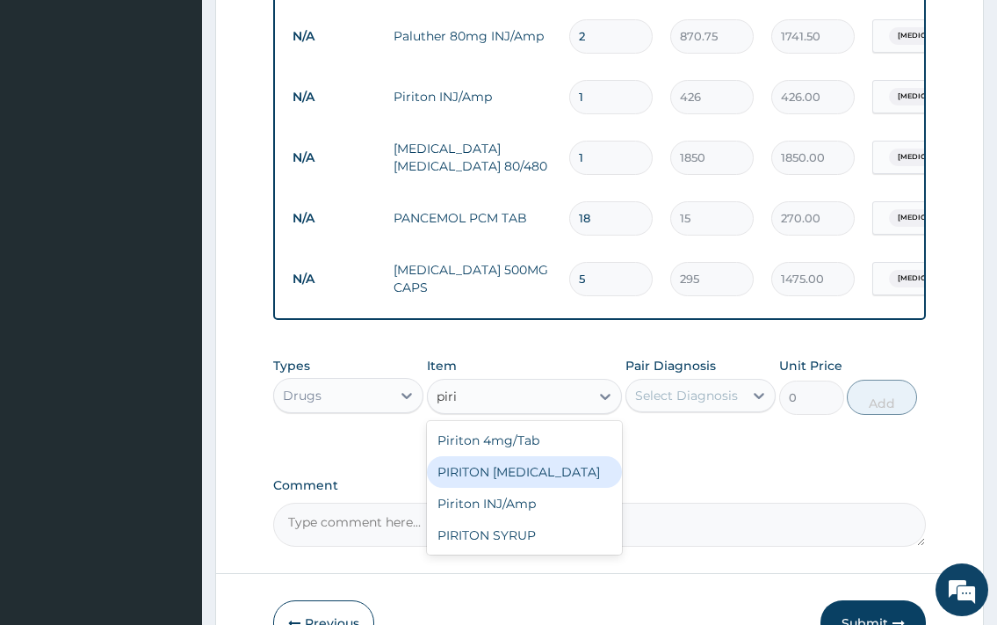
drag, startPoint x: 612, startPoint y: 493, endPoint x: 653, endPoint y: 403, distance: 98.7
click at [612, 488] on div "PIRITON EXPECTORANT" at bounding box center [525, 472] width 196 height 32
type input "1701"
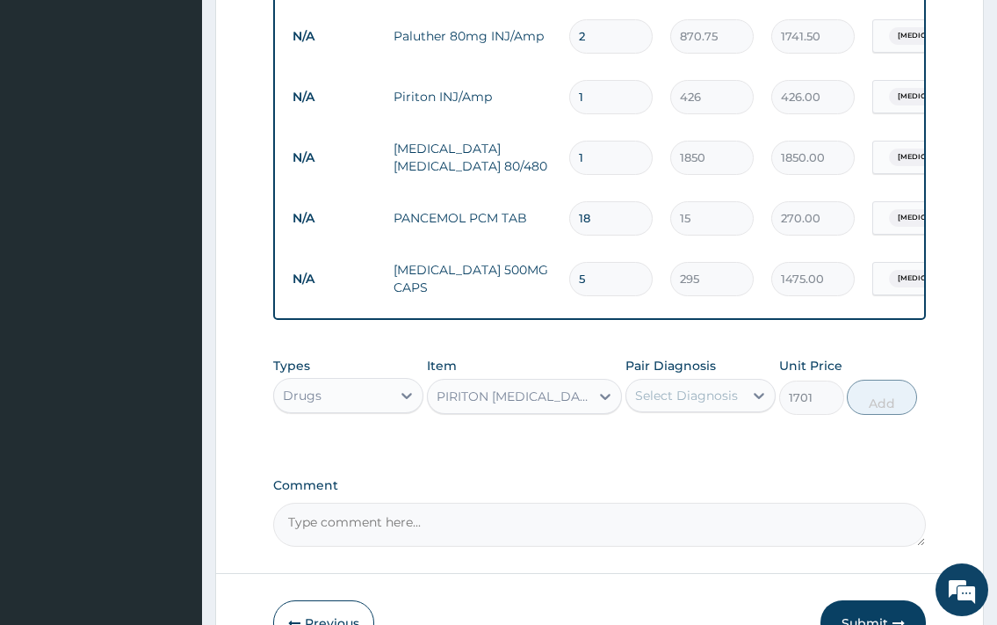
drag, startPoint x: 656, startPoint y: 403, endPoint x: 674, endPoint y: 430, distance: 31.7
click at [660, 403] on div "Select Diagnosis" at bounding box center [686, 396] width 103 height 18
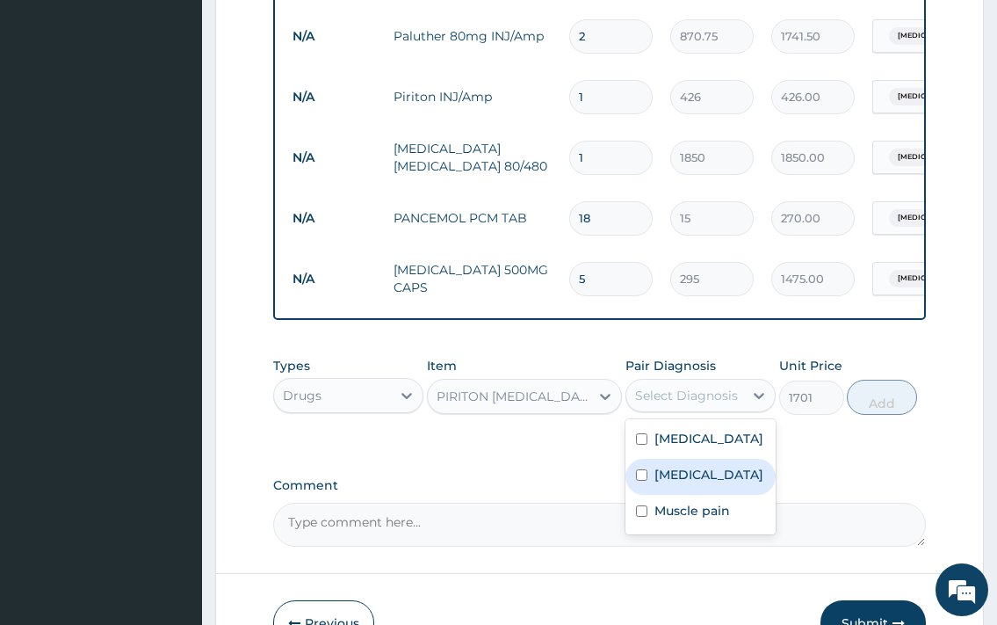
drag, startPoint x: 707, startPoint y: 506, endPoint x: 812, endPoint y: 442, distance: 122.7
click at [714, 495] on div "Upper respiratory infection" at bounding box center [701, 477] width 150 height 36
checkbox input "true"
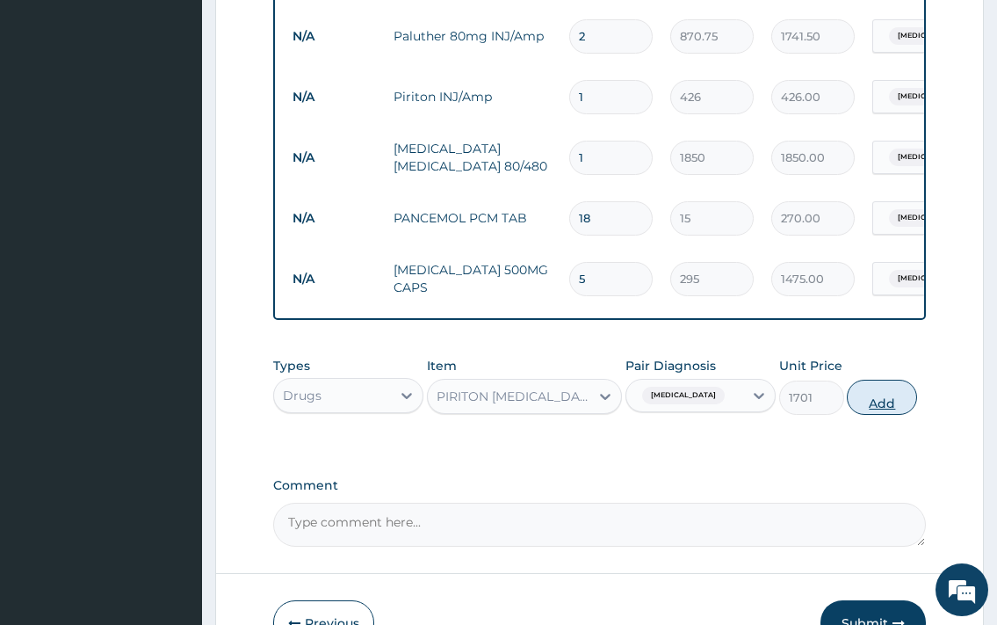
click at [881, 407] on button "Add" at bounding box center [882, 397] width 70 height 35
type input "0"
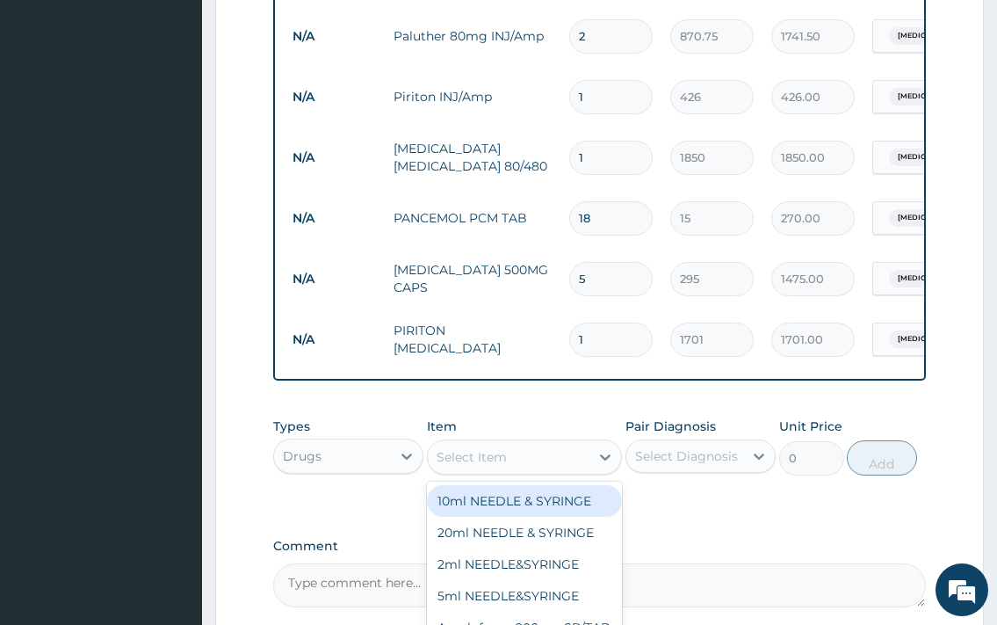
click at [475, 466] on div "Select Item" at bounding box center [472, 457] width 70 height 18
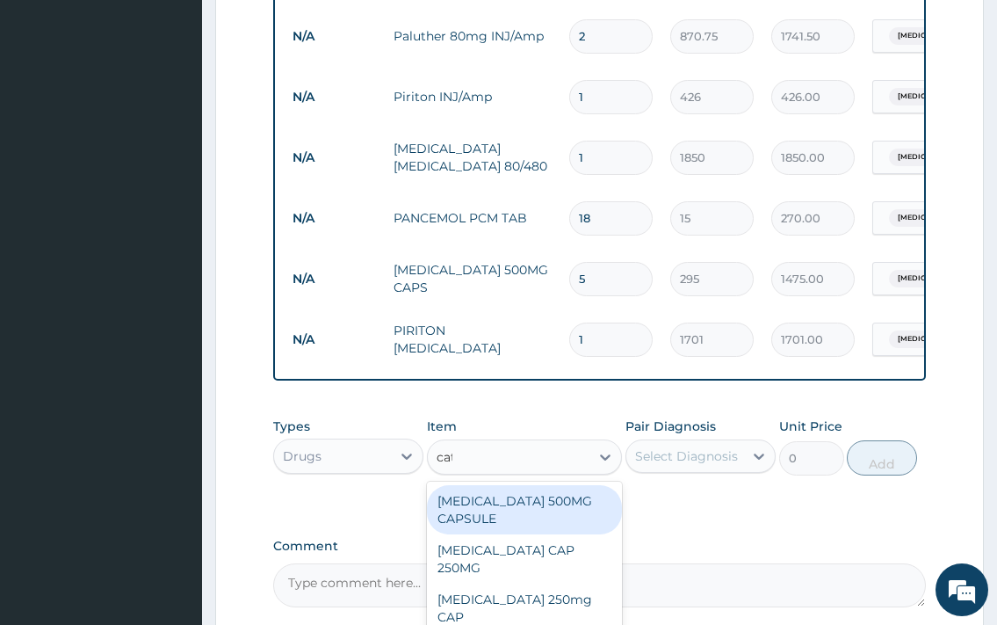
type input "cata"
click at [505, 518] on div "CATAFLAM 50MG TABLET" at bounding box center [525, 509] width 196 height 49
type input "75.6"
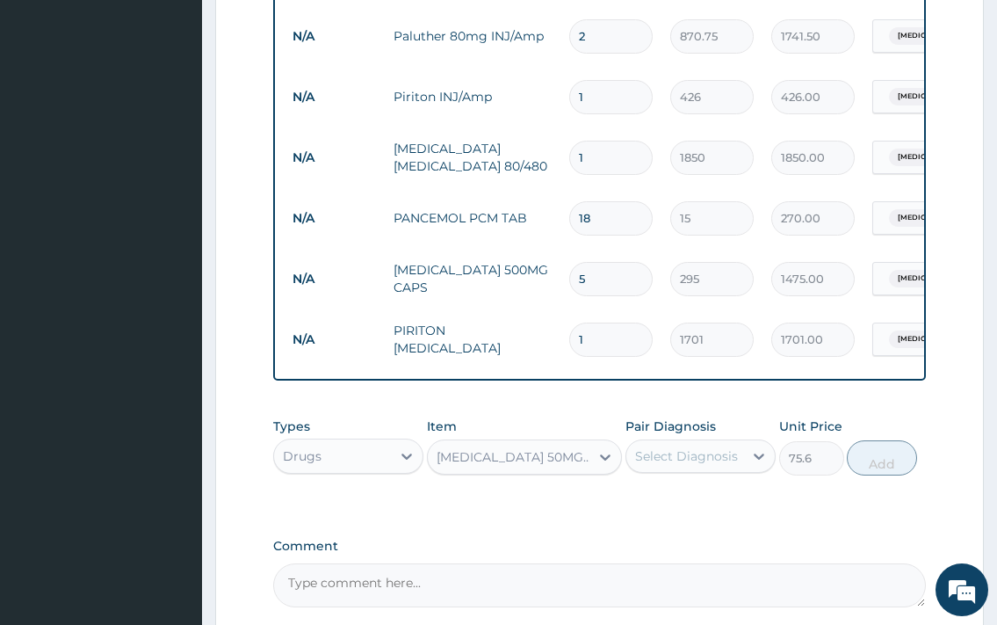
click at [680, 465] on div "Select Diagnosis" at bounding box center [686, 456] width 103 height 18
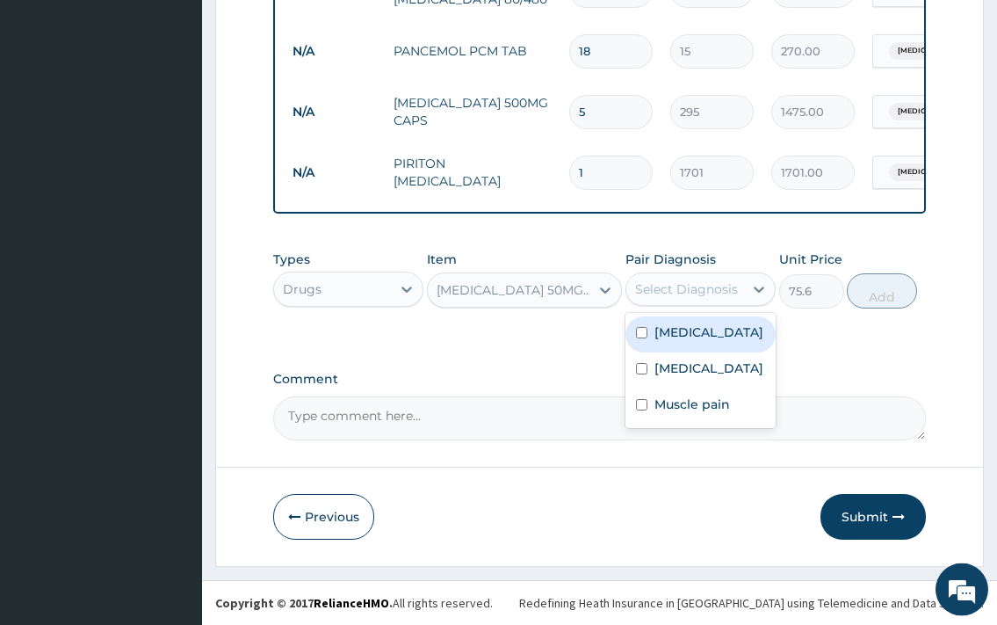
scroll to position [1177, 0]
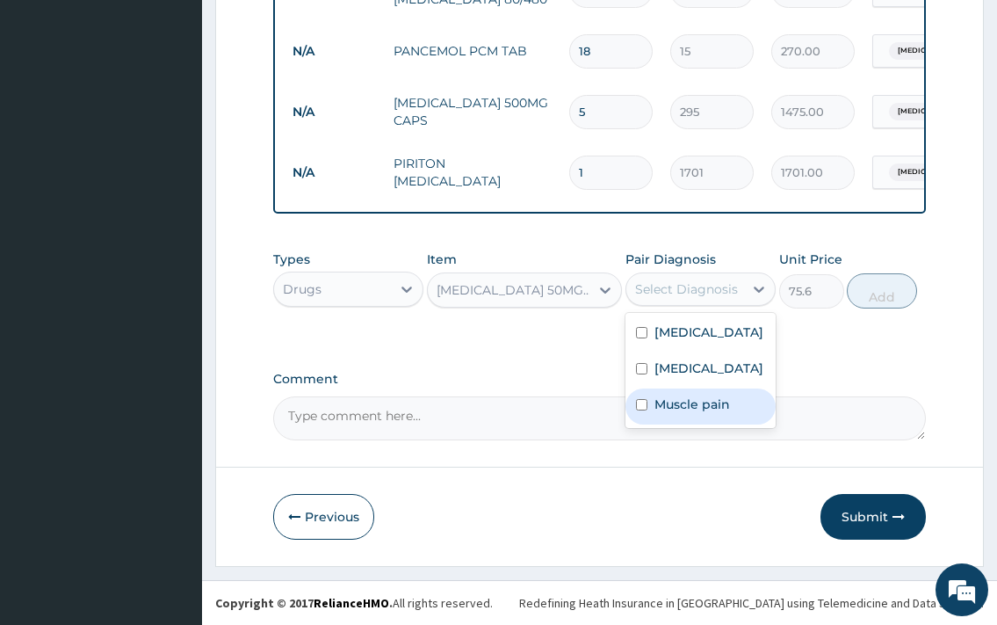
drag, startPoint x: 706, startPoint y: 445, endPoint x: 836, endPoint y: 362, distance: 154.1
click at [706, 413] on label "Muscle pain" at bounding box center [693, 404] width 76 height 18
checkbox input "true"
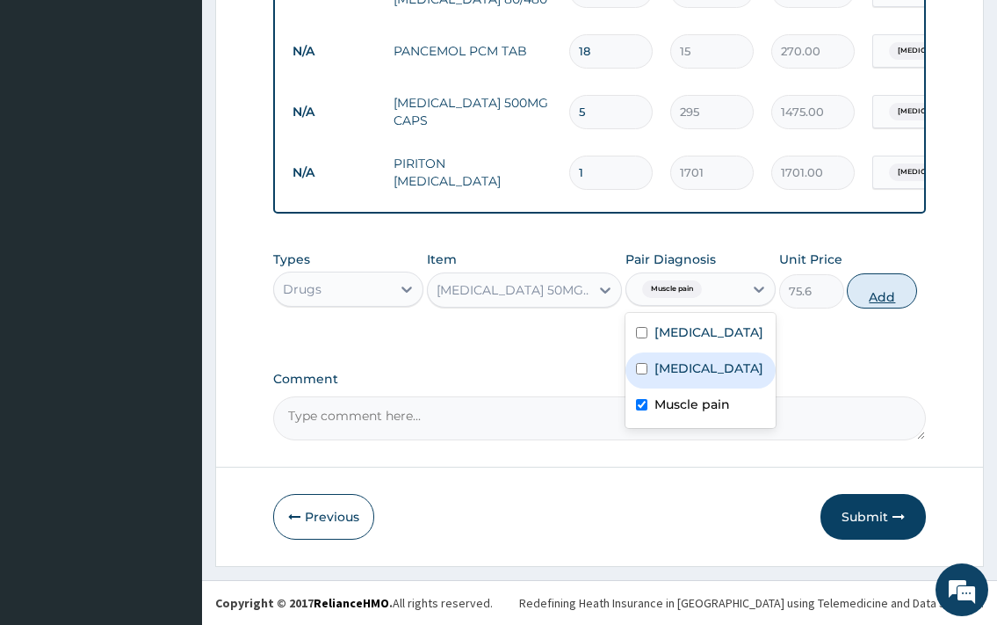
click at [887, 299] on button "Add" at bounding box center [882, 290] width 70 height 35
type input "0"
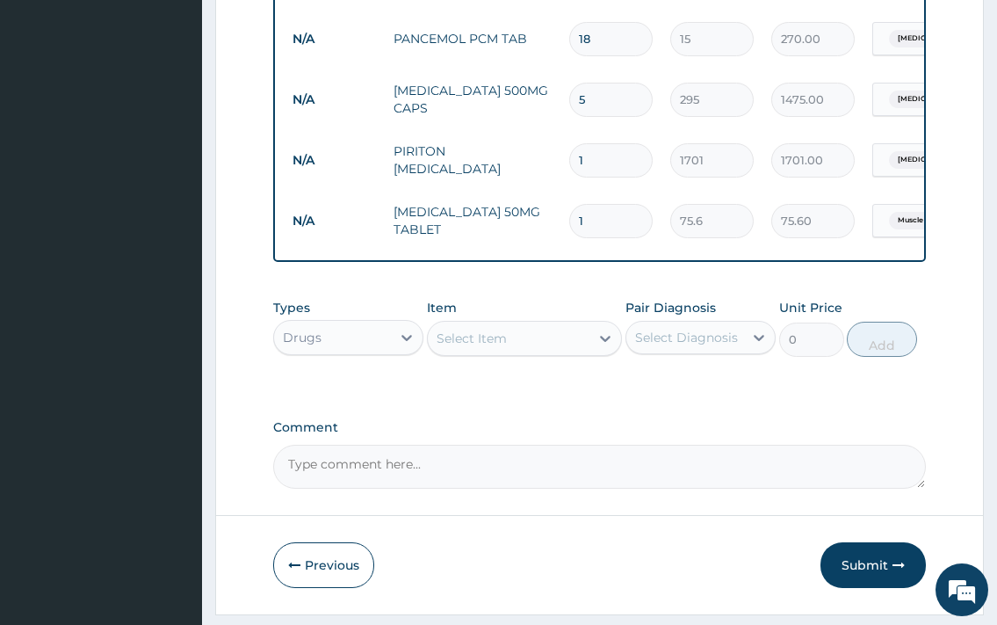
type input "10"
type input "756.00"
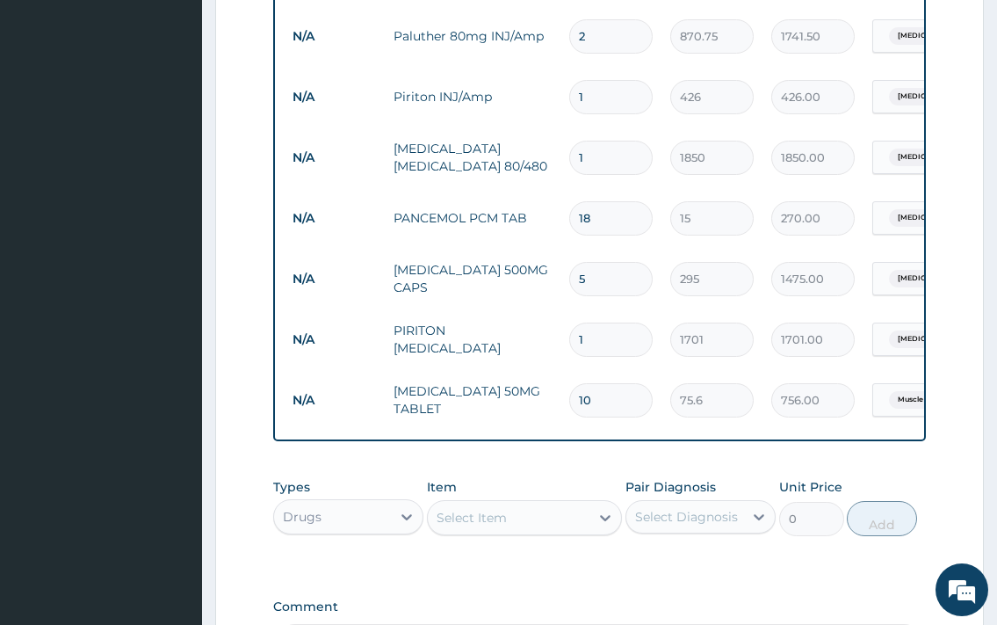
scroll to position [1241, 0]
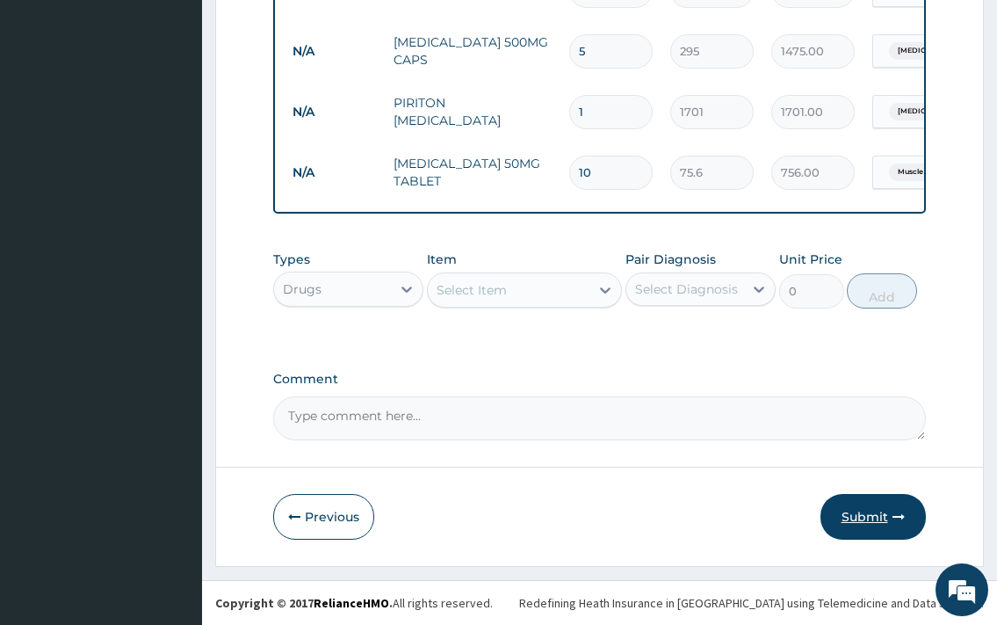
type input "10"
click at [862, 524] on button "Submit" at bounding box center [873, 517] width 105 height 46
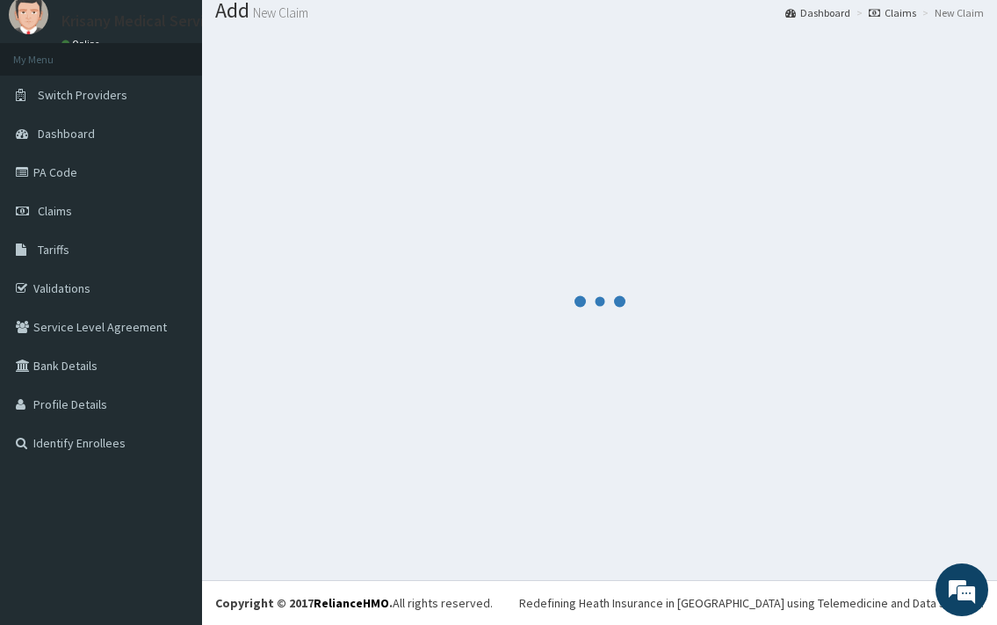
scroll to position [58, 0]
